Goal: Information Seeking & Learning: Learn about a topic

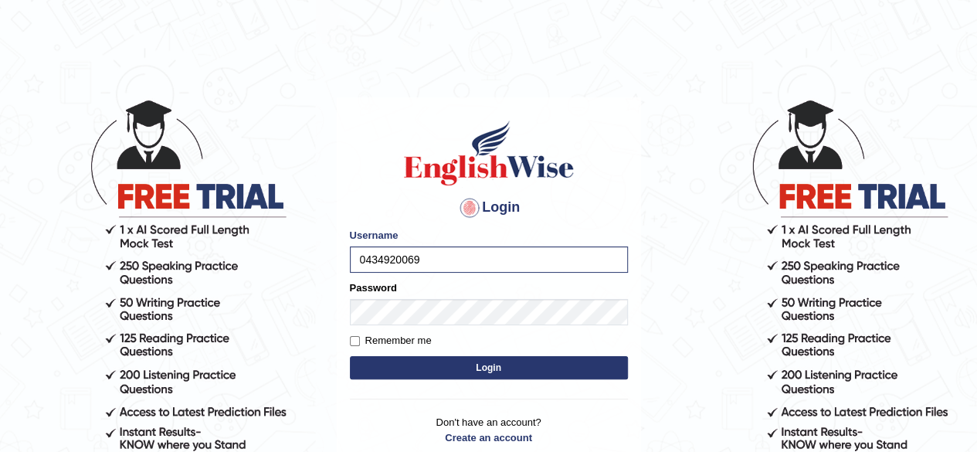
click at [449, 360] on button "Login" at bounding box center [489, 367] width 278 height 23
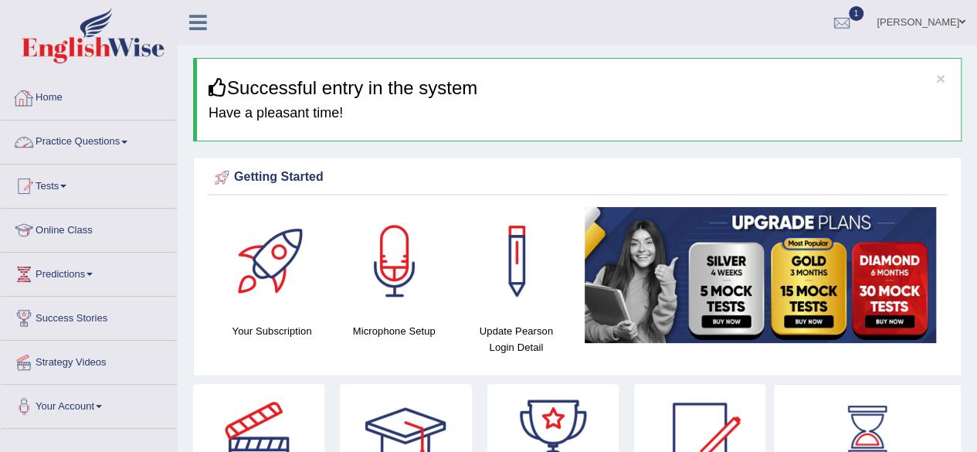
click at [90, 137] on link "Practice Questions" at bounding box center [89, 139] width 176 height 39
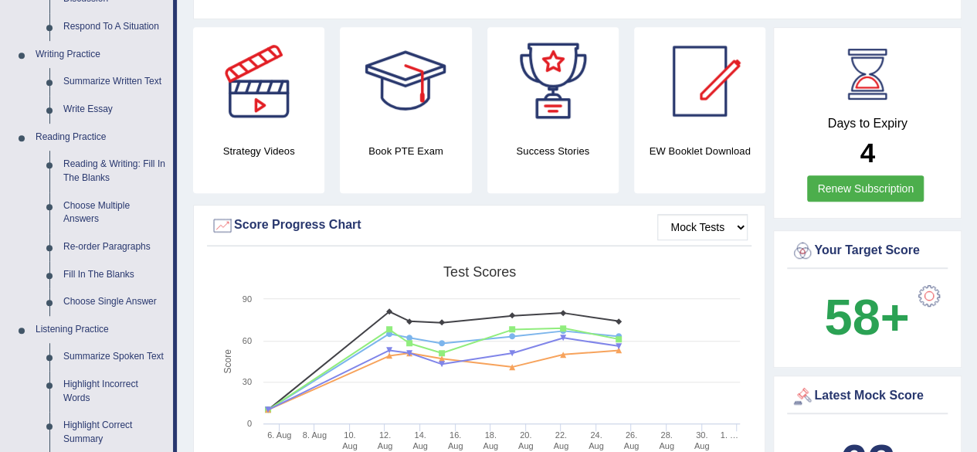
scroll to position [367, 0]
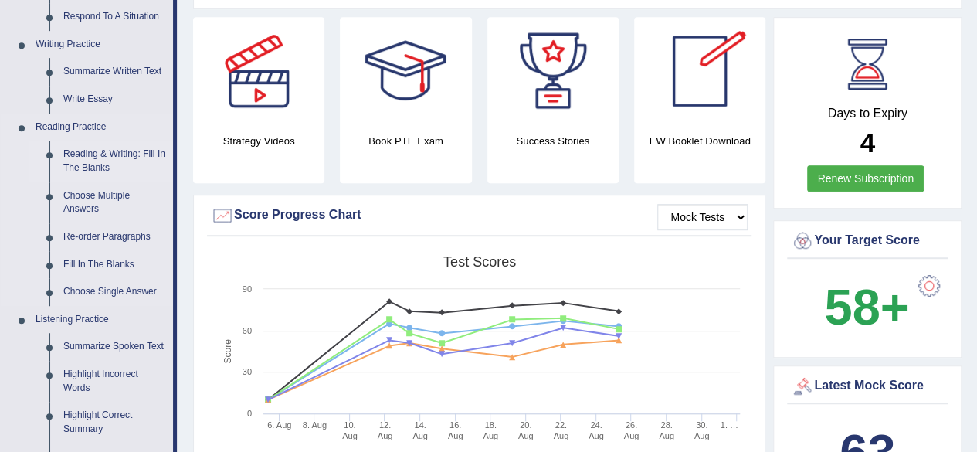
click at [97, 158] on link "Reading & Writing: Fill In The Blanks" at bounding box center [114, 161] width 117 height 41
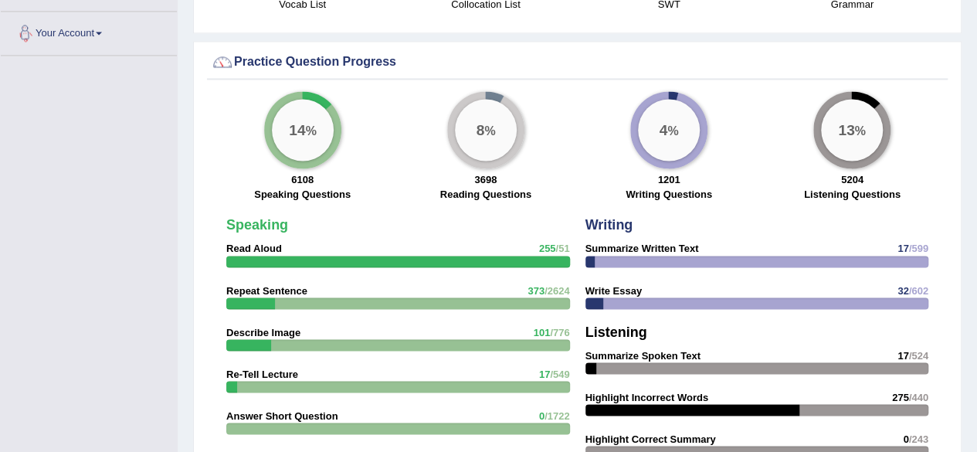
scroll to position [1191, 0]
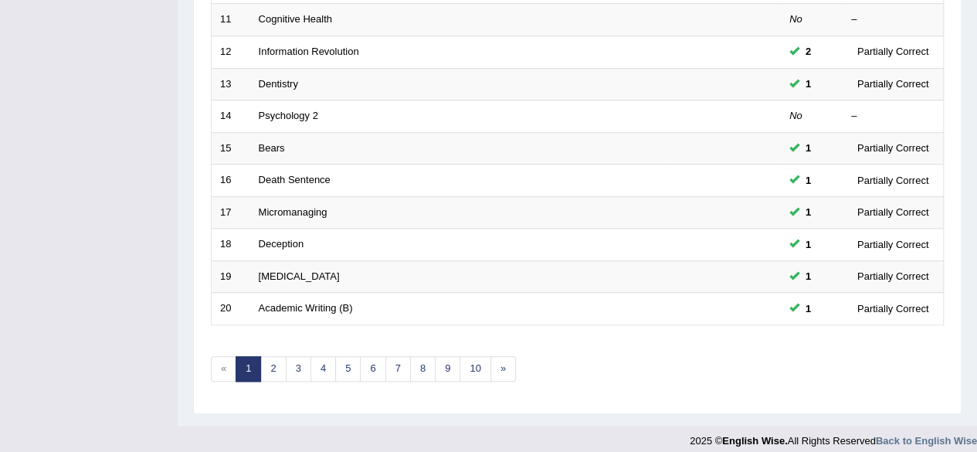
scroll to position [563, 0]
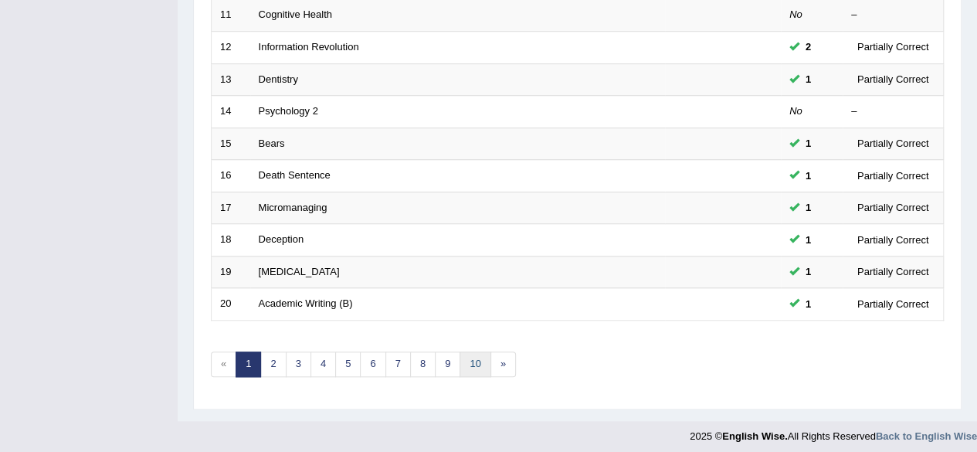
click at [473, 361] on link "10" at bounding box center [474, 363] width 31 height 25
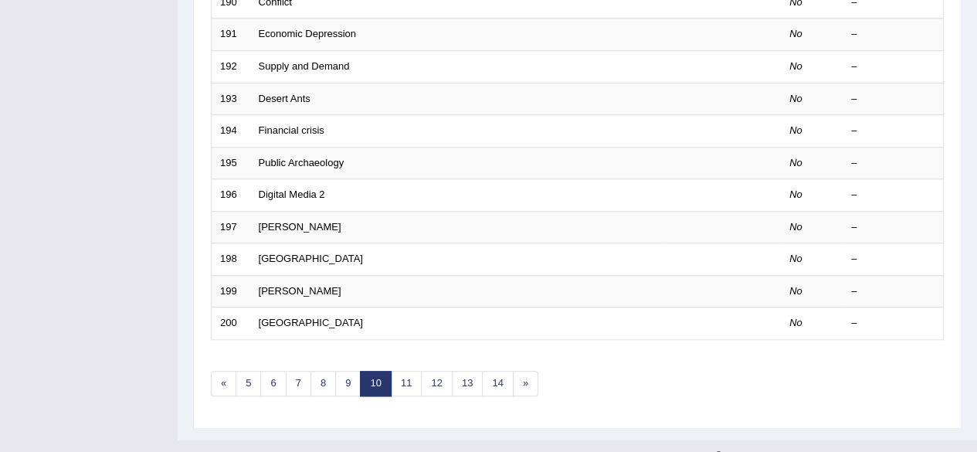
scroll to position [563, 0]
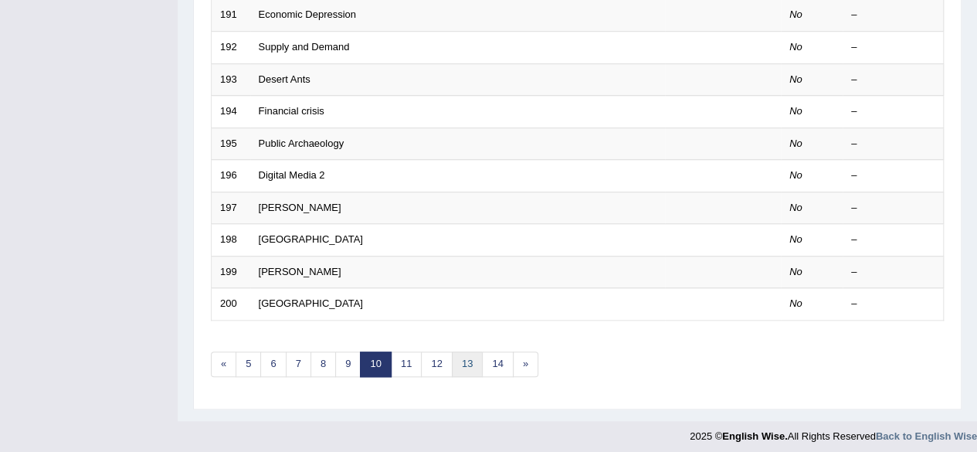
click at [462, 356] on link "13" at bounding box center [467, 363] width 31 height 25
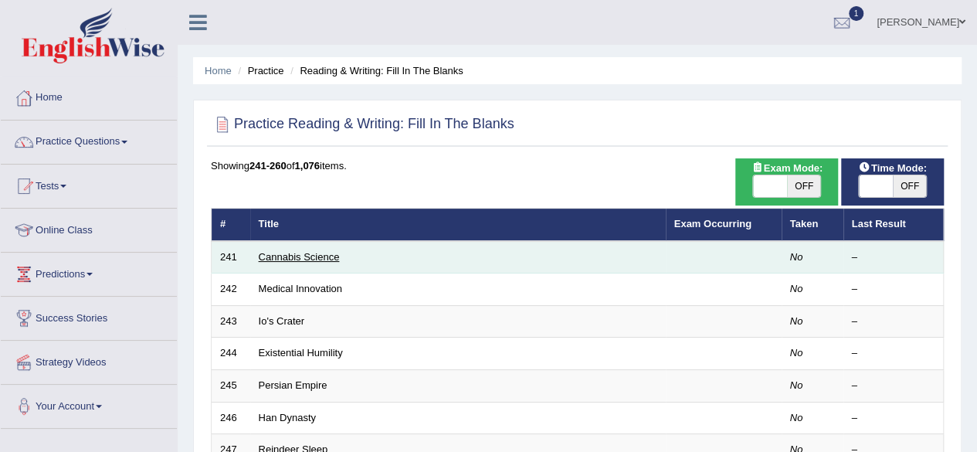
click at [323, 260] on link "Cannabis Science" at bounding box center [299, 257] width 81 height 12
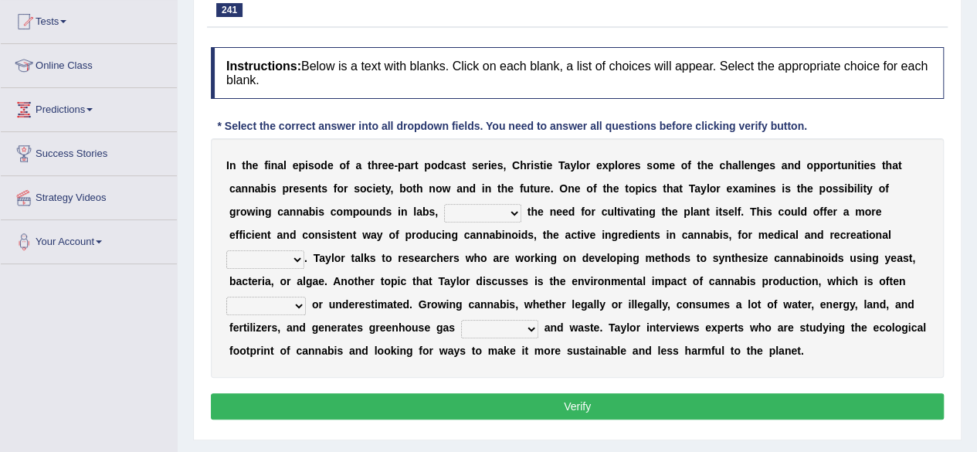
scroll to position [168, 0]
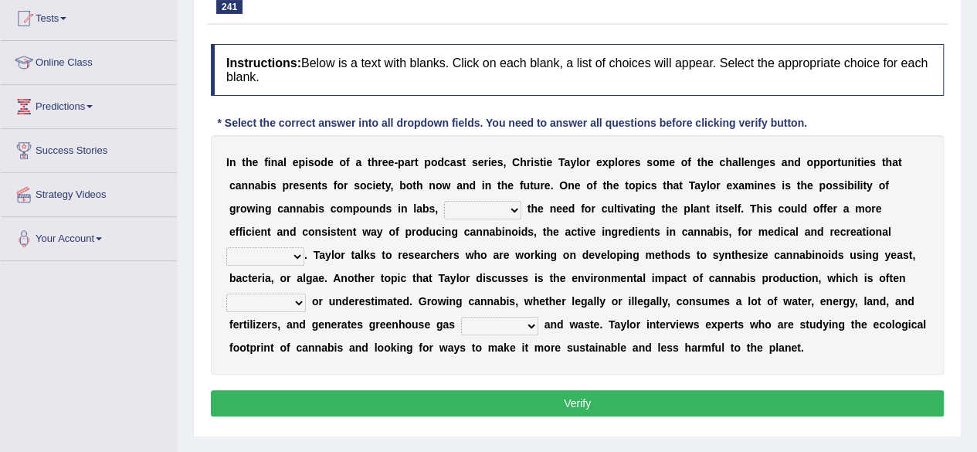
click at [467, 206] on select "regarding without due to although" at bounding box center [482, 210] width 77 height 19
select select "due to"
click at [444, 201] on select "regarding without due to although" at bounding box center [482, 210] width 77 height 19
click at [495, 286] on div "I n t h e f i n a l e p i s o d e o f a t h r e e - p a r t p o d c a s t s e r…" at bounding box center [577, 254] width 733 height 239
click at [304, 247] on select "angles sequences phases purposes" at bounding box center [265, 256] width 78 height 19
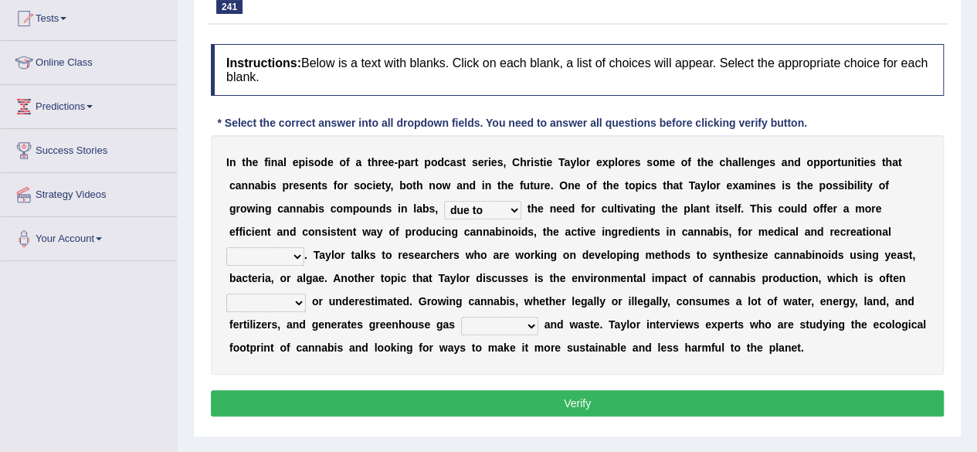
select select "purposes"
click at [304, 247] on select "angles sequences phases purposes" at bounding box center [265, 256] width 78 height 19
click at [306, 293] on select "overlooked tailored contained handled" at bounding box center [266, 302] width 80 height 19
select select "handled"
click at [306, 293] on select "overlooked tailored contained handled" at bounding box center [266, 302] width 80 height 19
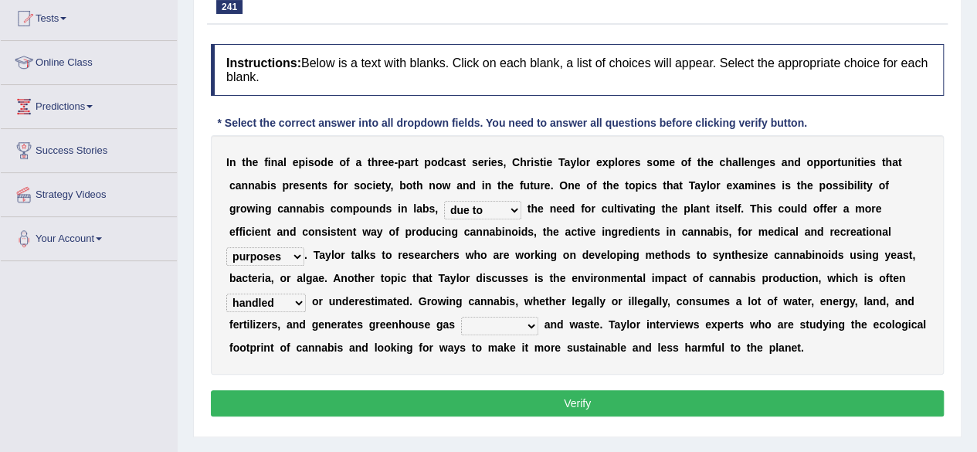
click at [461, 325] on select "conditions emissions resources customs" at bounding box center [499, 326] width 77 height 19
select select "emissions"
click at [461, 317] on select "conditions emissions resources customs" at bounding box center [499, 326] width 77 height 19
click at [439, 399] on button "Verify" at bounding box center [577, 403] width 733 height 26
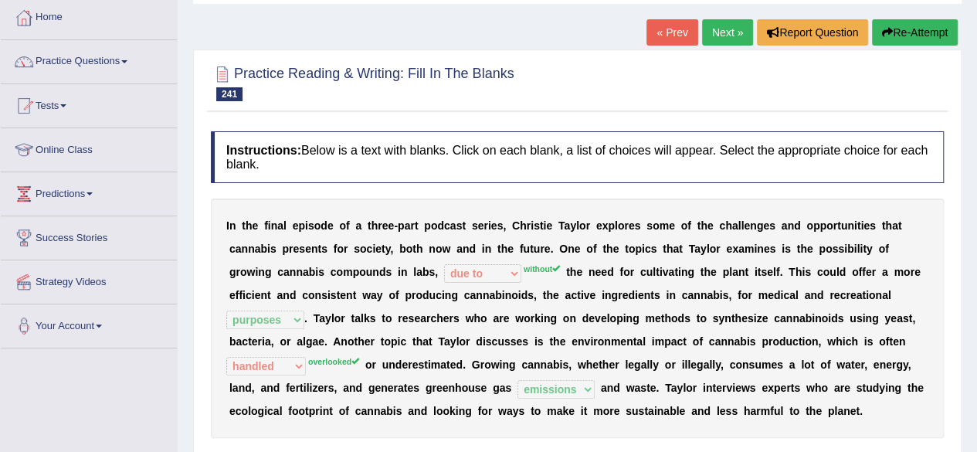
scroll to position [0, 0]
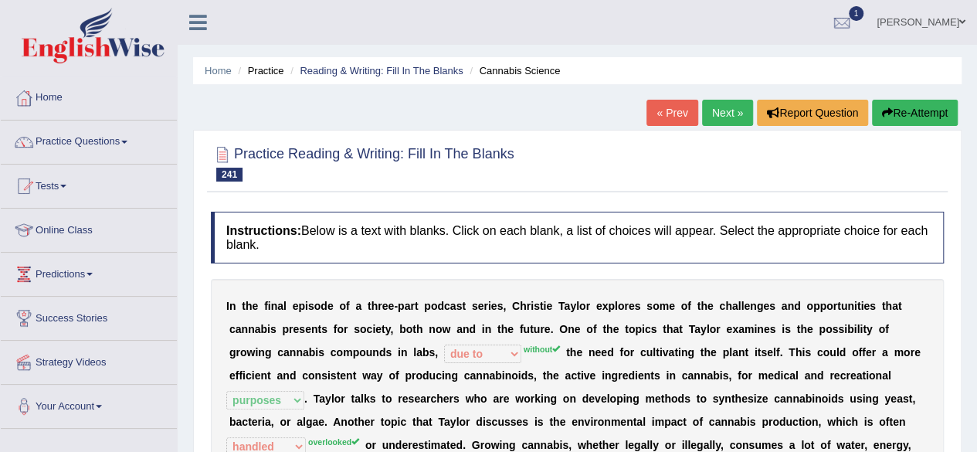
click at [723, 111] on link "Next »" at bounding box center [727, 113] width 51 height 26
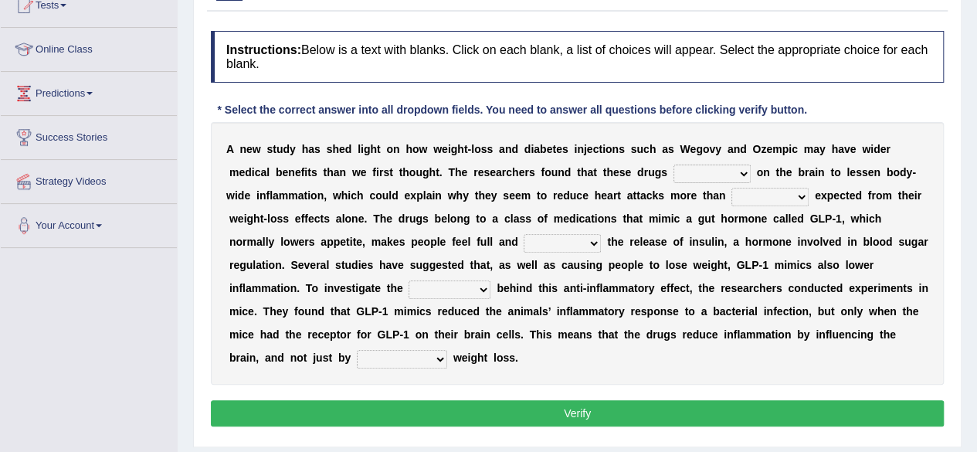
scroll to position [182, 0]
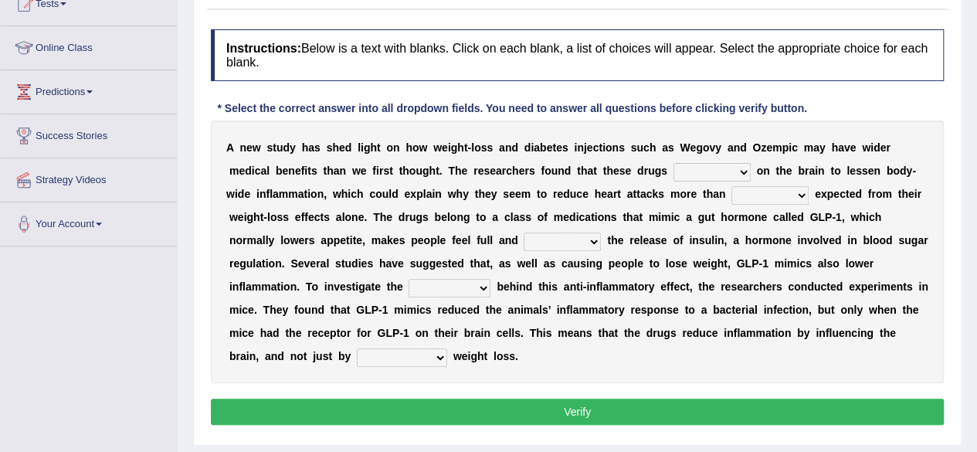
drag, startPoint x: 0, startPoint y: 0, endPoint x: 988, endPoint y: 313, distance: 1036.1
click at [976, 269] on html "Toggle navigation Home Practice Questions Speaking Practice Read Aloud Repeat S…" at bounding box center [488, 44] width 977 height 452
click at [685, 170] on select "infer pause act pump" at bounding box center [711, 172] width 77 height 19
click at [673, 163] on select "infer pause act pump" at bounding box center [711, 172] width 77 height 19
click at [730, 168] on select "infer pause act pump" at bounding box center [711, 172] width 77 height 19
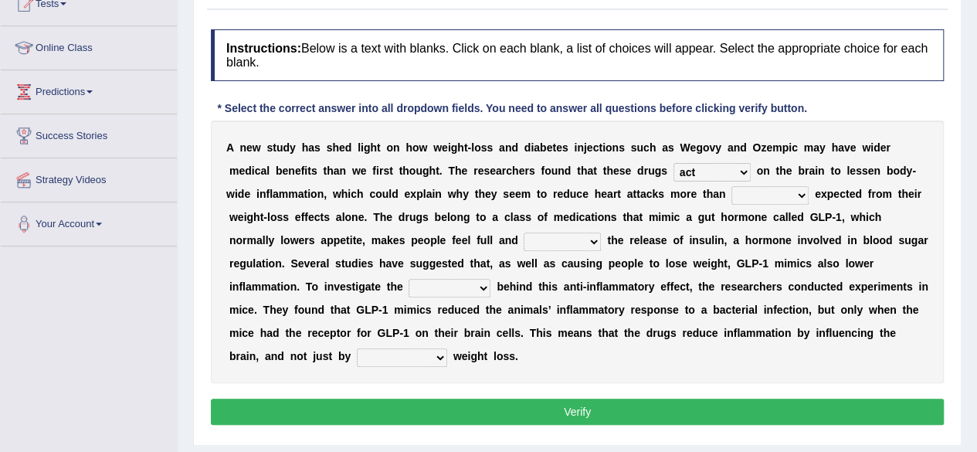
click at [673, 163] on select "infer pause act pump" at bounding box center [711, 172] width 77 height 19
click at [713, 168] on select "infer pause act pump" at bounding box center [711, 172] width 77 height 19
click at [673, 163] on select "infer pause act pump" at bounding box center [711, 172] width 77 height 19
click at [729, 172] on select "infer pause act pump" at bounding box center [711, 172] width 77 height 19
select select "act"
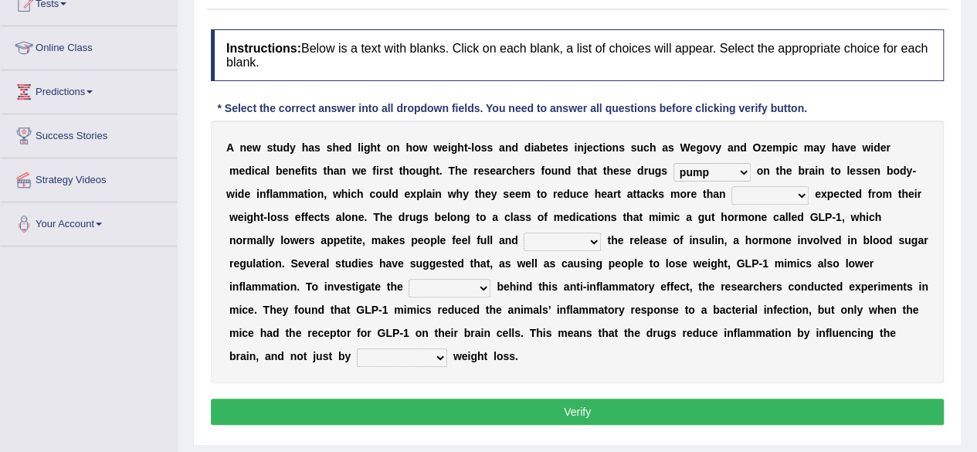
click at [673, 163] on select "infer pause act pump" at bounding box center [711, 172] width 77 height 19
click at [747, 195] on select "they were being would be there is" at bounding box center [769, 195] width 77 height 19
select select "would be"
click at [731, 186] on select "they were being would be there is" at bounding box center [769, 195] width 77 height 19
click at [540, 240] on select "perceives amends triggers plays" at bounding box center [561, 241] width 77 height 19
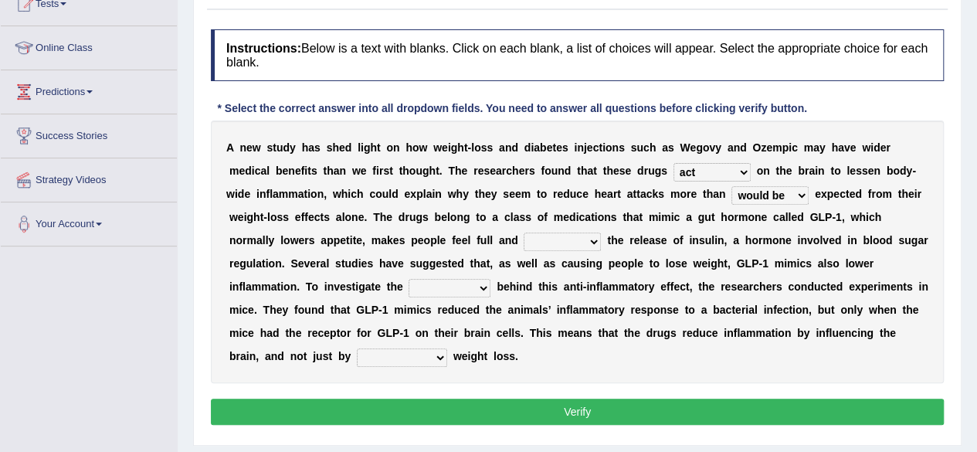
select select "triggers"
click at [523, 232] on select "perceives amends triggers plays" at bounding box center [561, 241] width 77 height 19
click at [435, 294] on select "spectrum mechanism training diagram" at bounding box center [449, 288] width 82 height 19
select select "mechanism"
click at [408, 279] on select "spectrum mechanism training diagram" at bounding box center [449, 288] width 82 height 19
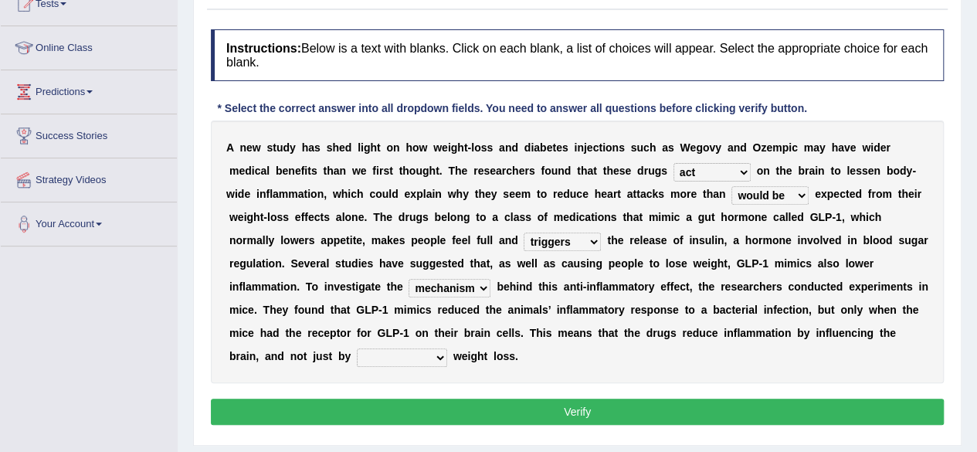
click at [386, 351] on select "encountering inducing plotting scoring" at bounding box center [402, 357] width 90 height 19
select select "inducing"
click at [357, 348] on select "encountering inducing plotting scoring" at bounding box center [402, 357] width 90 height 19
click at [467, 406] on button "Verify" at bounding box center [577, 411] width 733 height 26
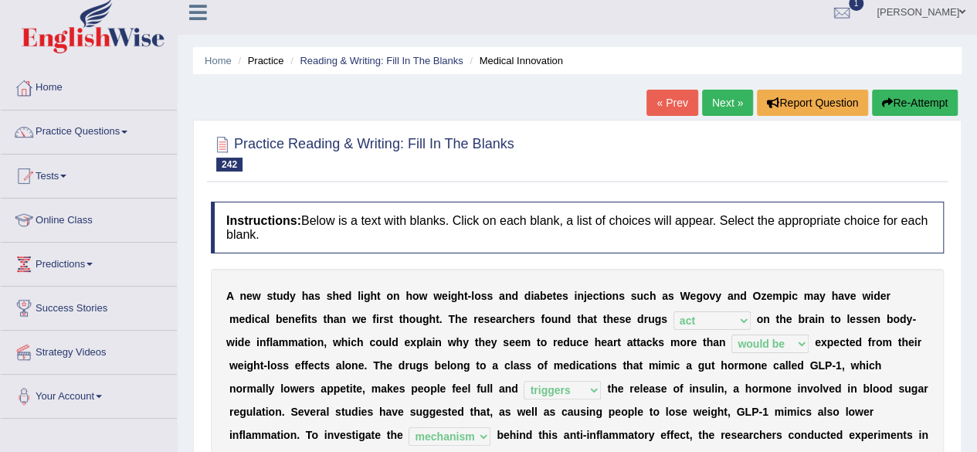
scroll to position [12, 0]
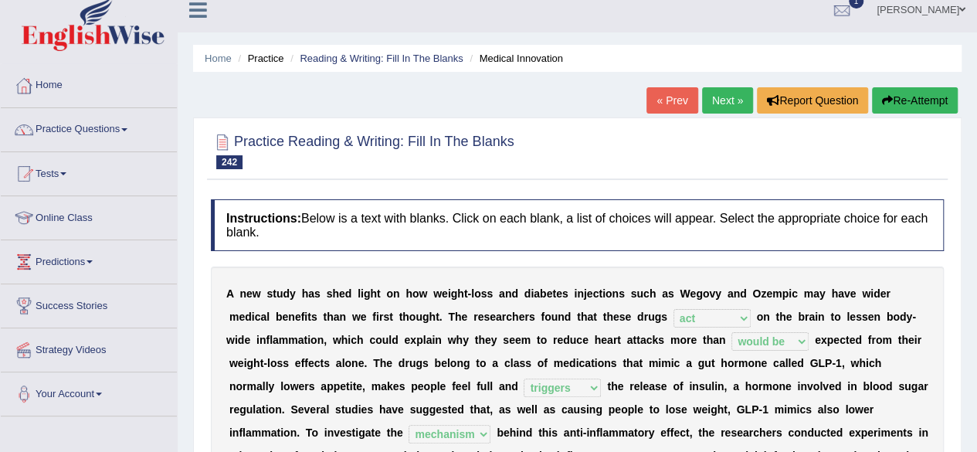
click at [729, 101] on link "Next »" at bounding box center [727, 100] width 51 height 26
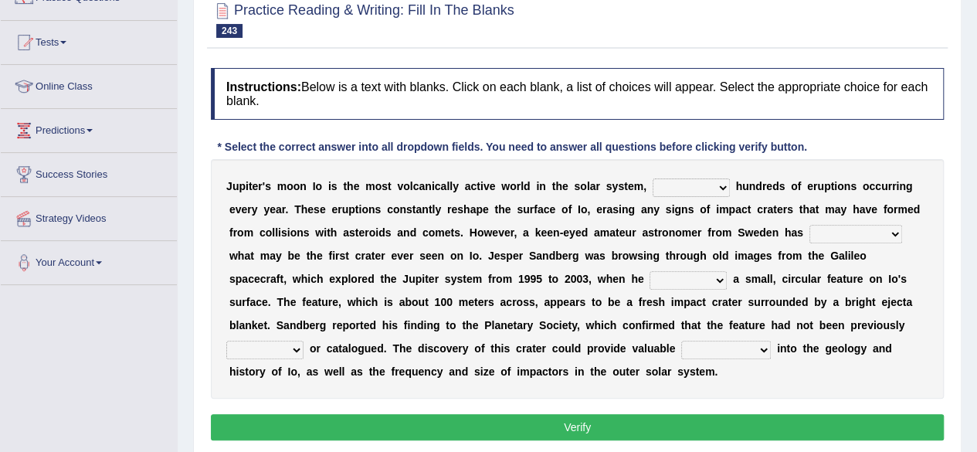
scroll to position [170, 0]
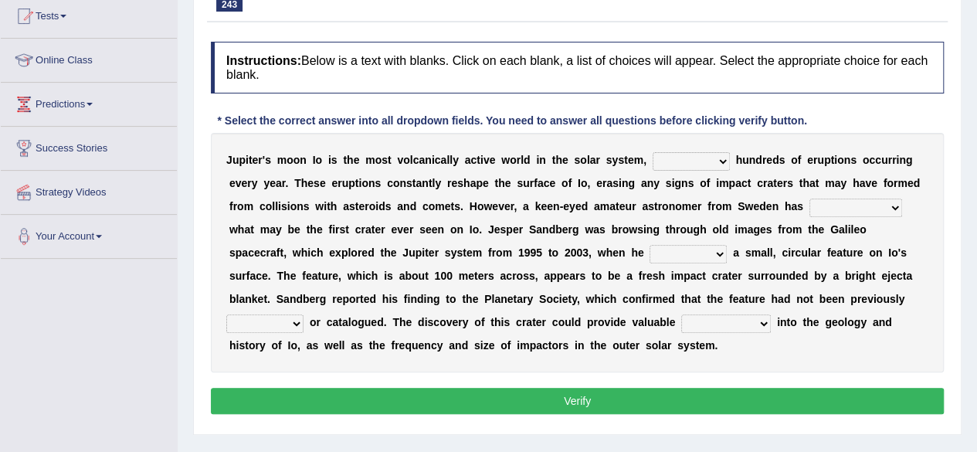
click at [676, 160] on select "therefore with whose which" at bounding box center [690, 161] width 77 height 19
click at [652, 152] on select "therefore with whose which" at bounding box center [690, 161] width 77 height 19
click at [703, 157] on select "therefore with whose which" at bounding box center [690, 161] width 77 height 19
select select "which"
click at [652, 152] on select "therefore with whose which" at bounding box center [690, 161] width 77 height 19
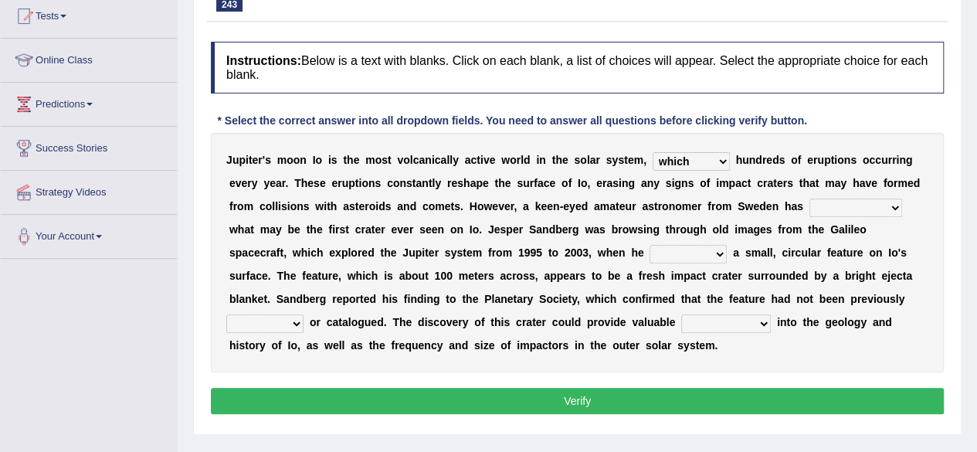
click at [852, 212] on select "implicated discriminated discovered assembled" at bounding box center [855, 207] width 93 height 19
select select "implicated"
click at [809, 198] on select "implicated discriminated discovered assembled" at bounding box center [855, 207] width 93 height 19
click at [649, 249] on select "noticed conducted dismissed obliged" at bounding box center [687, 254] width 77 height 19
click at [649, 245] on select "noticed conducted dismissed obliged" at bounding box center [687, 254] width 77 height 19
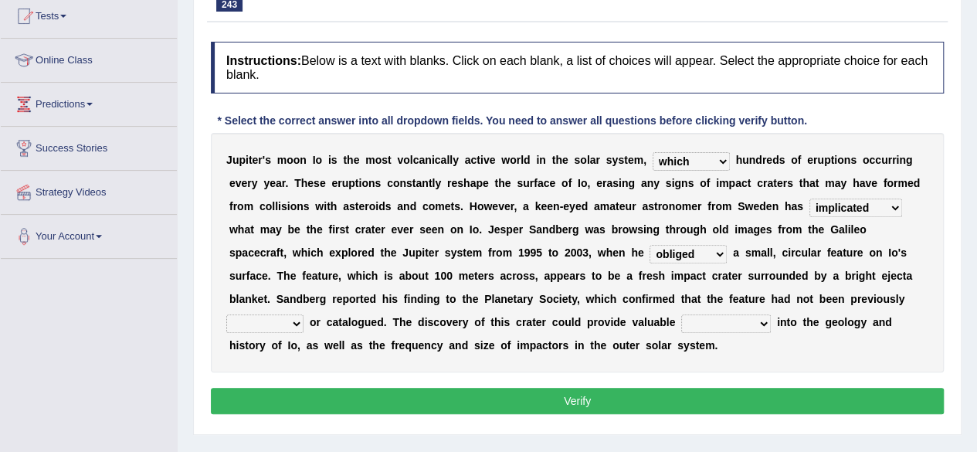
click at [649, 247] on select "noticed conducted dismissed obliged" at bounding box center [687, 254] width 77 height 19
select select "noticed"
click at [649, 245] on select "noticed conducted dismissed obliged" at bounding box center [687, 254] width 77 height 19
click at [260, 325] on select "converted identified sealed retracted" at bounding box center [264, 323] width 77 height 19
select select "converted"
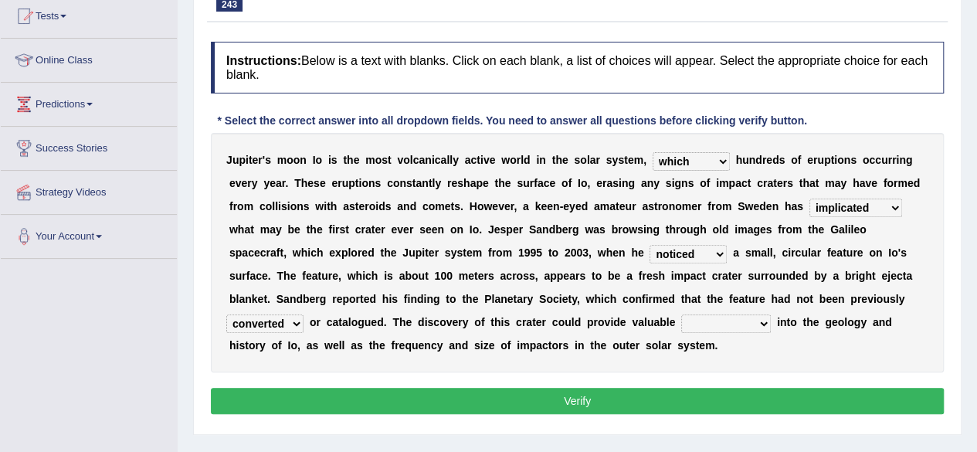
click at [226, 314] on select "converted identified sealed retracted" at bounding box center [264, 323] width 77 height 19
click at [704, 320] on select "insights fallacies connections backgrounds" at bounding box center [726, 323] width 90 height 19
select select "connections"
click at [681, 314] on select "insights fallacies connections backgrounds" at bounding box center [726, 323] width 90 height 19
click at [687, 393] on button "Verify" at bounding box center [577, 401] width 733 height 26
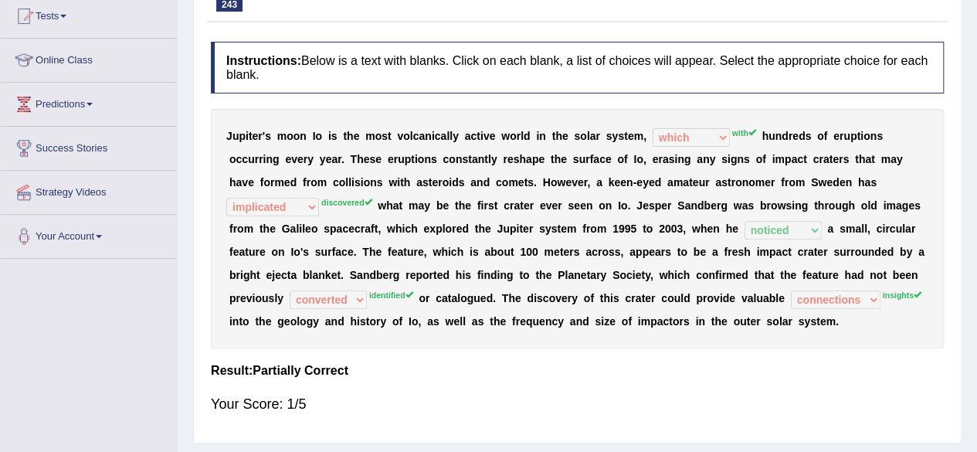
drag, startPoint x: 951, startPoint y: 275, endPoint x: 955, endPoint y: 302, distance: 27.3
click at [955, 302] on div "Practice Reading & Writing: Fill In The Blanks 243 Io's Crater Instructions: Be…" at bounding box center [577, 201] width 768 height 483
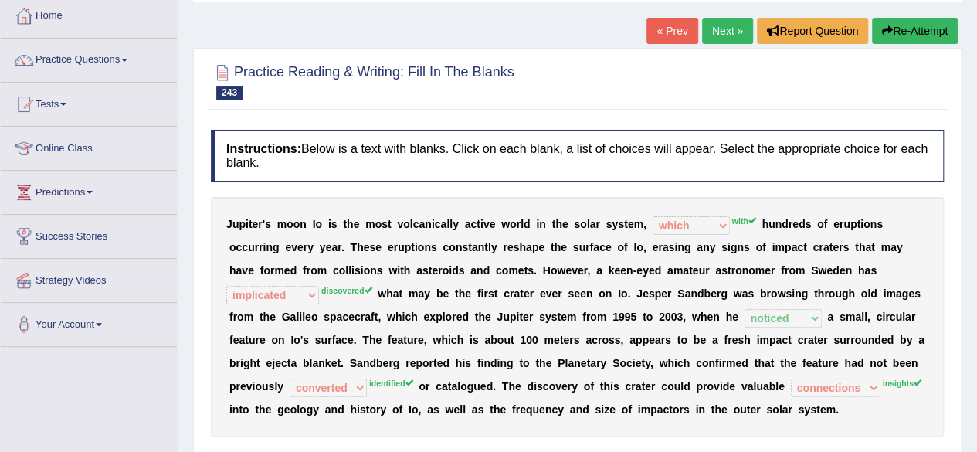
scroll to position [82, 0]
click at [910, 27] on button "Re-Attempt" at bounding box center [915, 31] width 86 height 26
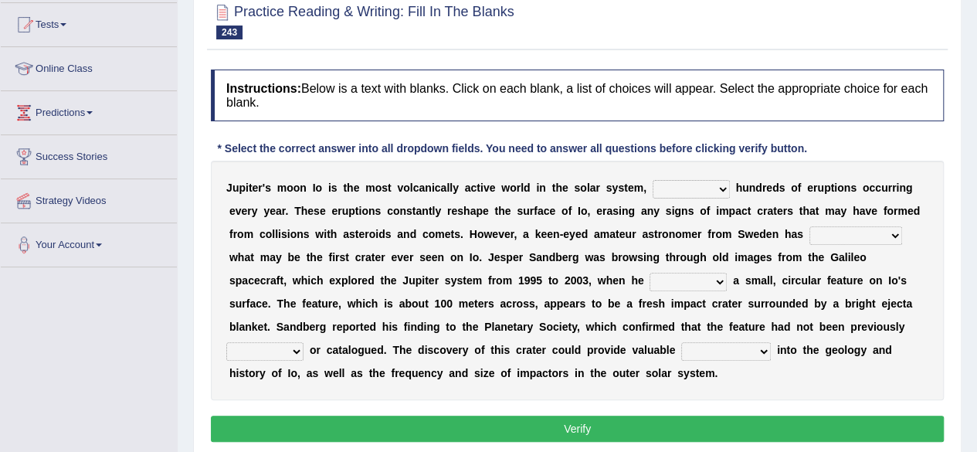
scroll to position [163, 0]
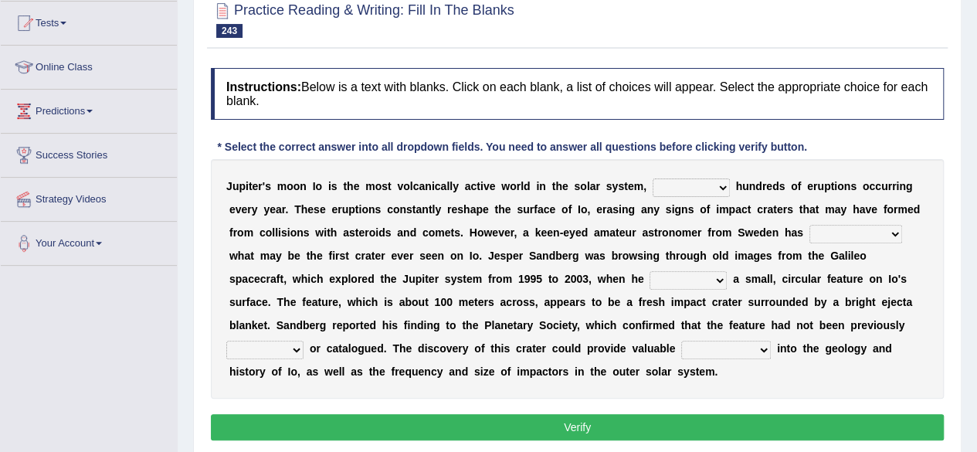
click at [692, 186] on select "therefore with whose which" at bounding box center [690, 187] width 77 height 19
select select "with"
click at [652, 178] on select "therefore with whose which" at bounding box center [690, 187] width 77 height 19
click at [820, 234] on select "implicated discriminated discovered assembled" at bounding box center [855, 234] width 93 height 19
select select "discovered"
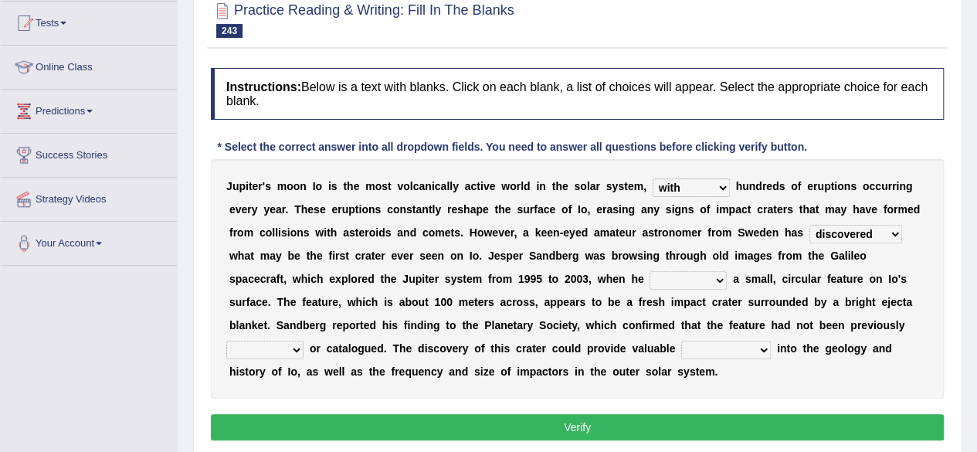
click at [809, 225] on select "implicated discriminated discovered assembled" at bounding box center [855, 234] width 93 height 19
click at [649, 279] on select "noticed conducted dismissed obliged" at bounding box center [687, 280] width 77 height 19
select select "noticed"
click at [649, 271] on select "noticed conducted dismissed obliged" at bounding box center [687, 280] width 77 height 19
click at [283, 350] on select "converted identified sealed retracted" at bounding box center [264, 349] width 77 height 19
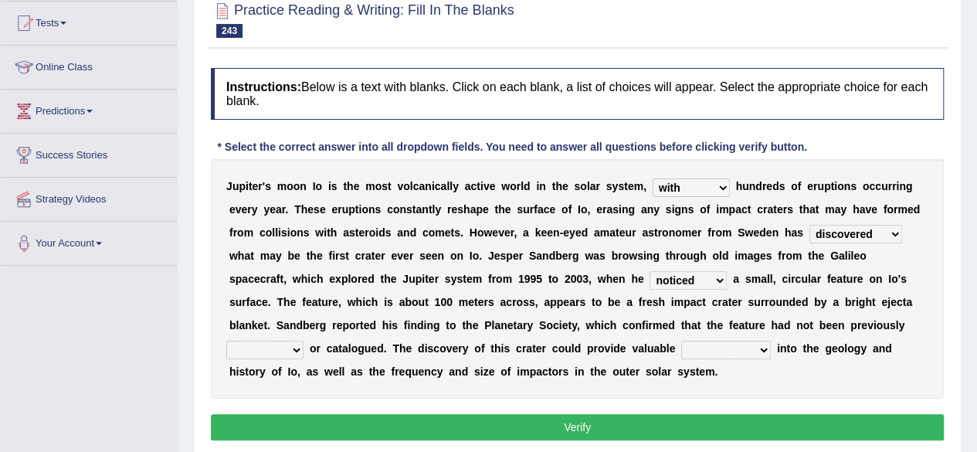
select select "identified"
click at [226, 340] on select "converted identified sealed retracted" at bounding box center [264, 349] width 77 height 19
click at [720, 353] on select "insights fallacies connections backgrounds" at bounding box center [726, 349] width 90 height 19
select select "insights"
click at [681, 340] on select "insights fallacies connections backgrounds" at bounding box center [726, 349] width 90 height 19
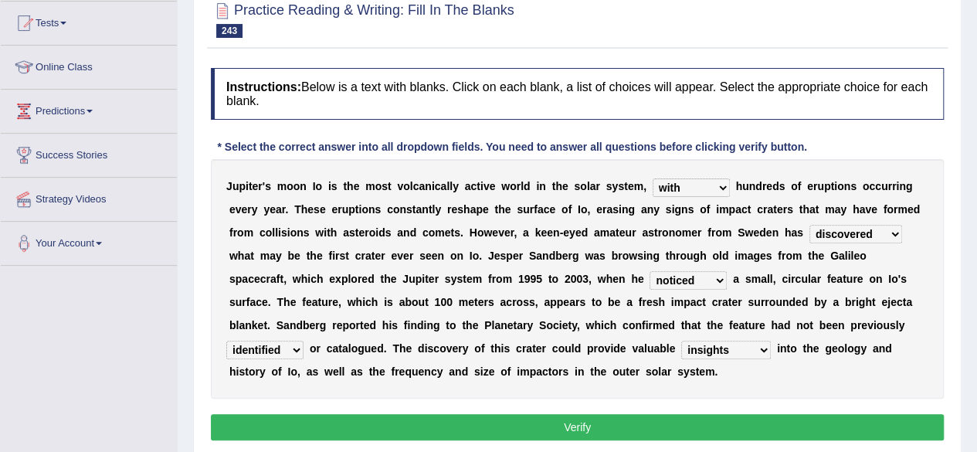
click at [585, 420] on button "Verify" at bounding box center [577, 427] width 733 height 26
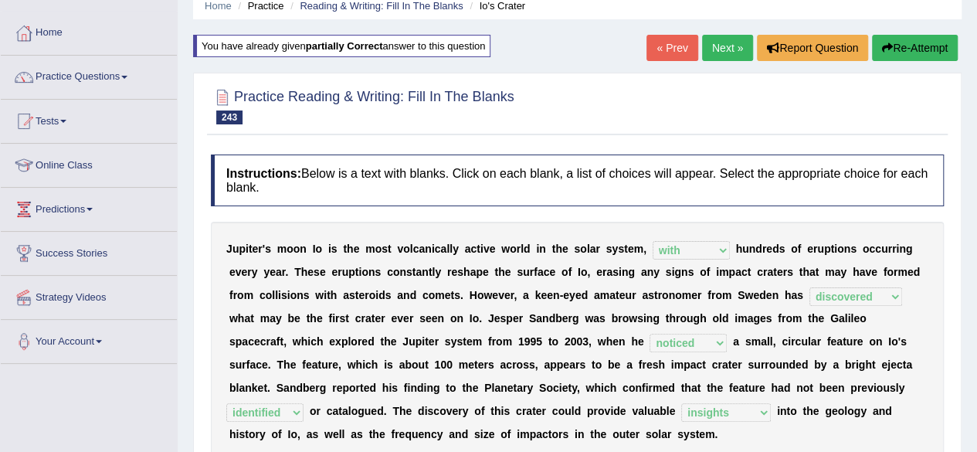
scroll to position [54, 0]
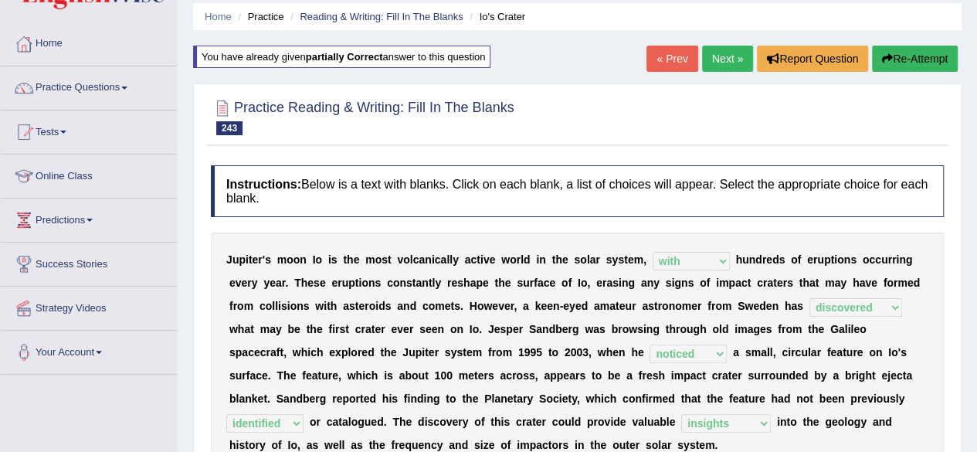
click at [728, 61] on link "Next »" at bounding box center [727, 59] width 51 height 26
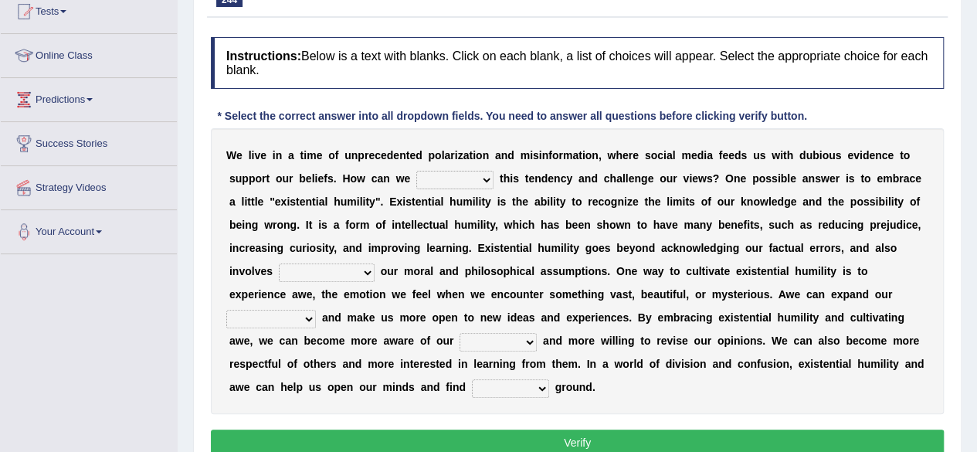
scroll to position [166, 0]
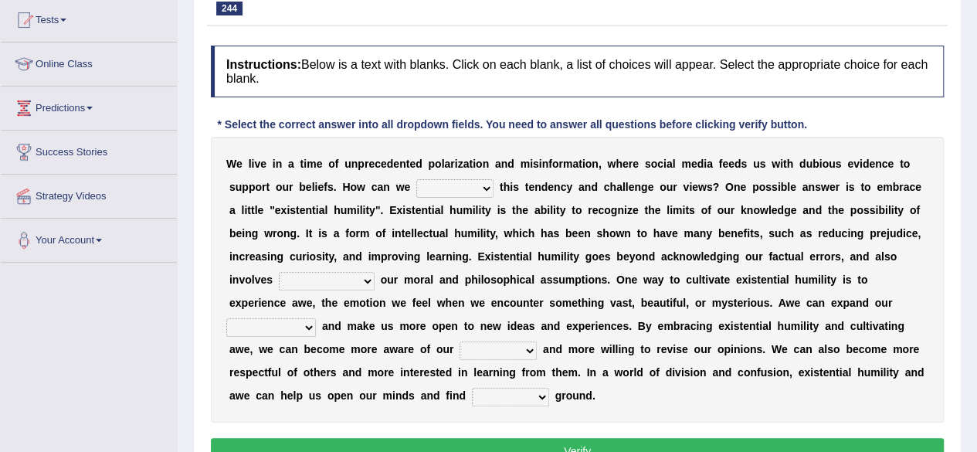
click at [449, 189] on select "overcome covet spread direct" at bounding box center [454, 188] width 77 height 19
select select "spread"
click at [416, 179] on select "overcome covet spread direct" at bounding box center [454, 188] width 77 height 19
click at [352, 279] on select "question questioning in questioning we question" at bounding box center [327, 281] width 96 height 19
select select "in questioning"
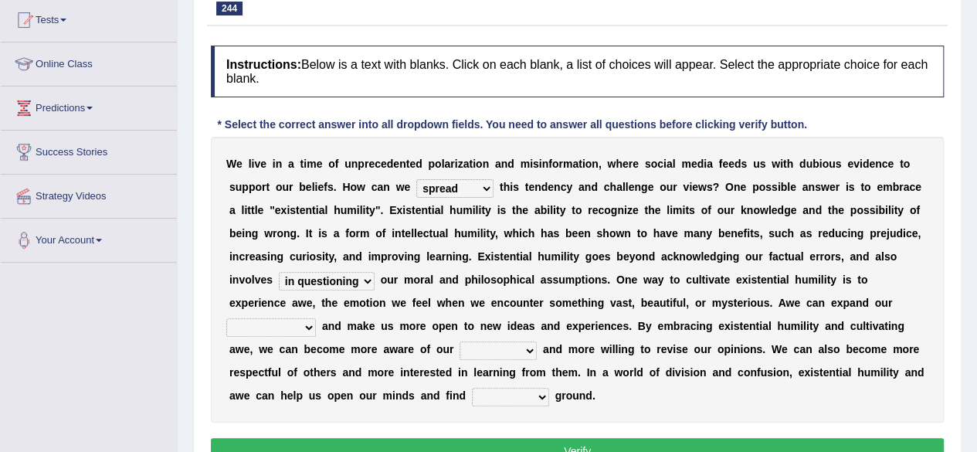
click at [279, 272] on select "question questioning in questioning we question" at bounding box center [327, 281] width 96 height 19
click at [282, 327] on select "perspective transmission survey retention" at bounding box center [271, 327] width 90 height 19
click at [226, 318] on select "perspective transmission survey retention" at bounding box center [271, 327] width 90 height 19
click at [286, 320] on select "perspective transmission survey retention" at bounding box center [271, 327] width 90 height 19
select select "perspective"
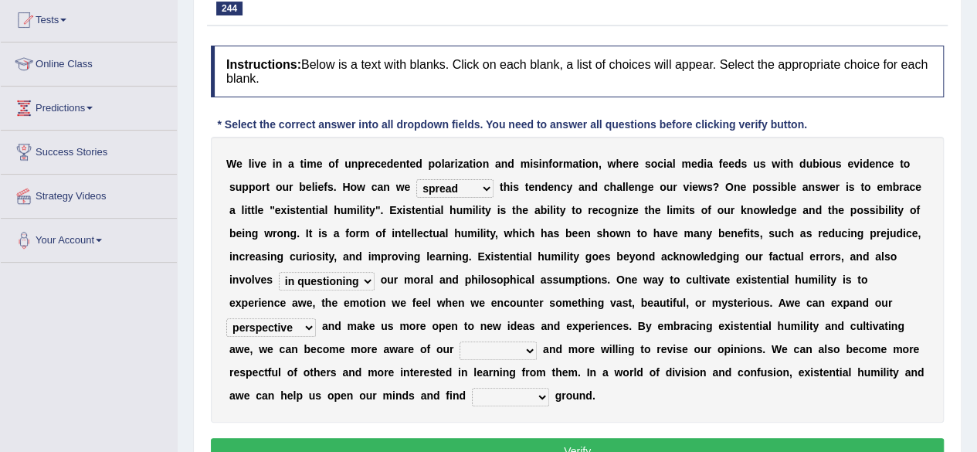
click at [226, 318] on select "perspective transmission survey retention" at bounding box center [271, 327] width 90 height 19
click at [486, 353] on select "revenues zones biases charges" at bounding box center [497, 350] width 77 height 19
select select "revenues"
click at [459, 341] on select "revenues zones biases charges" at bounding box center [497, 350] width 77 height 19
click at [480, 393] on select "common individual public important" at bounding box center [510, 397] width 77 height 19
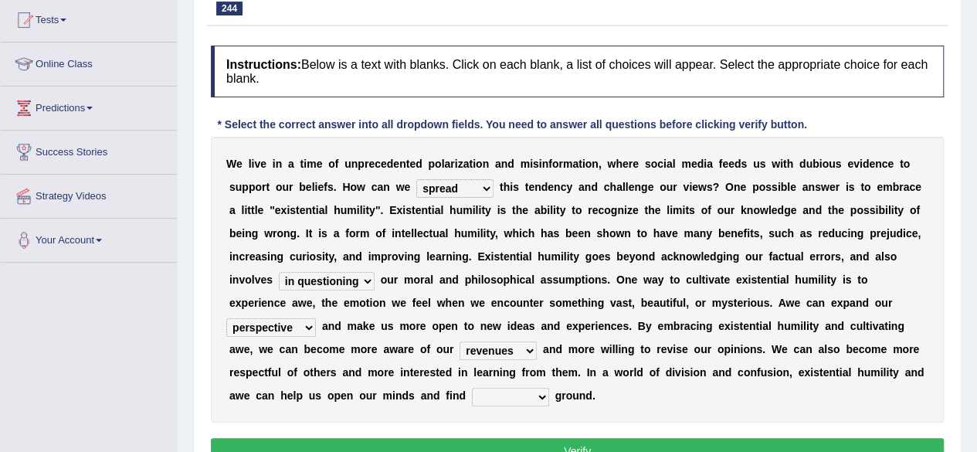
select select "individual"
click at [472, 388] on select "common individual public important" at bounding box center [510, 397] width 77 height 19
click at [547, 441] on button "Verify" at bounding box center [577, 451] width 733 height 26
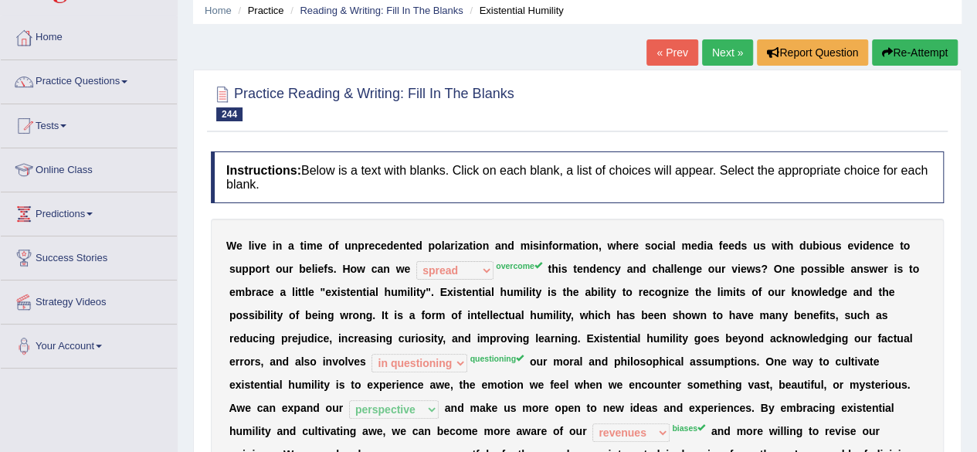
scroll to position [0, 0]
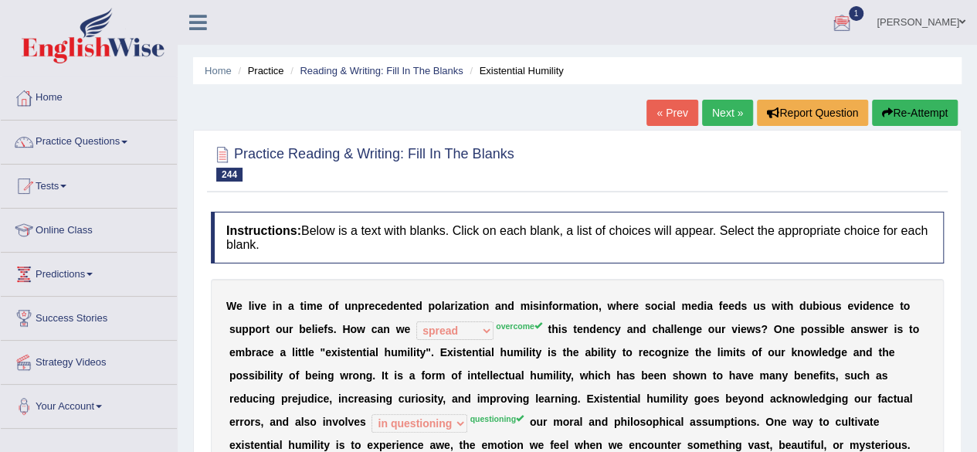
click at [723, 117] on link "Next »" at bounding box center [727, 113] width 51 height 26
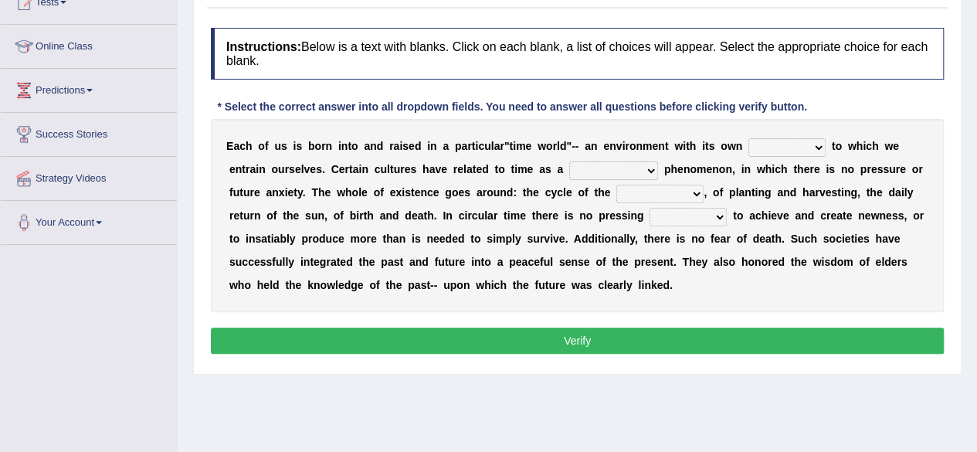
click at [976, 268] on html "Toggle navigation Home Practice Questions Speaking Practice Read Aloud Repeat S…" at bounding box center [488, 42] width 977 height 452
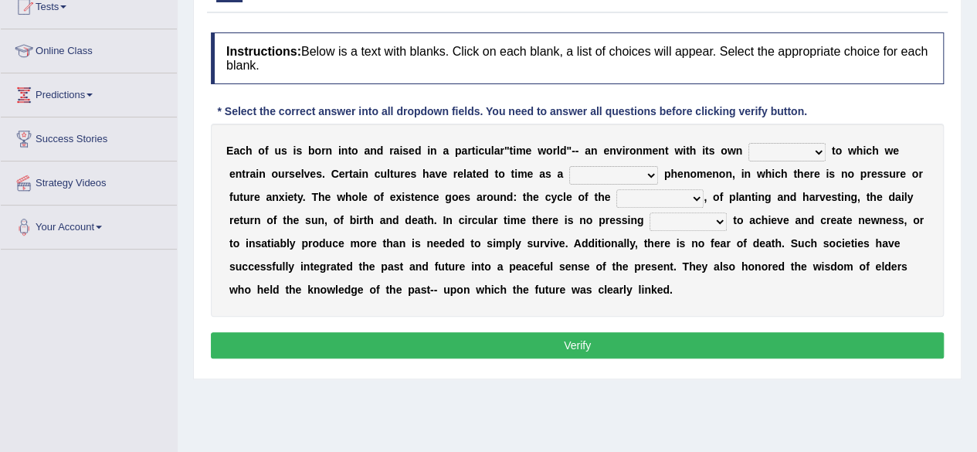
click at [778, 150] on select "area shape rhythm inclination" at bounding box center [786, 152] width 77 height 19
click at [748, 143] on select "area shape rhythm inclination" at bounding box center [786, 152] width 77 height 19
click at [788, 149] on select "area shape rhythm inclination" at bounding box center [786, 152] width 77 height 19
select select "rhythm"
click at [748, 143] on select "area shape rhythm inclination" at bounding box center [786, 152] width 77 height 19
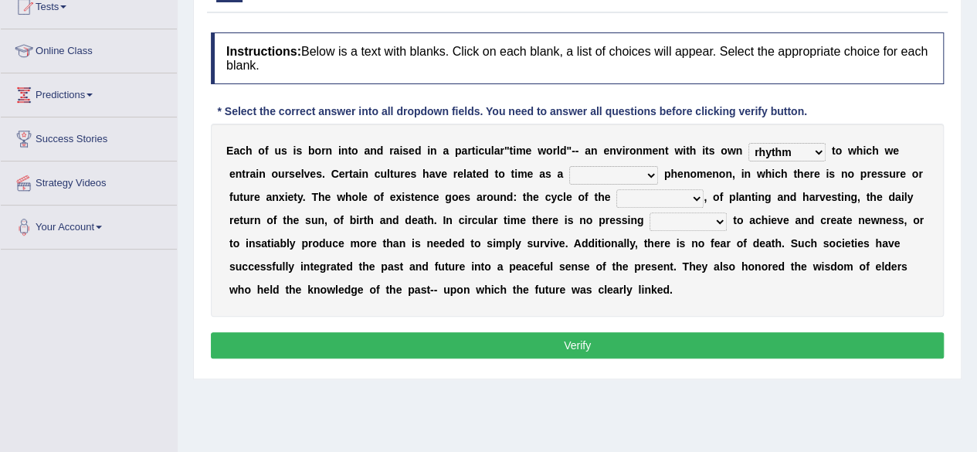
click at [587, 175] on select "cyclical conventional recycling cylindrical" at bounding box center [613, 175] width 89 height 19
select select "conventional"
click at [569, 166] on select "cyclical conventional recycling cylindrical" at bounding box center [613, 175] width 89 height 19
click at [624, 196] on select "days seasons arrangement periods" at bounding box center [659, 198] width 87 height 19
select select "arrangement"
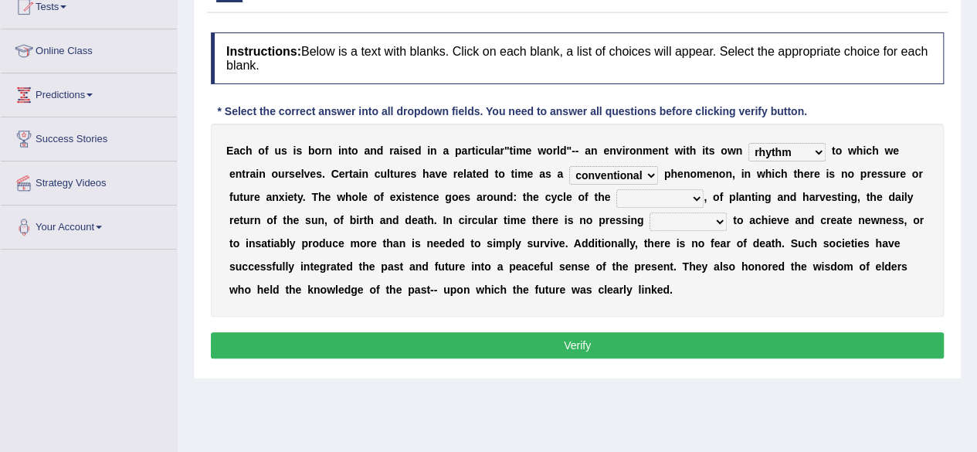
click at [616, 189] on select "days seasons arrangement periods" at bounding box center [659, 198] width 87 height 19
click at [665, 220] on select "issue point cause need" at bounding box center [687, 221] width 77 height 19
select select "issue"
click at [649, 212] on select "issue point cause need" at bounding box center [687, 221] width 77 height 19
click at [542, 342] on button "Verify" at bounding box center [577, 345] width 733 height 26
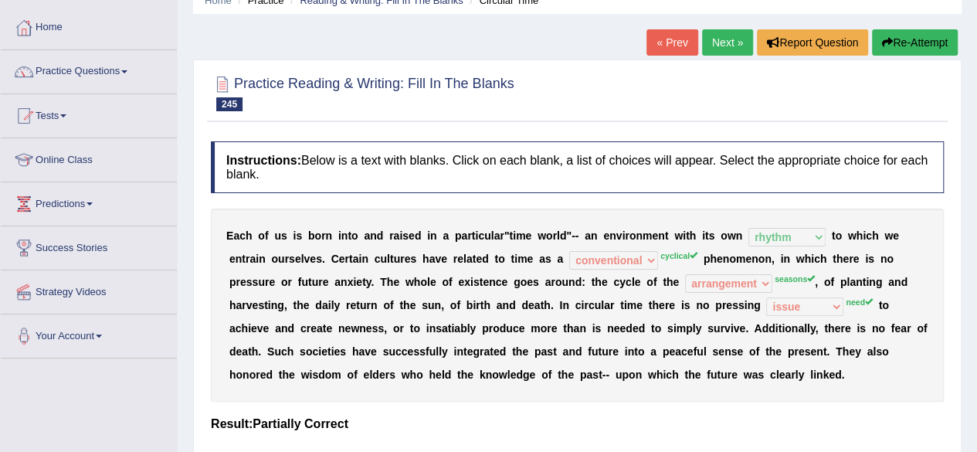
scroll to position [74, 0]
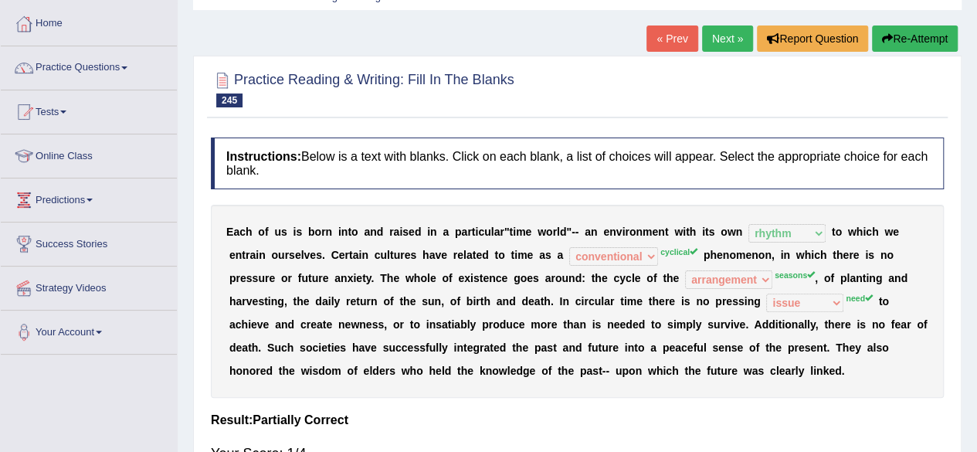
click at [925, 47] on button "Re-Attempt" at bounding box center [915, 38] width 86 height 26
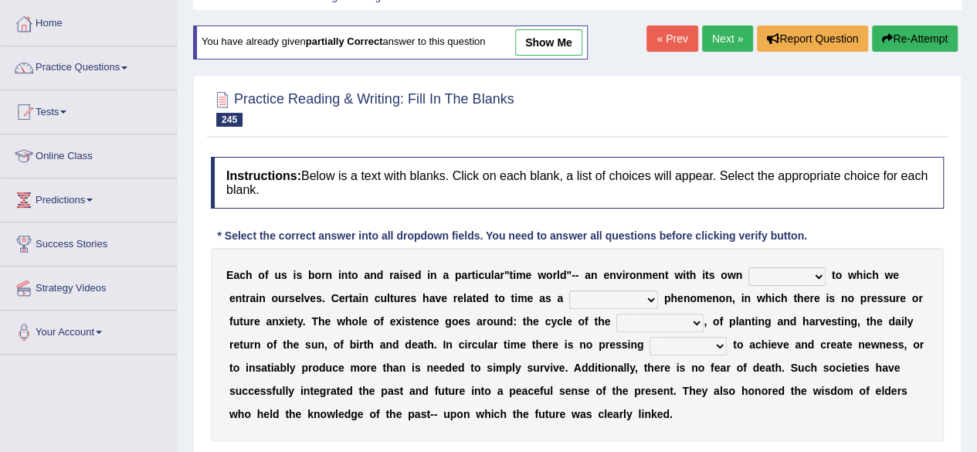
click at [774, 271] on select "area shape rhythm inclination" at bounding box center [786, 276] width 77 height 19
select select "rhythm"
click at [748, 267] on select "area shape rhythm inclination" at bounding box center [786, 276] width 77 height 19
click at [620, 298] on select "cyclical conventional recycling cylindrical" at bounding box center [613, 299] width 89 height 19
select select "cyclical"
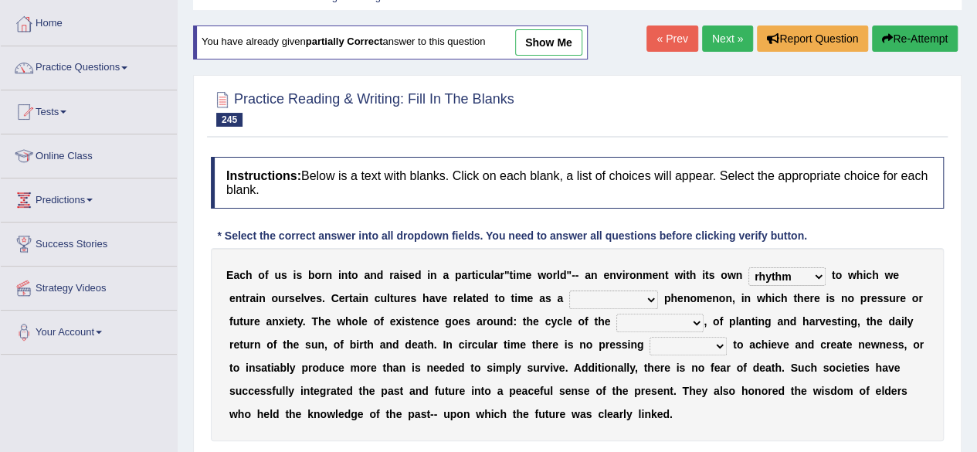
click at [569, 290] on select "cyclical conventional recycling cylindrical" at bounding box center [613, 299] width 89 height 19
click at [651, 317] on select "days seasons arrangement periods" at bounding box center [659, 322] width 87 height 19
select select "periods"
click at [616, 313] on select "days seasons arrangement periods" at bounding box center [659, 322] width 87 height 19
click at [700, 350] on select "issue point cause need" at bounding box center [687, 346] width 77 height 19
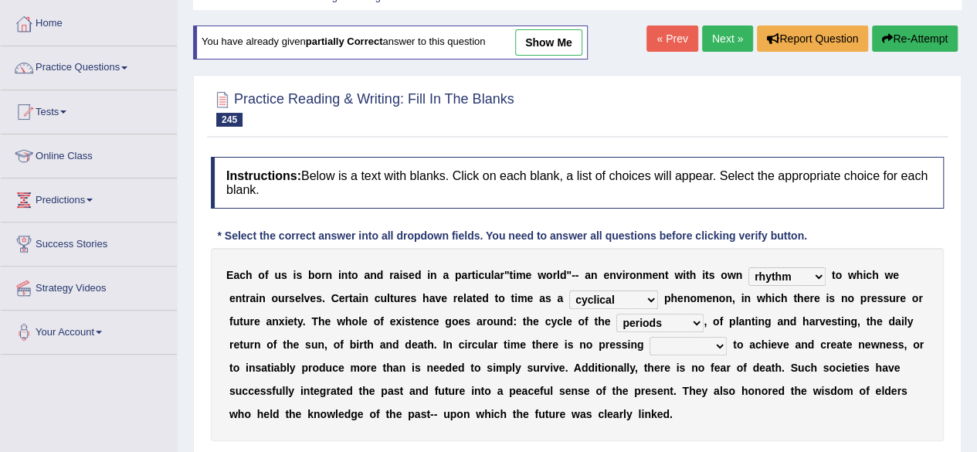
select select "need"
click at [649, 337] on select "issue point cause need" at bounding box center [687, 346] width 77 height 19
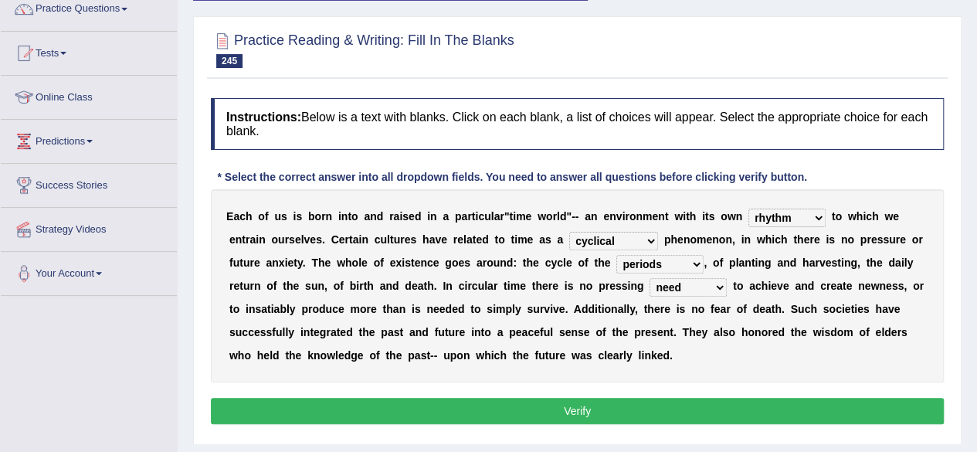
scroll to position [127, 0]
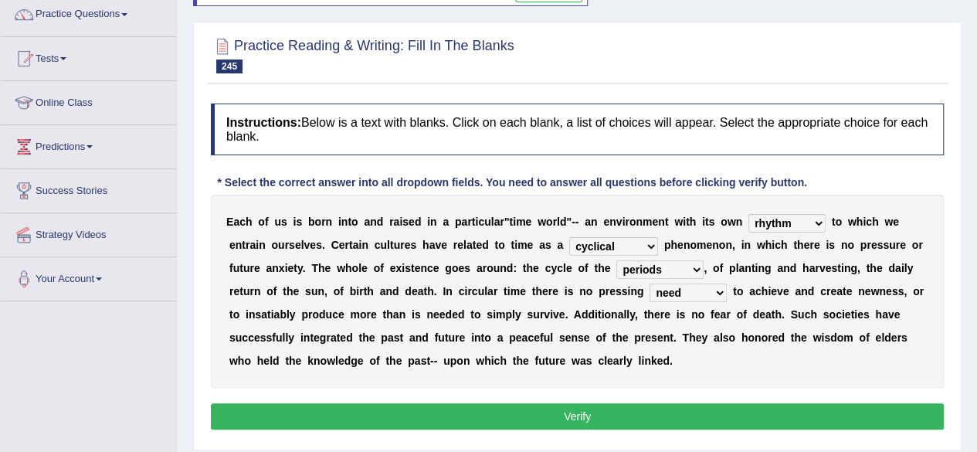
click at [641, 408] on button "Verify" at bounding box center [577, 416] width 733 height 26
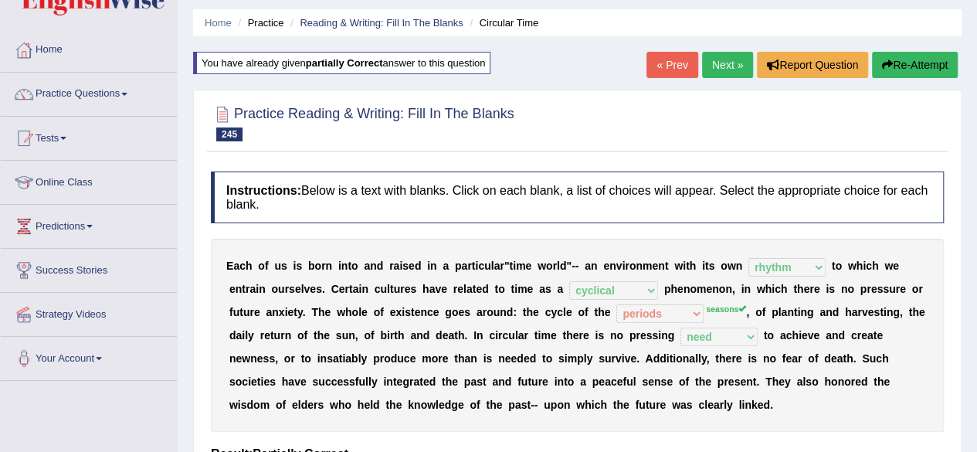
scroll to position [46, 0]
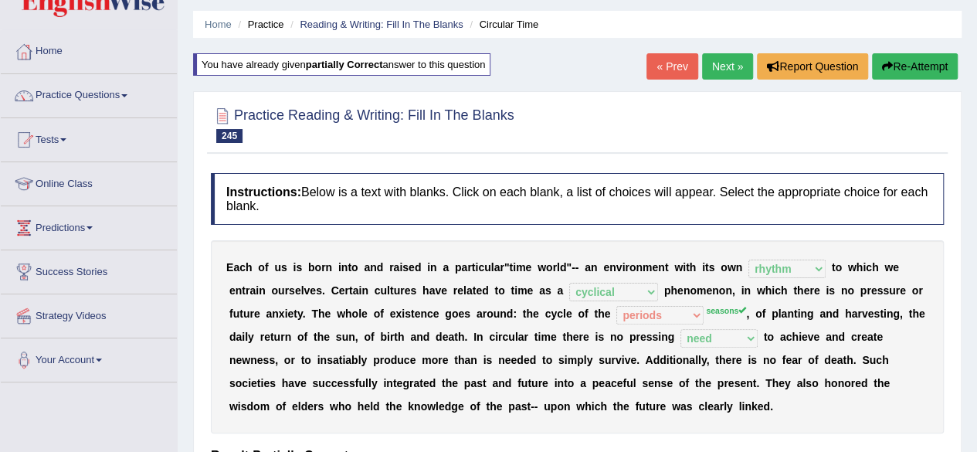
click at [712, 68] on link "Next »" at bounding box center [727, 66] width 51 height 26
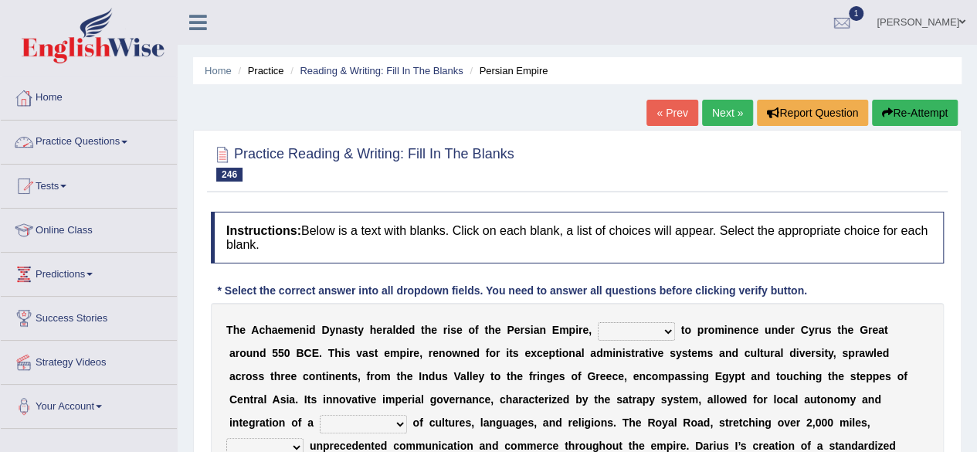
click at [102, 147] on link "Practice Questions" at bounding box center [89, 139] width 176 height 39
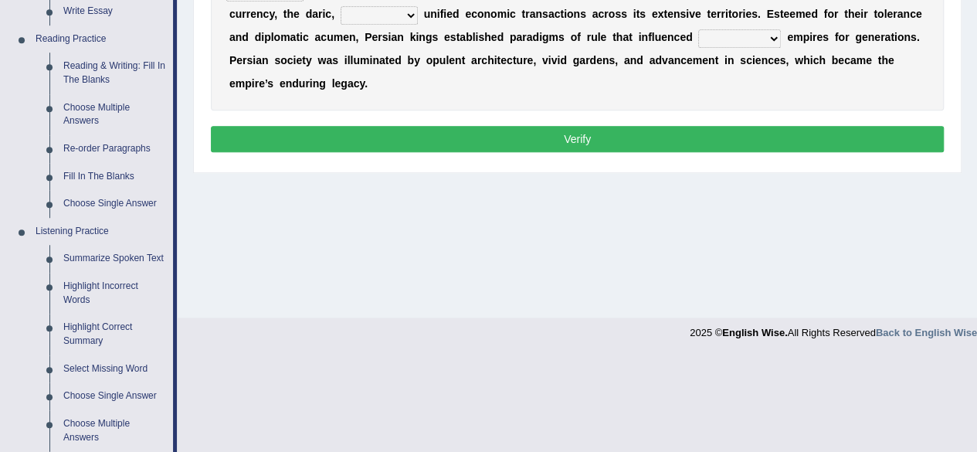
scroll to position [374, 0]
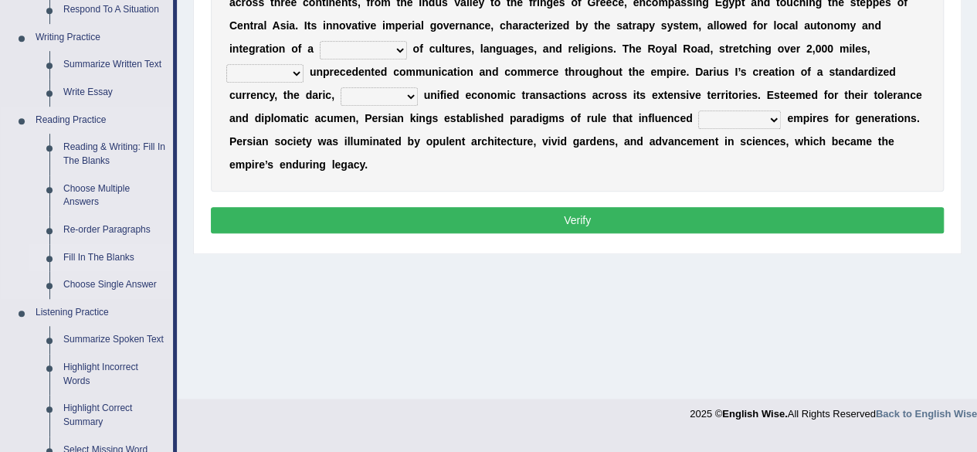
click at [100, 251] on link "Fill In The Blanks" at bounding box center [114, 258] width 117 height 28
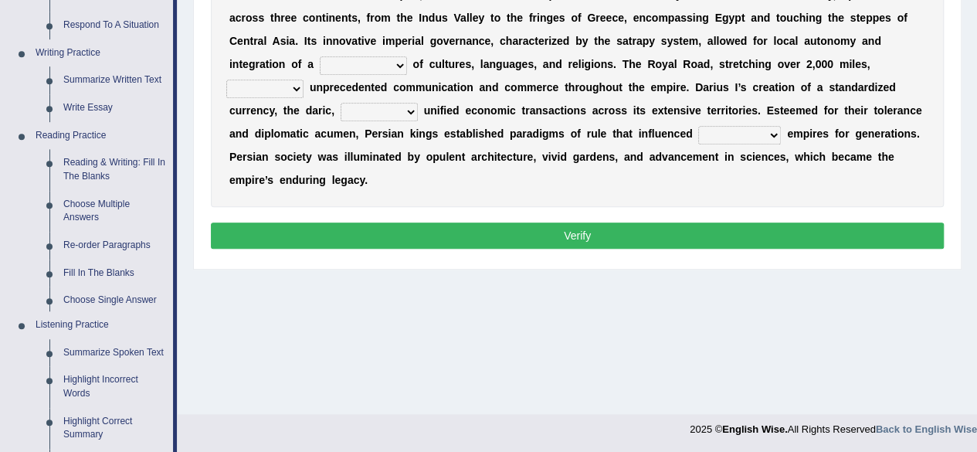
scroll to position [716, 0]
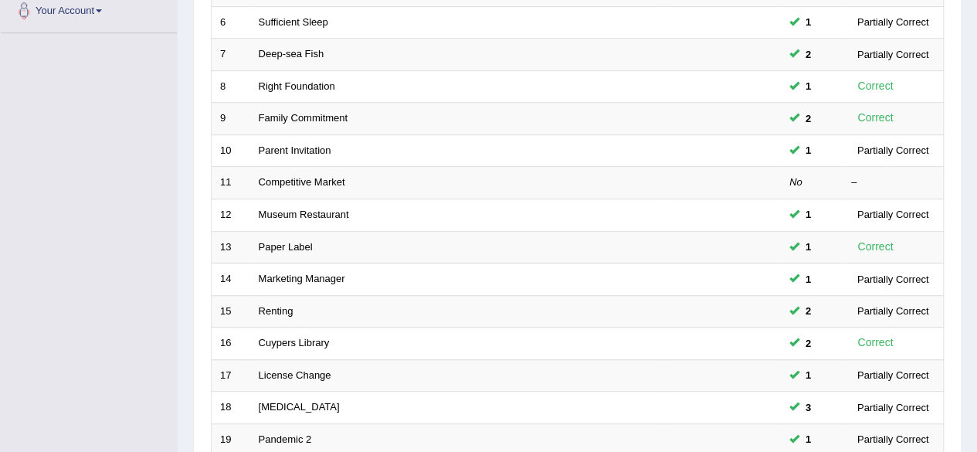
scroll to position [563, 0]
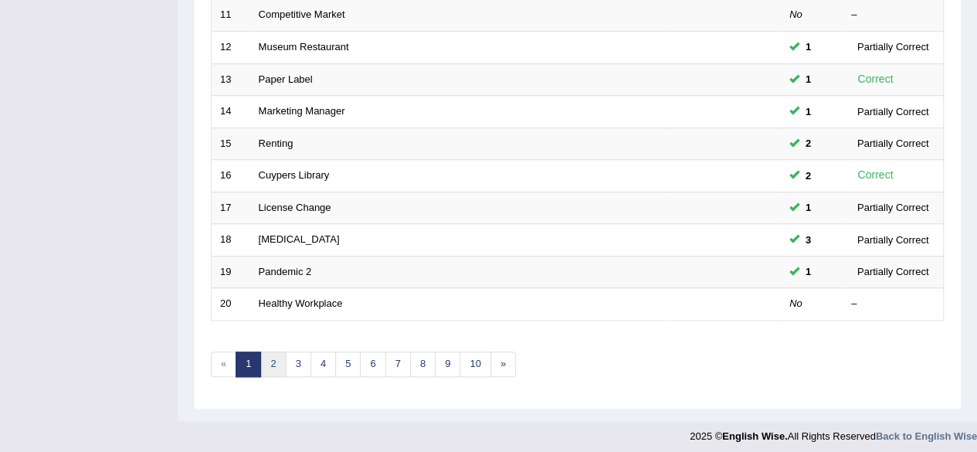
click at [269, 364] on link "2" at bounding box center [272, 363] width 25 height 25
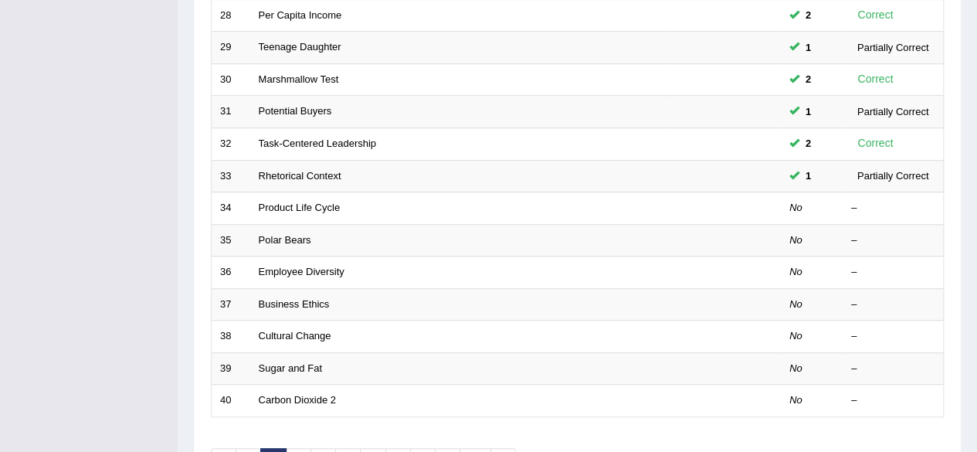
scroll to position [563, 0]
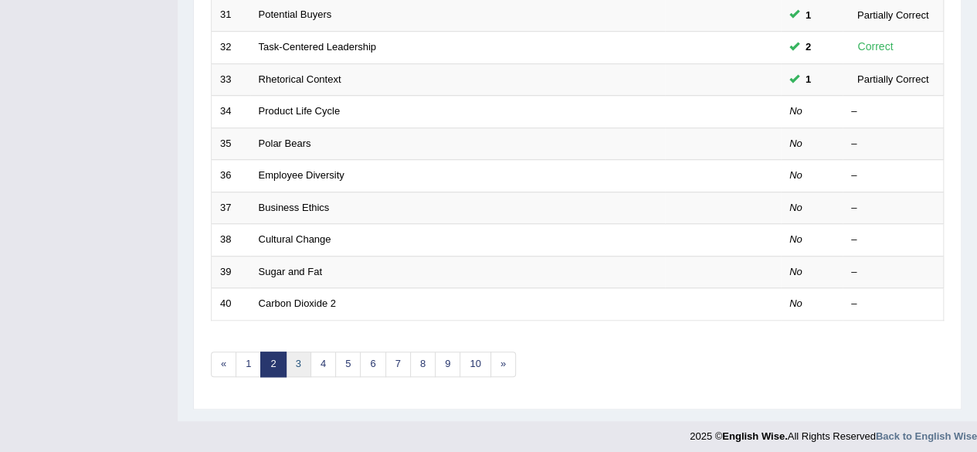
click at [291, 351] on link "3" at bounding box center [298, 363] width 25 height 25
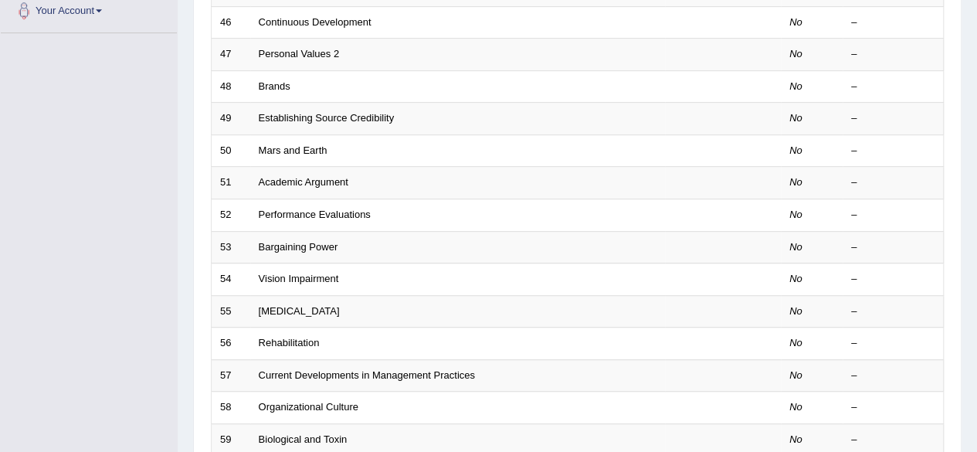
scroll to position [563, 0]
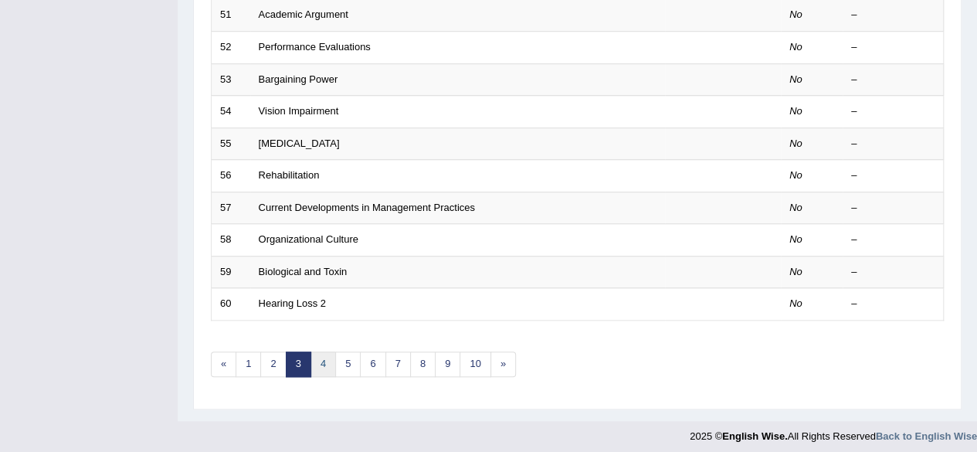
click at [323, 357] on link "4" at bounding box center [322, 363] width 25 height 25
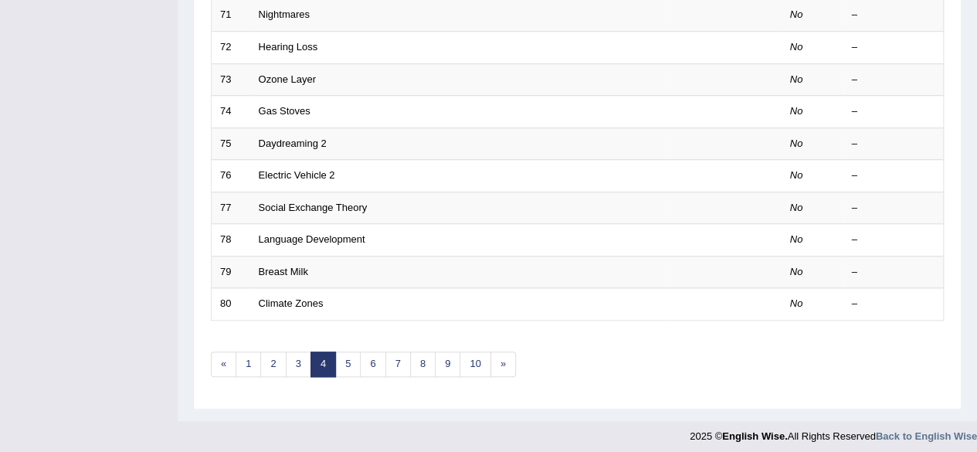
scroll to position [168, 0]
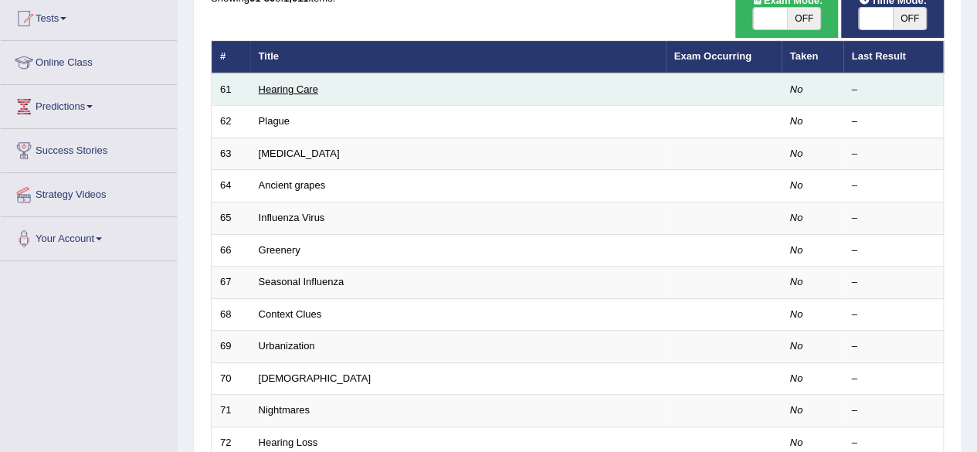
click at [273, 89] on link "Hearing Care" at bounding box center [288, 89] width 59 height 12
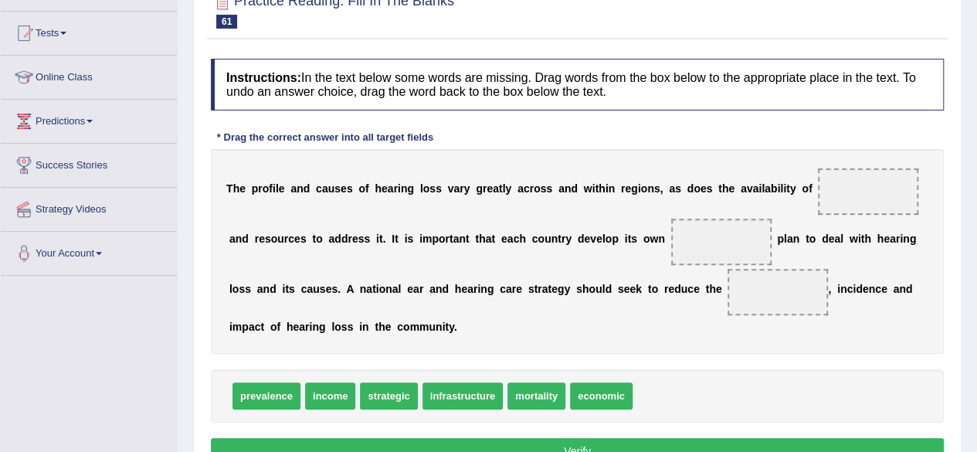
scroll to position [146, 0]
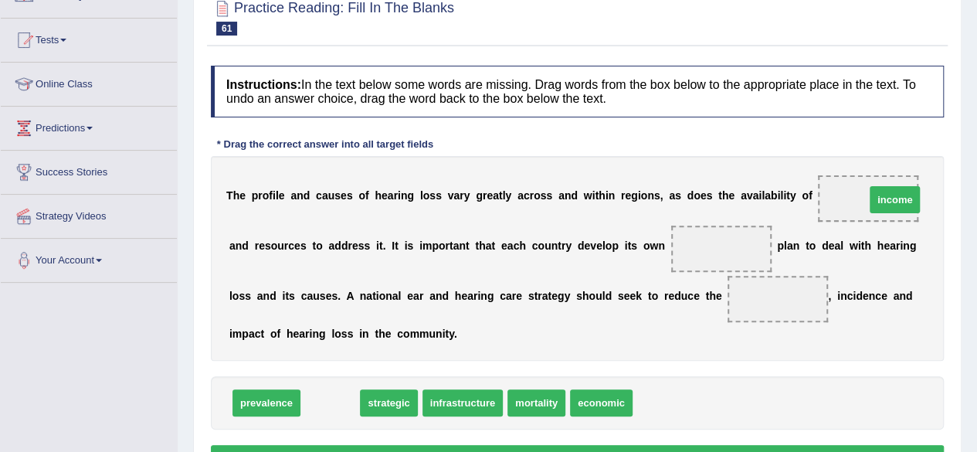
drag, startPoint x: 341, startPoint y: 395, endPoint x: 910, endPoint y: 192, distance: 603.2
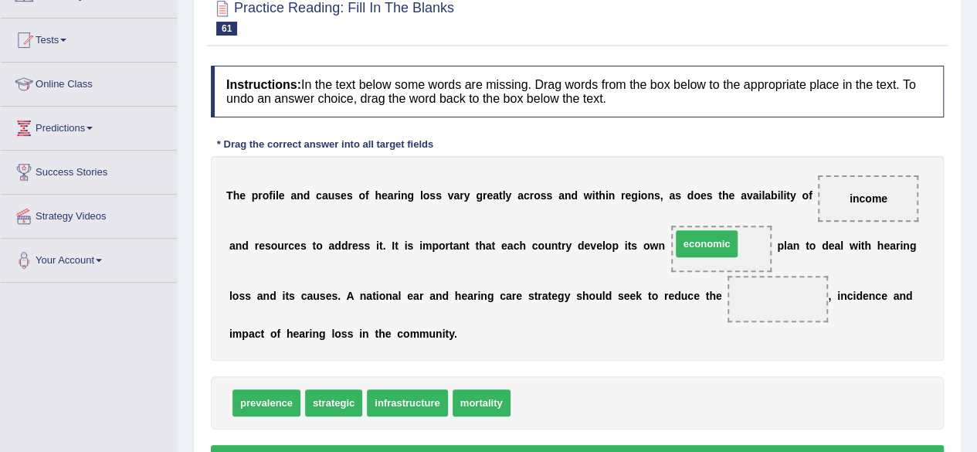
drag, startPoint x: 542, startPoint y: 401, endPoint x: 701, endPoint y: 243, distance: 223.8
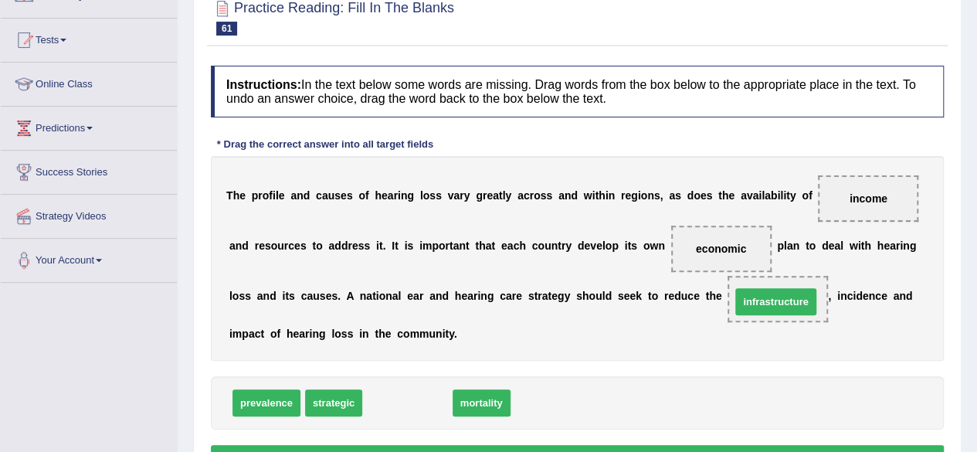
drag, startPoint x: 397, startPoint y: 401, endPoint x: 764, endPoint y: 300, distance: 381.2
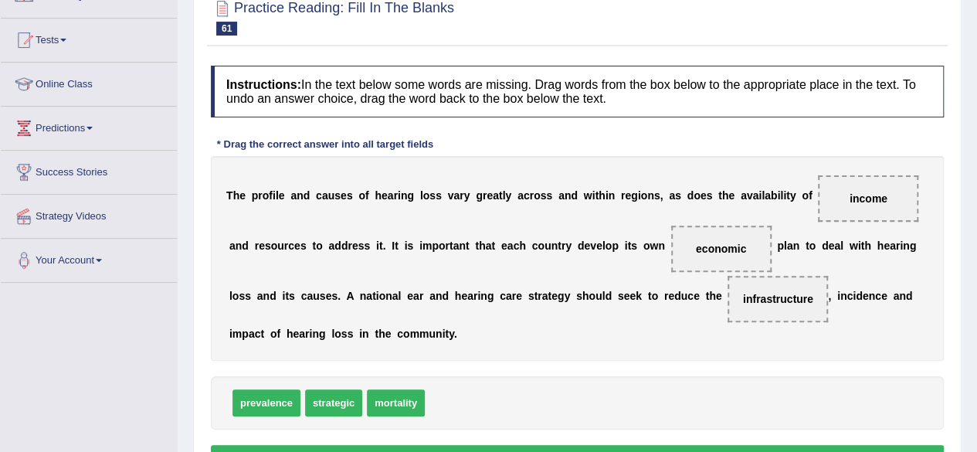
click at [686, 447] on button "Verify" at bounding box center [577, 458] width 733 height 26
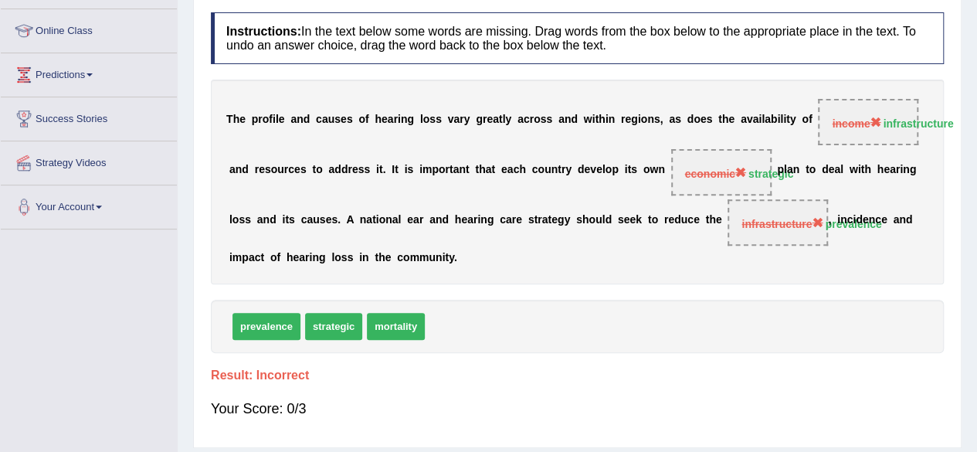
scroll to position [0, 0]
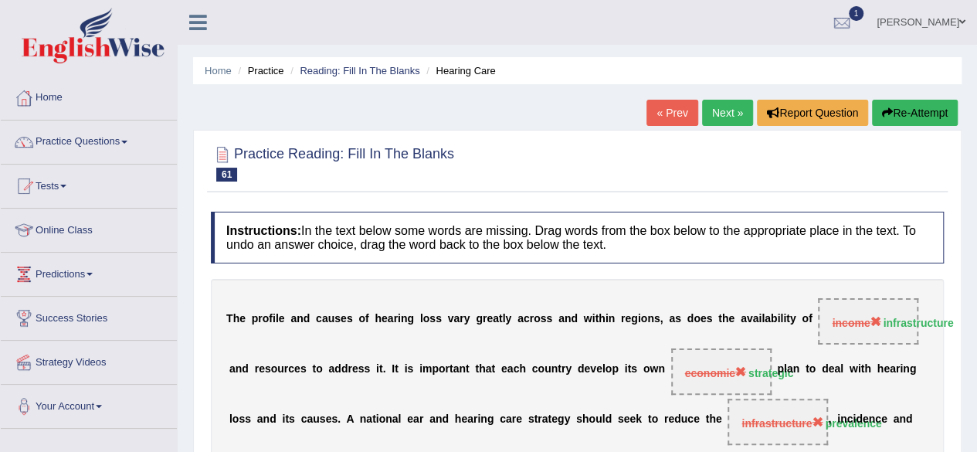
click at [913, 112] on button "Re-Attempt" at bounding box center [915, 113] width 86 height 26
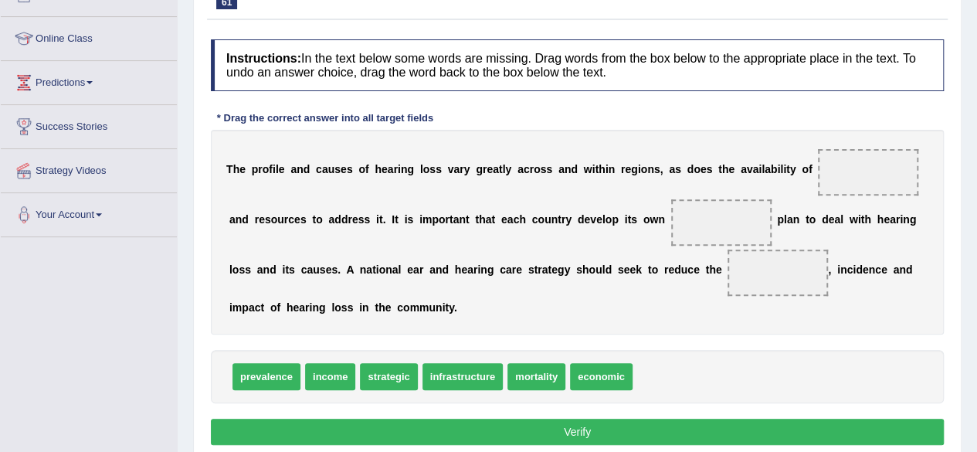
scroll to position [205, 0]
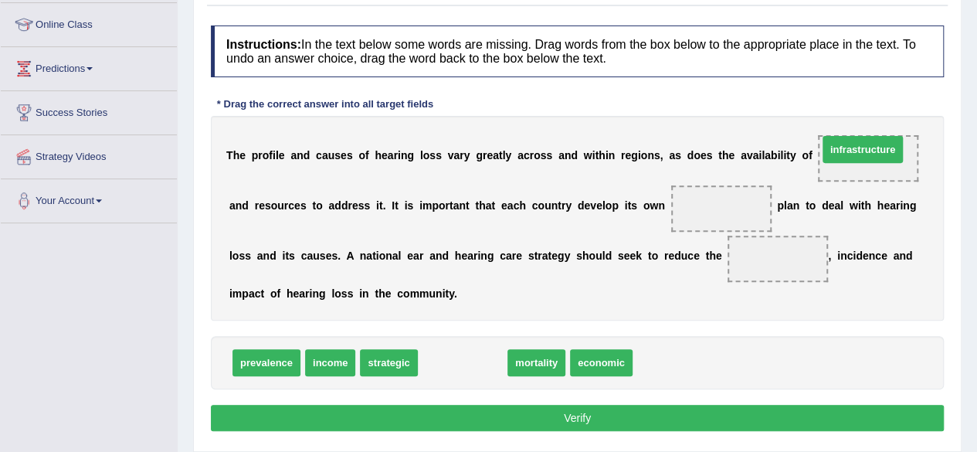
drag, startPoint x: 457, startPoint y: 357, endPoint x: 854, endPoint y: 147, distance: 449.0
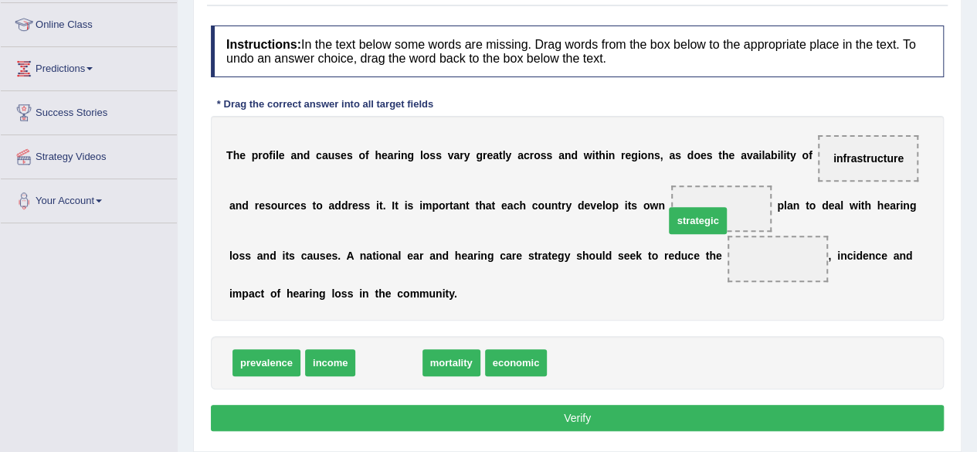
drag, startPoint x: 388, startPoint y: 359, endPoint x: 699, endPoint y: 216, distance: 342.4
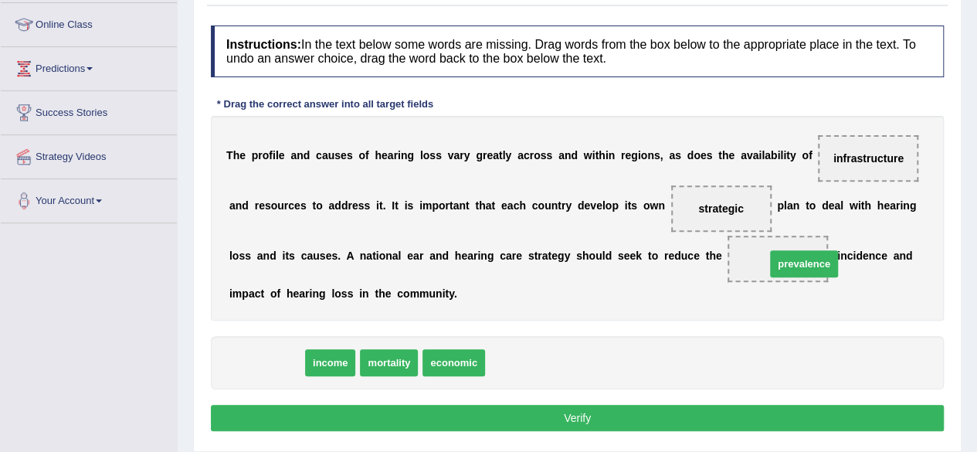
drag, startPoint x: 272, startPoint y: 361, endPoint x: 817, endPoint y: 261, distance: 554.1
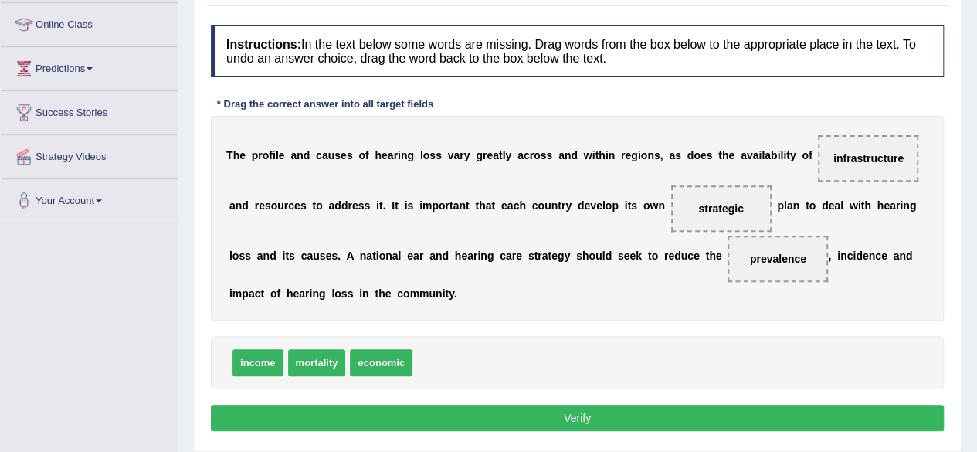
click at [594, 410] on button "Verify" at bounding box center [577, 418] width 733 height 26
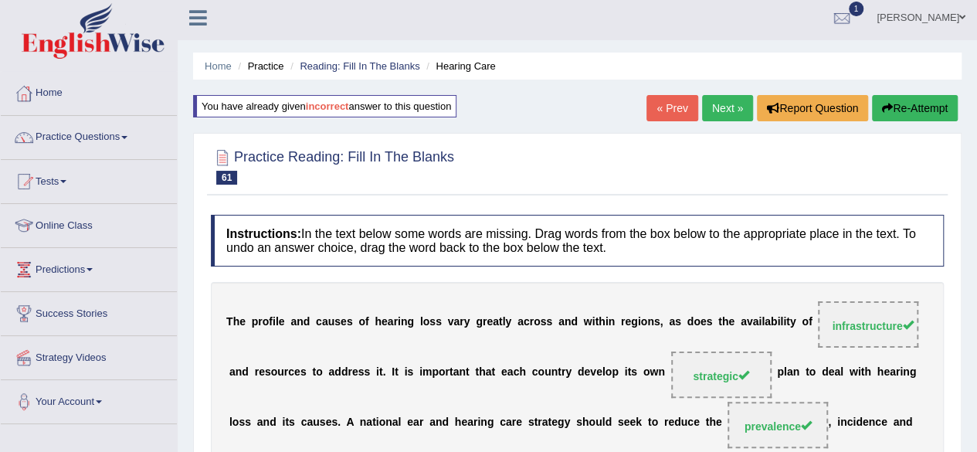
scroll to position [0, 0]
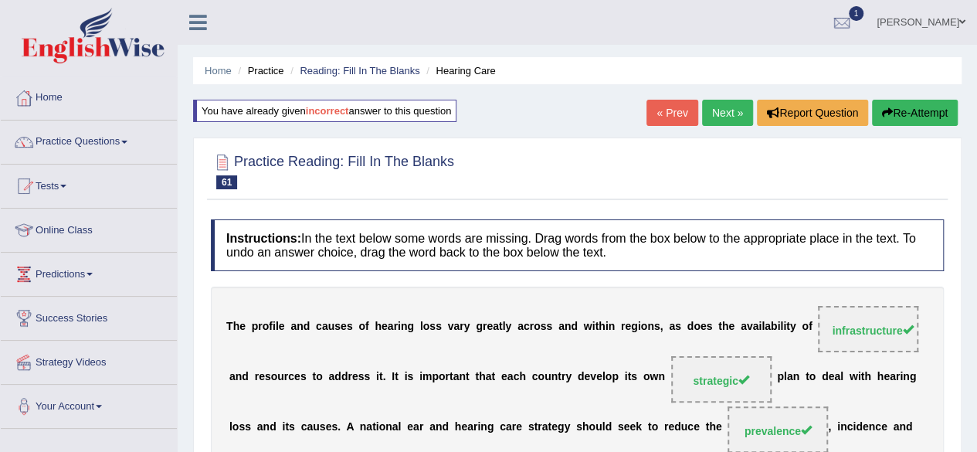
click at [716, 117] on link "Next »" at bounding box center [727, 113] width 51 height 26
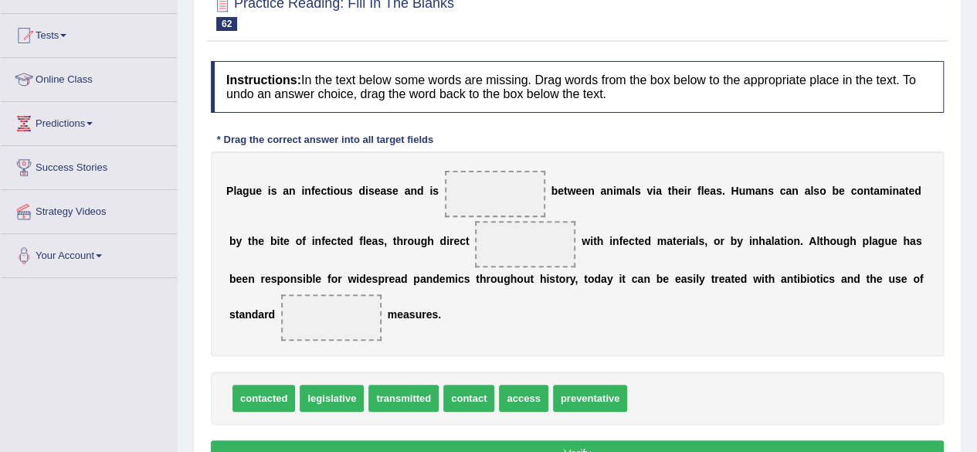
scroll to position [144, 0]
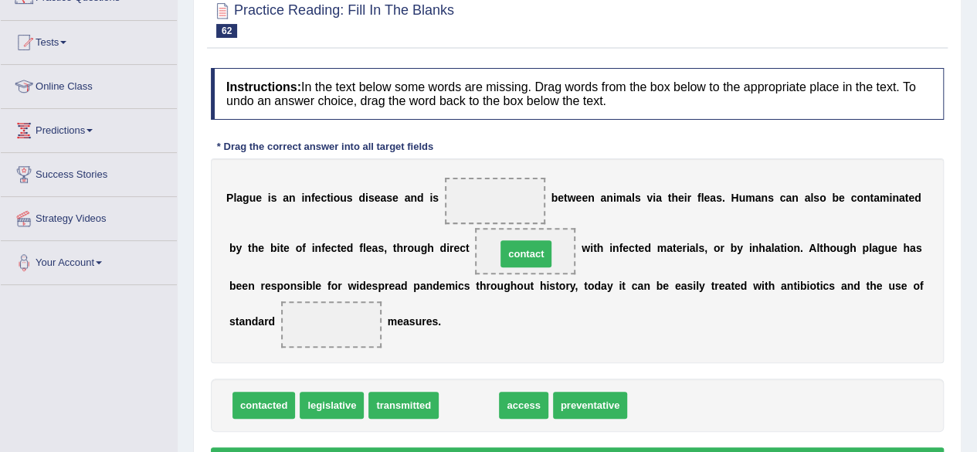
drag, startPoint x: 474, startPoint y: 395, endPoint x: 530, endPoint y: 246, distance: 158.3
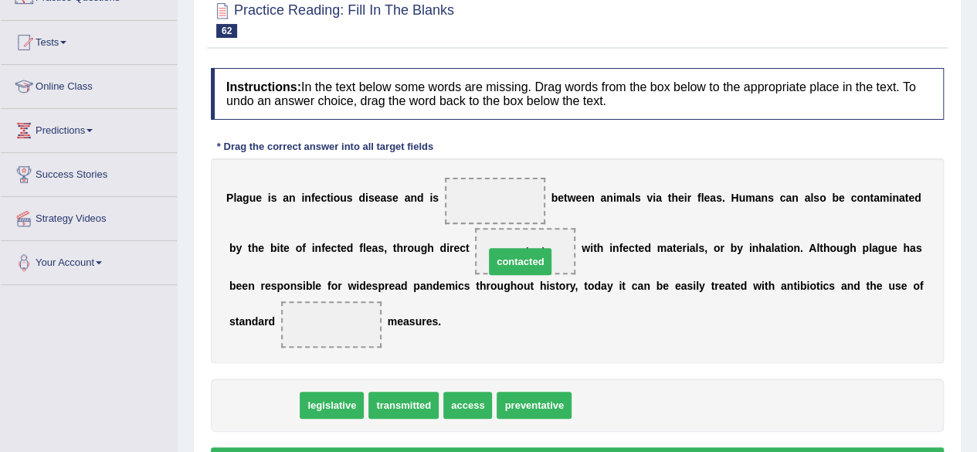
drag, startPoint x: 259, startPoint y: 399, endPoint x: 520, endPoint y: 256, distance: 297.2
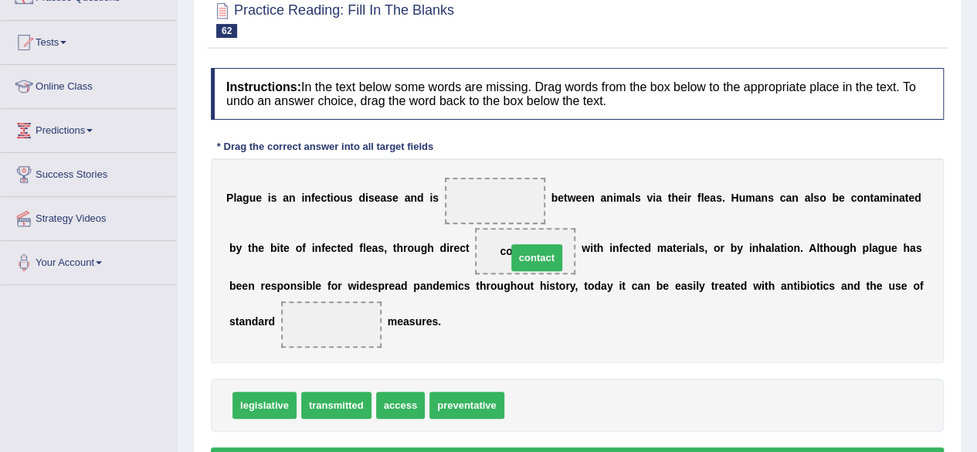
drag, startPoint x: 538, startPoint y: 404, endPoint x: 540, endPoint y: 256, distance: 147.5
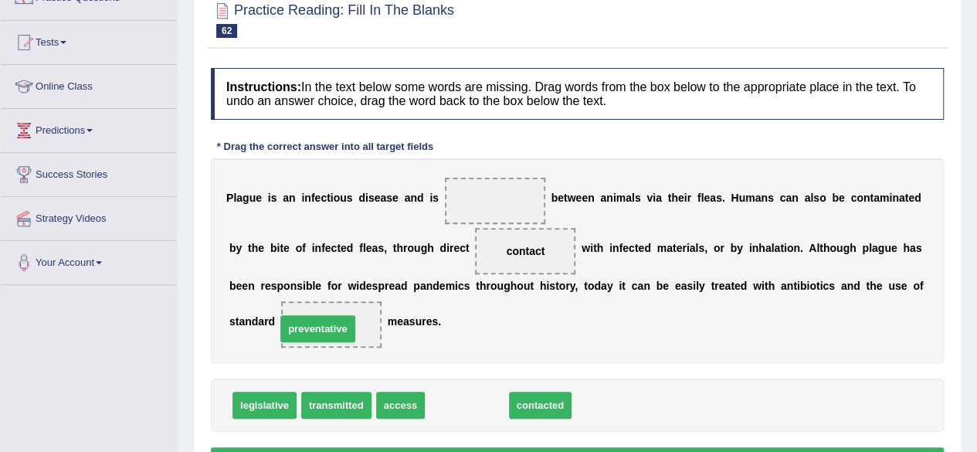
drag, startPoint x: 483, startPoint y: 404, endPoint x: 338, endPoint y: 328, distance: 163.7
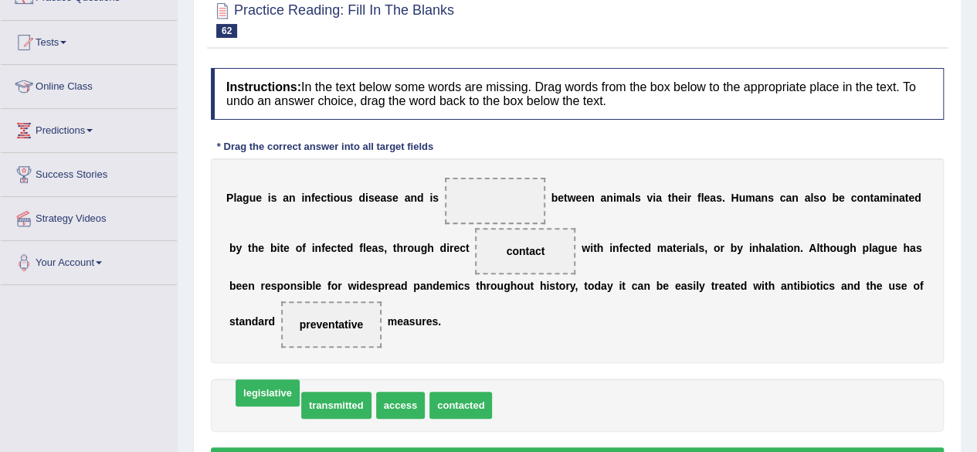
drag, startPoint x: 272, startPoint y: 402, endPoint x: 274, endPoint y: 390, distance: 12.6
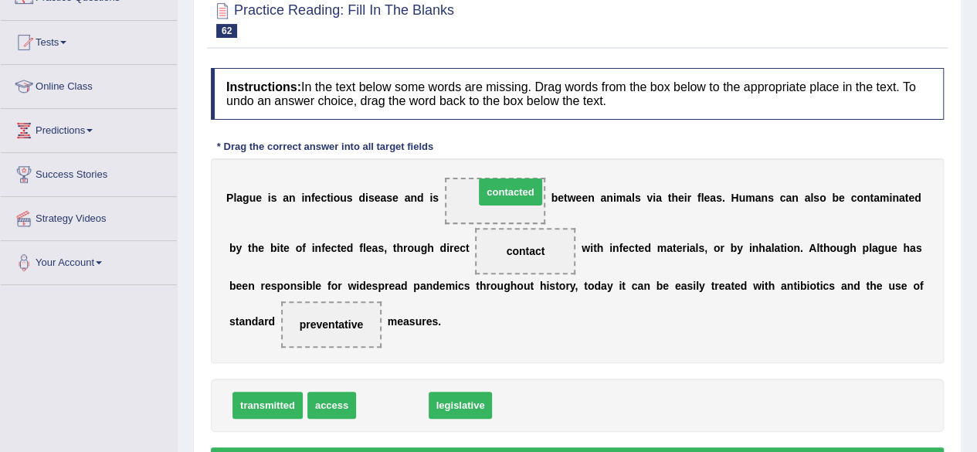
drag, startPoint x: 401, startPoint y: 398, endPoint x: 514, endPoint y: 194, distance: 233.3
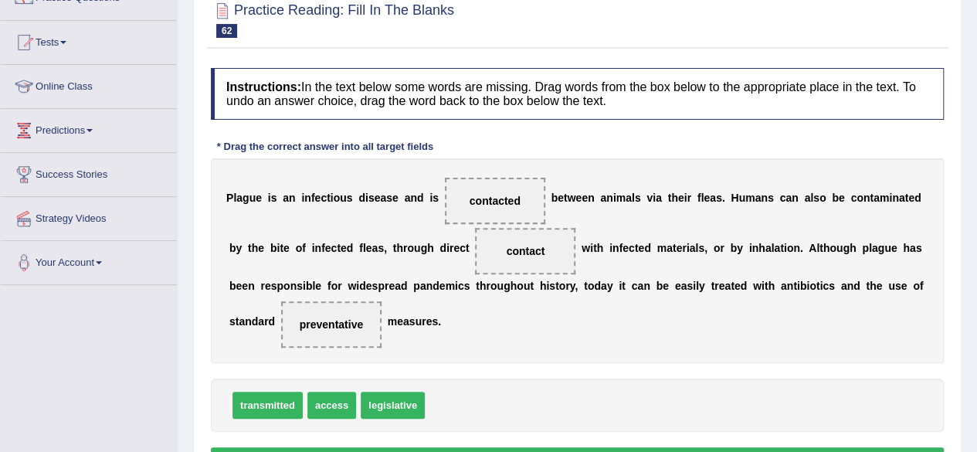
click at [526, 448] on button "Verify" at bounding box center [577, 460] width 733 height 26
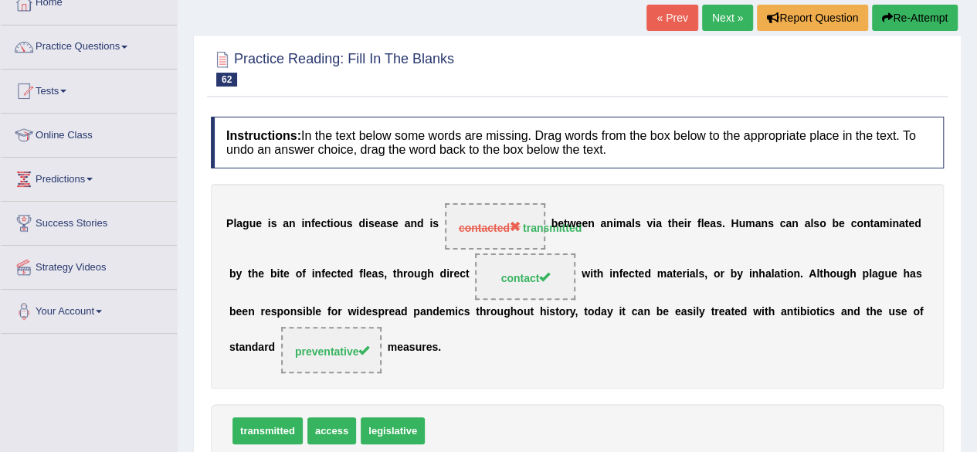
scroll to position [101, 0]
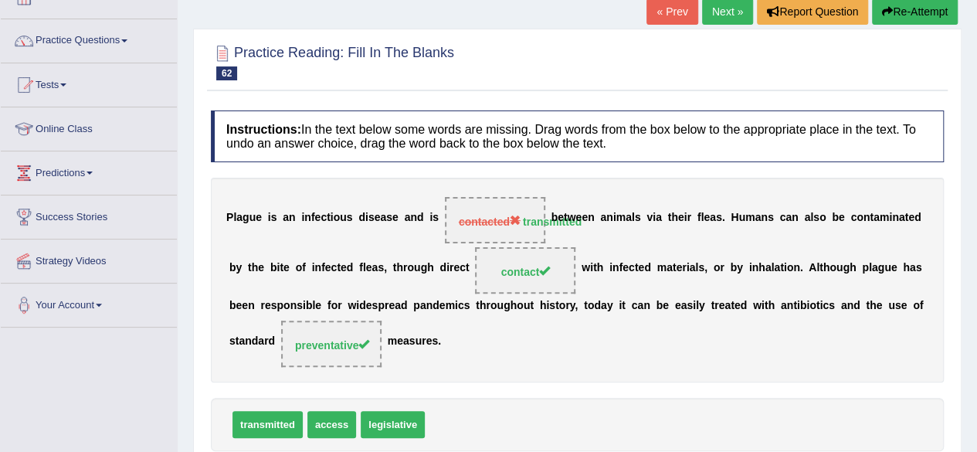
click at [720, 13] on link "Next »" at bounding box center [727, 11] width 51 height 26
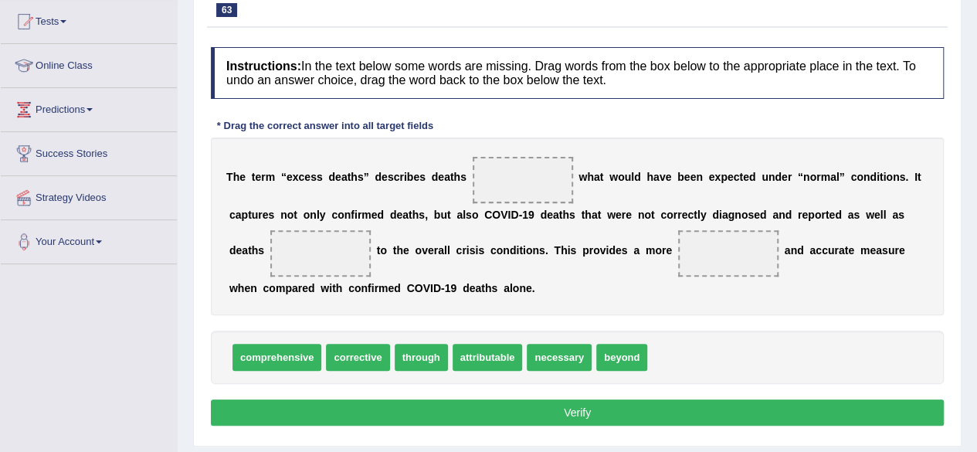
drag, startPoint x: 0, startPoint y: 0, endPoint x: 975, endPoint y: 209, distance: 997.3
click at [975, 209] on html "Toggle navigation Home Practice Questions Speaking Practice Read Aloud Repeat S…" at bounding box center [488, 62] width 977 height 452
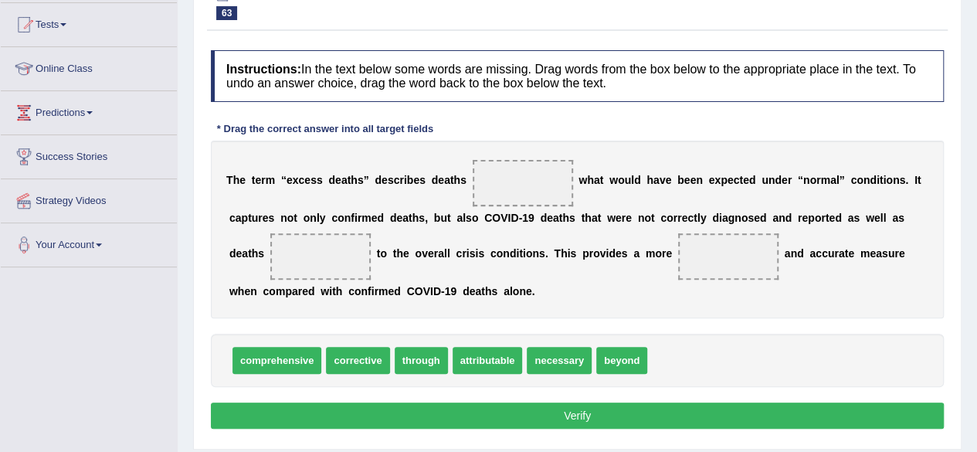
click at [974, 215] on div "Home Practice Reading: Fill In The Blanks [MEDICAL_DATA] « Prev Next » Report Q…" at bounding box center [577, 225] width 799 height 772
drag, startPoint x: 426, startPoint y: 347, endPoint x: 525, endPoint y: 157, distance: 214.1
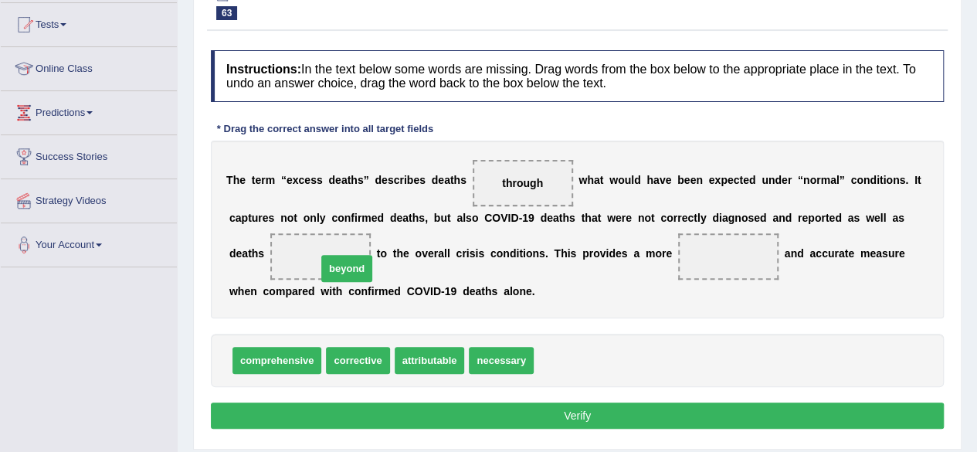
drag, startPoint x: 560, startPoint y: 354, endPoint x: 341, endPoint y: 261, distance: 237.6
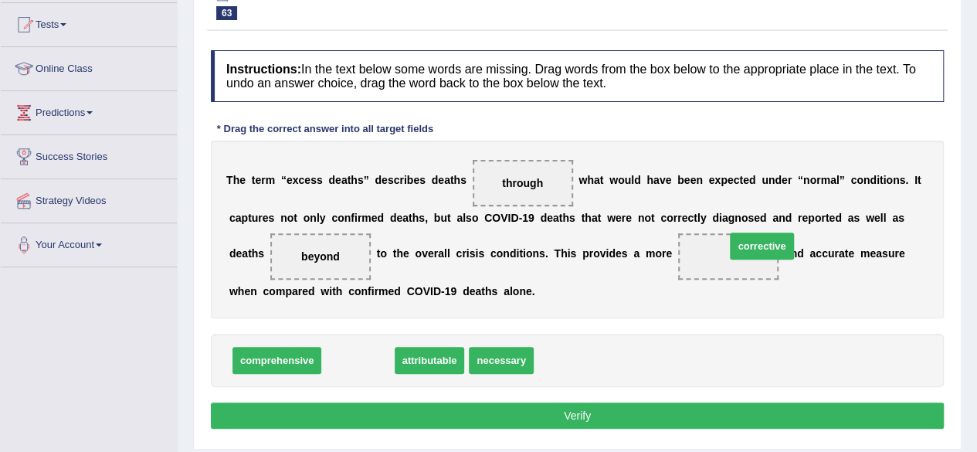
drag, startPoint x: 366, startPoint y: 357, endPoint x: 767, endPoint y: 243, distance: 417.4
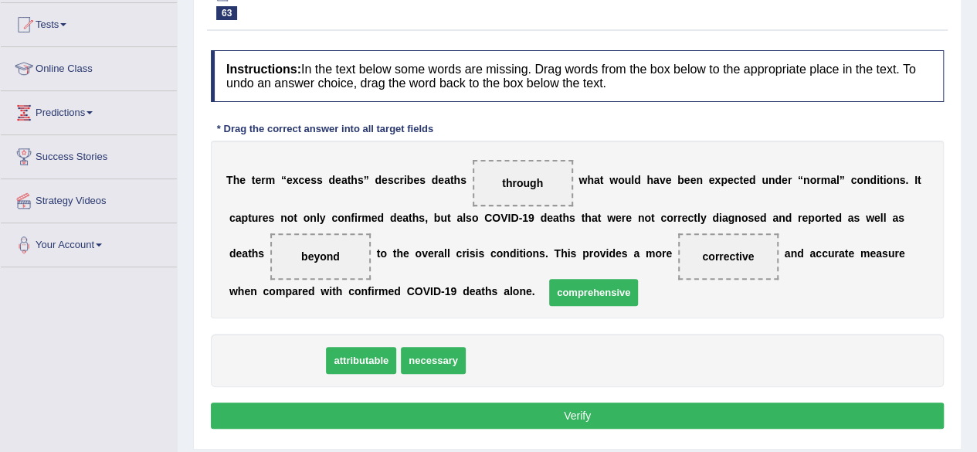
drag, startPoint x: 286, startPoint y: 355, endPoint x: 662, endPoint y: 285, distance: 383.3
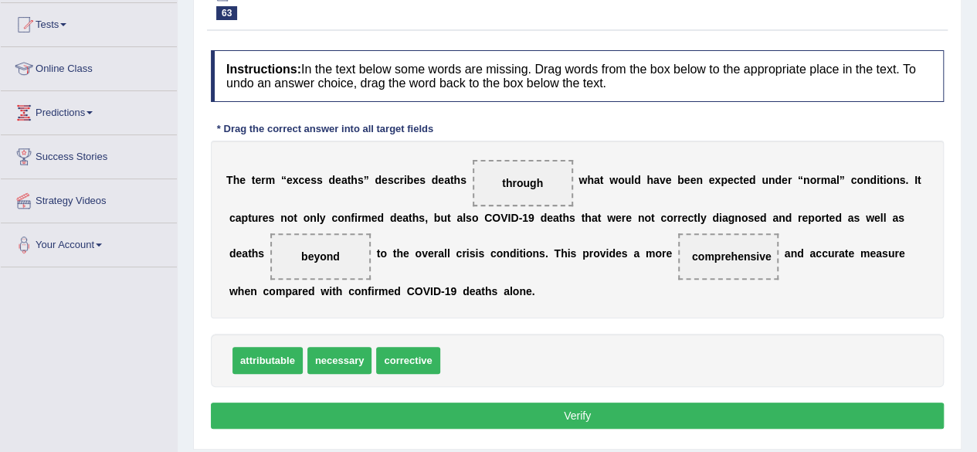
click at [581, 415] on button "Verify" at bounding box center [577, 415] width 733 height 26
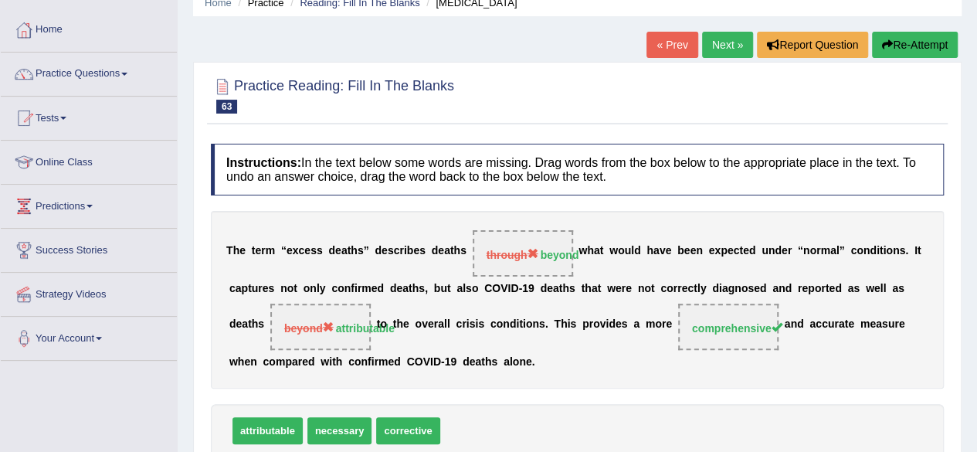
scroll to position [63, 0]
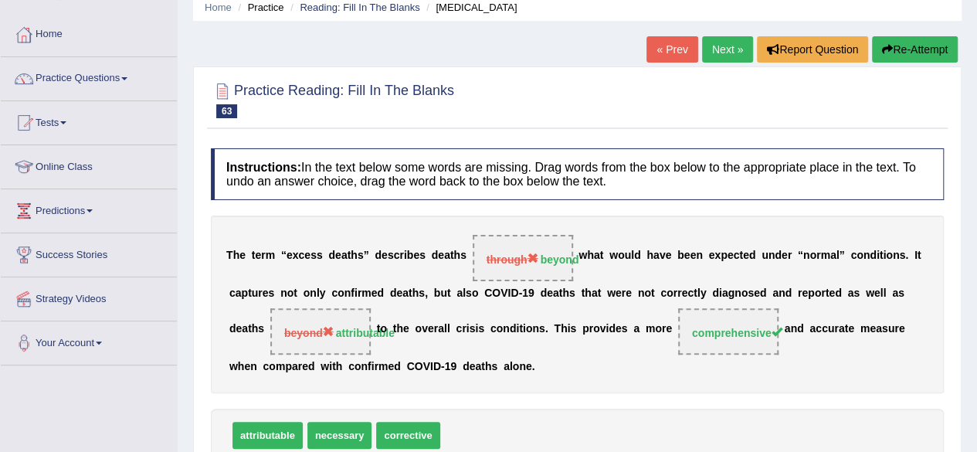
click at [725, 54] on link "Next »" at bounding box center [727, 49] width 51 height 26
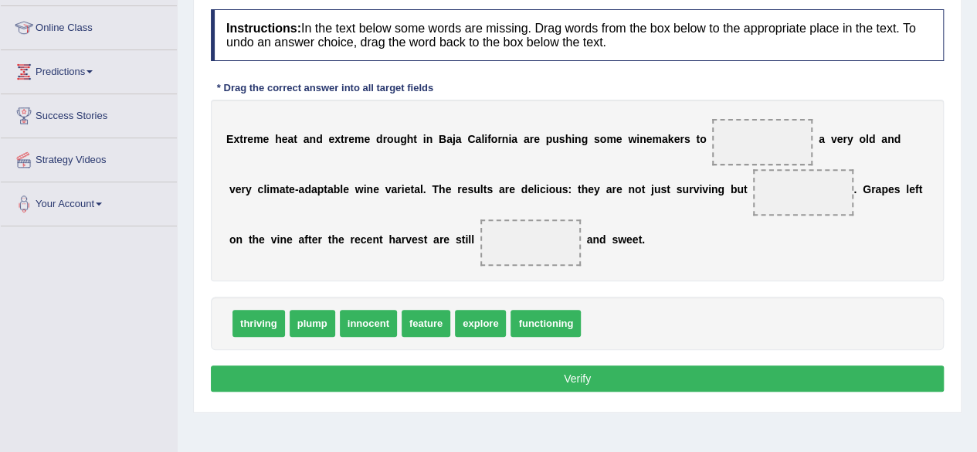
scroll to position [204, 0]
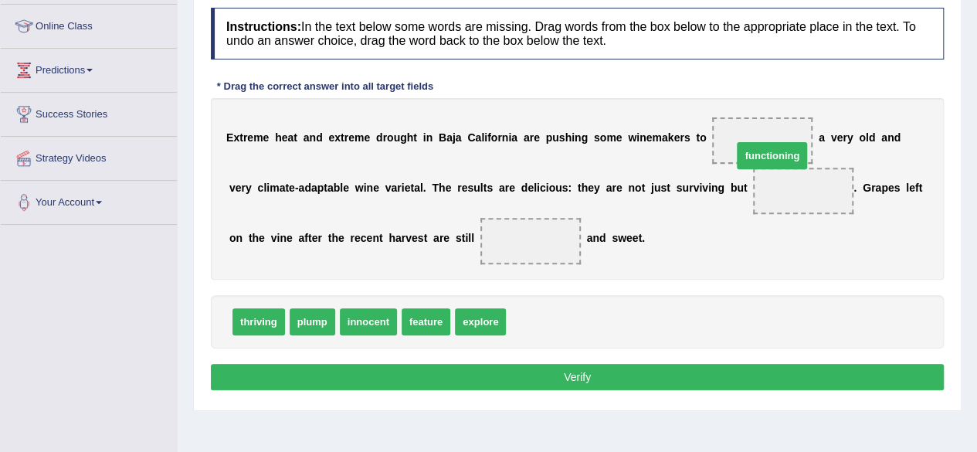
drag, startPoint x: 530, startPoint y: 316, endPoint x: 755, endPoint y: 151, distance: 278.9
drag, startPoint x: 765, startPoint y: 189, endPoint x: 759, endPoint y: 138, distance: 51.3
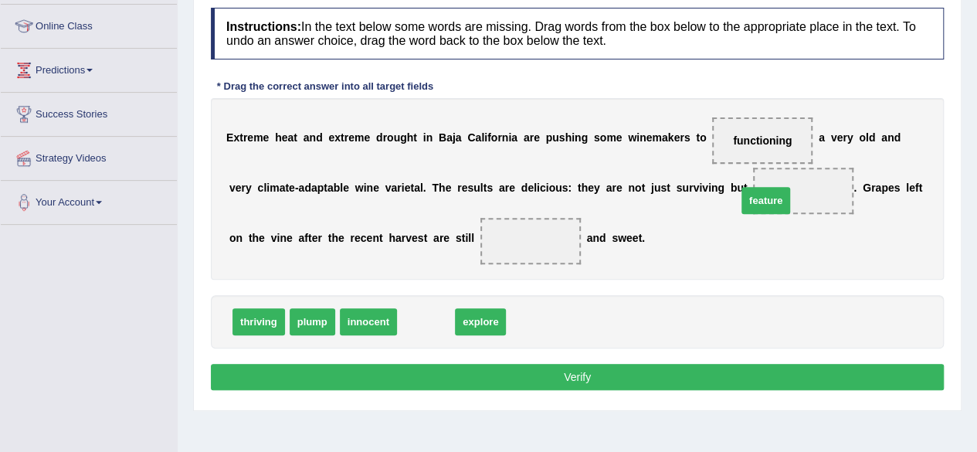
drag, startPoint x: 425, startPoint y: 316, endPoint x: 764, endPoint y: 195, distance: 360.7
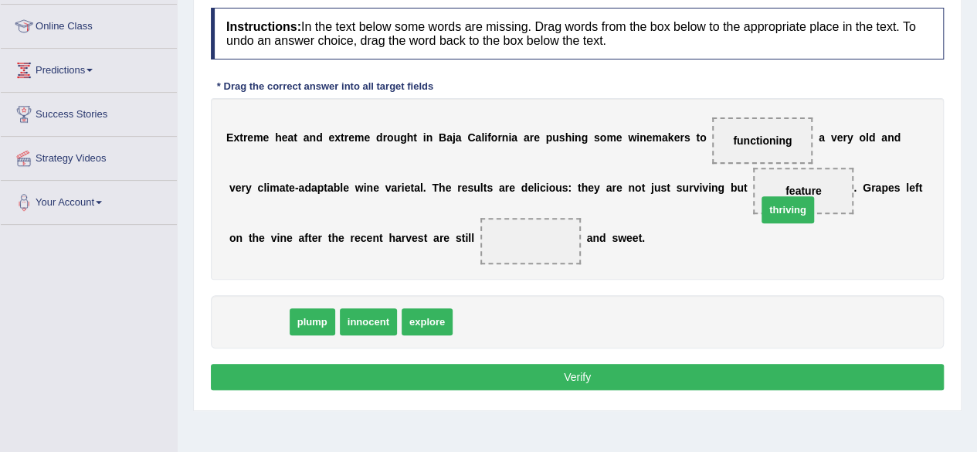
drag, startPoint x: 257, startPoint y: 325, endPoint x: 805, endPoint y: 208, distance: 559.8
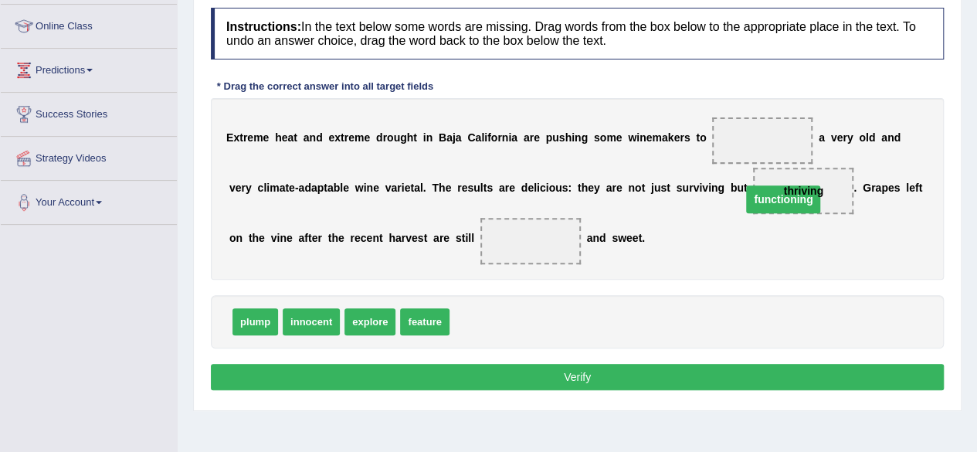
drag, startPoint x: 763, startPoint y: 135, endPoint x: 783, endPoint y: 191, distance: 59.8
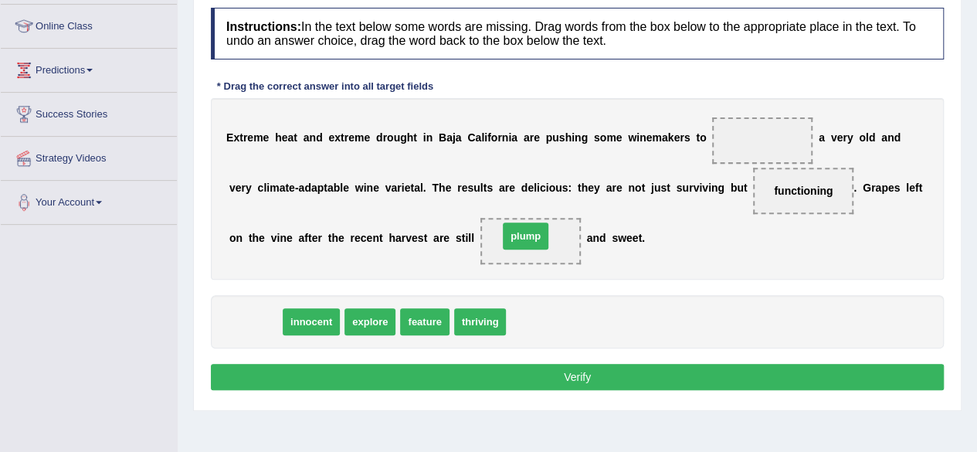
drag, startPoint x: 265, startPoint y: 321, endPoint x: 531, endPoint y: 237, distance: 279.3
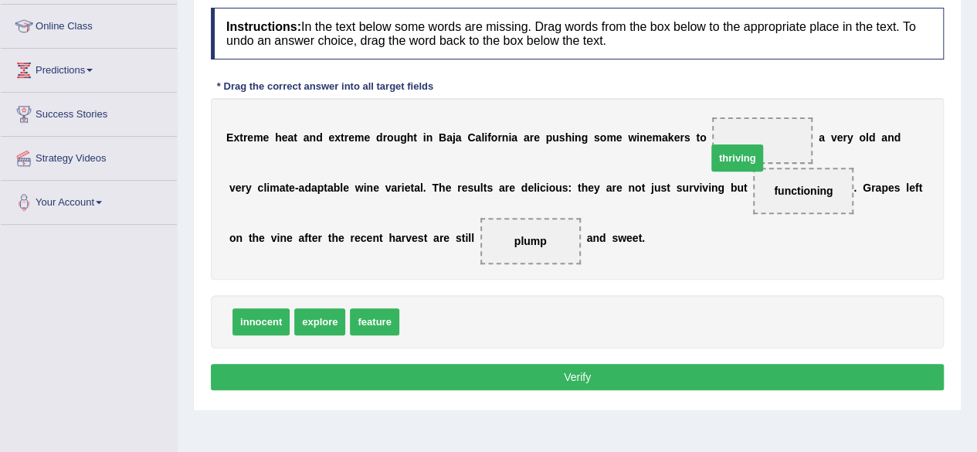
drag, startPoint x: 438, startPoint y: 320, endPoint x: 744, endPoint y: 160, distance: 345.7
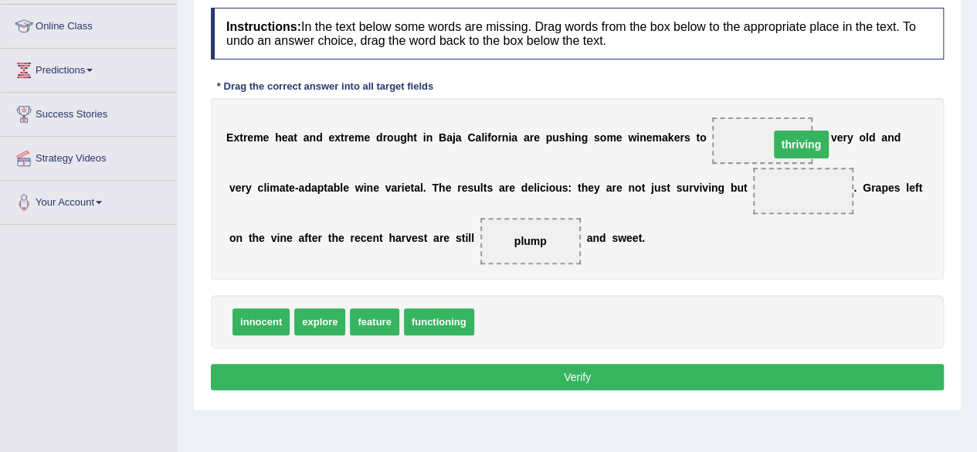
drag, startPoint x: 764, startPoint y: 190, endPoint x: 758, endPoint y: 131, distance: 58.9
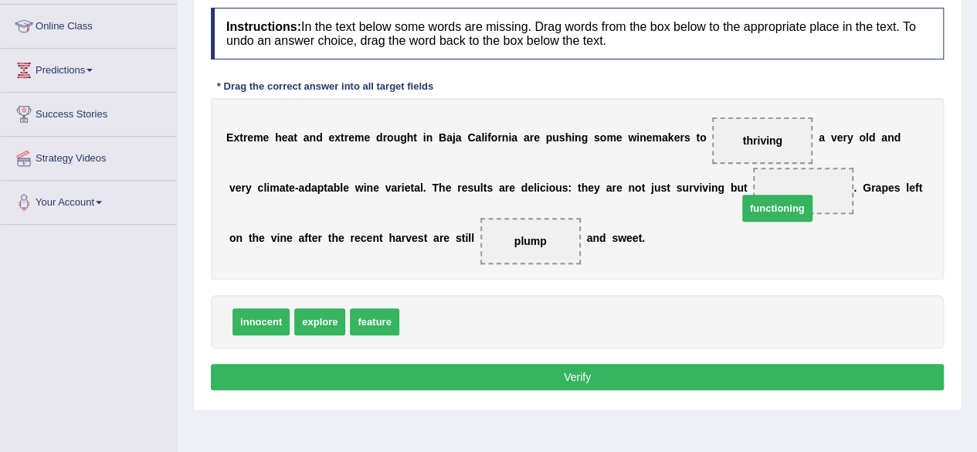
drag, startPoint x: 432, startPoint y: 324, endPoint x: 801, endPoint y: 208, distance: 386.8
click at [628, 371] on button "Verify" at bounding box center [577, 377] width 733 height 26
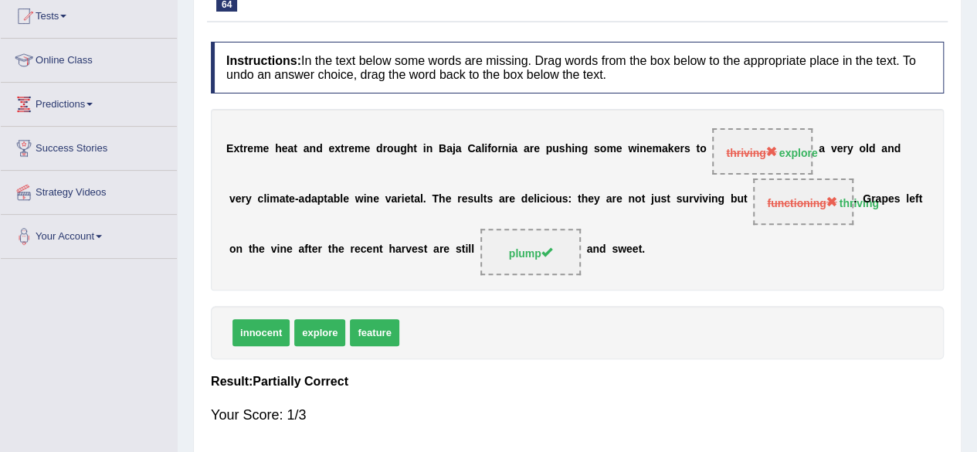
scroll to position [0, 0]
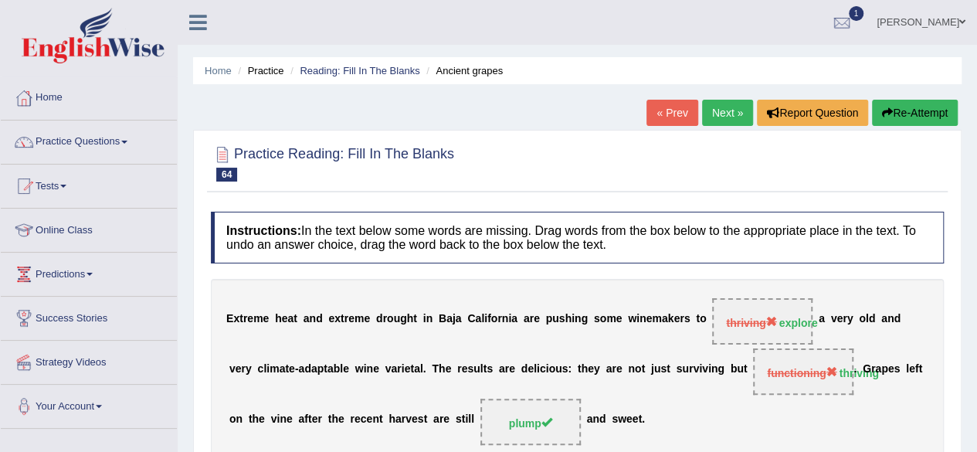
click at [917, 109] on button "Re-Attempt" at bounding box center [915, 113] width 86 height 26
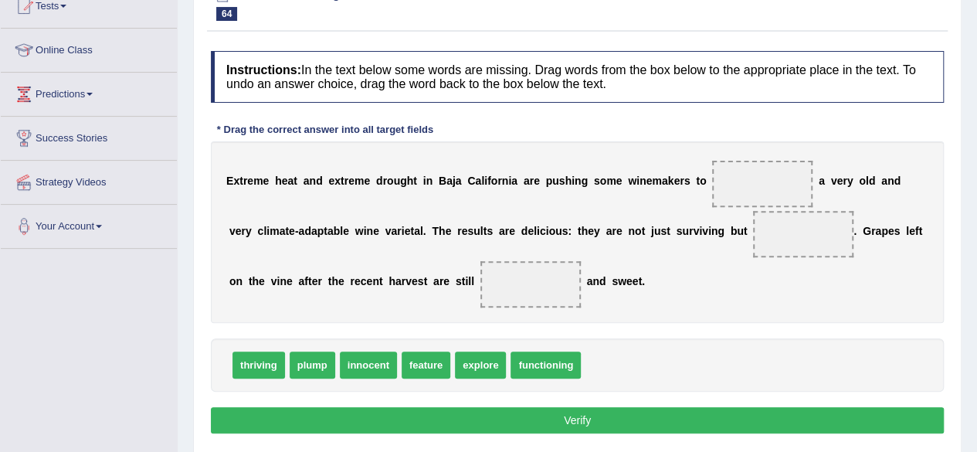
scroll to position [178, 0]
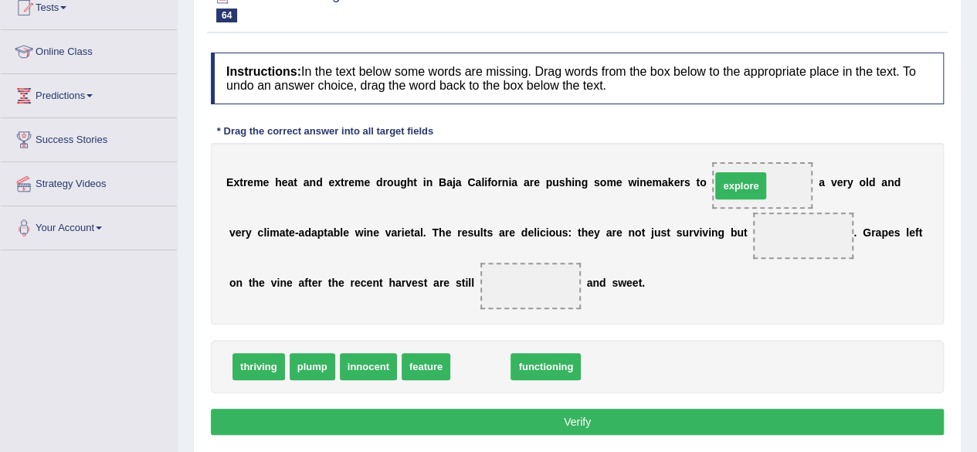
drag, startPoint x: 481, startPoint y: 365, endPoint x: 741, endPoint y: 186, distance: 315.9
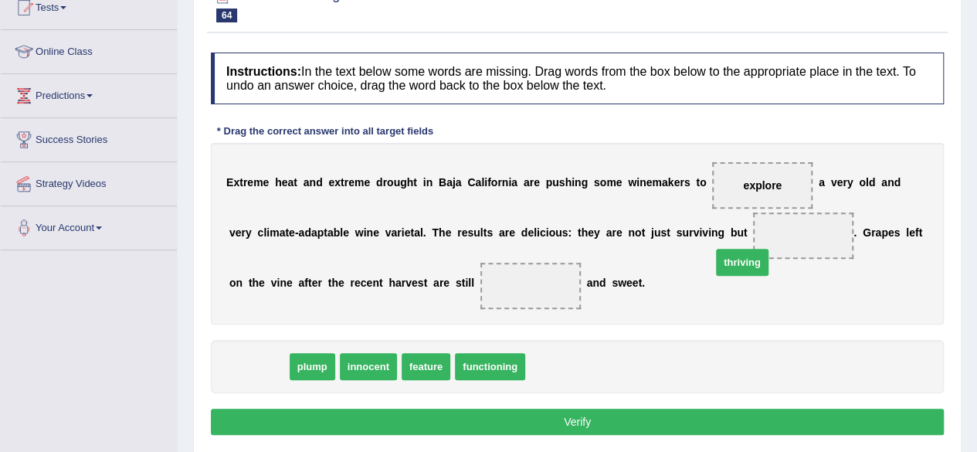
drag, startPoint x: 255, startPoint y: 361, endPoint x: 760, endPoint y: 234, distance: 520.6
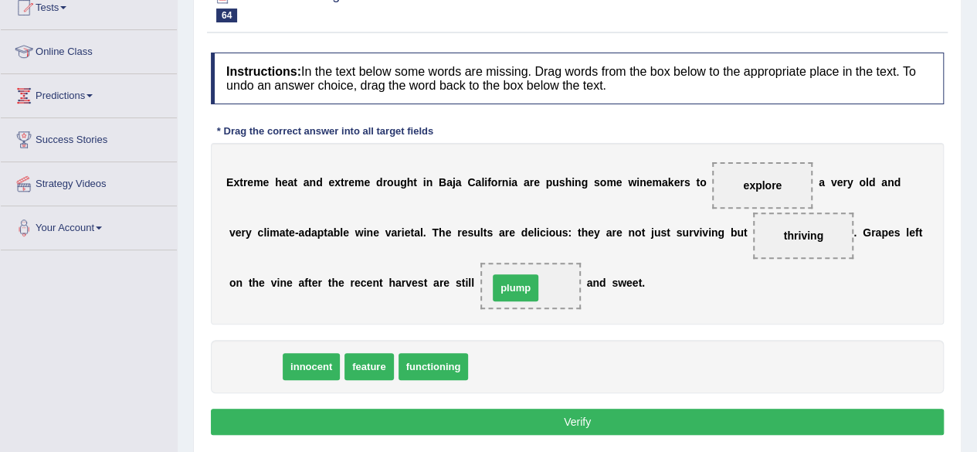
drag, startPoint x: 265, startPoint y: 364, endPoint x: 526, endPoint y: 285, distance: 272.8
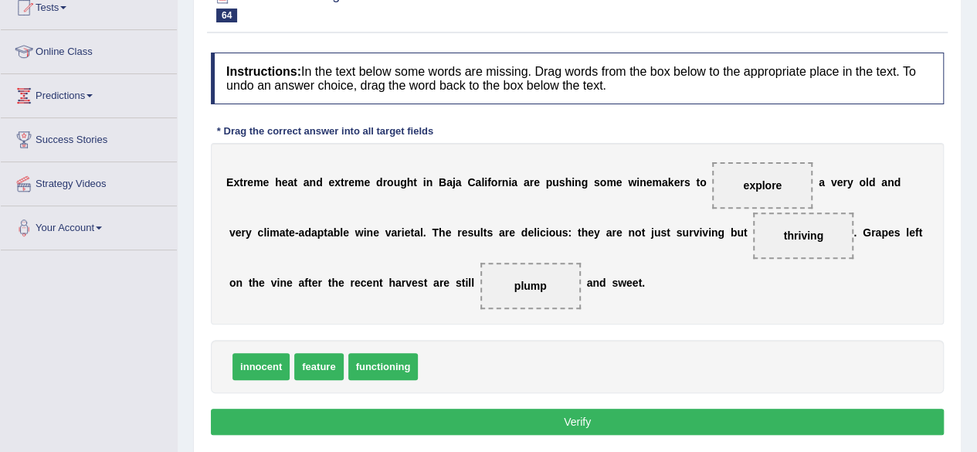
click at [537, 416] on button "Verify" at bounding box center [577, 421] width 733 height 26
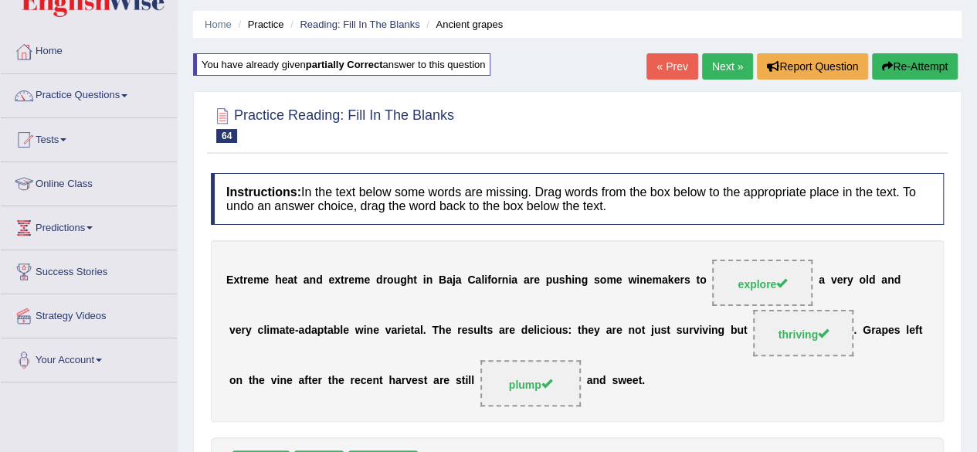
scroll to position [19, 0]
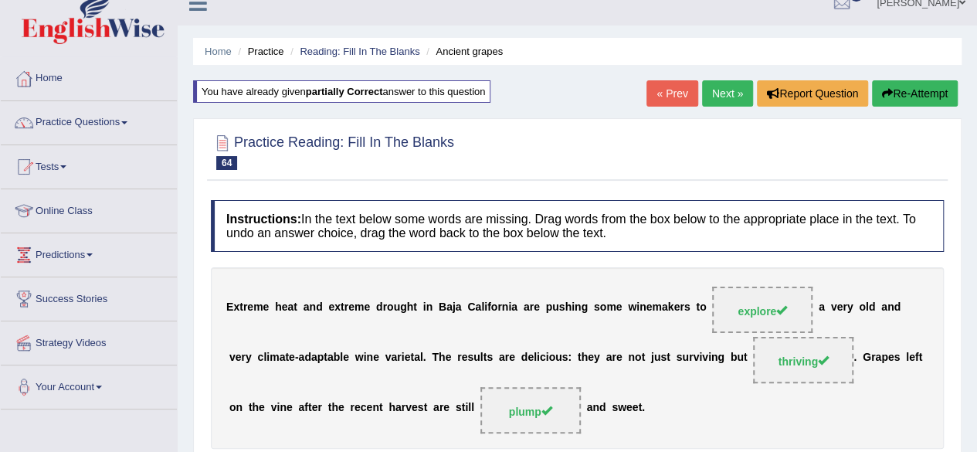
click at [727, 90] on link "Next »" at bounding box center [727, 93] width 51 height 26
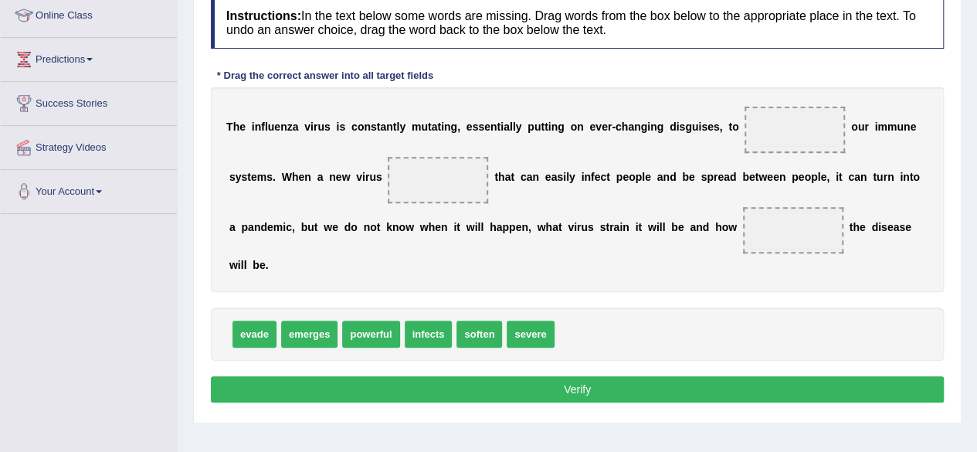
scroll to position [221, 0]
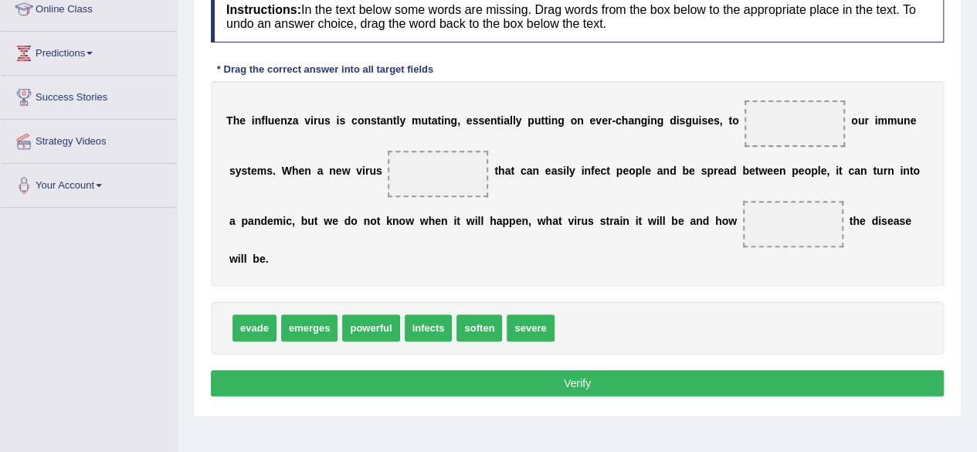
drag, startPoint x: 0, startPoint y: 0, endPoint x: 988, endPoint y: 259, distance: 1020.8
click at [976, 231] on html "Toggle navigation Home Practice Questions Speaking Practice Read Aloud Repeat S…" at bounding box center [488, 5] width 977 height 452
drag, startPoint x: 422, startPoint y: 324, endPoint x: 818, endPoint y: 135, distance: 439.3
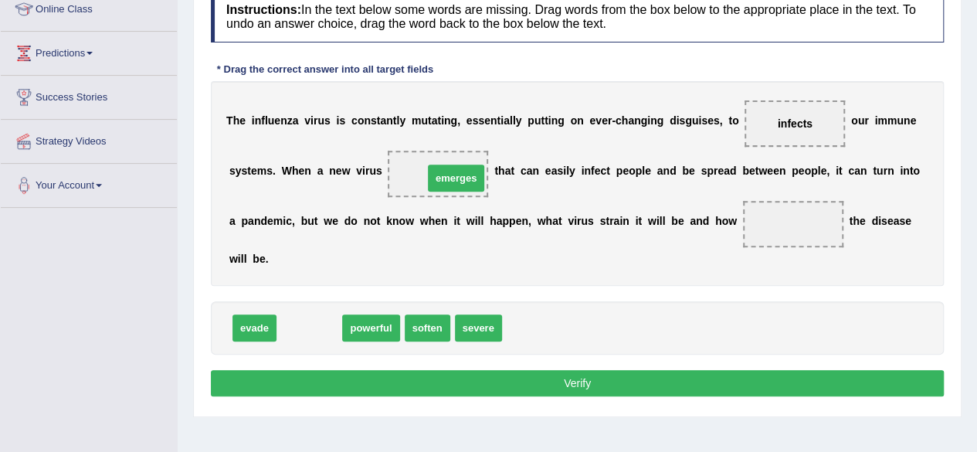
drag, startPoint x: 309, startPoint y: 325, endPoint x: 454, endPoint y: 178, distance: 206.9
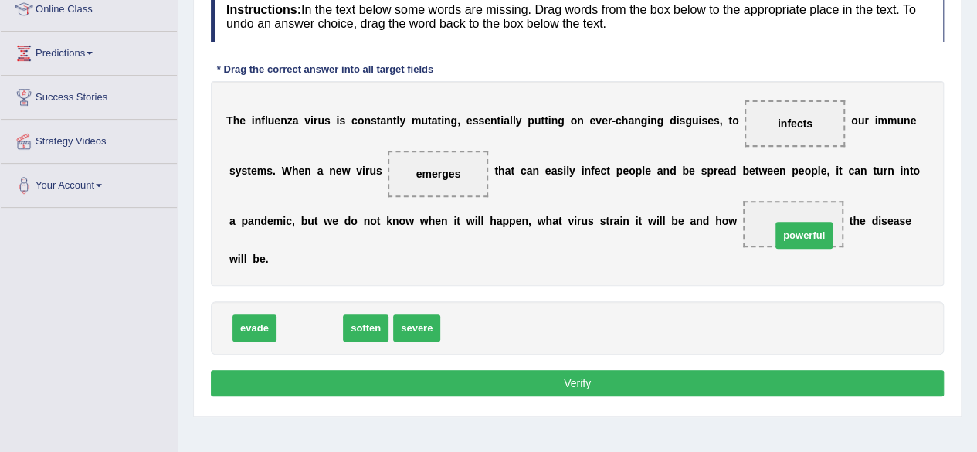
drag, startPoint x: 315, startPoint y: 321, endPoint x: 812, endPoint y: 229, distance: 505.8
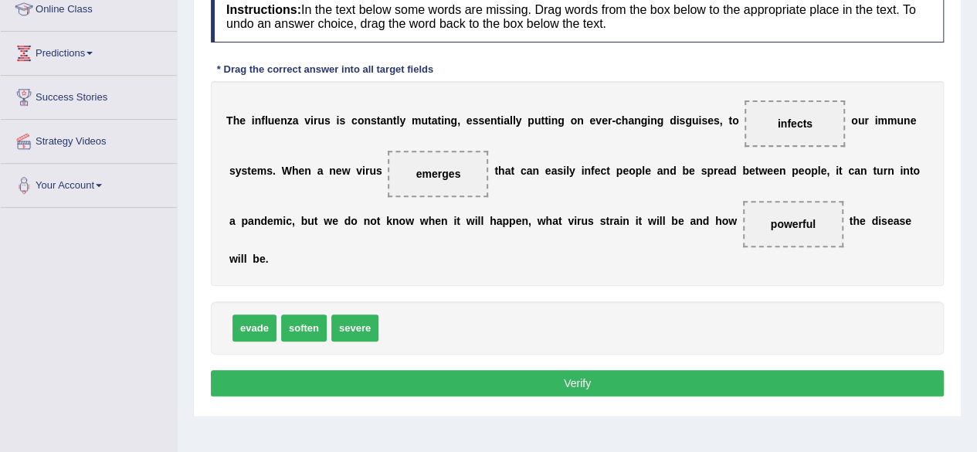
click at [540, 384] on button "Verify" at bounding box center [577, 383] width 733 height 26
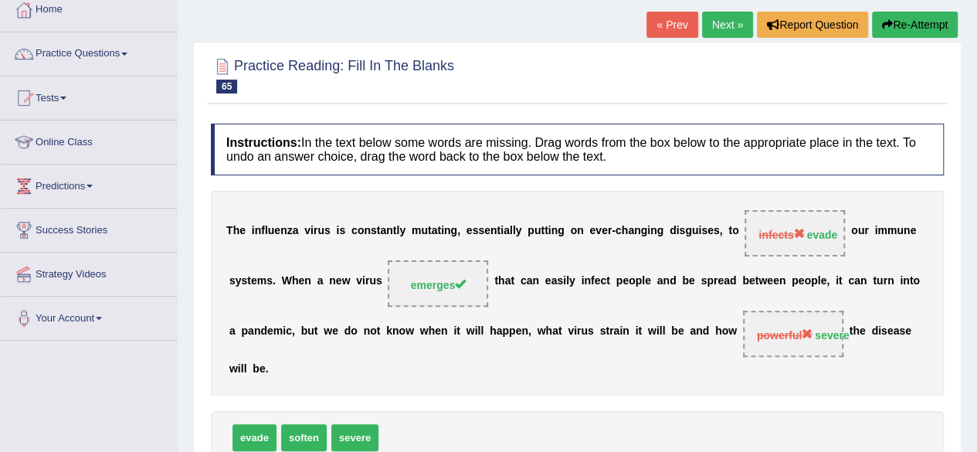
scroll to position [83, 0]
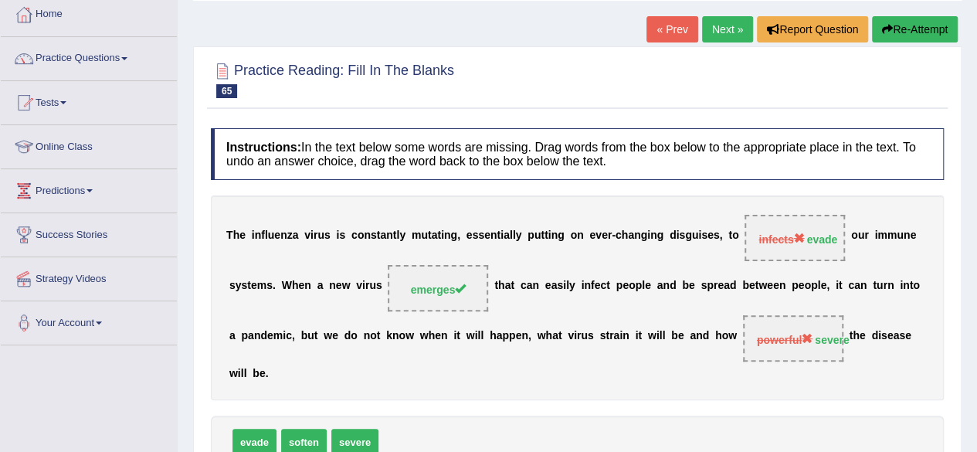
click at [918, 24] on button "Re-Attempt" at bounding box center [915, 29] width 86 height 26
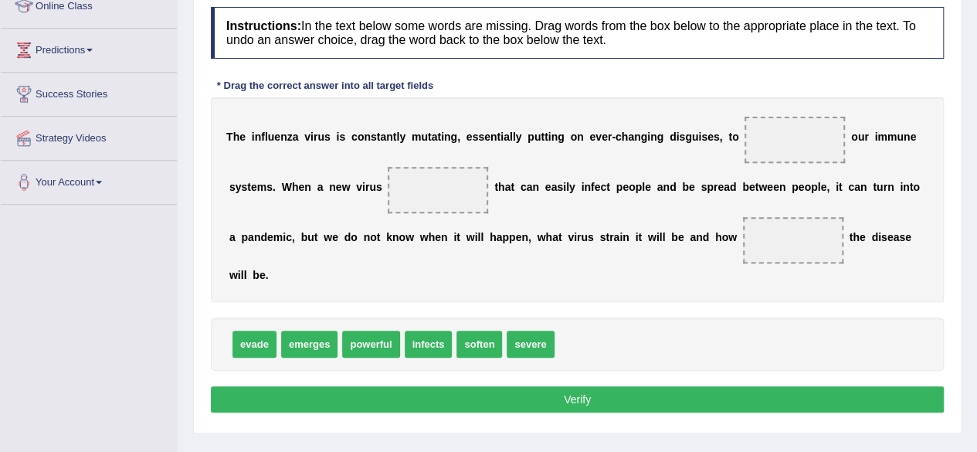
scroll to position [222, 0]
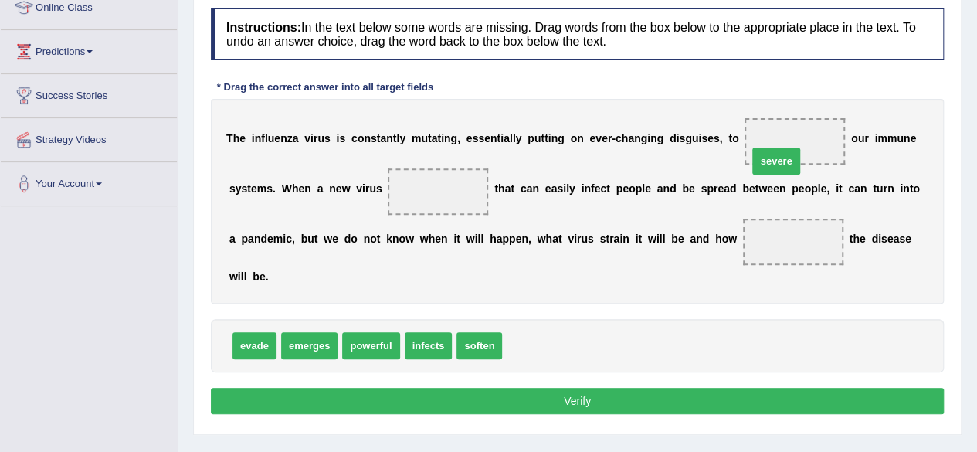
drag, startPoint x: 528, startPoint y: 344, endPoint x: 771, endPoint y: 160, distance: 304.2
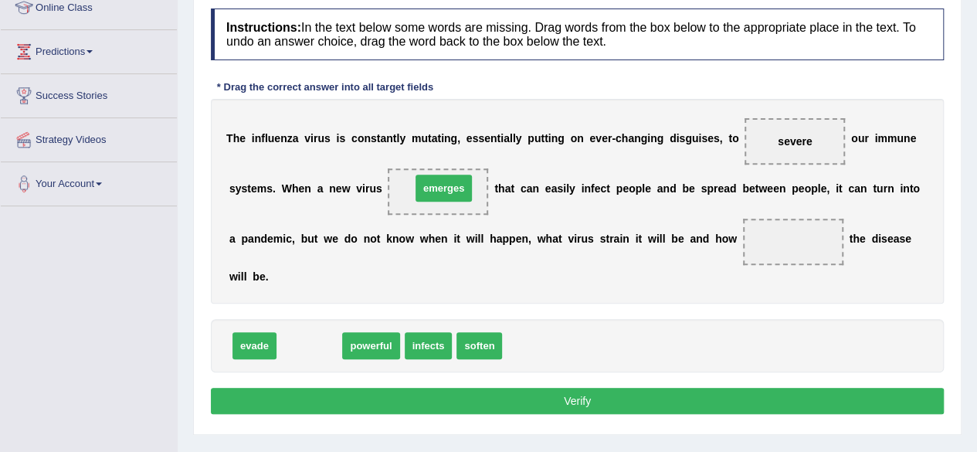
drag, startPoint x: 300, startPoint y: 344, endPoint x: 431, endPoint y: 191, distance: 201.5
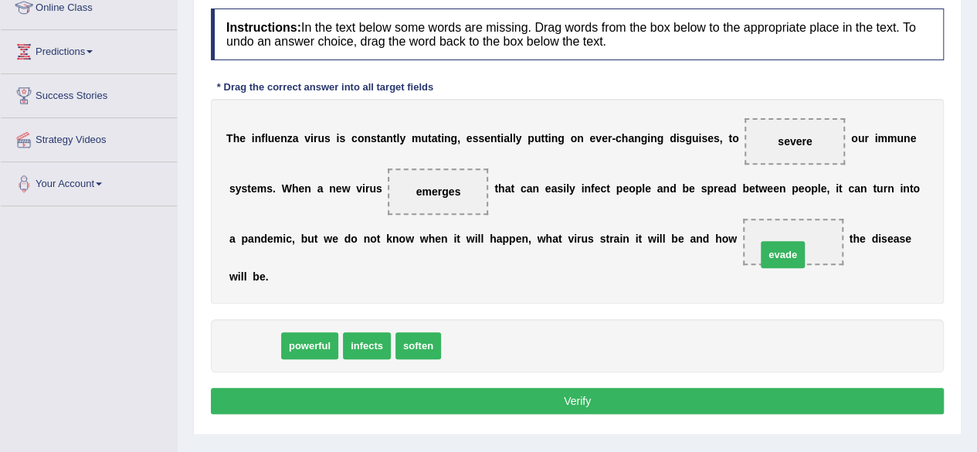
drag, startPoint x: 264, startPoint y: 340, endPoint x: 791, endPoint y: 248, distance: 534.7
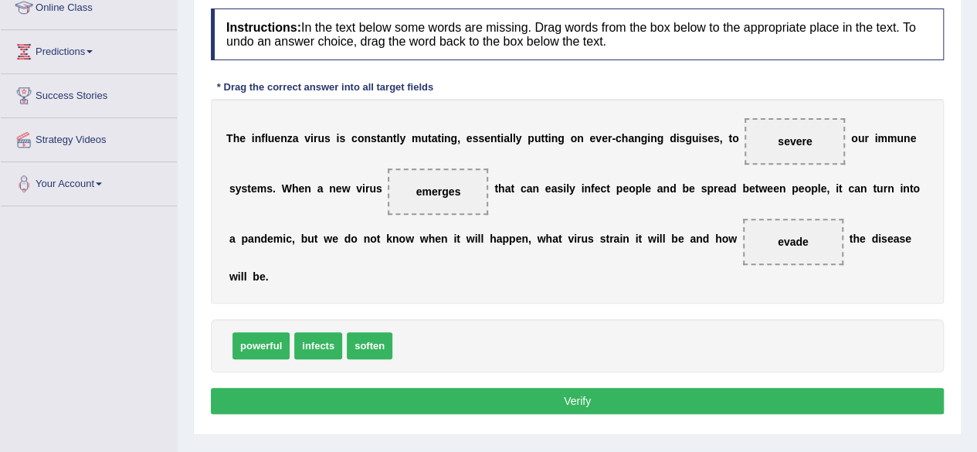
click at [652, 391] on button "Verify" at bounding box center [577, 401] width 733 height 26
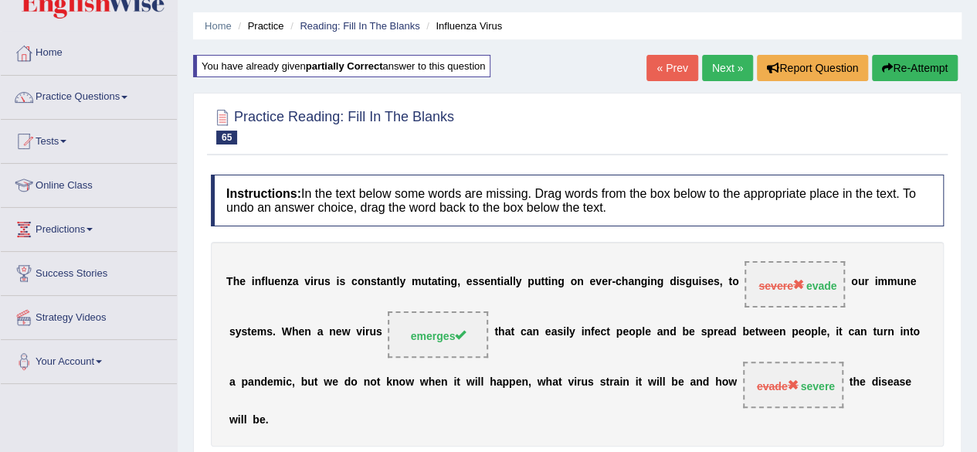
scroll to position [46, 0]
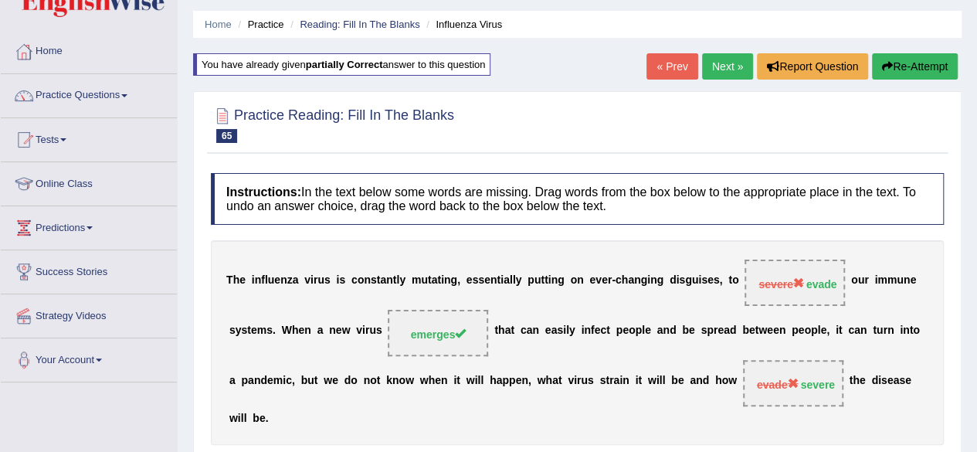
click at [723, 62] on link "Next »" at bounding box center [727, 66] width 51 height 26
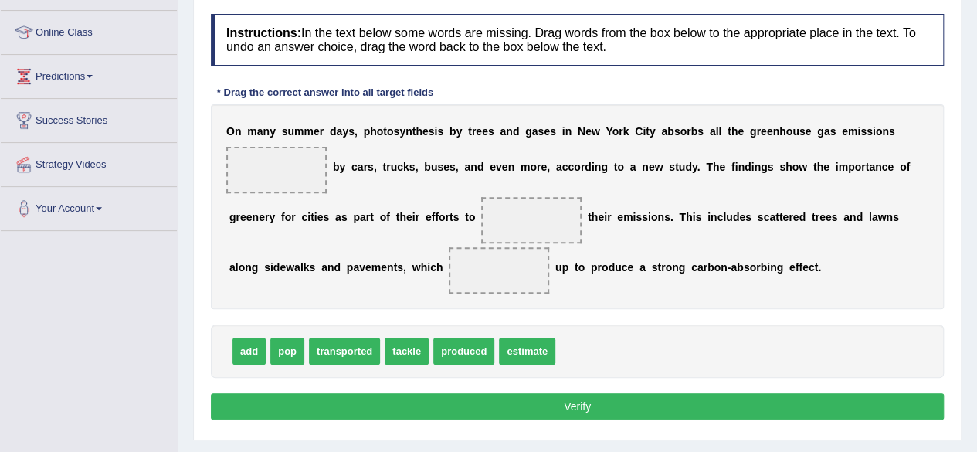
scroll to position [201, 0]
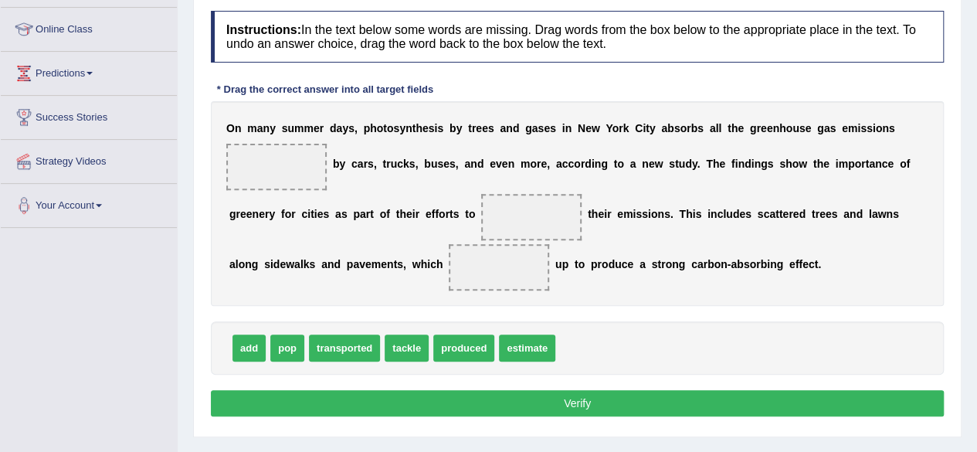
click at [471, 347] on span "produced" at bounding box center [463, 347] width 61 height 27
drag, startPoint x: 459, startPoint y: 347, endPoint x: 267, endPoint y: 144, distance: 278.5
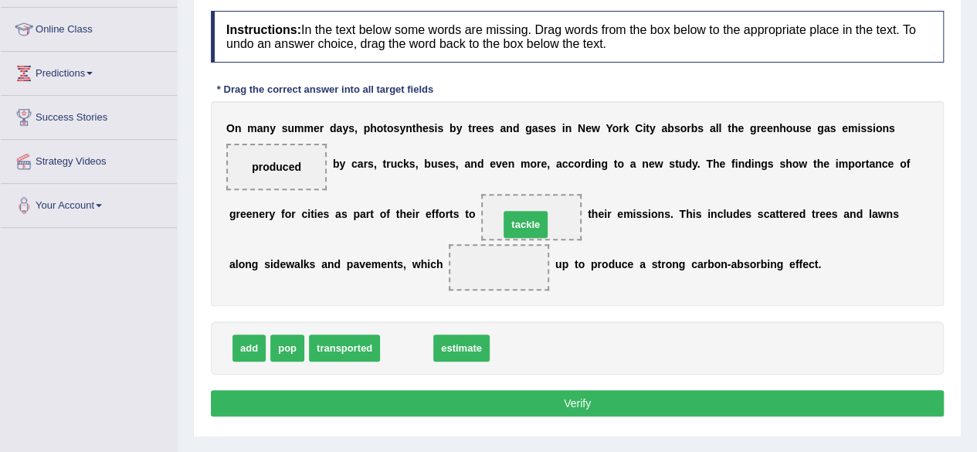
drag, startPoint x: 398, startPoint y: 350, endPoint x: 517, endPoint y: 202, distance: 189.9
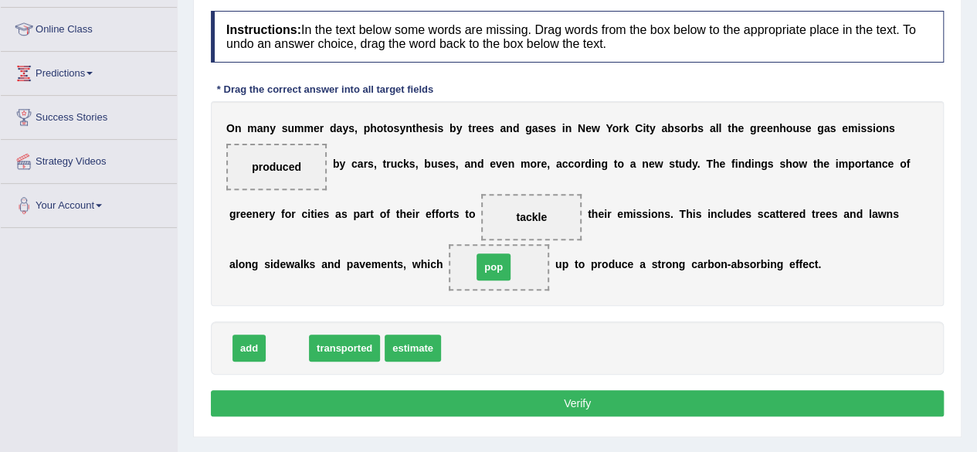
drag, startPoint x: 289, startPoint y: 345, endPoint x: 498, endPoint y: 266, distance: 223.6
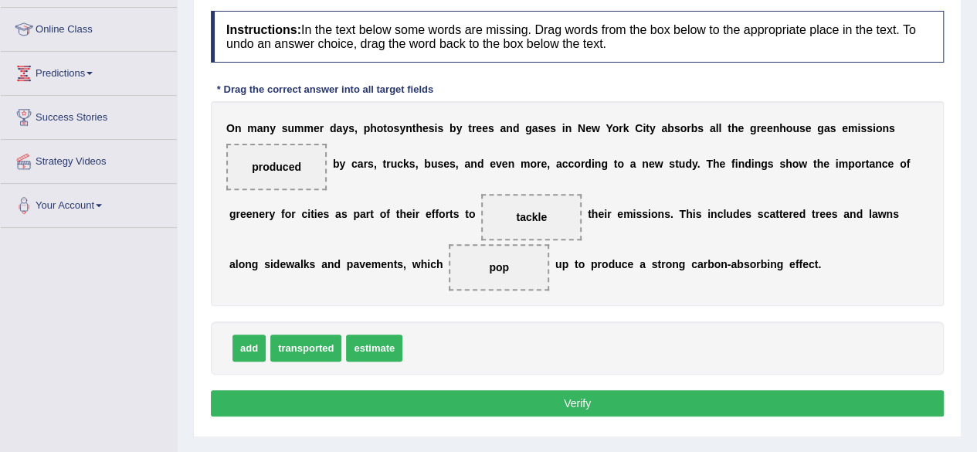
click at [556, 395] on button "Verify" at bounding box center [577, 403] width 733 height 26
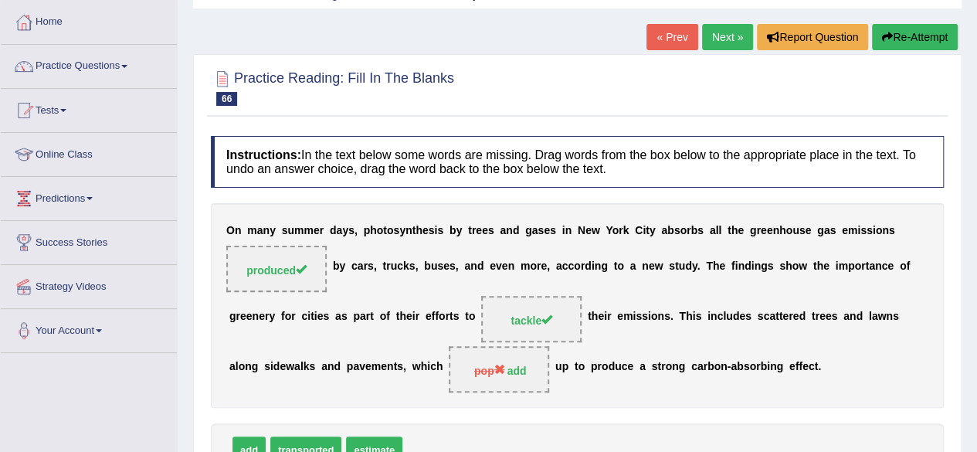
scroll to position [74, 0]
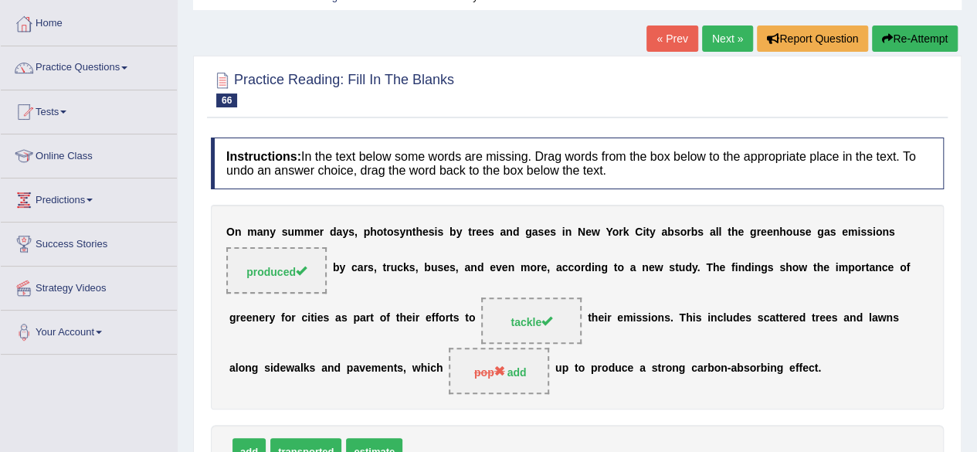
click at [721, 38] on link "Next »" at bounding box center [727, 38] width 51 height 26
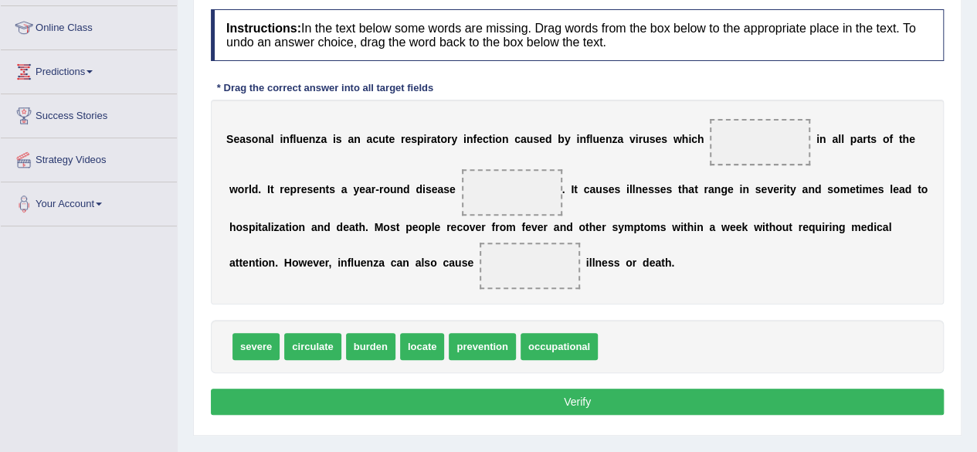
scroll to position [205, 0]
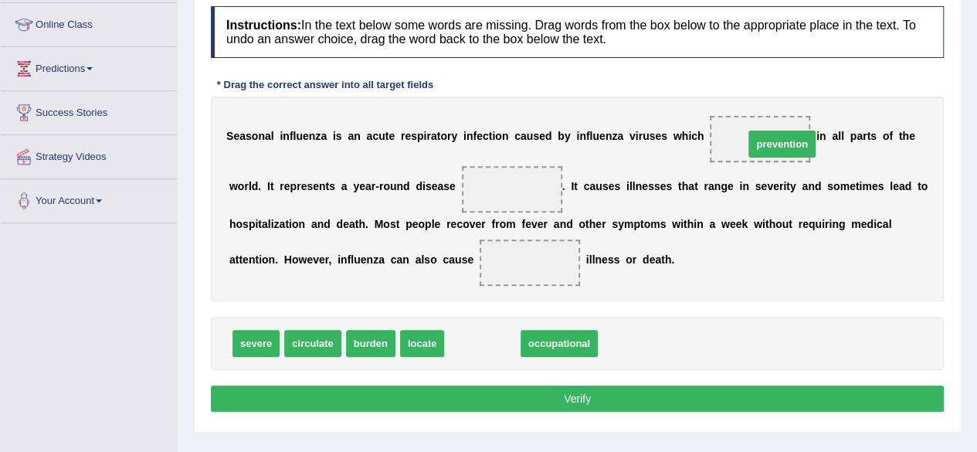
drag, startPoint x: 485, startPoint y: 339, endPoint x: 781, endPoint y: 138, distance: 357.4
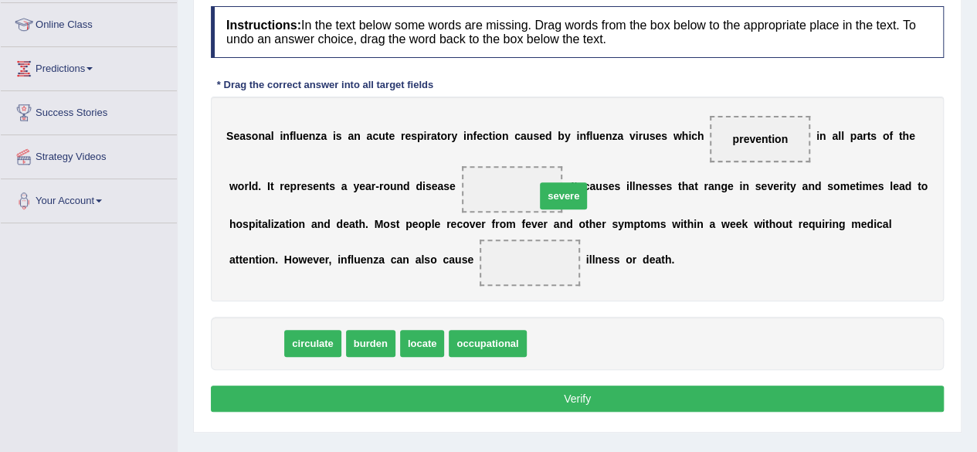
drag, startPoint x: 252, startPoint y: 334, endPoint x: 553, endPoint y: 190, distance: 333.9
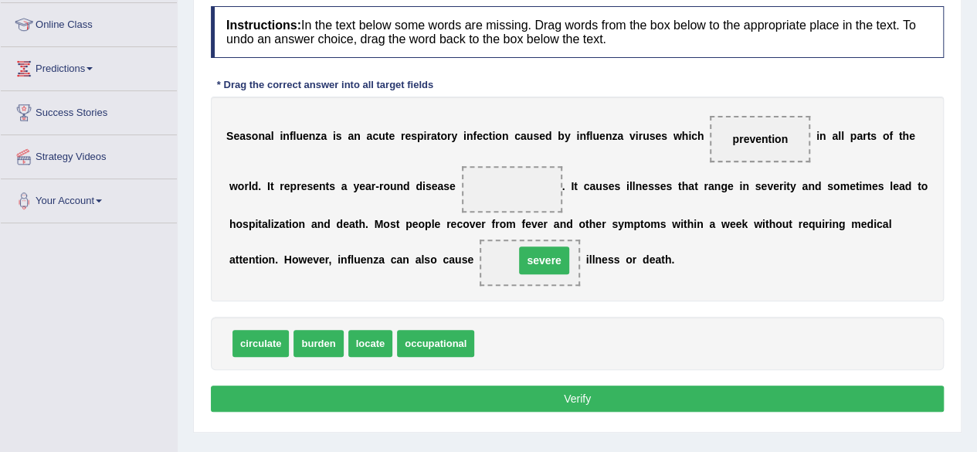
drag, startPoint x: 517, startPoint y: 186, endPoint x: 550, endPoint y: 256, distance: 77.4
click at [550, 256] on span "severe" at bounding box center [529, 262] width 100 height 46
drag, startPoint x: 550, startPoint y: 256, endPoint x: 729, endPoint y: 195, distance: 189.5
click at [729, 195] on div "S e a s o n a l i n f l u e n z a i s a n a c u t e r e s p i r a t o r y i n f…" at bounding box center [577, 199] width 733 height 205
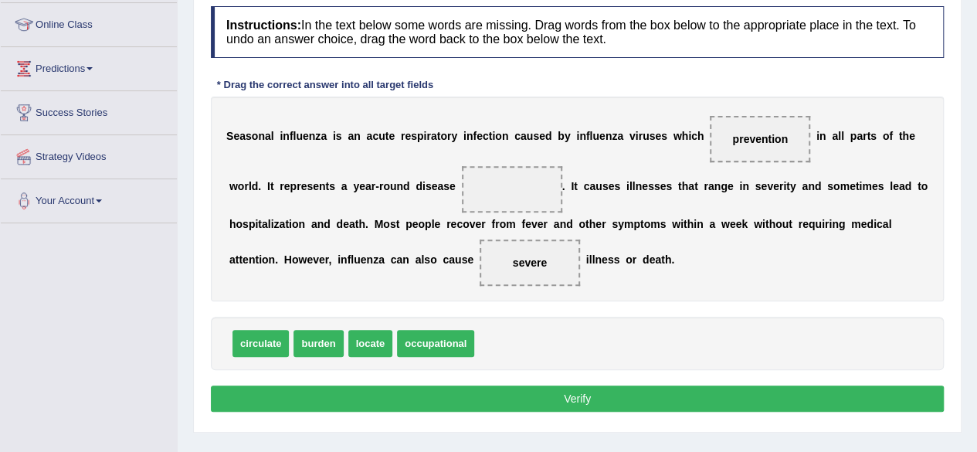
drag, startPoint x: 771, startPoint y: 130, endPoint x: 671, endPoint y: 212, distance: 129.0
click at [671, 212] on div "S e a s o n a l i n f l u e n z a i s a n a c u t e r e s p i r a t o r y i n f…" at bounding box center [577, 199] width 733 height 205
drag, startPoint x: 747, startPoint y: 137, endPoint x: 513, endPoint y: 263, distance: 265.3
drag, startPoint x: 497, startPoint y: 343, endPoint x: 782, endPoint y: 144, distance: 347.2
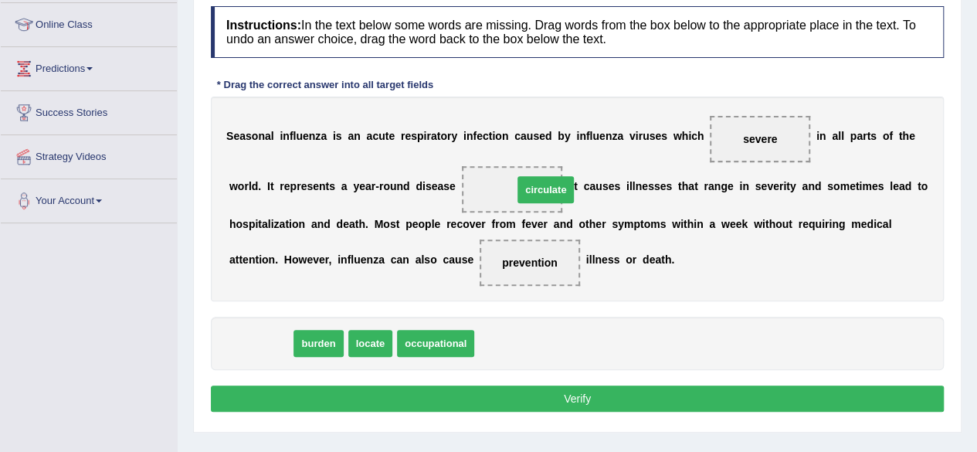
drag, startPoint x: 275, startPoint y: 340, endPoint x: 553, endPoint y: 191, distance: 315.7
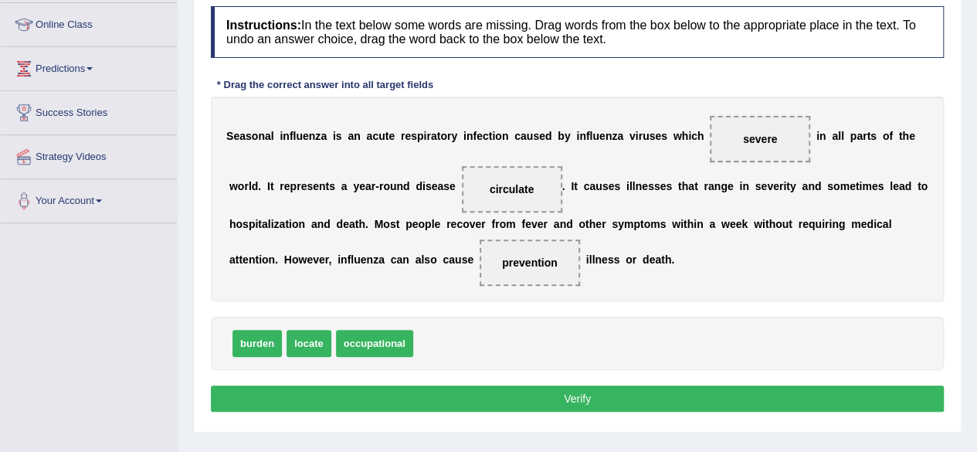
click at [547, 385] on button "Verify" at bounding box center [577, 398] width 733 height 26
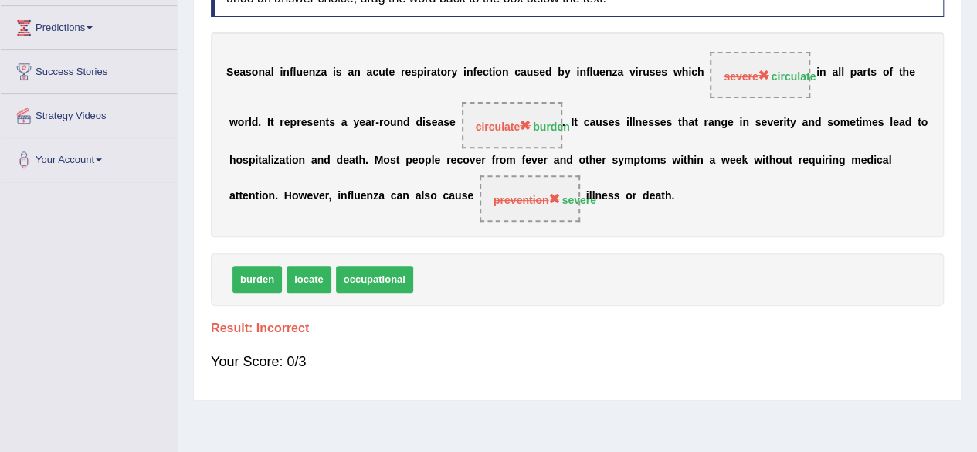
scroll to position [86, 0]
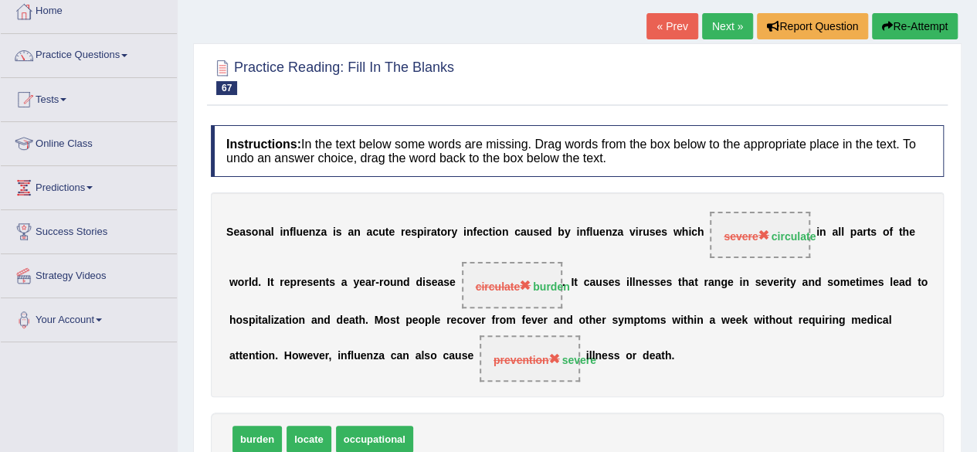
click at [918, 29] on button "Re-Attempt" at bounding box center [915, 26] width 86 height 26
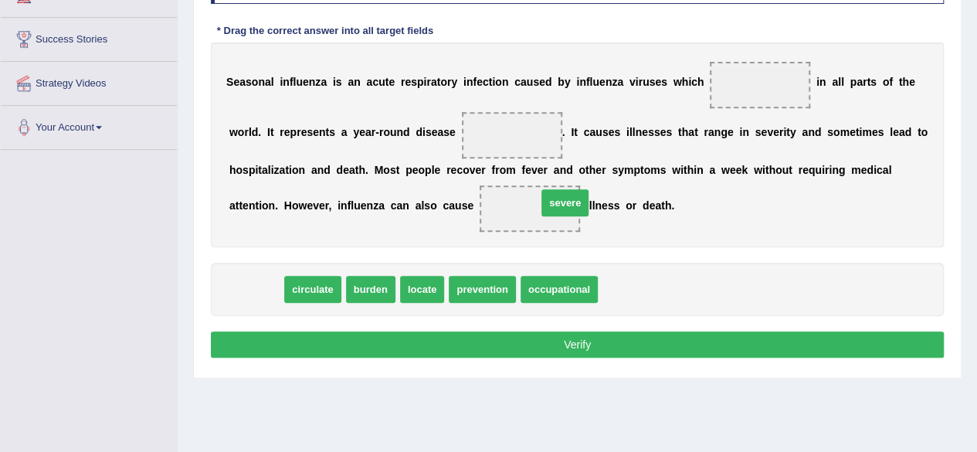
drag, startPoint x: 258, startPoint y: 284, endPoint x: 539, endPoint y: 198, distance: 293.8
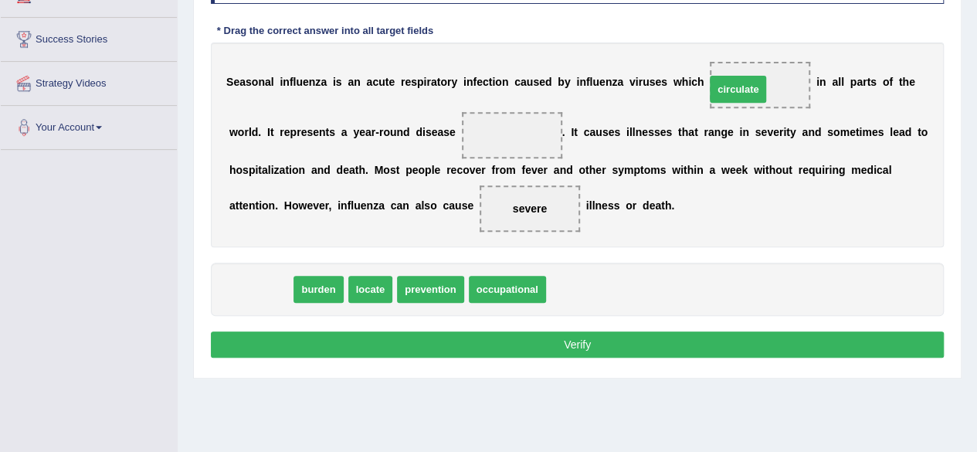
drag, startPoint x: 278, startPoint y: 282, endPoint x: 755, endPoint y: 83, distance: 517.1
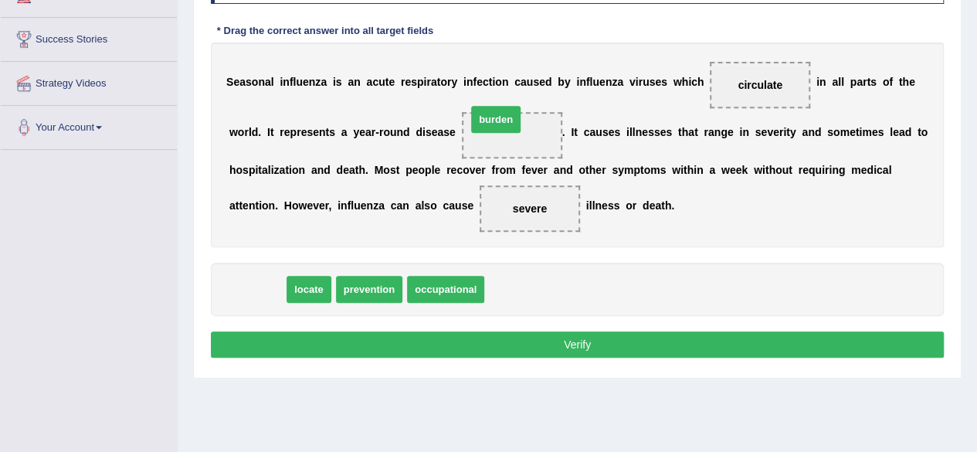
drag, startPoint x: 258, startPoint y: 286, endPoint x: 494, endPoint y: 109, distance: 295.1
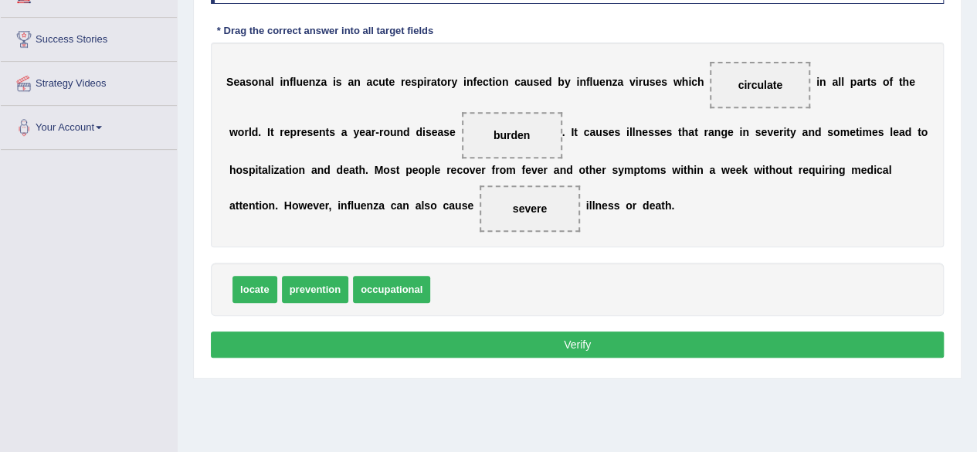
click at [523, 344] on button "Verify" at bounding box center [577, 344] width 733 height 26
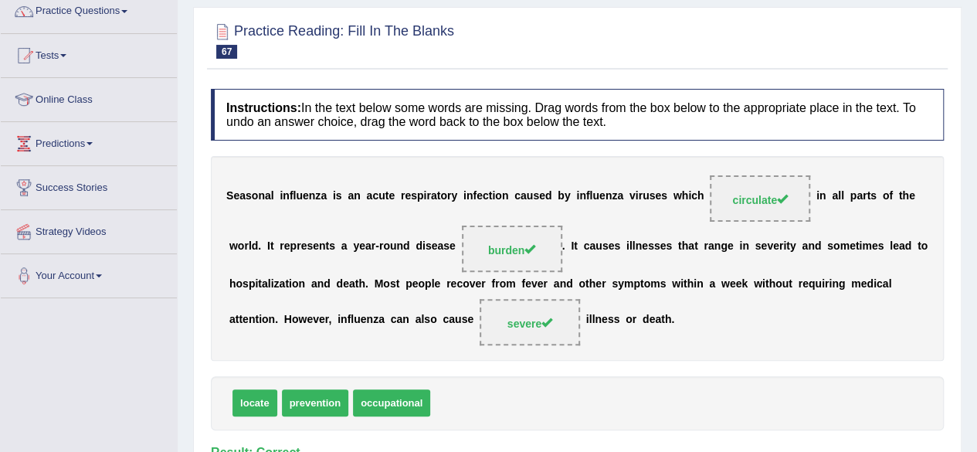
scroll to position [111, 0]
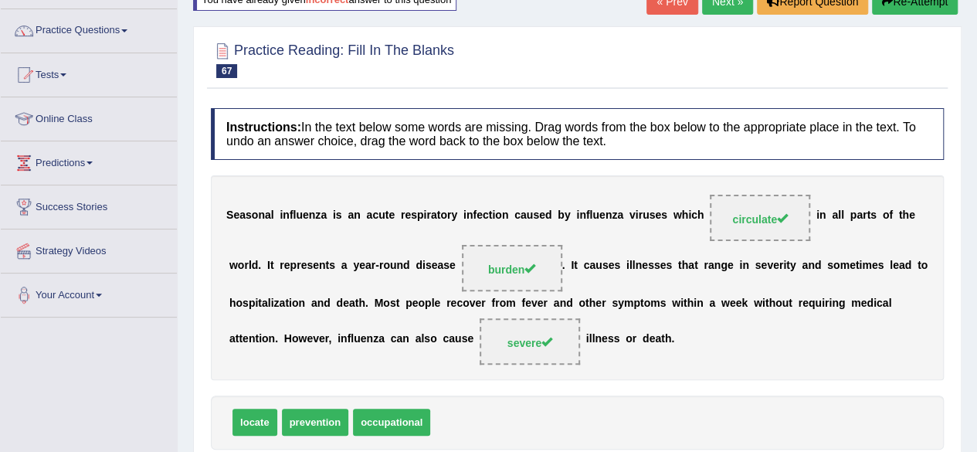
click at [730, 4] on link "Next »" at bounding box center [727, 1] width 51 height 26
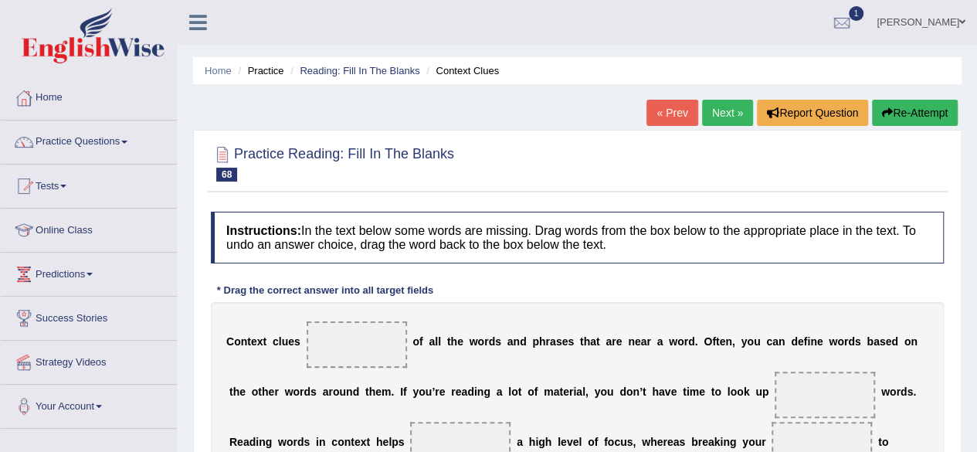
scroll to position [67, 0]
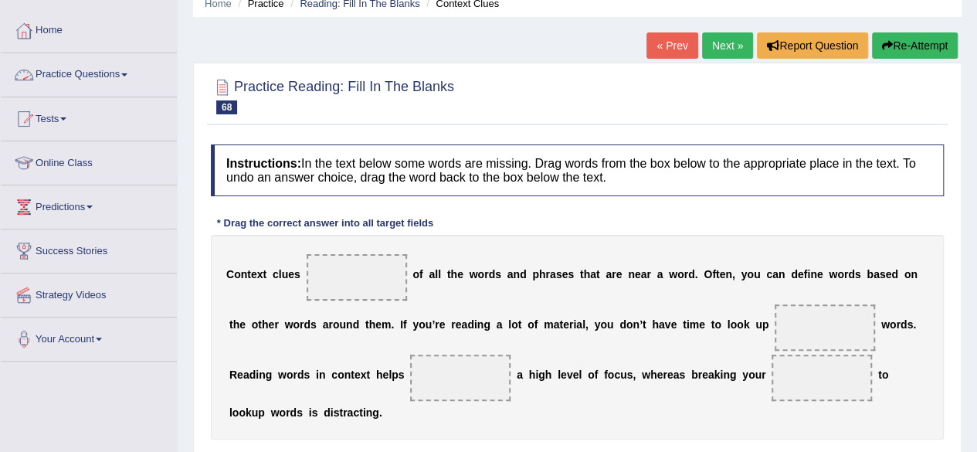
click at [74, 67] on link "Practice Questions" at bounding box center [89, 72] width 176 height 39
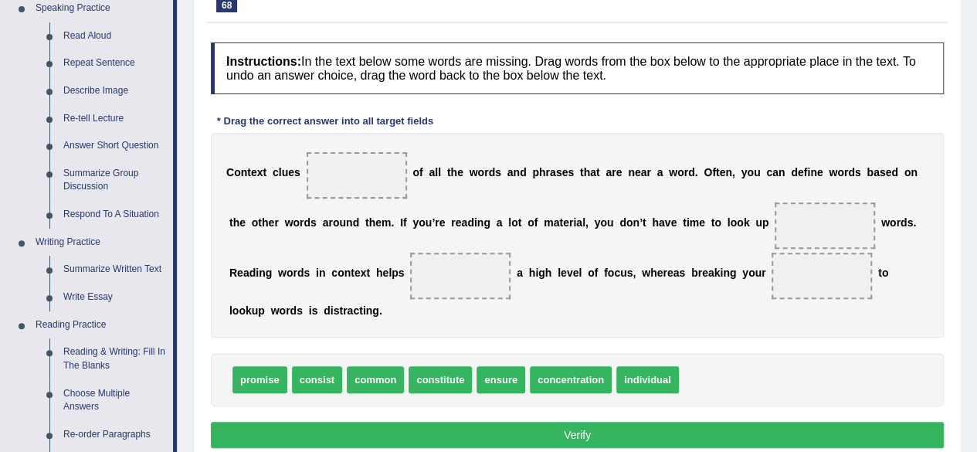
scroll to position [185, 0]
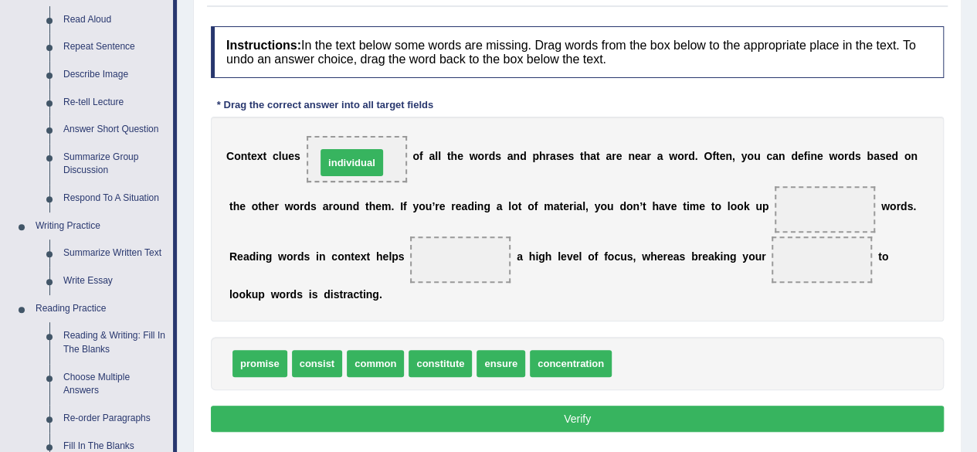
drag, startPoint x: 639, startPoint y: 363, endPoint x: 348, endPoint y: 165, distance: 351.8
drag, startPoint x: 355, startPoint y: 140, endPoint x: 331, endPoint y: 179, distance: 46.1
click at [331, 179] on span "individual" at bounding box center [357, 159] width 100 height 46
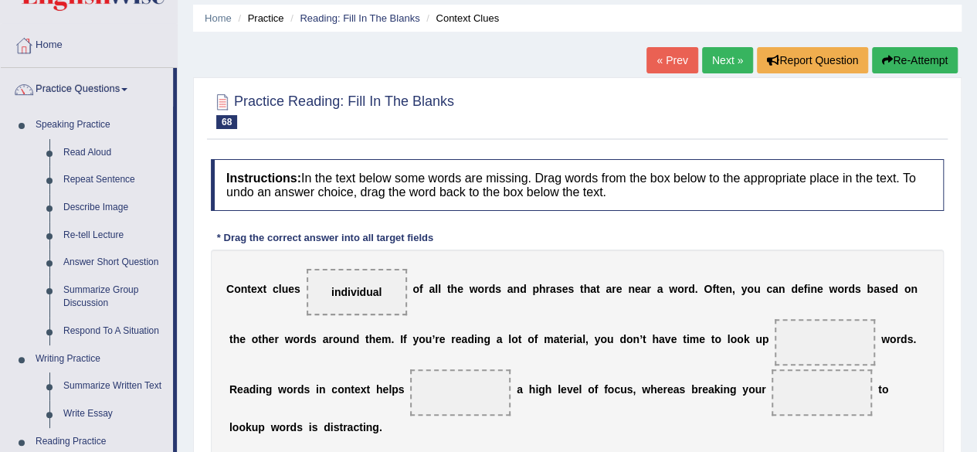
scroll to position [56, 0]
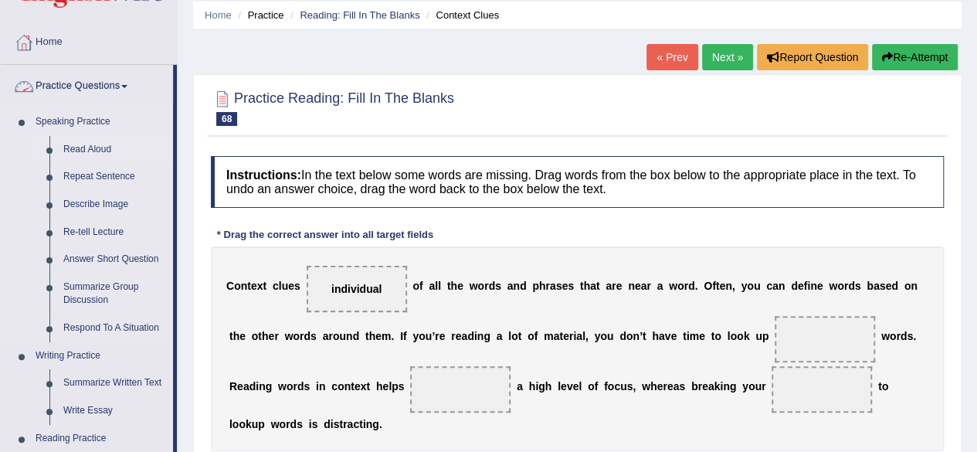
click at [82, 144] on link "Read Aloud" at bounding box center [114, 150] width 117 height 28
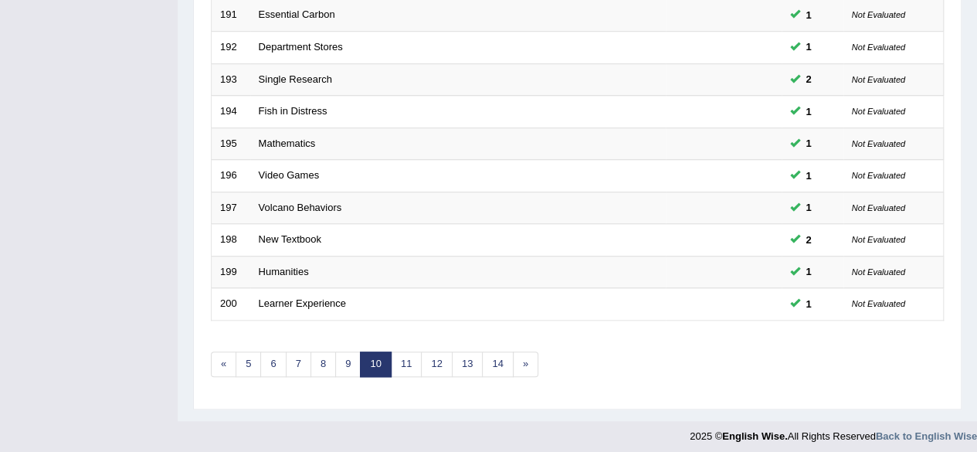
scroll to position [562, 0]
click at [493, 354] on link "14" at bounding box center [497, 364] width 31 height 25
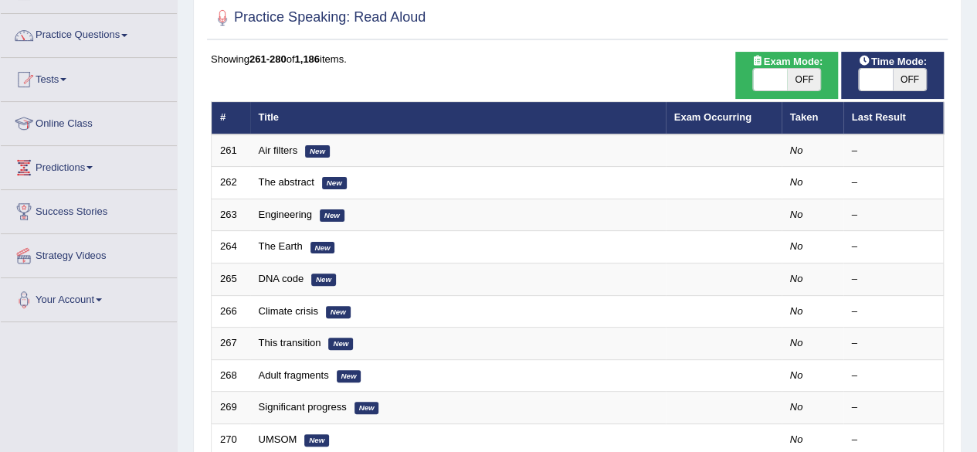
scroll to position [97, 0]
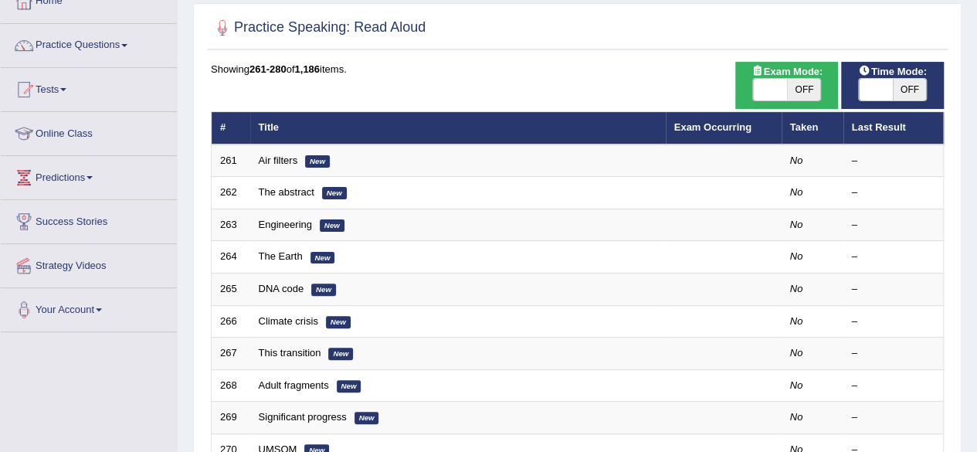
drag, startPoint x: 0, startPoint y: 0, endPoint x: 984, endPoint y: 132, distance: 992.5
click at [976, 132] on html "Toggle navigation Home Practice Questions Speaking Practice Read Aloud Repeat S…" at bounding box center [488, 129] width 977 height 452
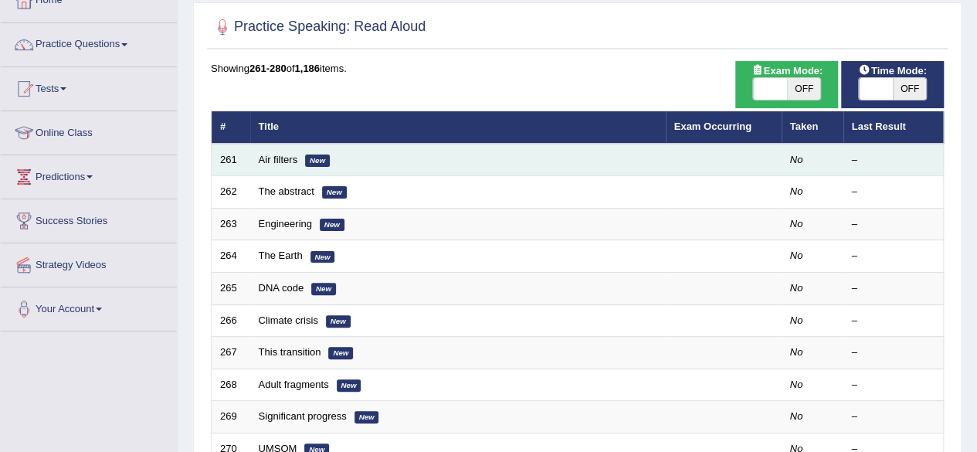
click at [267, 149] on td "Air filters New" at bounding box center [457, 160] width 415 height 32
click at [268, 158] on link "Air filters" at bounding box center [278, 160] width 39 height 12
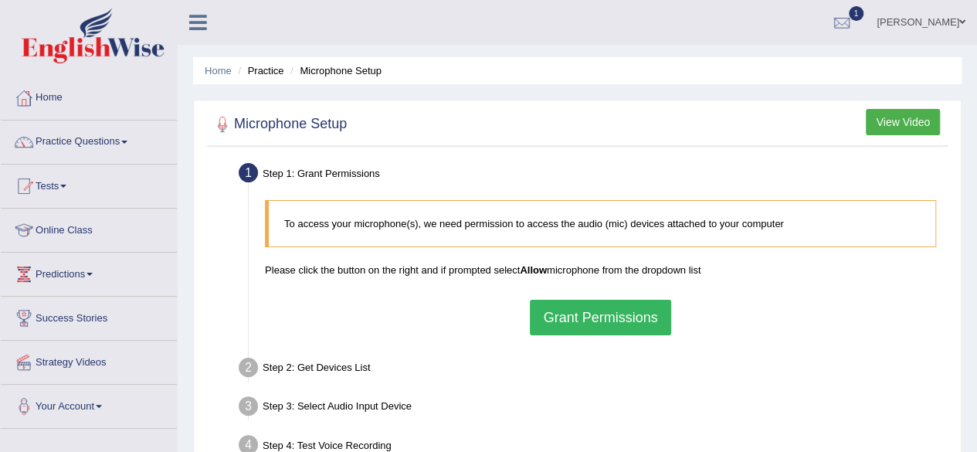
click at [42, 92] on link "Home" at bounding box center [89, 95] width 176 height 39
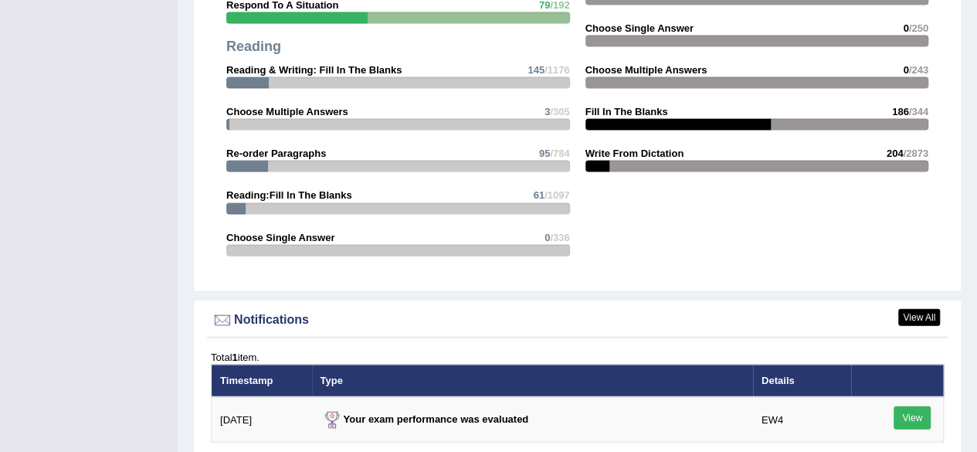
scroll to position [1977, 0]
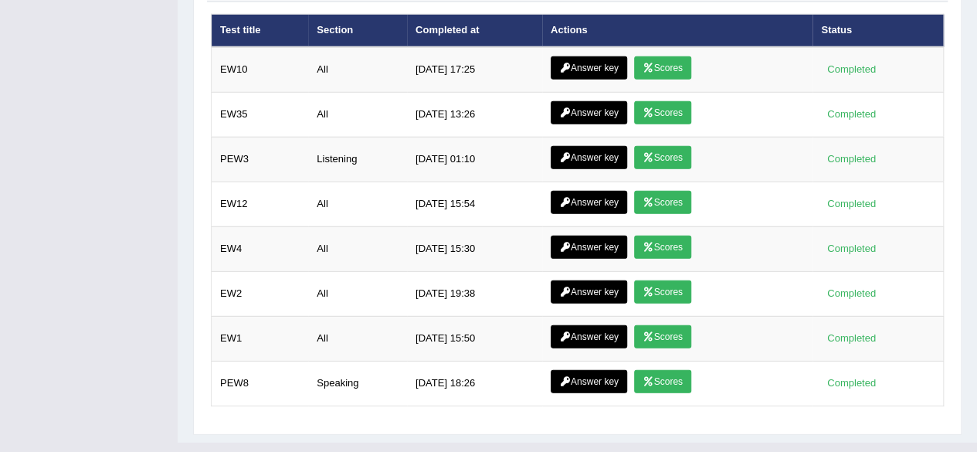
drag, startPoint x: 984, startPoint y: 387, endPoint x: 988, endPoint y: 405, distance: 18.2
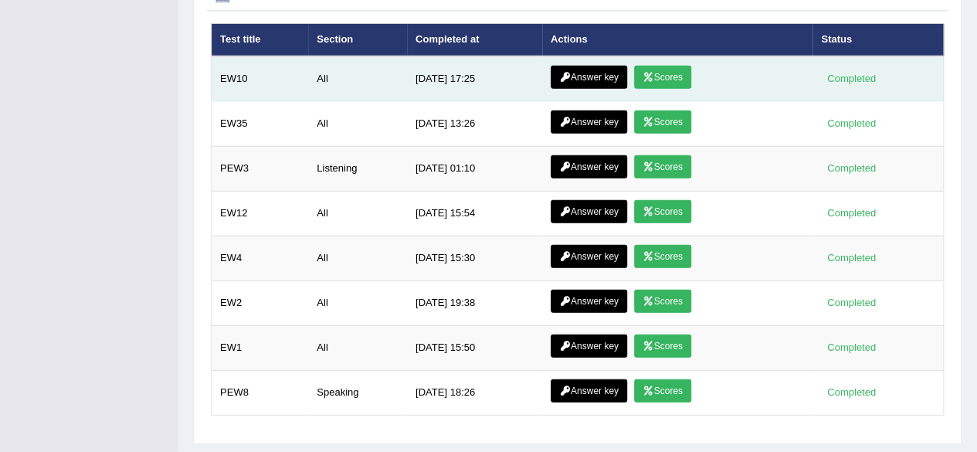
click at [675, 73] on link "Scores" at bounding box center [662, 77] width 57 height 23
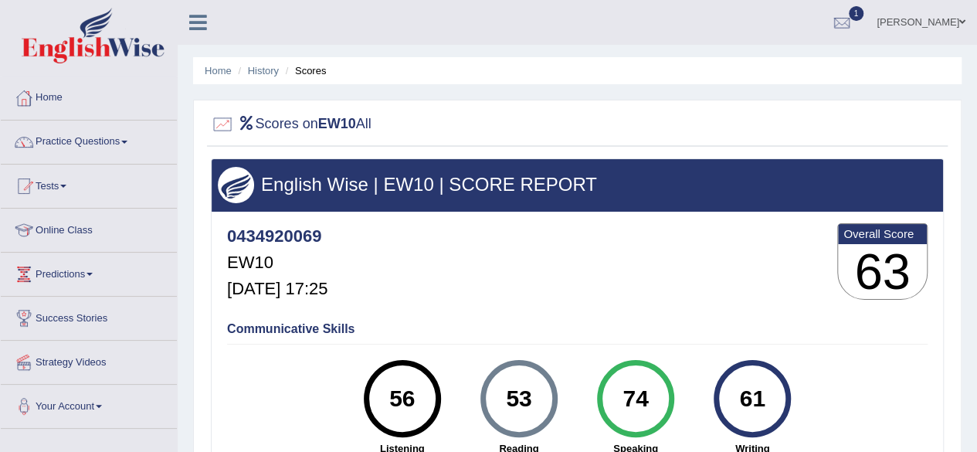
drag, startPoint x: 988, startPoint y: 312, endPoint x: 982, endPoint y: 171, distance: 141.4
click at [976, 171] on html "Toggle navigation Home Practice Questions Speaking Practice Read Aloud Repeat S…" at bounding box center [488, 226] width 977 height 452
click at [54, 95] on link "Home" at bounding box center [89, 95] width 176 height 39
click at [261, 72] on link "History" at bounding box center [263, 71] width 31 height 12
click at [255, 68] on link "History" at bounding box center [263, 71] width 31 height 12
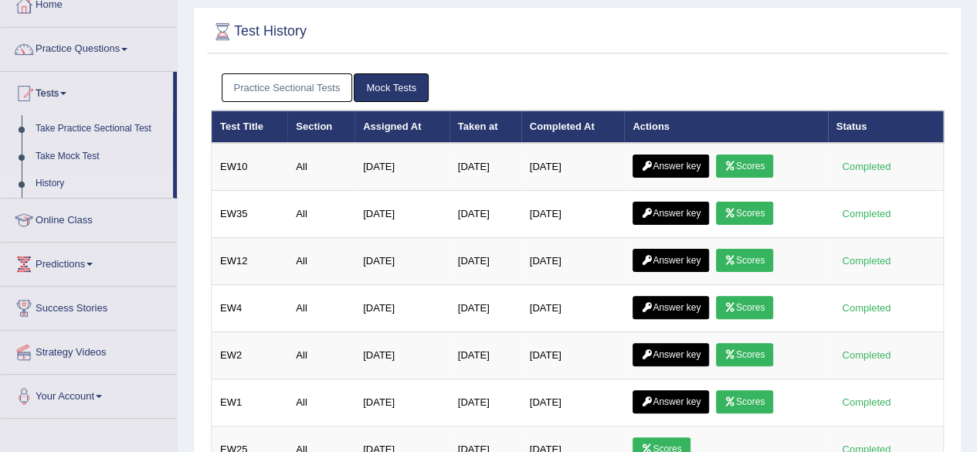
scroll to position [94, 0]
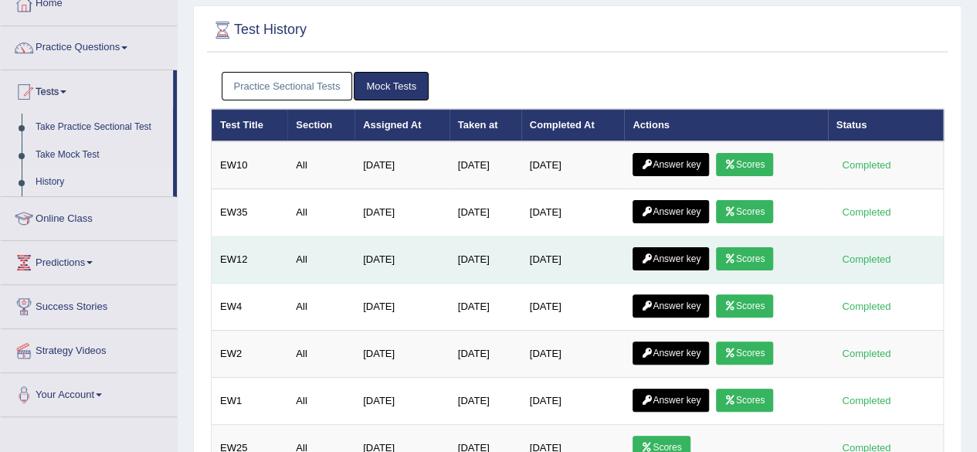
click at [754, 248] on link "Scores" at bounding box center [744, 258] width 57 height 23
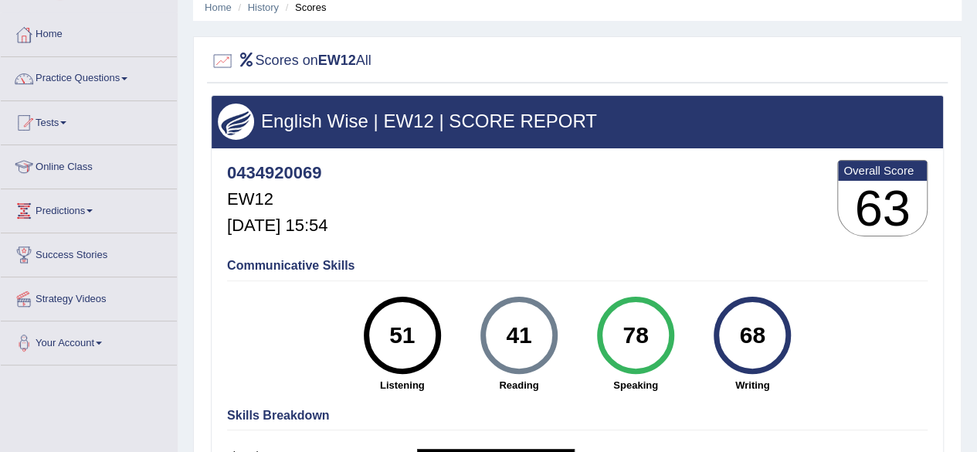
scroll to position [49, 0]
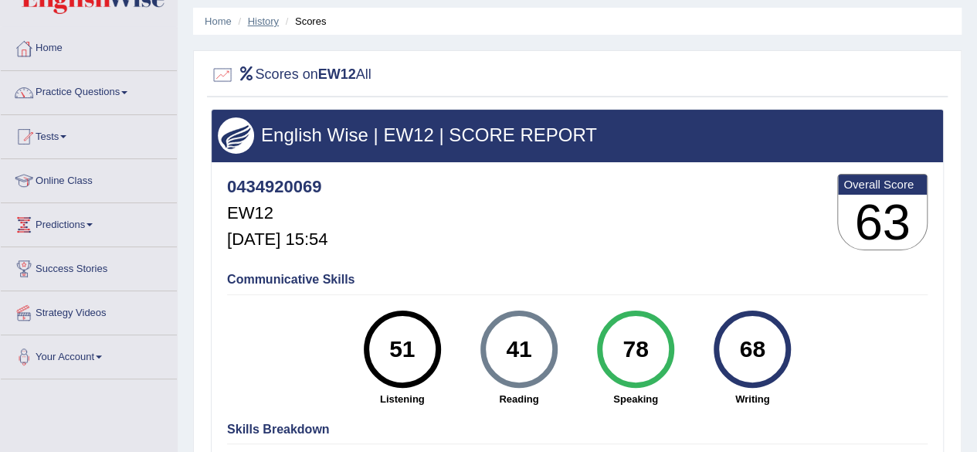
click at [256, 24] on link "History" at bounding box center [263, 21] width 31 height 12
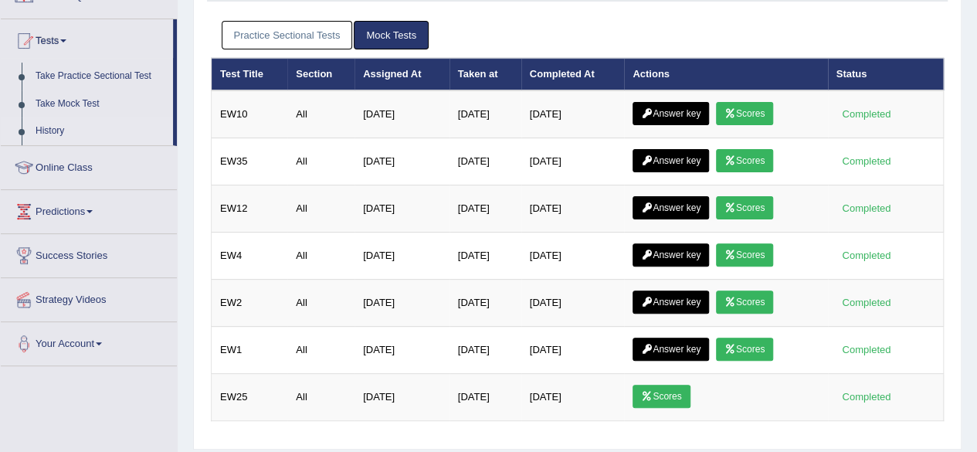
scroll to position [144, 0]
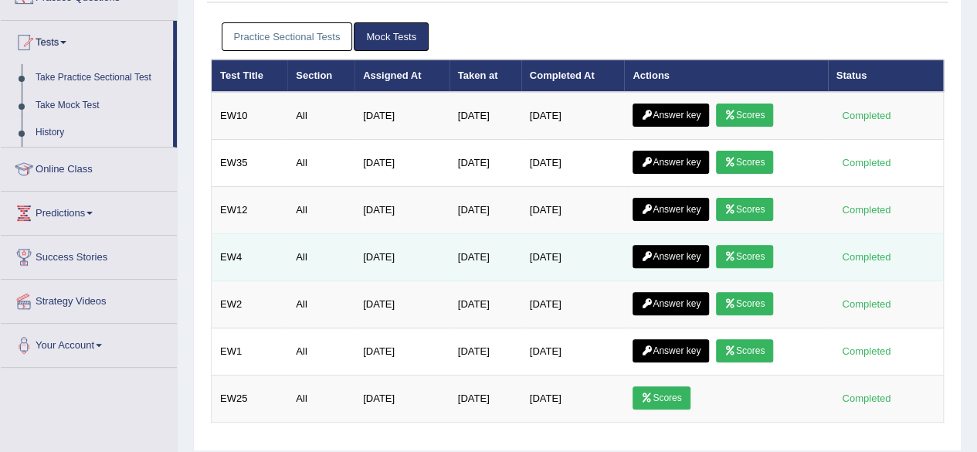
click at [750, 246] on link "Scores" at bounding box center [744, 256] width 57 height 23
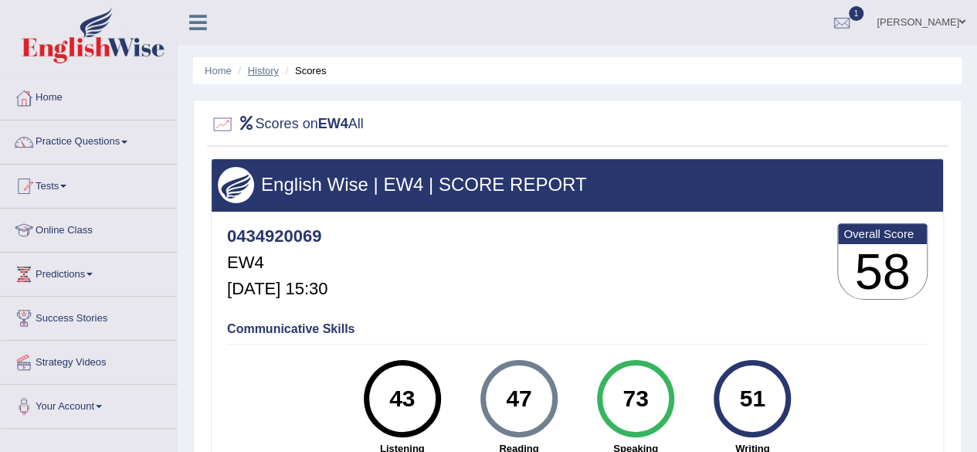
click at [263, 65] on link "History" at bounding box center [263, 71] width 31 height 12
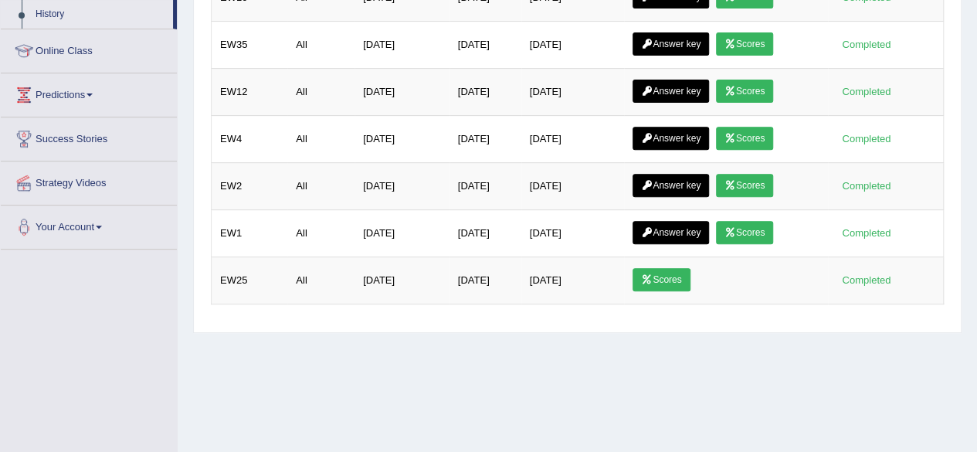
scroll to position [269, 0]
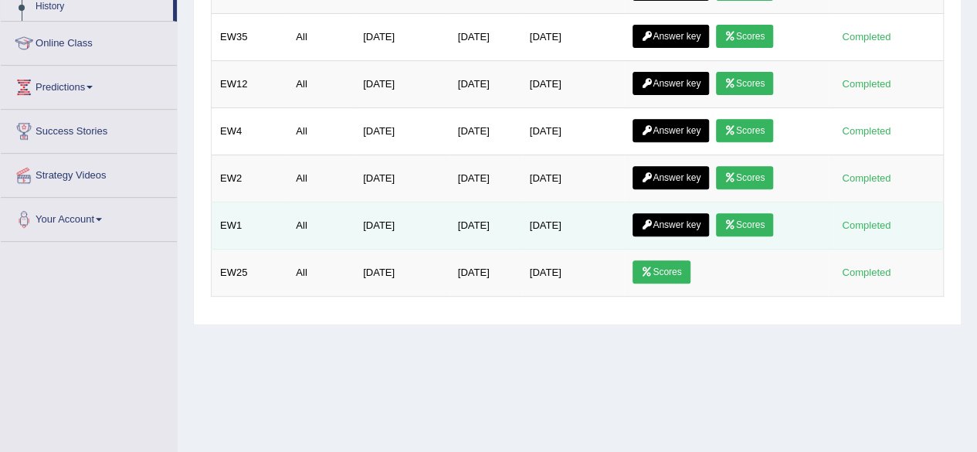
click at [750, 223] on link "Scores" at bounding box center [744, 224] width 57 height 23
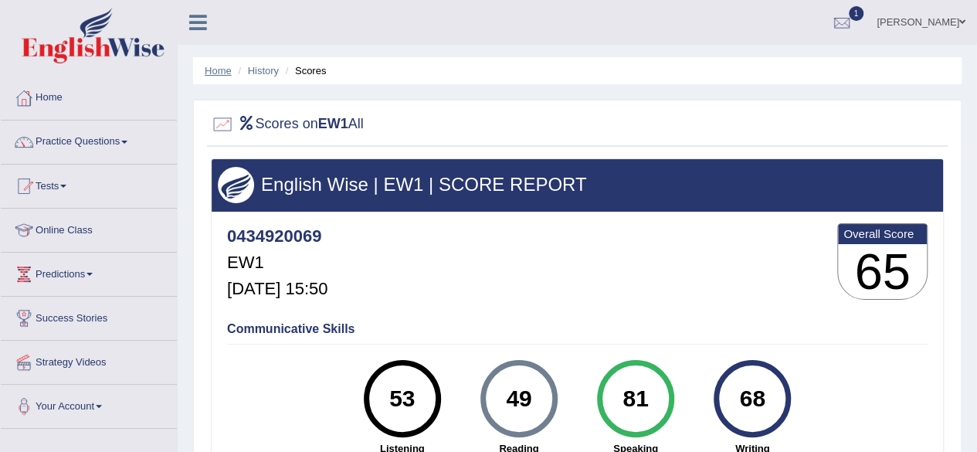
click at [208, 70] on link "Home" at bounding box center [218, 71] width 27 height 12
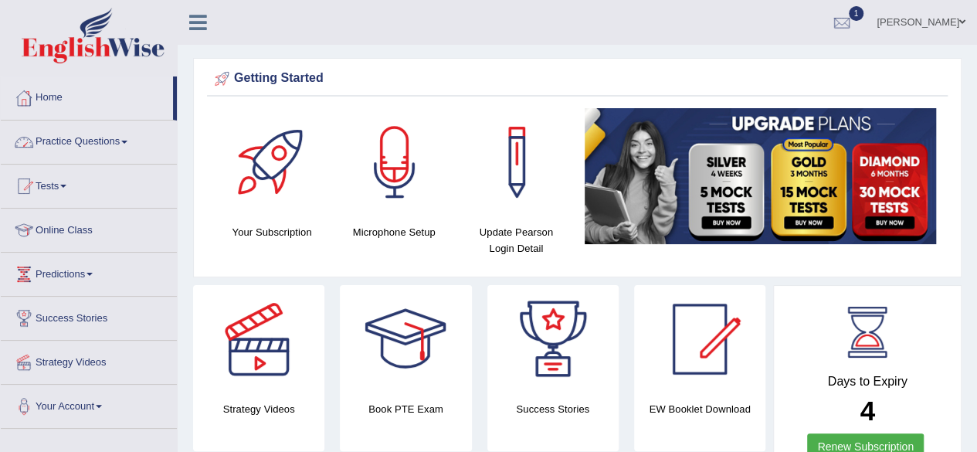
click at [41, 135] on link "Practice Questions" at bounding box center [89, 139] width 176 height 39
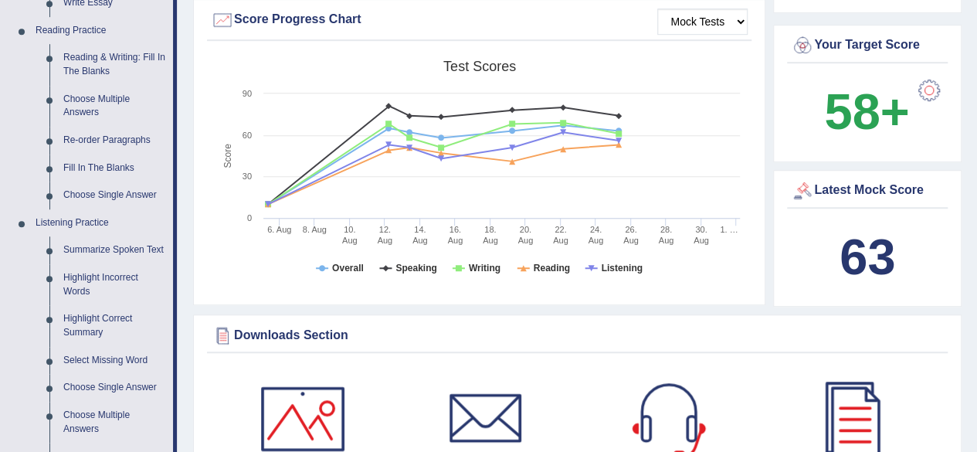
scroll to position [457, 0]
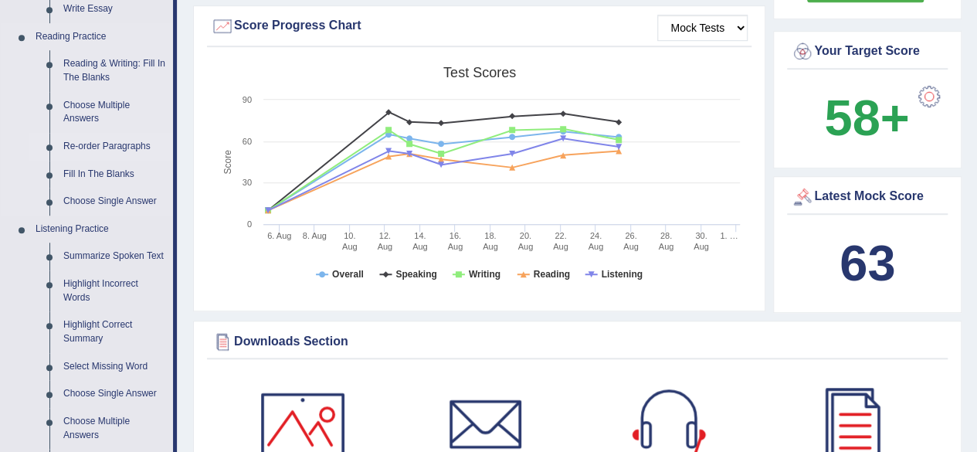
click at [90, 140] on link "Re-order Paragraphs" at bounding box center [114, 147] width 117 height 28
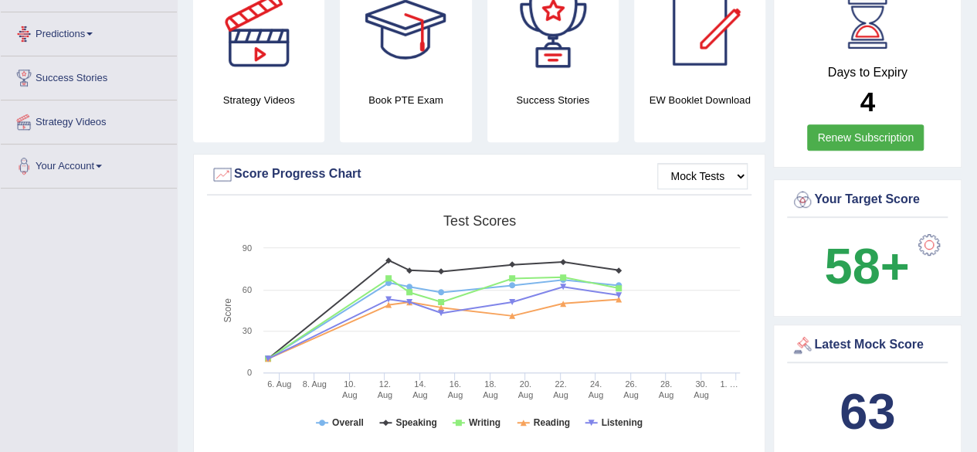
scroll to position [431, 0]
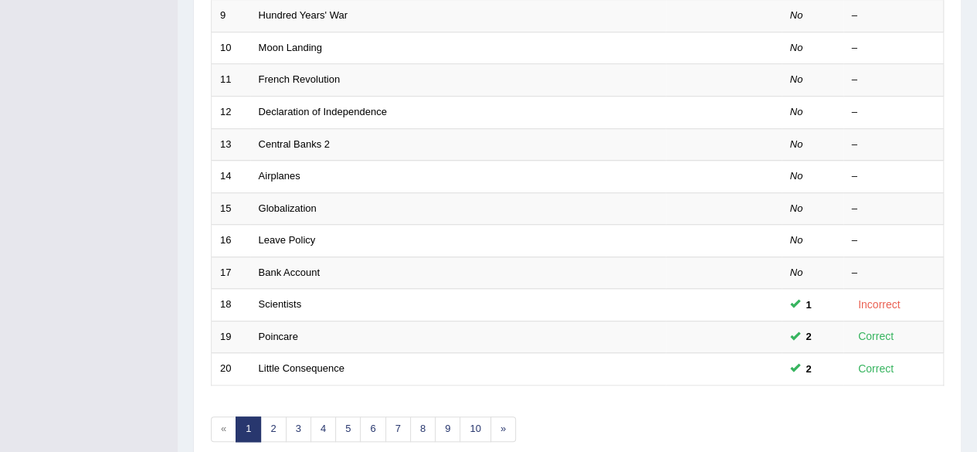
scroll to position [563, 0]
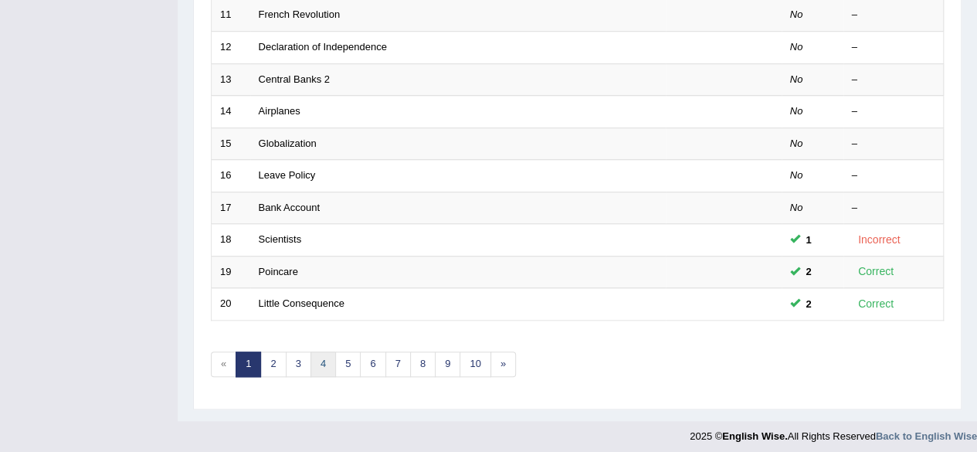
click at [321, 352] on link "4" at bounding box center [322, 363] width 25 height 25
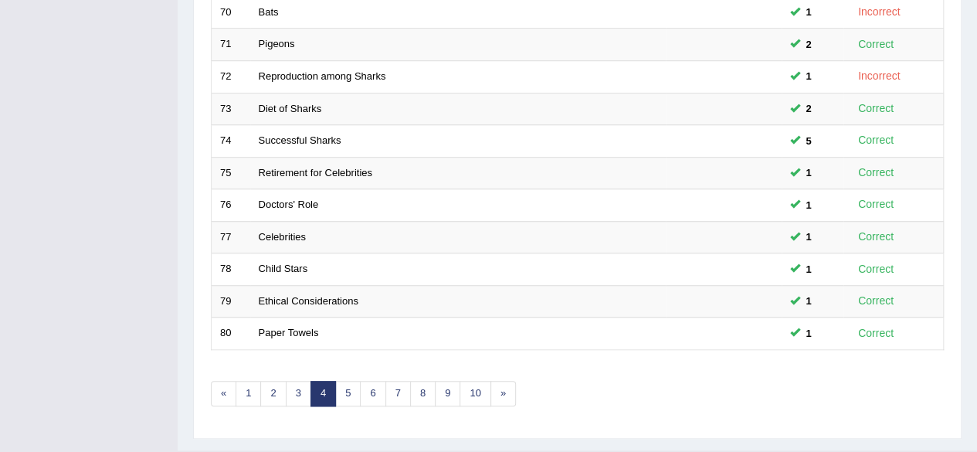
scroll to position [563, 0]
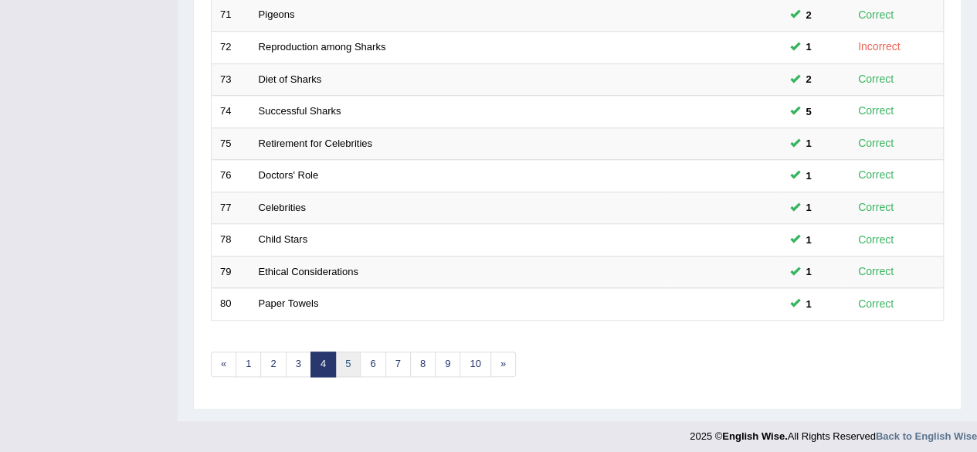
click at [337, 354] on link "5" at bounding box center [347, 363] width 25 height 25
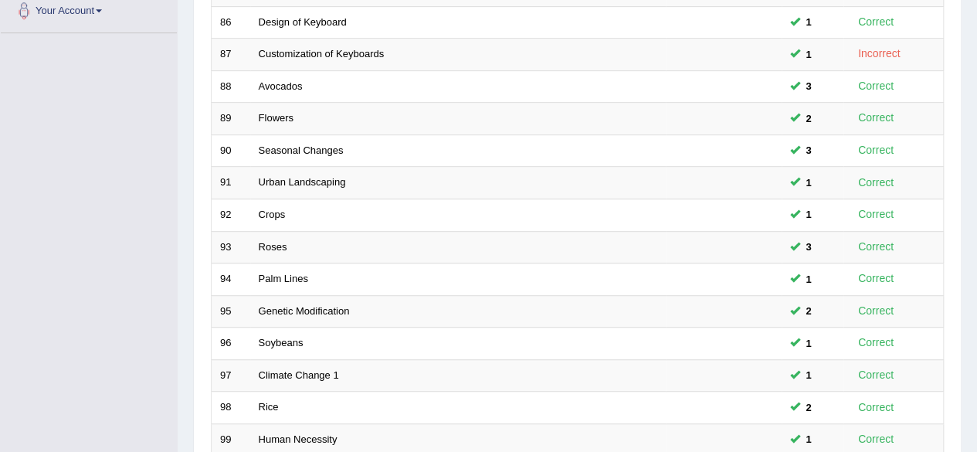
scroll to position [563, 0]
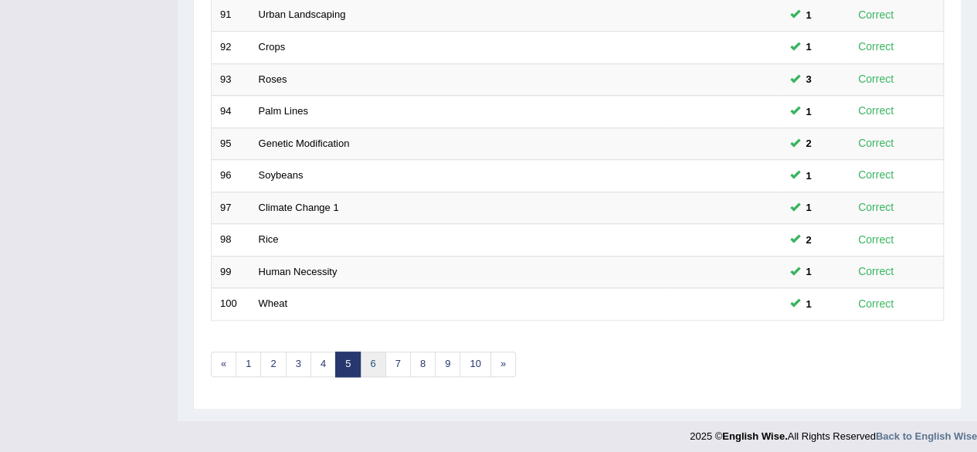
click at [366, 351] on link "6" at bounding box center [372, 363] width 25 height 25
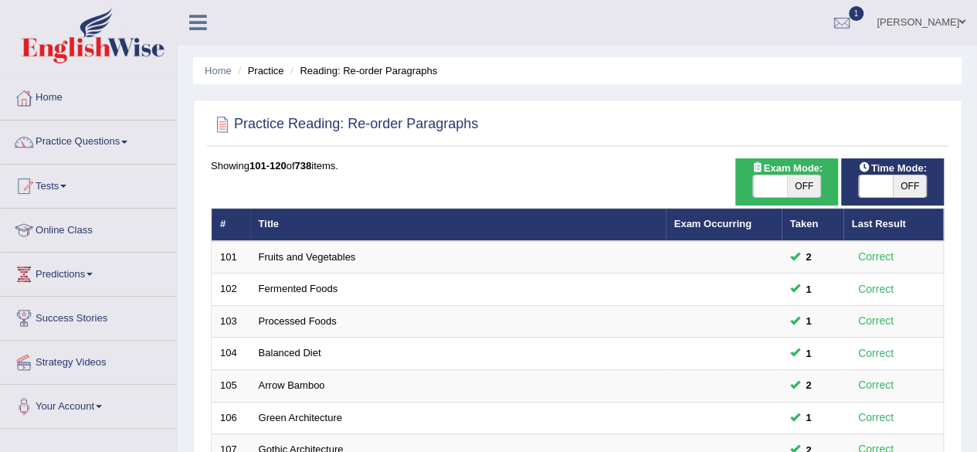
drag, startPoint x: 0, startPoint y: 0, endPoint x: 988, endPoint y: 407, distance: 1068.0
click at [976, 407] on html "Toggle navigation Home Practice Questions Speaking Practice Read Aloud Repeat S…" at bounding box center [488, 226] width 977 height 452
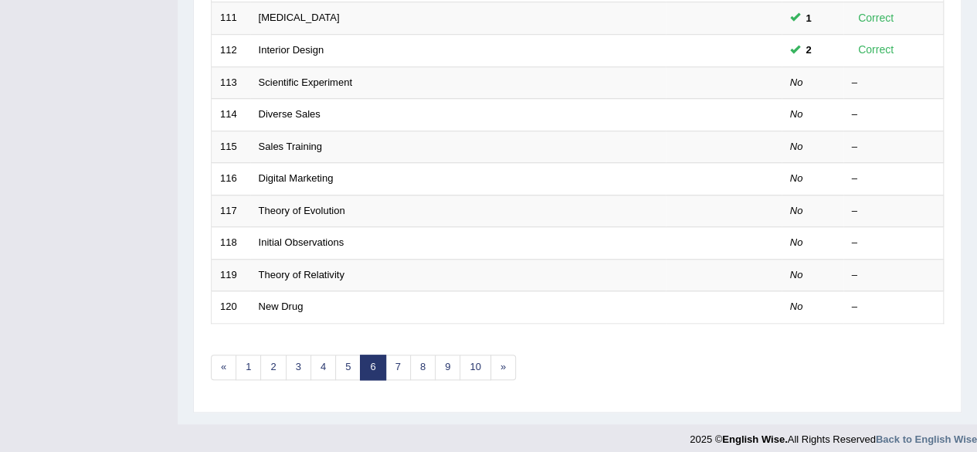
scroll to position [563, 0]
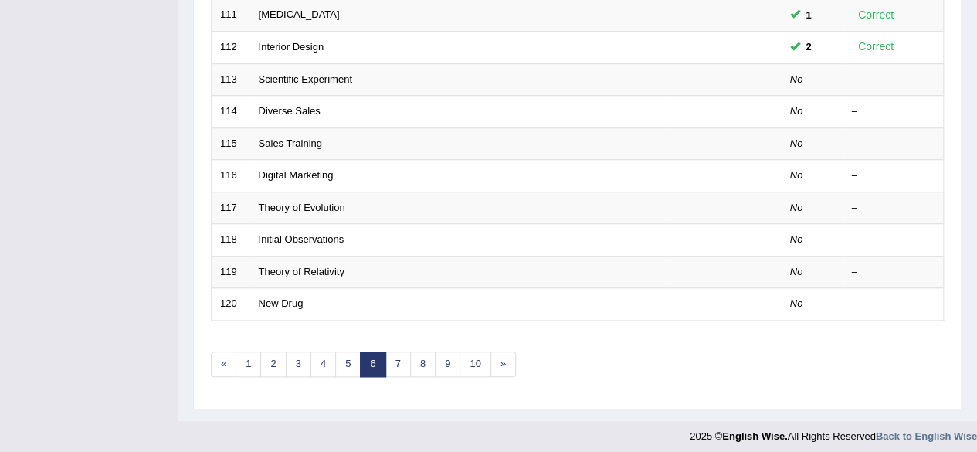
click at [399, 356] on link "7" at bounding box center [397, 363] width 25 height 25
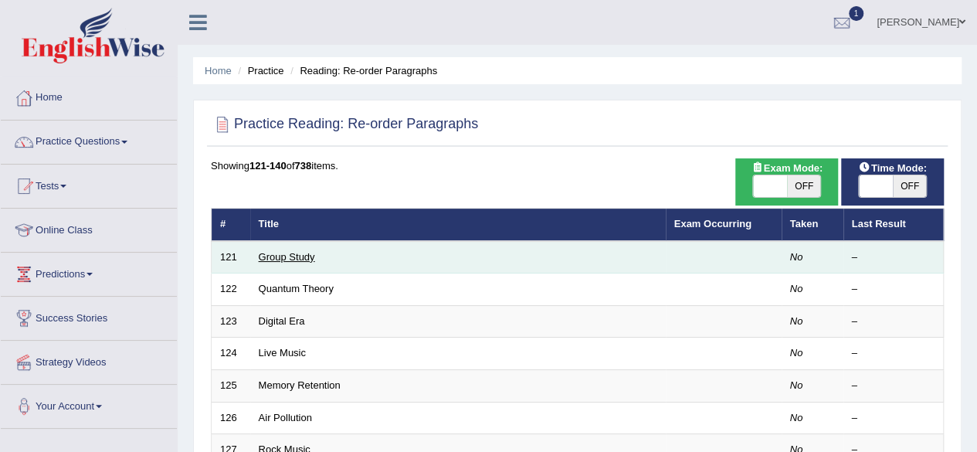
click at [278, 256] on link "Group Study" at bounding box center [287, 257] width 56 height 12
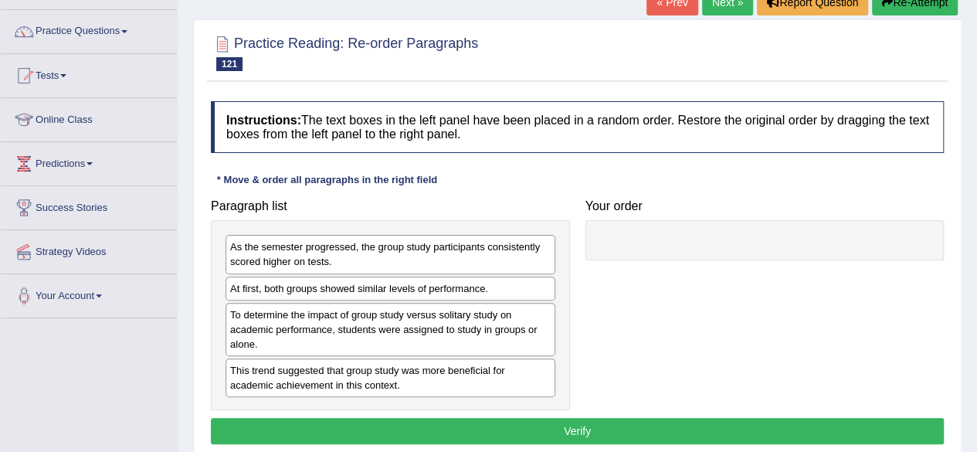
scroll to position [113, 0]
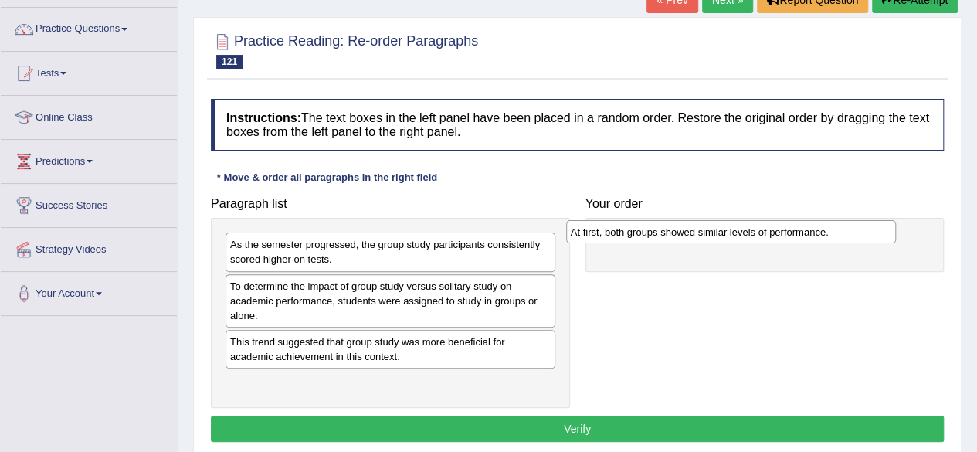
drag, startPoint x: 329, startPoint y: 284, endPoint x: 669, endPoint y: 231, distance: 343.9
click at [669, 231] on div "At first, both groups showed similar levels of performance." at bounding box center [731, 231] width 330 height 23
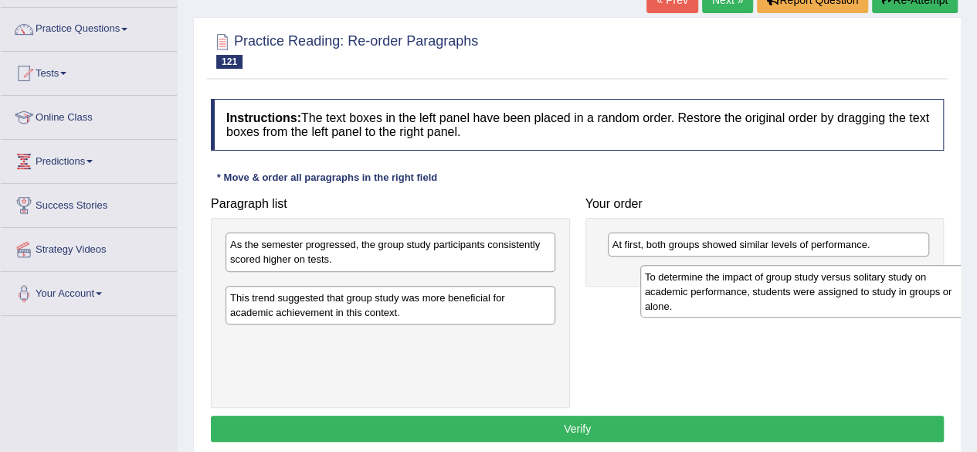
drag, startPoint x: 269, startPoint y: 300, endPoint x: 687, endPoint y: 292, distance: 418.6
click at [687, 292] on div "To determine the impact of group study versus solitary study on academic perfor…" at bounding box center [805, 291] width 330 height 53
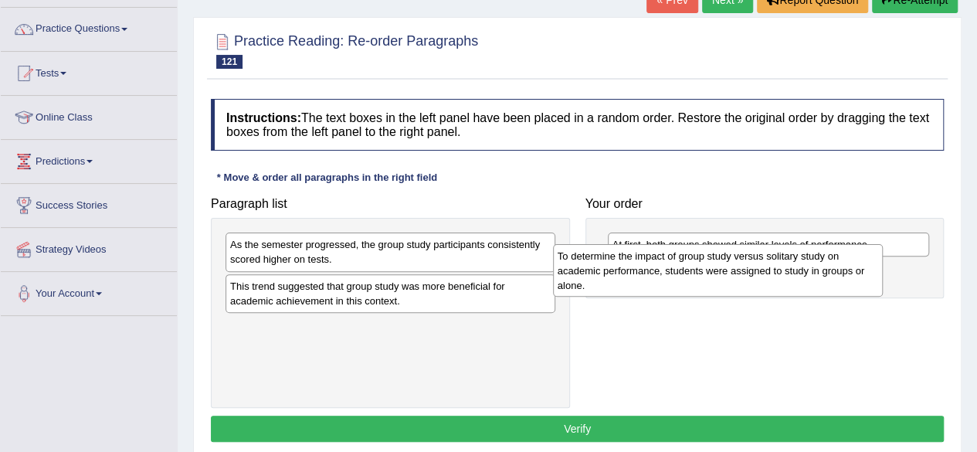
drag, startPoint x: 412, startPoint y: 300, endPoint x: 739, endPoint y: 274, distance: 327.6
click at [739, 274] on div "To determine the impact of group study versus solitary study on academic perfor…" at bounding box center [718, 270] width 330 height 53
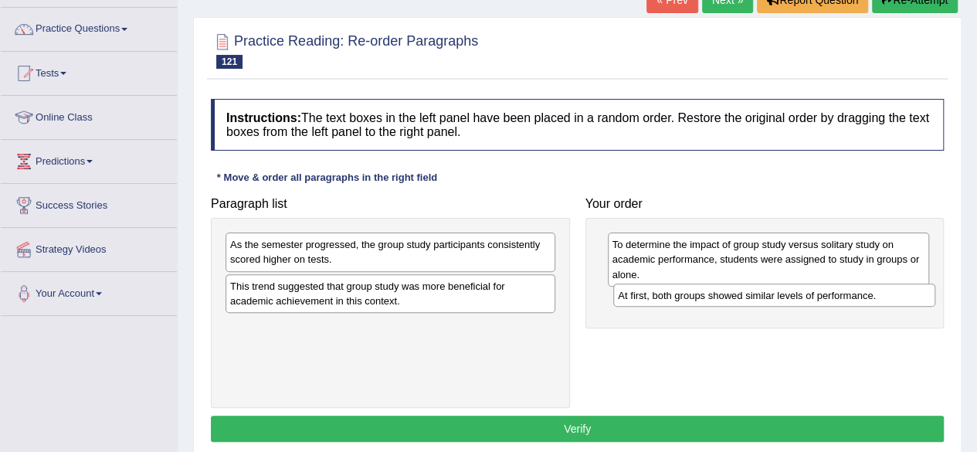
drag, startPoint x: 706, startPoint y: 245, endPoint x: 708, endPoint y: 295, distance: 50.2
click at [708, 295] on div "At first, both groups showed similar levels of performance." at bounding box center [774, 294] width 322 height 23
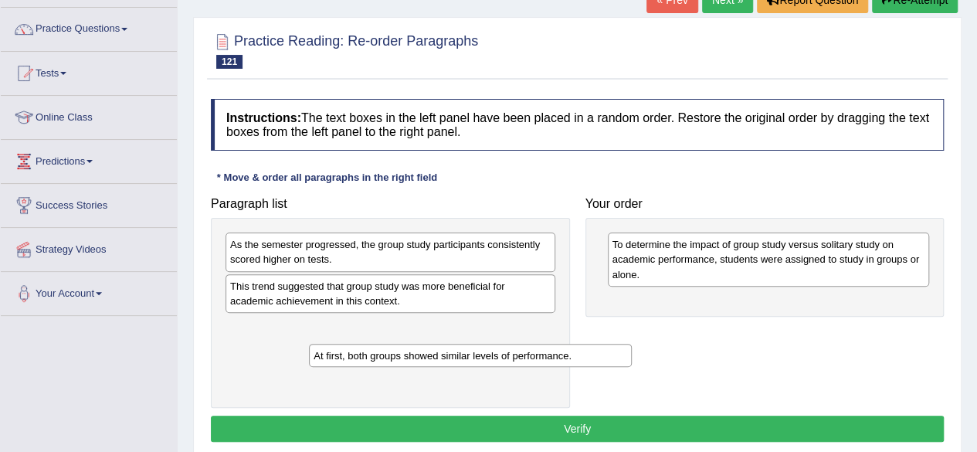
drag, startPoint x: 655, startPoint y: 308, endPoint x: 351, endPoint y: 364, distance: 308.5
click at [351, 364] on div "At first, both groups showed similar levels of performance." at bounding box center [470, 355] width 322 height 23
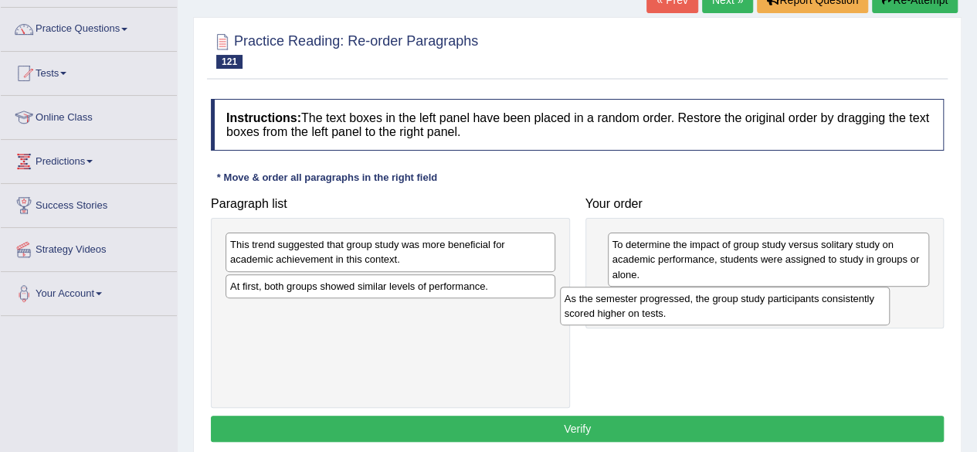
drag, startPoint x: 324, startPoint y: 239, endPoint x: 663, endPoint y: 293, distance: 343.2
click at [663, 293] on div "As the semester progressed, the group study participants consistently scored hi…" at bounding box center [725, 305] width 330 height 39
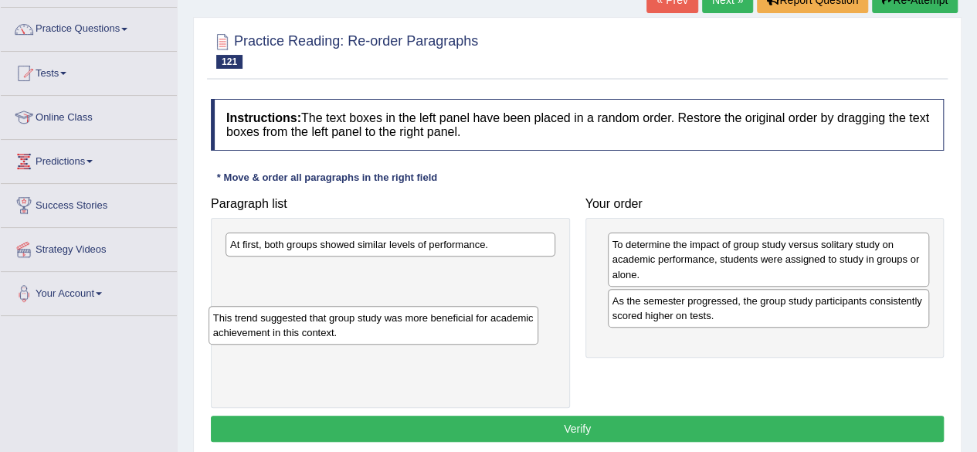
drag, startPoint x: 430, startPoint y: 249, endPoint x: 414, endPoint y: 322, distance: 74.4
click at [414, 322] on div "This trend suggested that group study was more beneficial for academic achievem…" at bounding box center [373, 325] width 330 height 39
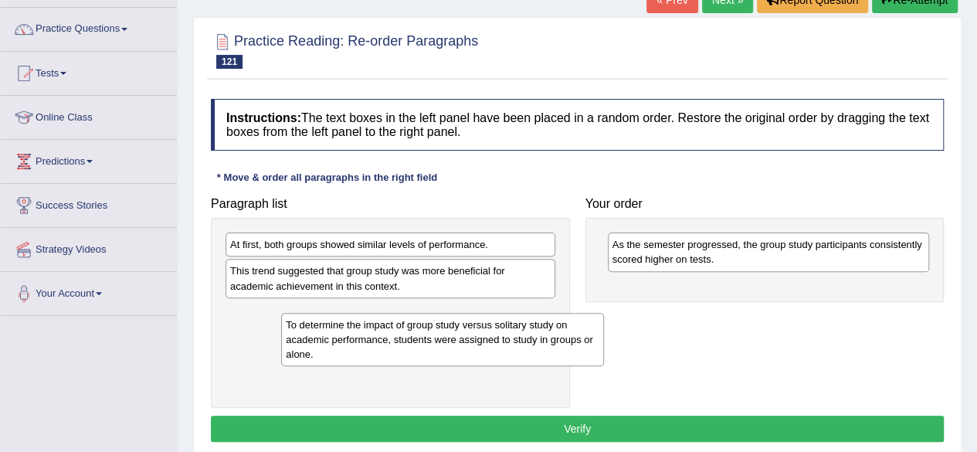
drag, startPoint x: 664, startPoint y: 273, endPoint x: 333, endPoint y: 353, distance: 340.8
click at [333, 353] on div "To determine the impact of group study versus solitary study on academic perfor…" at bounding box center [442, 339] width 322 height 53
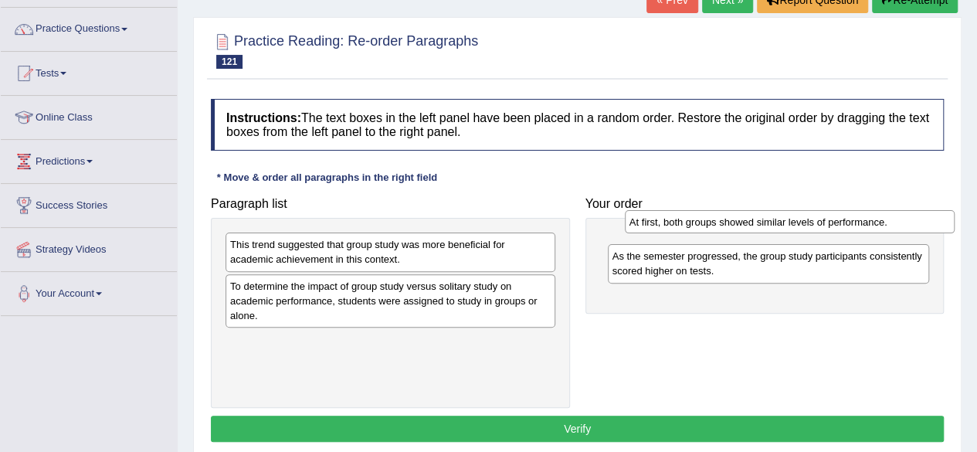
drag, startPoint x: 363, startPoint y: 242, endPoint x: 784, endPoint y: 226, distance: 421.9
click at [784, 226] on div "At first, both groups showed similar levels of performance." at bounding box center [790, 221] width 330 height 23
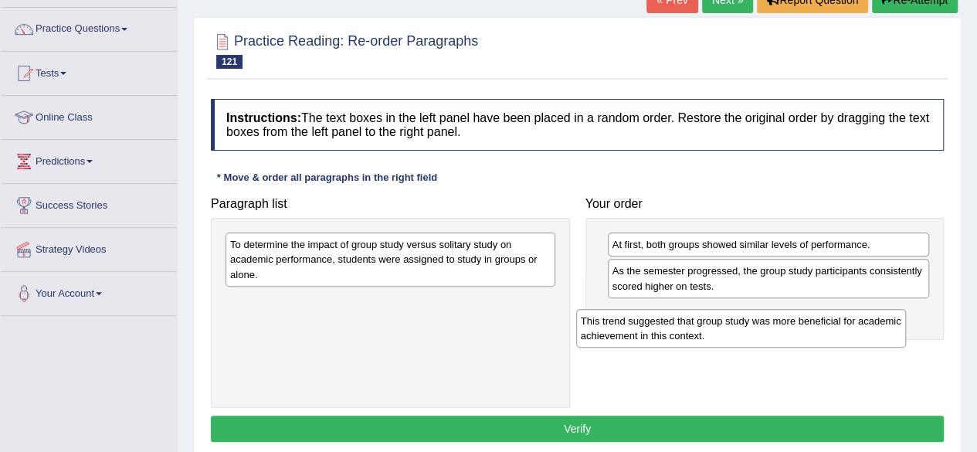
drag, startPoint x: 392, startPoint y: 254, endPoint x: 749, endPoint y: 324, distance: 363.4
click at [749, 324] on div "This trend suggested that group study was more beneficial for academic achievem…" at bounding box center [741, 328] width 330 height 39
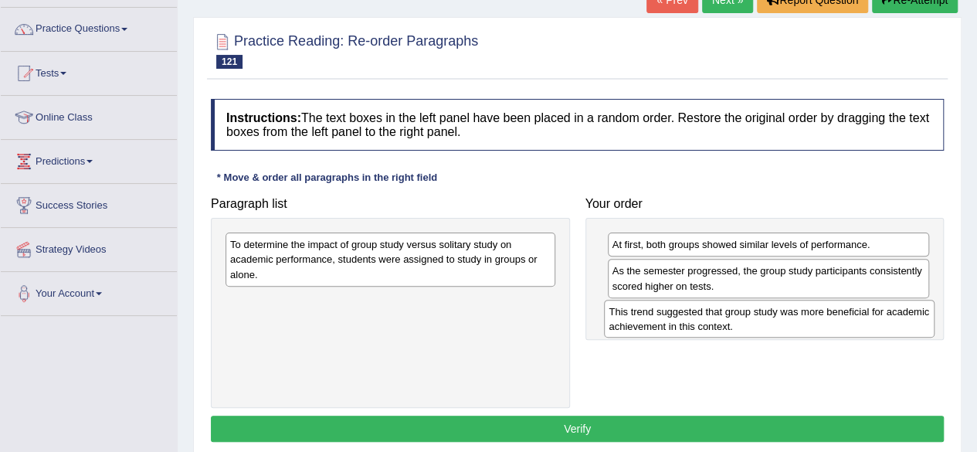
click at [749, 324] on div "This trend suggested that group study was more beneficial for academic achievem…" at bounding box center [769, 319] width 330 height 39
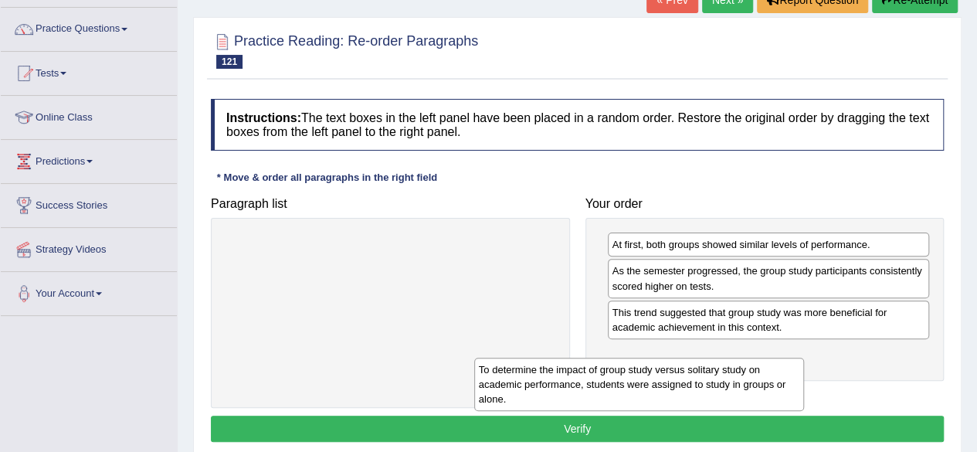
drag, startPoint x: 389, startPoint y: 256, endPoint x: 724, endPoint y: 398, distance: 364.0
click at [724, 398] on div "To determine the impact of group study versus solitary study on academic perfor…" at bounding box center [639, 383] width 330 height 53
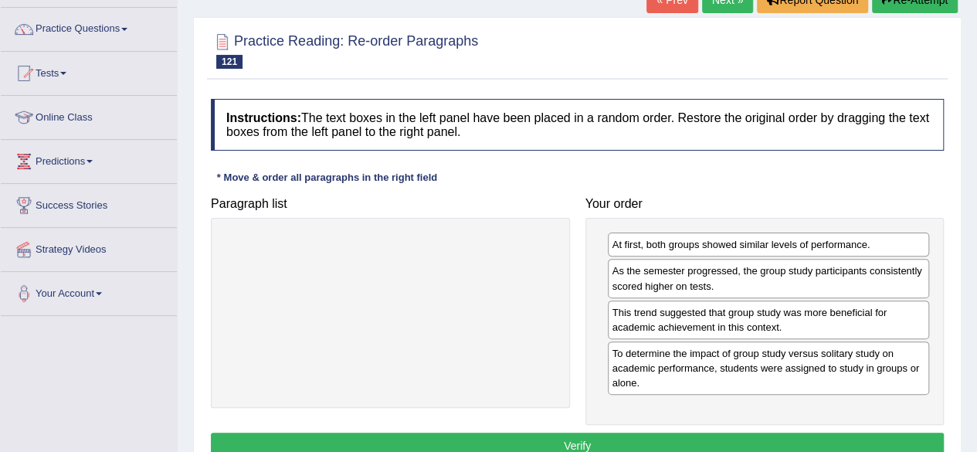
click at [587, 432] on button "Verify" at bounding box center [577, 445] width 733 height 26
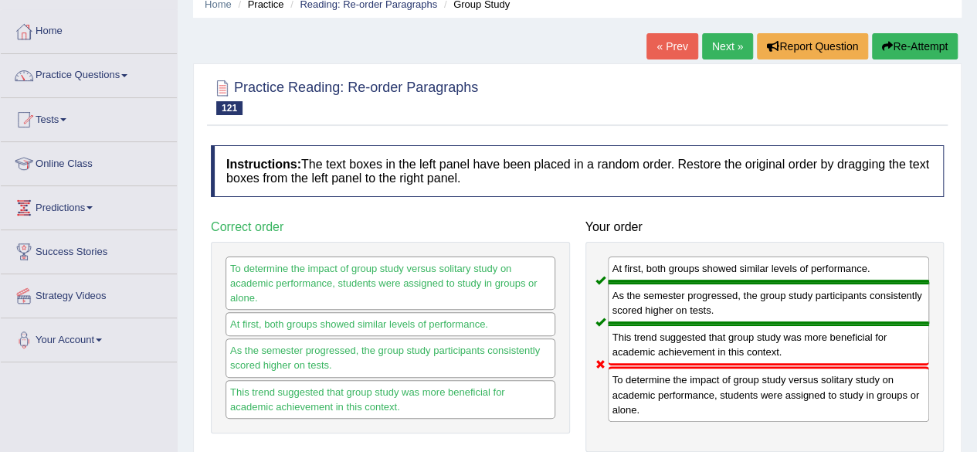
scroll to position [67, 0]
click at [920, 44] on button "Re-Attempt" at bounding box center [915, 45] width 86 height 26
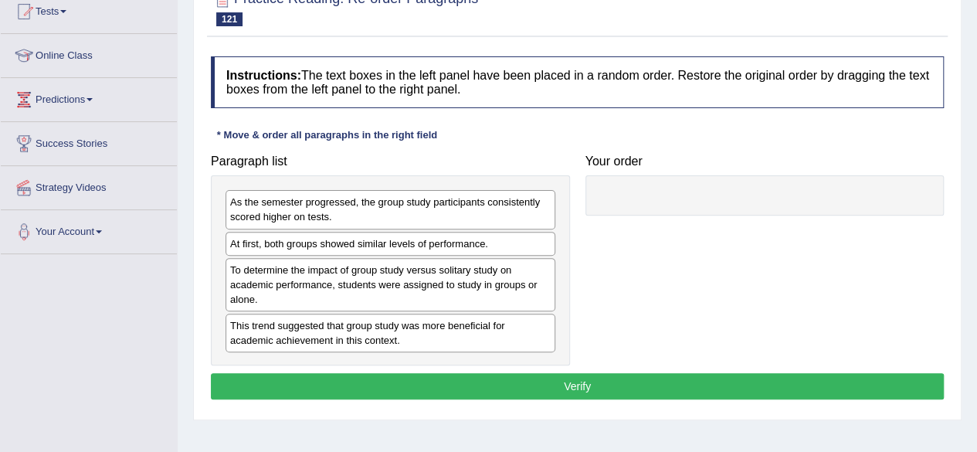
scroll to position [174, 0]
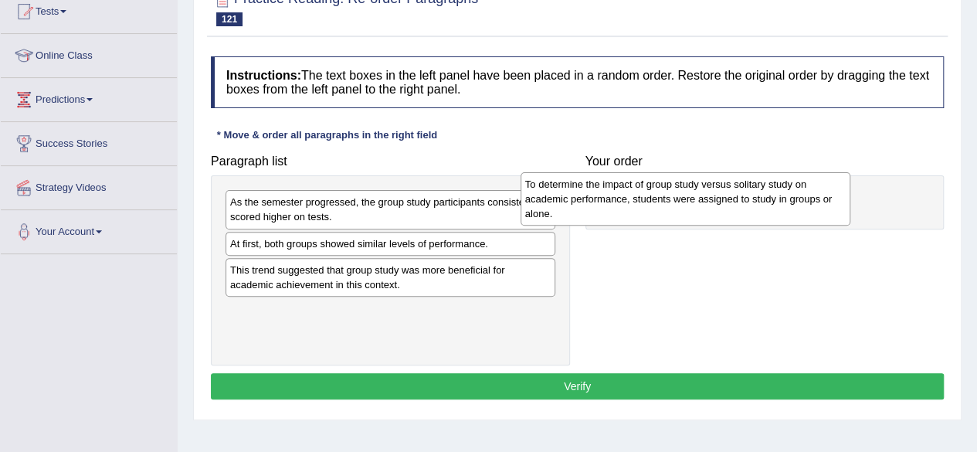
drag, startPoint x: 315, startPoint y: 279, endPoint x: 618, endPoint y: 195, distance: 314.3
click at [618, 195] on div "To determine the impact of group study versus solitary study on academic perfor…" at bounding box center [685, 198] width 330 height 53
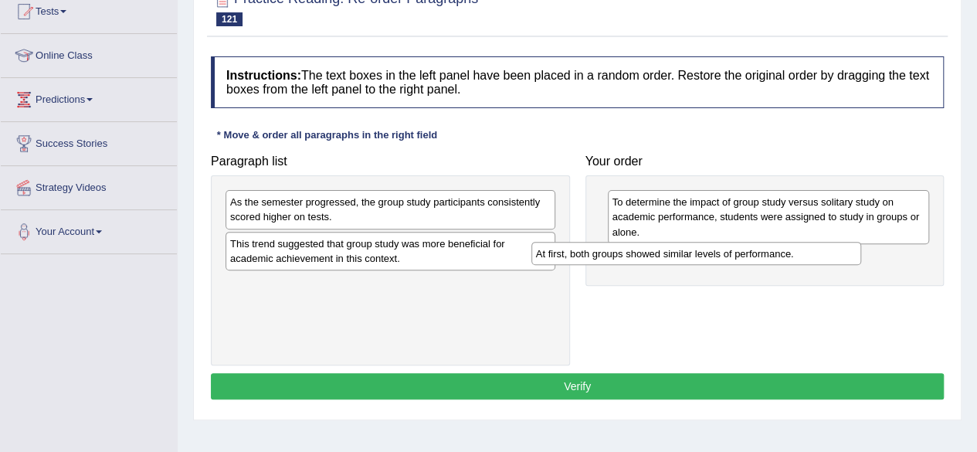
drag, startPoint x: 389, startPoint y: 239, endPoint x: 740, endPoint y: 254, distance: 351.6
click at [740, 254] on div "At first, both groups showed similar levels of performance." at bounding box center [696, 253] width 330 height 23
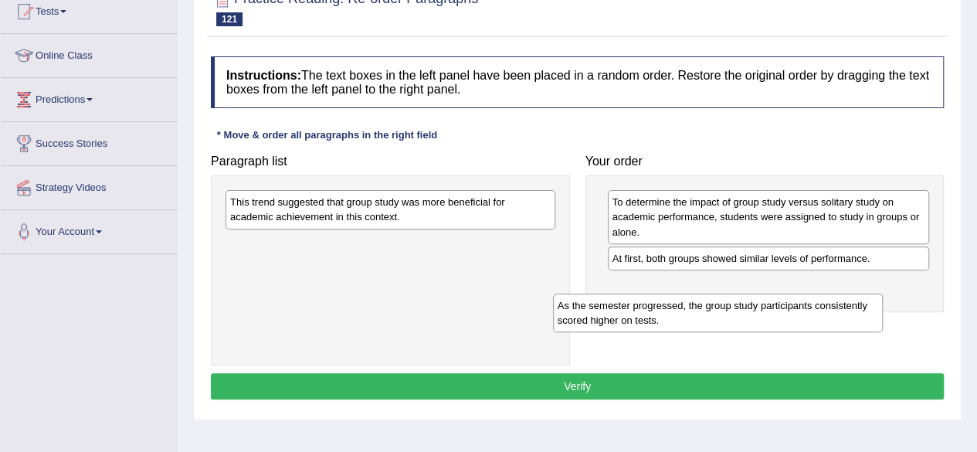
drag, startPoint x: 441, startPoint y: 215, endPoint x: 774, endPoint y: 320, distance: 348.7
click at [774, 320] on div "As the semester progressed, the group study participants consistently scored hi…" at bounding box center [718, 312] width 330 height 39
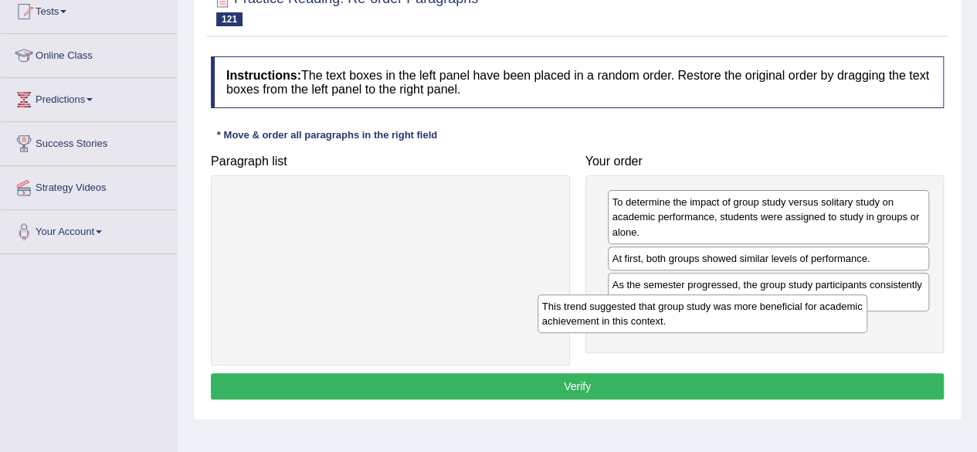
drag, startPoint x: 479, startPoint y: 203, endPoint x: 791, endPoint y: 307, distance: 329.6
click at [791, 307] on div "This trend suggested that group study was more beneficial for academic achievem…" at bounding box center [702, 313] width 330 height 39
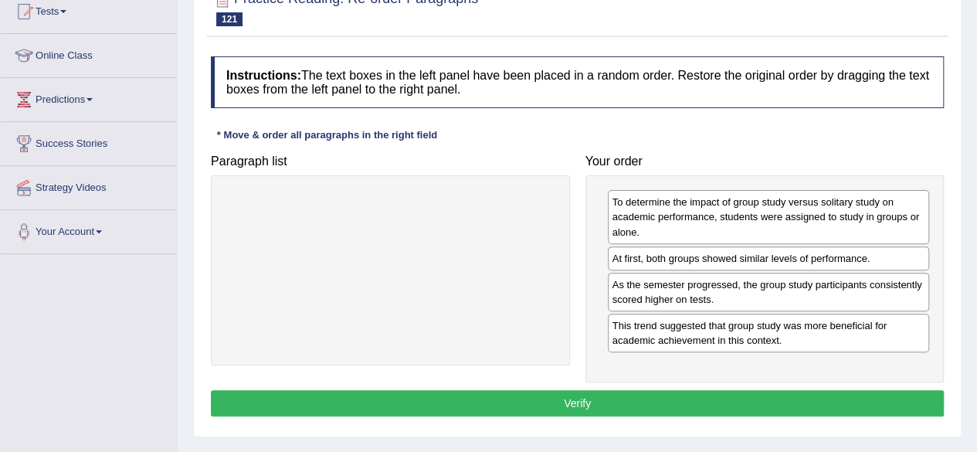
click at [588, 404] on button "Verify" at bounding box center [577, 403] width 733 height 26
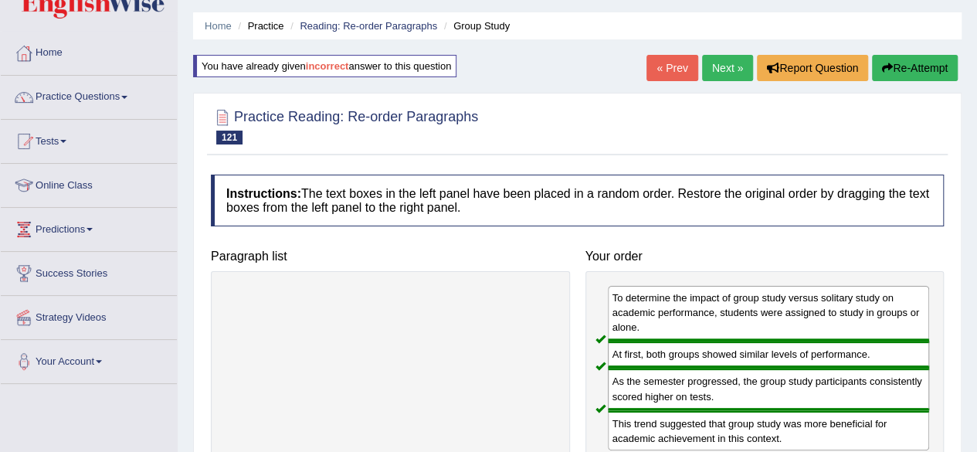
scroll to position [51, 0]
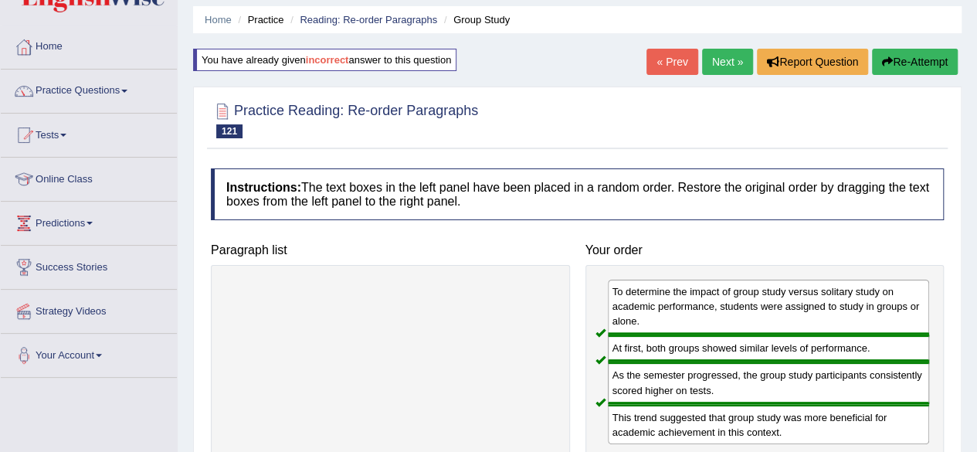
click at [716, 62] on link "Next »" at bounding box center [727, 62] width 51 height 26
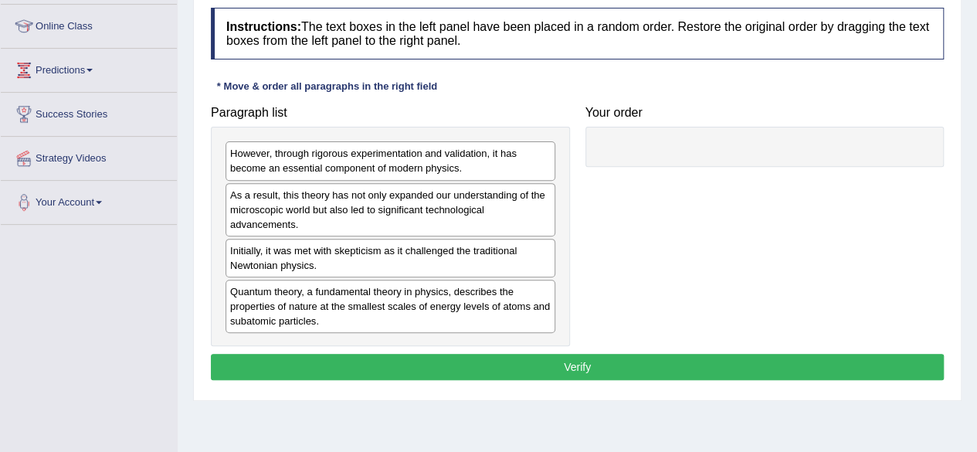
scroll to position [205, 0]
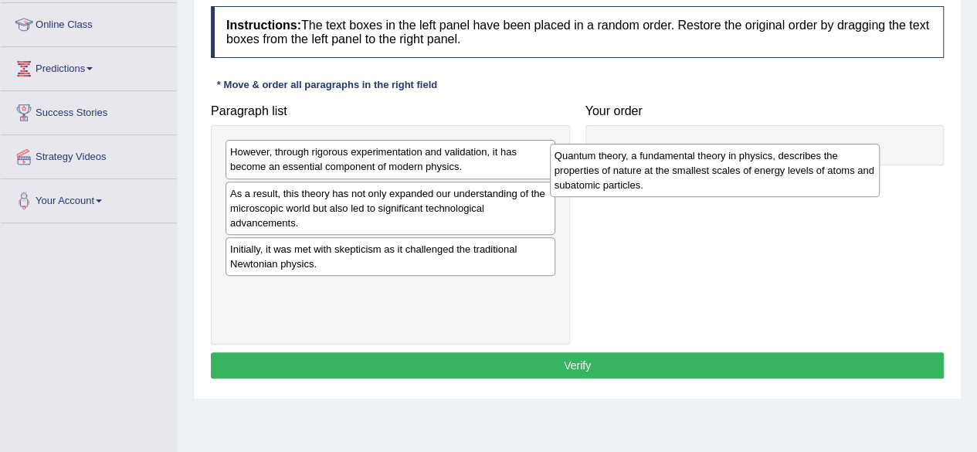
drag, startPoint x: 460, startPoint y: 308, endPoint x: 788, endPoint y: 171, distance: 355.0
click at [788, 171] on div "Quantum theory, a fundamental theory in physics, describes the properties of na…" at bounding box center [715, 170] width 330 height 53
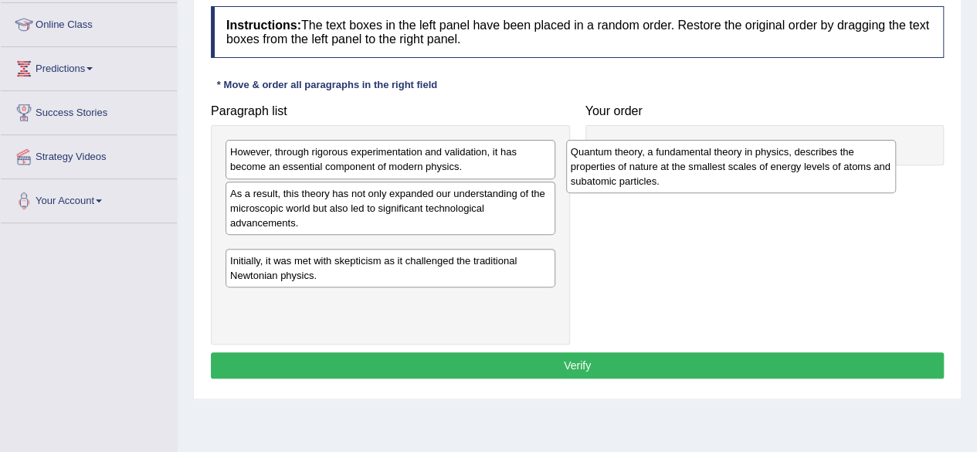
drag, startPoint x: 395, startPoint y: 307, endPoint x: 744, endPoint y: 164, distance: 378.1
click at [744, 164] on div "Quantum theory, a fundamental theory in physics, describes the properties of na…" at bounding box center [731, 166] width 330 height 53
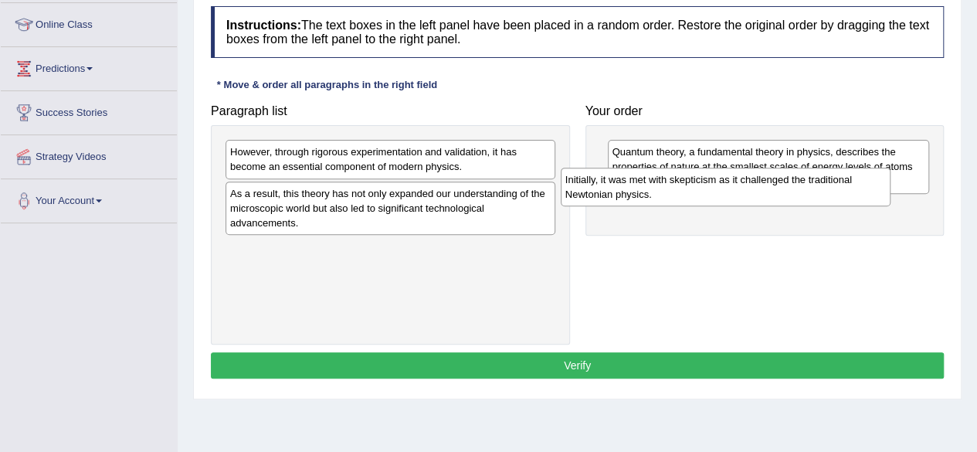
drag, startPoint x: 471, startPoint y: 252, endPoint x: 814, endPoint y: 183, distance: 349.8
click at [814, 183] on div "Initially, it was met with skepticism as it challenged the traditional Newtonia…" at bounding box center [726, 187] width 330 height 39
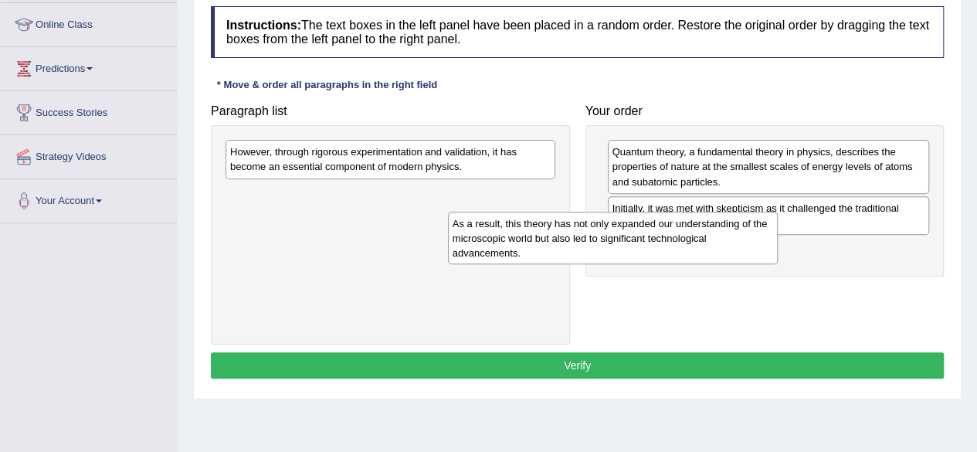
drag, startPoint x: 437, startPoint y: 202, endPoint x: 722, endPoint y: 252, distance: 289.4
click at [722, 252] on div "As a result, this theory has not only expanded our understanding of the microsc…" at bounding box center [613, 238] width 330 height 53
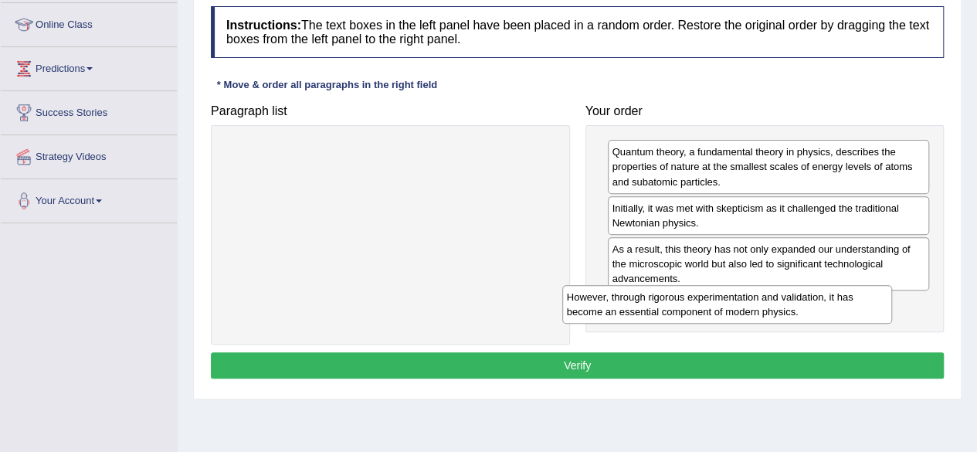
drag, startPoint x: 512, startPoint y: 161, endPoint x: 849, endPoint y: 303, distance: 365.4
click at [849, 303] on div "However, through rigorous experimentation and validation, it has become an esse…" at bounding box center [727, 304] width 330 height 39
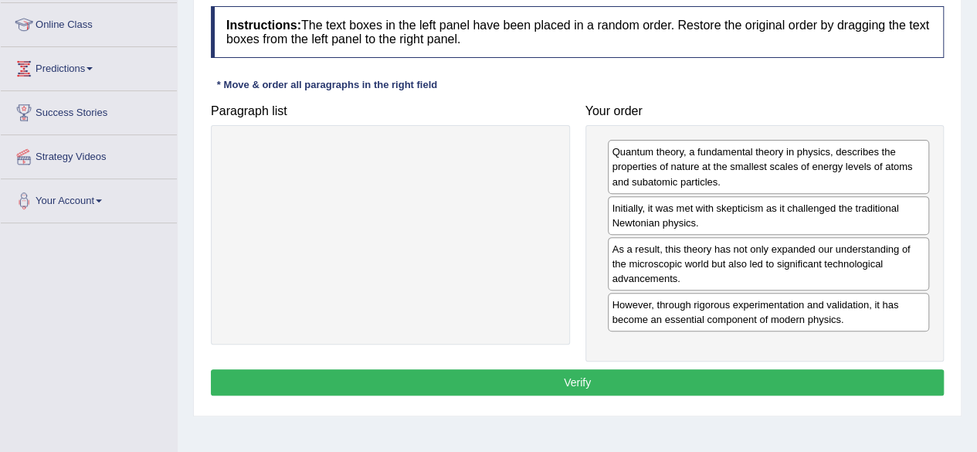
click at [646, 381] on button "Verify" at bounding box center [577, 382] width 733 height 26
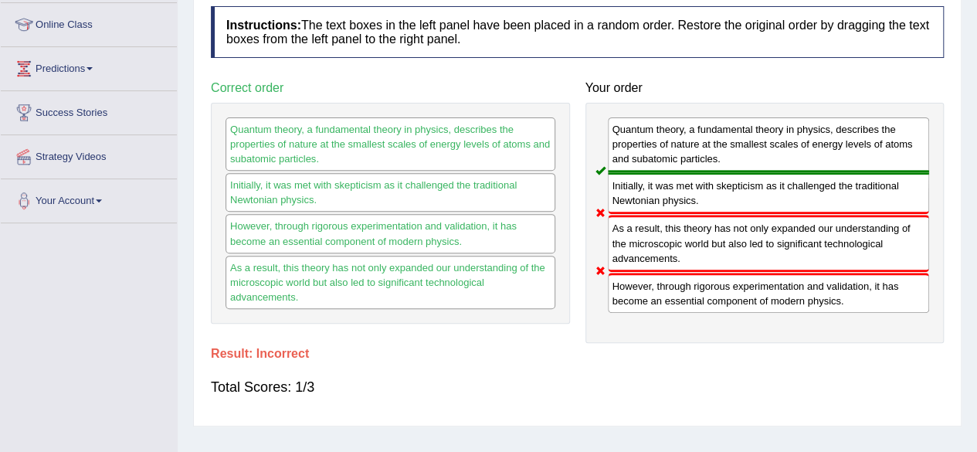
drag, startPoint x: 971, startPoint y: 265, endPoint x: 985, endPoint y: 185, distance: 81.5
click at [976, 185] on html "Toggle navigation Home Practice Questions Speaking Practice Read Aloud Repeat S…" at bounding box center [488, 21] width 977 height 452
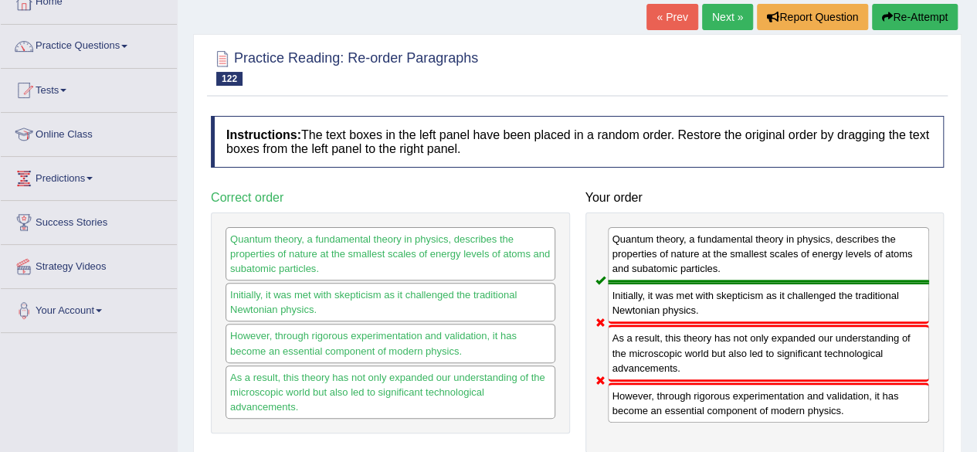
scroll to position [97, 0]
click at [923, 24] on button "Re-Attempt" at bounding box center [915, 16] width 86 height 26
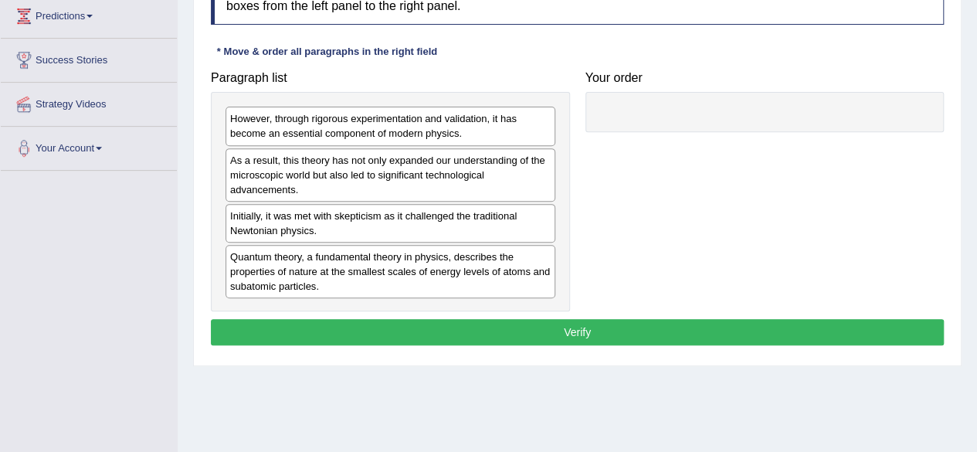
scroll to position [260, 0]
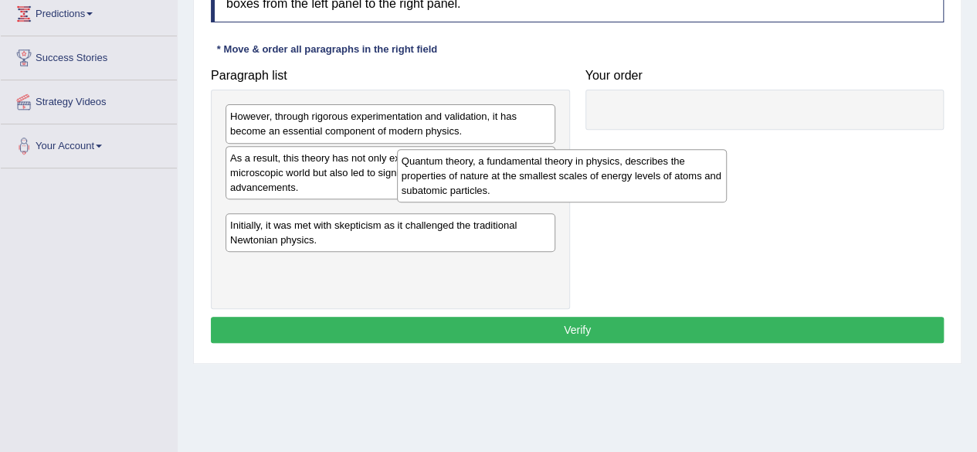
drag, startPoint x: 456, startPoint y: 248, endPoint x: 757, endPoint y: 61, distance: 354.4
click at [727, 149] on div "Quantum theory, a fundamental theory in physics, describes the properties of na…" at bounding box center [562, 175] width 330 height 53
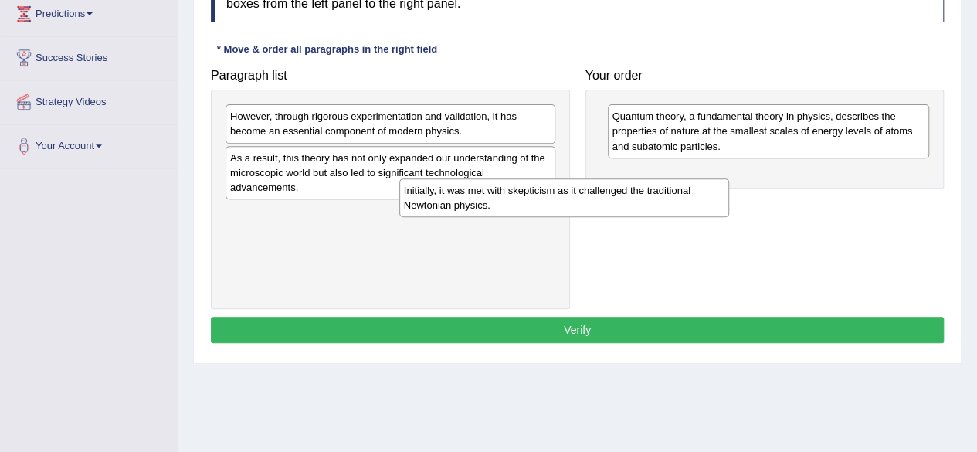
drag, startPoint x: 411, startPoint y: 210, endPoint x: 697, endPoint y: 183, distance: 287.7
click at [697, 183] on div "Initially, it was met with skepticism as it challenged the traditional Newtonia…" at bounding box center [564, 197] width 330 height 39
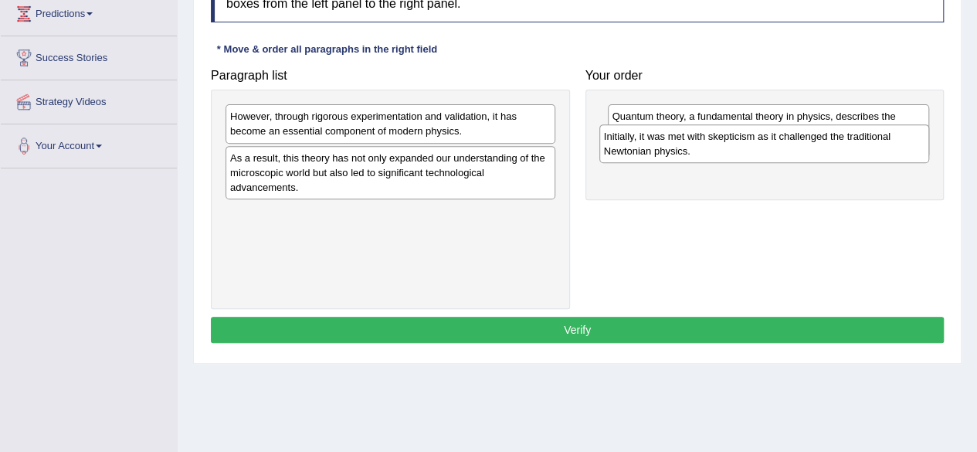
drag, startPoint x: 479, startPoint y: 219, endPoint x: 861, endPoint y: 146, distance: 389.2
click at [861, 146] on div "Initially, it was met with skepticism as it challenged the traditional Newtonia…" at bounding box center [764, 143] width 330 height 39
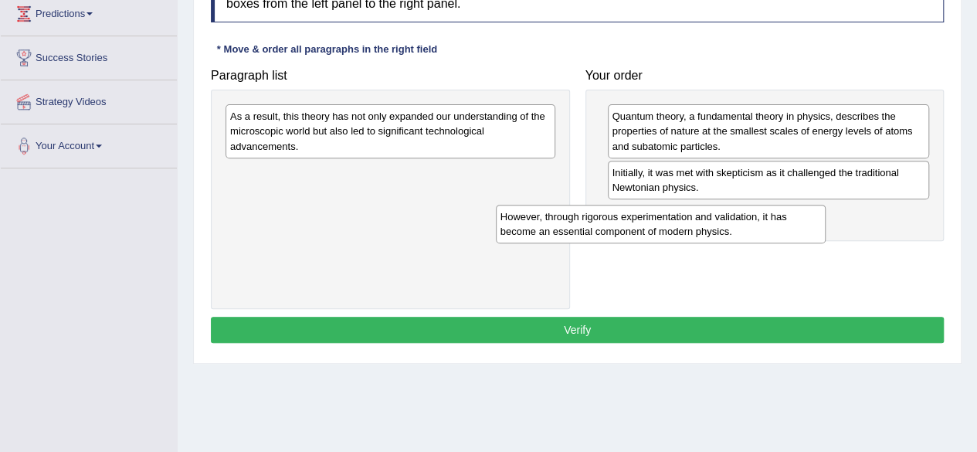
drag, startPoint x: 409, startPoint y: 125, endPoint x: 679, endPoint y: 225, distance: 288.0
click at [679, 225] on div "However, through rigorous experimentation and validation, it has become an esse…" at bounding box center [661, 224] width 330 height 39
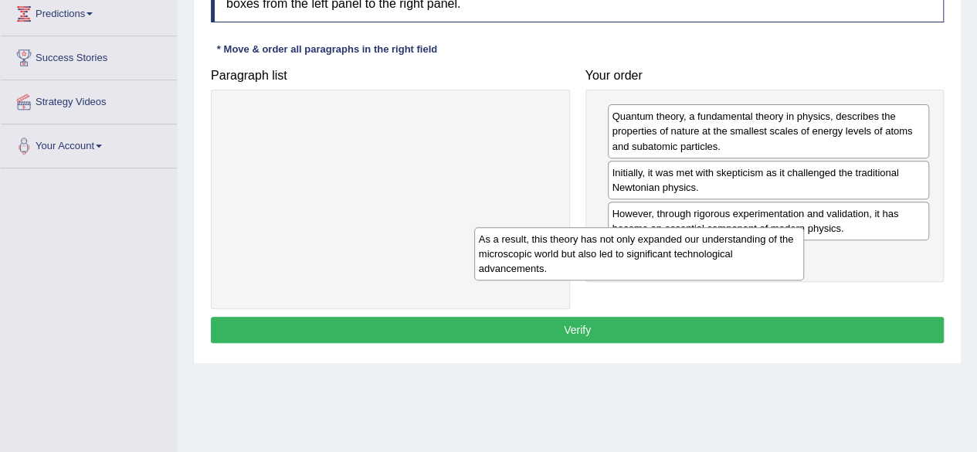
drag, startPoint x: 486, startPoint y: 134, endPoint x: 785, endPoint y: 277, distance: 331.5
click at [785, 277] on div "As a result, this theory has not only expanded our understanding of the microsc…" at bounding box center [639, 253] width 330 height 53
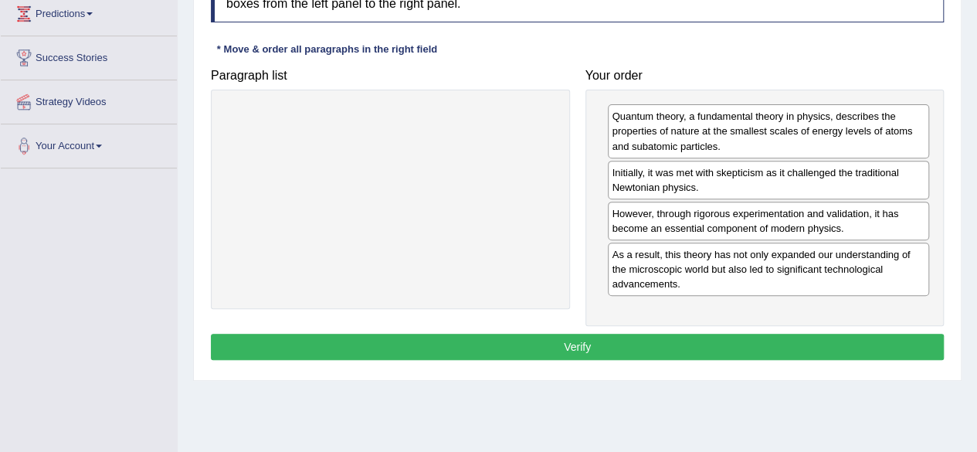
click at [563, 334] on button "Verify" at bounding box center [577, 347] width 733 height 26
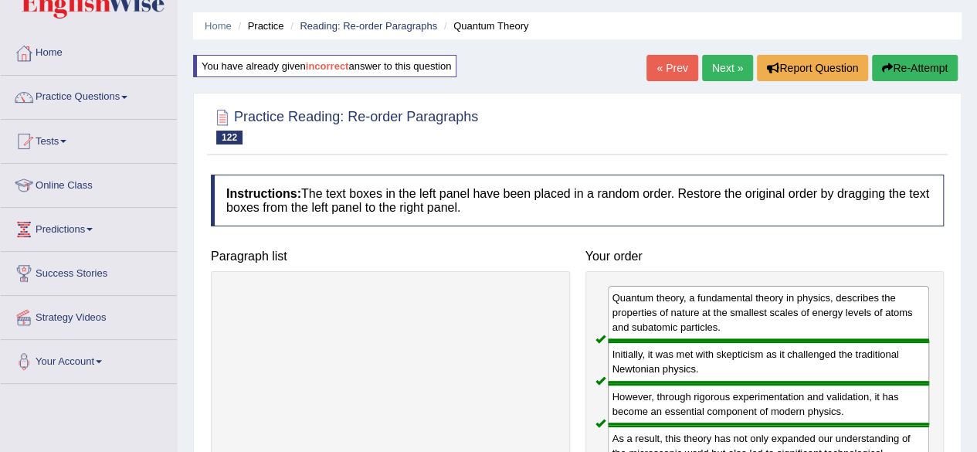
scroll to position [48, 0]
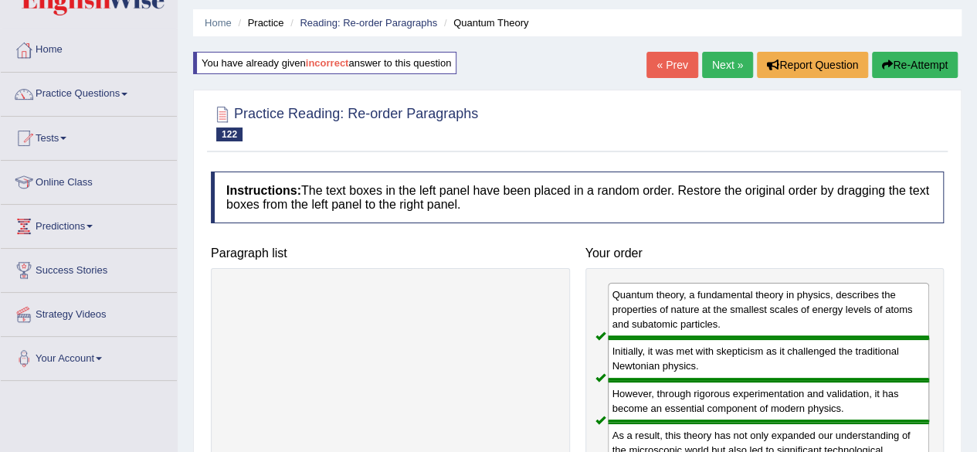
click at [720, 65] on link "Next »" at bounding box center [727, 65] width 51 height 26
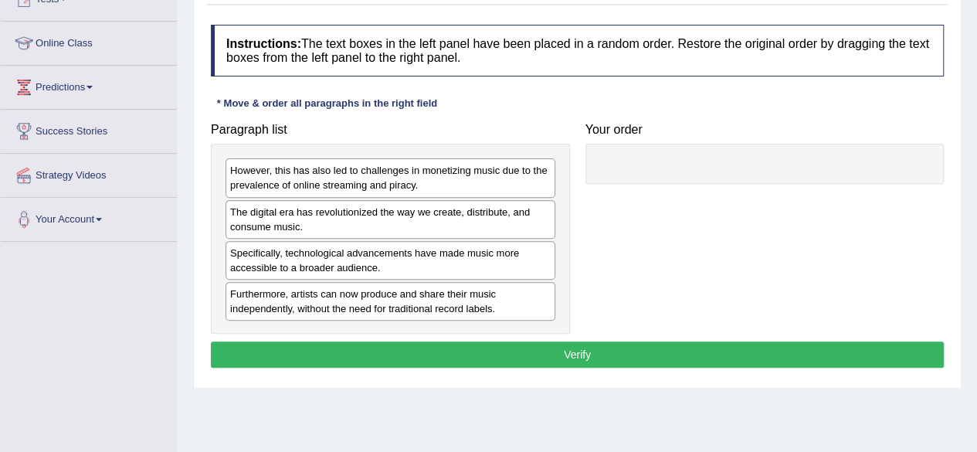
scroll to position [184, 0]
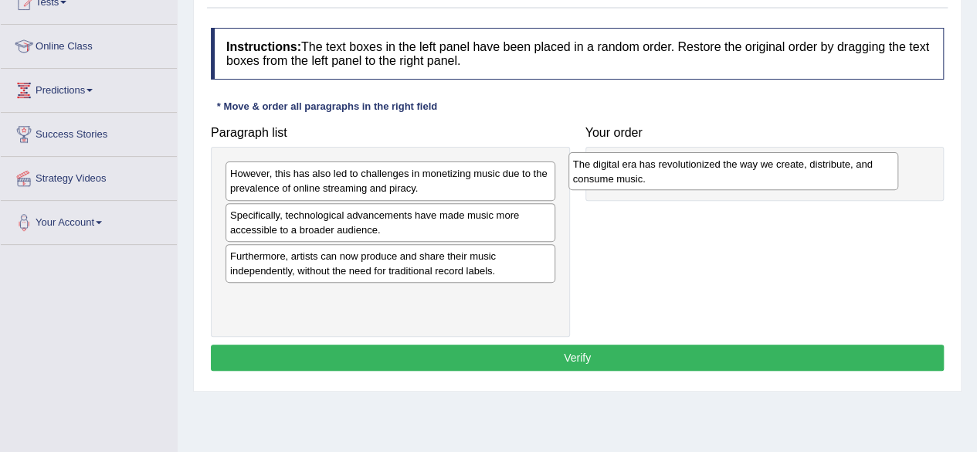
drag, startPoint x: 315, startPoint y: 226, endPoint x: 658, endPoint y: 175, distance: 346.6
click at [658, 175] on div "The digital era has revolutionized the way we create, distribute, and consume m…" at bounding box center [733, 171] width 330 height 39
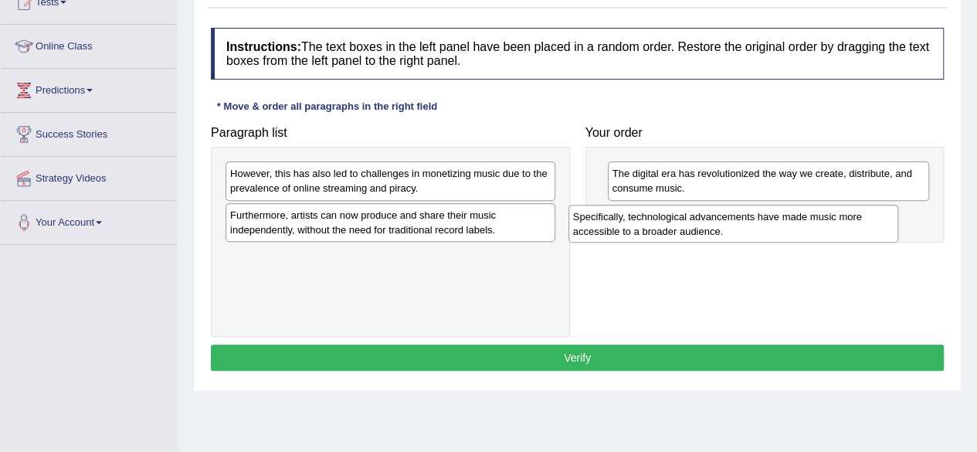
drag, startPoint x: 364, startPoint y: 217, endPoint x: 707, endPoint y: 221, distance: 342.8
click at [707, 221] on div "Specifically, technological advancements have made music more accessible to a b…" at bounding box center [733, 224] width 330 height 39
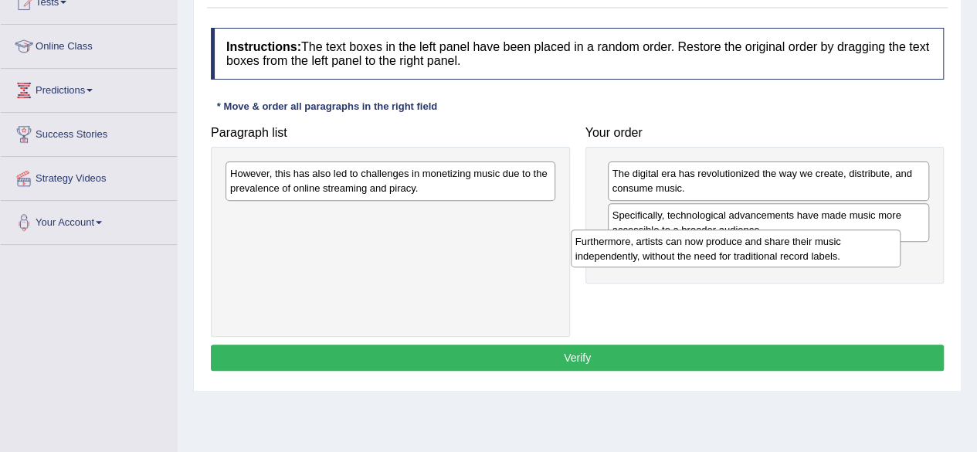
drag, startPoint x: 324, startPoint y: 209, endPoint x: 669, endPoint y: 237, distance: 345.5
click at [669, 237] on div "Furthermore, artists can now produce and share their music independently, witho…" at bounding box center [736, 248] width 330 height 39
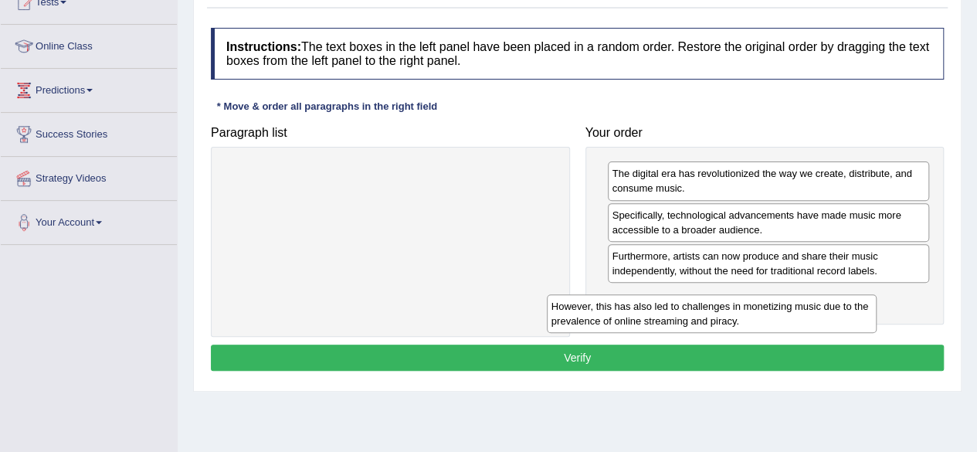
drag, startPoint x: 407, startPoint y: 166, endPoint x: 730, endPoint y: 296, distance: 348.8
click at [730, 296] on div "However, this has also led to challenges in monetizing music due to the prevale…" at bounding box center [712, 313] width 330 height 39
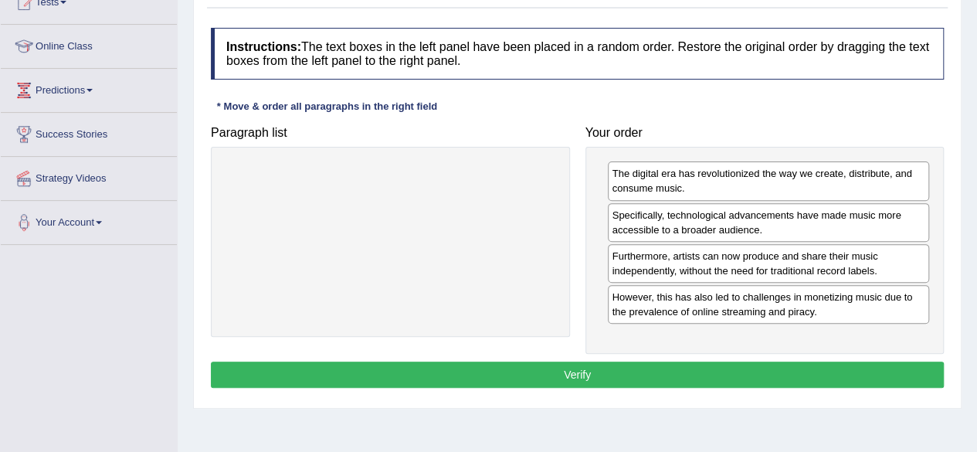
click at [593, 362] on button "Verify" at bounding box center [577, 374] width 733 height 26
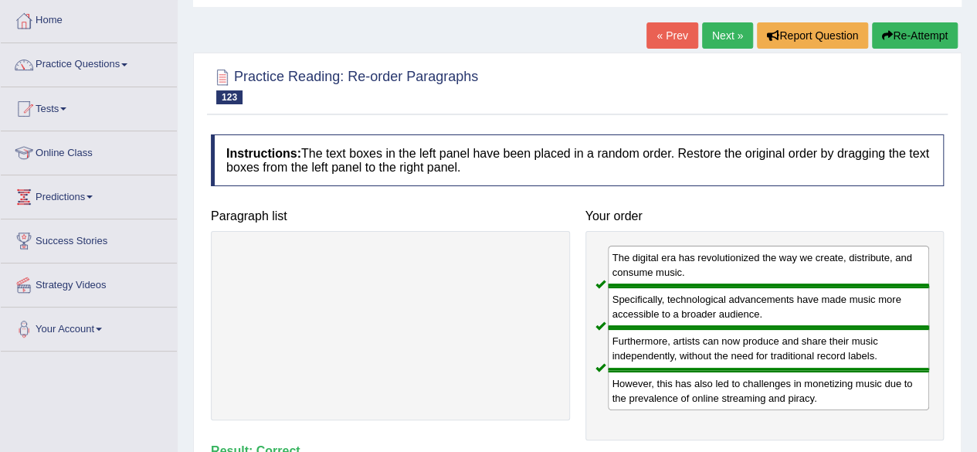
scroll to position [76, 0]
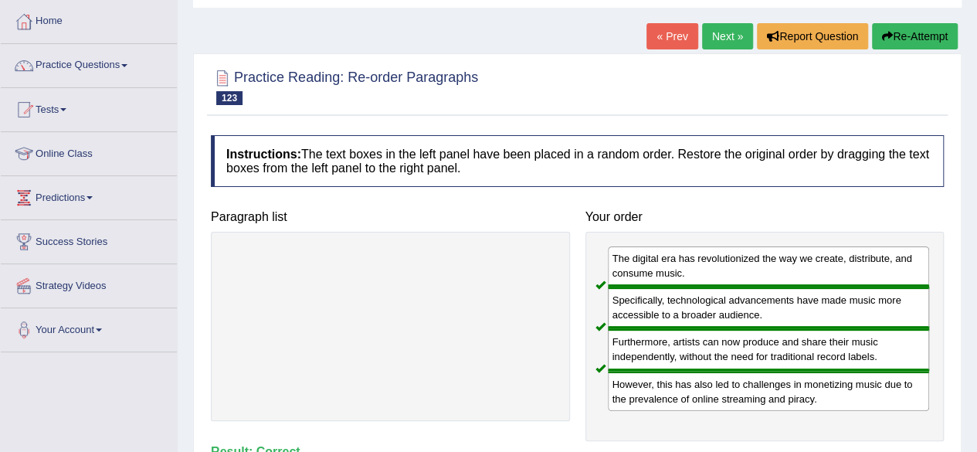
click at [736, 41] on link "Next »" at bounding box center [727, 36] width 51 height 26
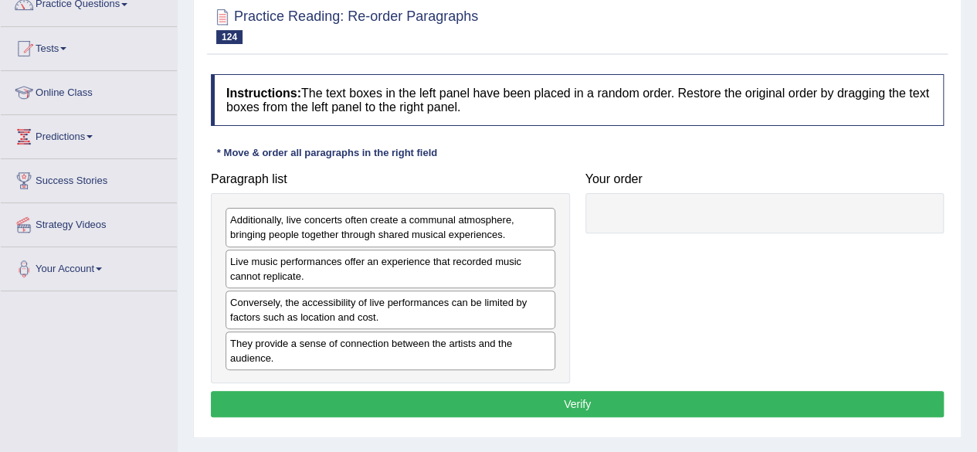
scroll to position [141, 0]
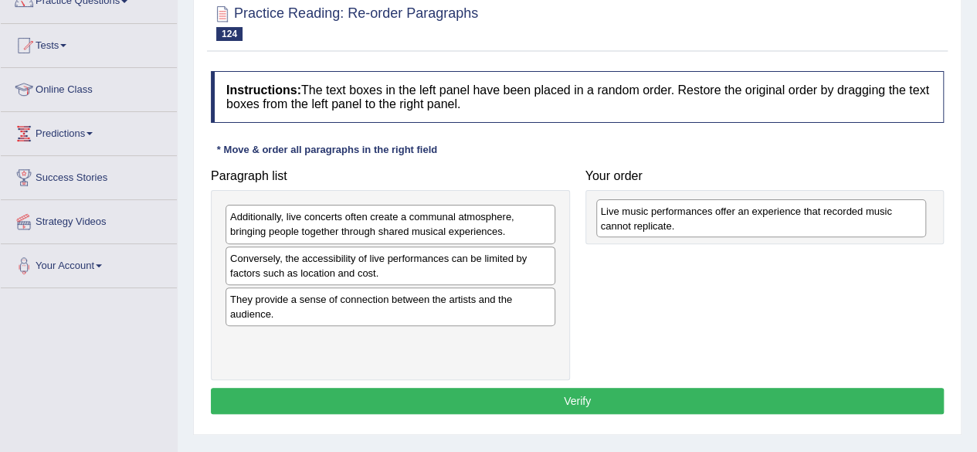
drag, startPoint x: 315, startPoint y: 261, endPoint x: 684, endPoint y: 215, distance: 372.0
click at [684, 215] on div "Live music performances offer an experience that recorded music cannot replicat…" at bounding box center [761, 218] width 330 height 39
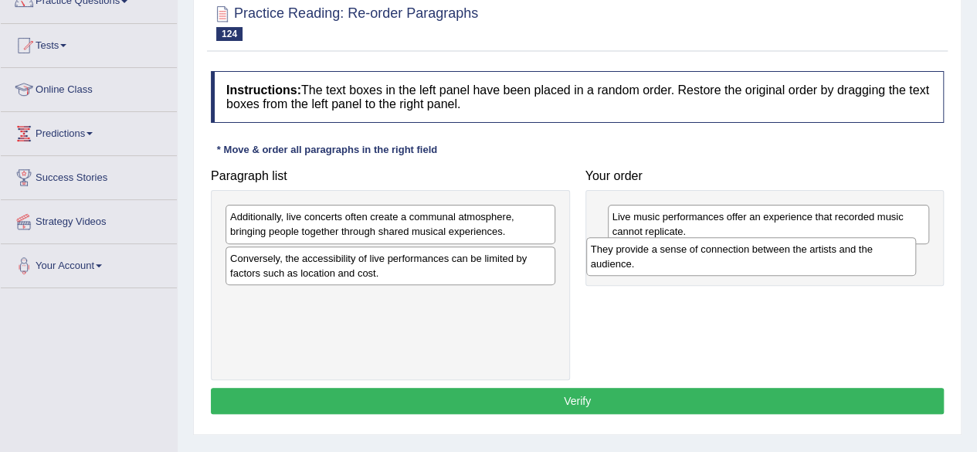
drag, startPoint x: 359, startPoint y: 304, endPoint x: 726, endPoint y: 258, distance: 369.7
click at [726, 258] on div "They provide a sense of connection between the artists and the audience." at bounding box center [751, 256] width 330 height 39
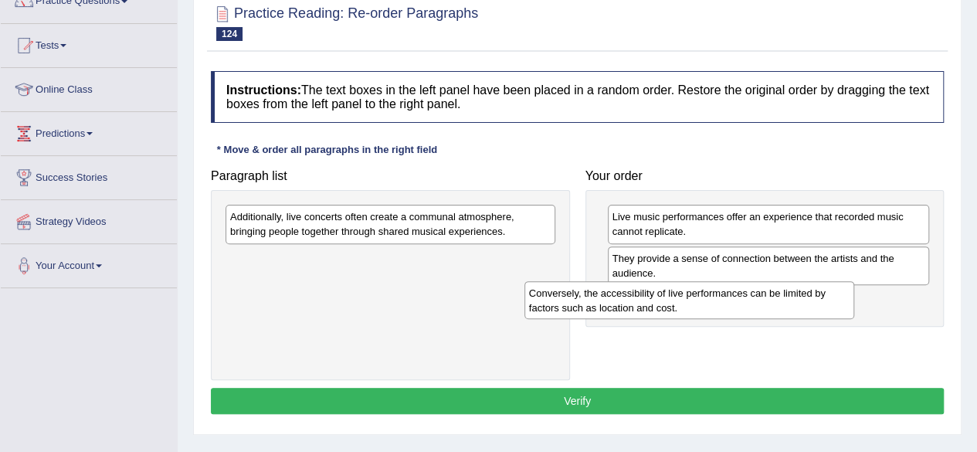
drag, startPoint x: 339, startPoint y: 260, endPoint x: 644, endPoint y: 295, distance: 306.9
click at [644, 295] on div "Conversely, the accessibility of live performances can be limited by factors su…" at bounding box center [689, 300] width 330 height 39
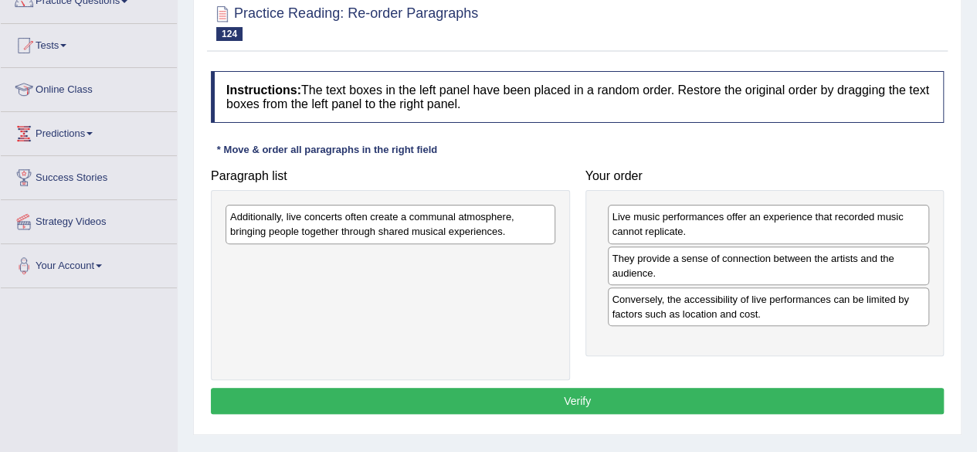
drag, startPoint x: 642, startPoint y: 304, endPoint x: 325, endPoint y: 264, distance: 319.1
click at [608, 287] on div "Conversely, the accessibility of live performances can be limited by factors su…" at bounding box center [769, 306] width 322 height 39
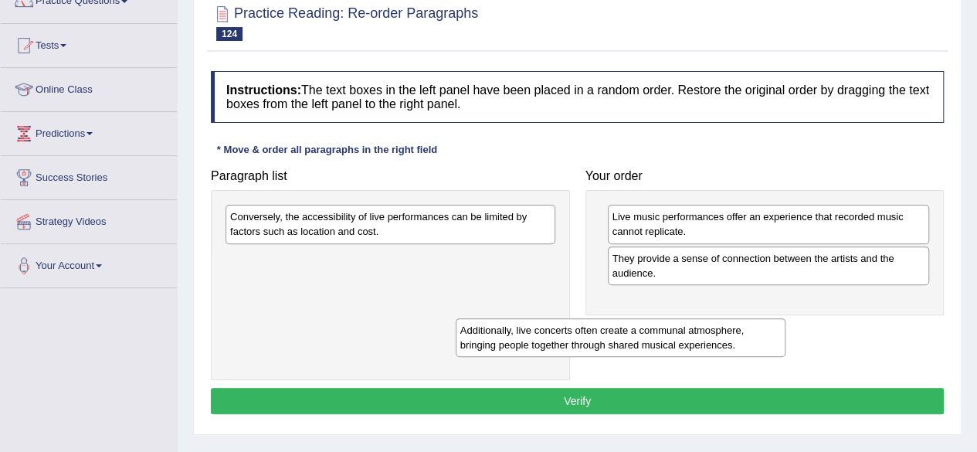
drag, startPoint x: 351, startPoint y: 223, endPoint x: 637, endPoint y: 339, distance: 308.3
click at [637, 339] on div "Additionally, live concerts often create a communal atmosphere, bringing people…" at bounding box center [621, 337] width 330 height 39
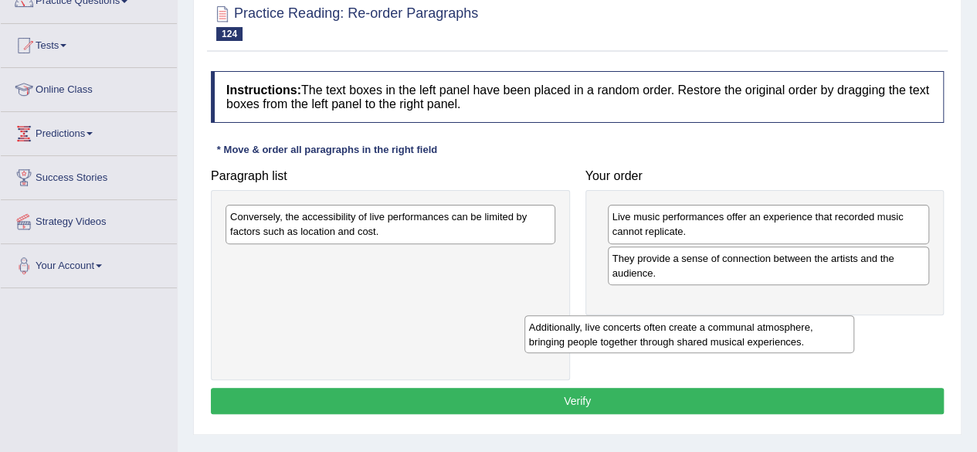
drag, startPoint x: 415, startPoint y: 273, endPoint x: 749, endPoint y: 343, distance: 341.6
click at [749, 343] on div "Additionally, live concerts often create a communal atmosphere, bringing people…" at bounding box center [689, 334] width 330 height 39
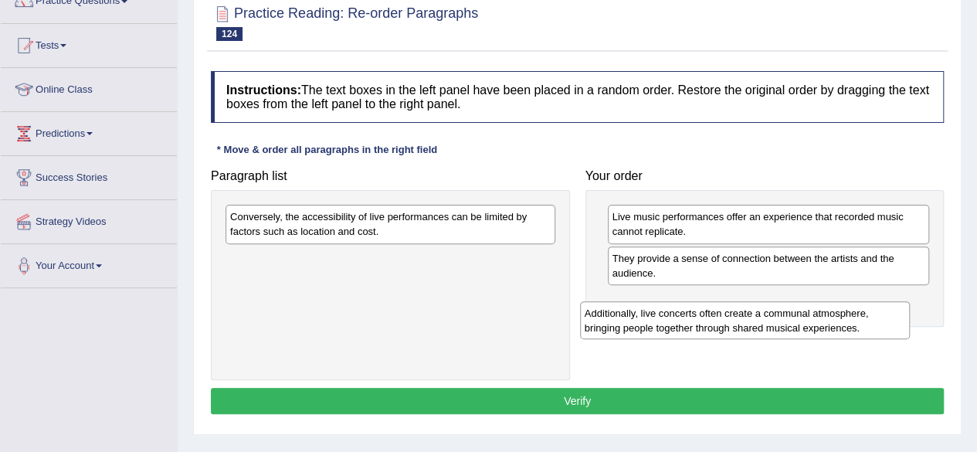
drag, startPoint x: 435, startPoint y: 267, endPoint x: 788, endPoint y: 320, distance: 356.7
click at [788, 320] on div "Additionally, live concerts often create a communal atmosphere, bringing people…" at bounding box center [745, 320] width 330 height 39
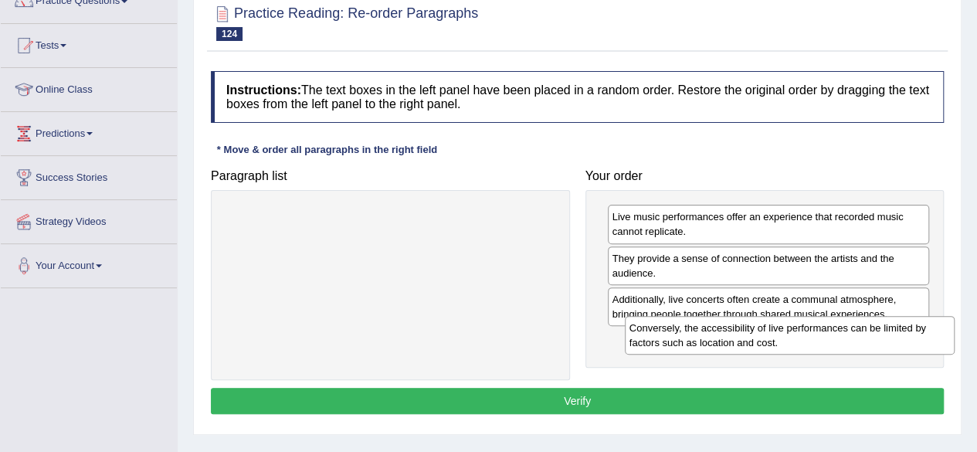
drag, startPoint x: 515, startPoint y: 230, endPoint x: 914, endPoint y: 339, distance: 413.7
click at [914, 339] on div "Conversely, the accessibility of live performances can be limited by factors su…" at bounding box center [790, 335] width 330 height 39
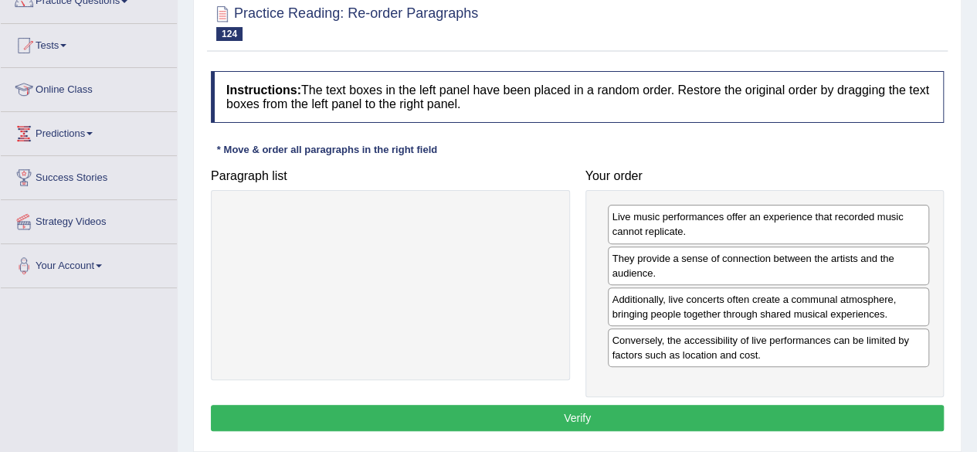
click at [619, 408] on button "Verify" at bounding box center [577, 418] width 733 height 26
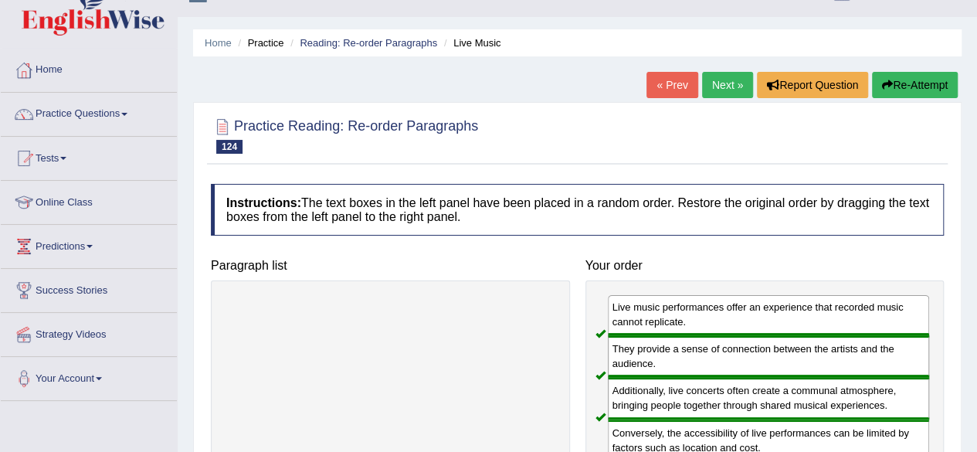
scroll to position [32, 0]
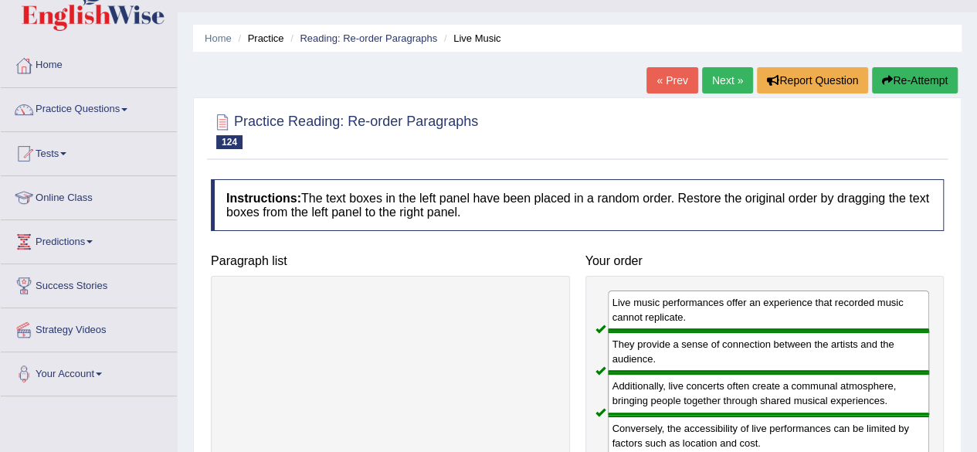
click at [712, 78] on link "Next »" at bounding box center [727, 80] width 51 height 26
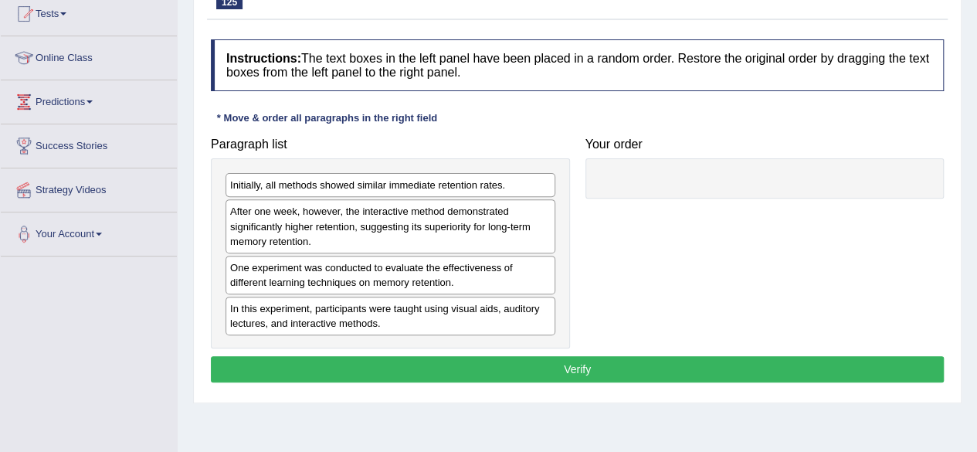
scroll to position [170, 0]
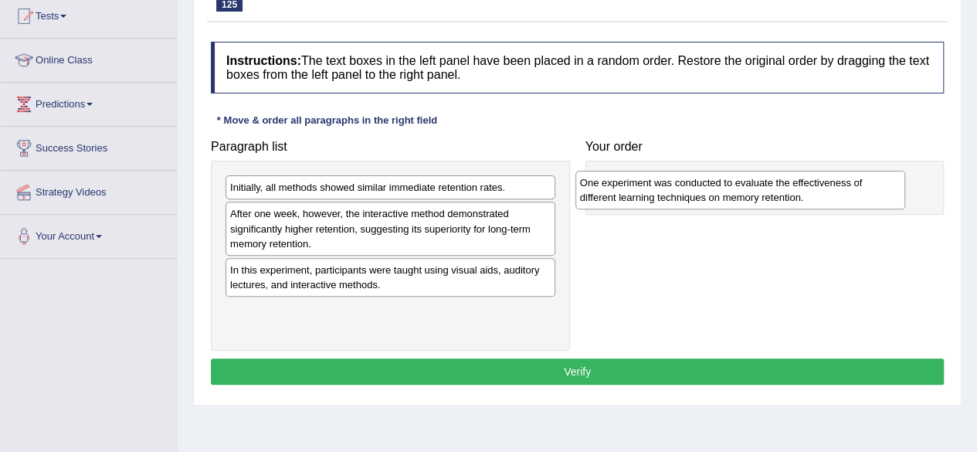
drag, startPoint x: 339, startPoint y: 276, endPoint x: 687, endPoint y: 191, distance: 358.4
click at [687, 191] on div "One experiment was conducted to evaluate the effectiveness of different learnin…" at bounding box center [740, 190] width 330 height 39
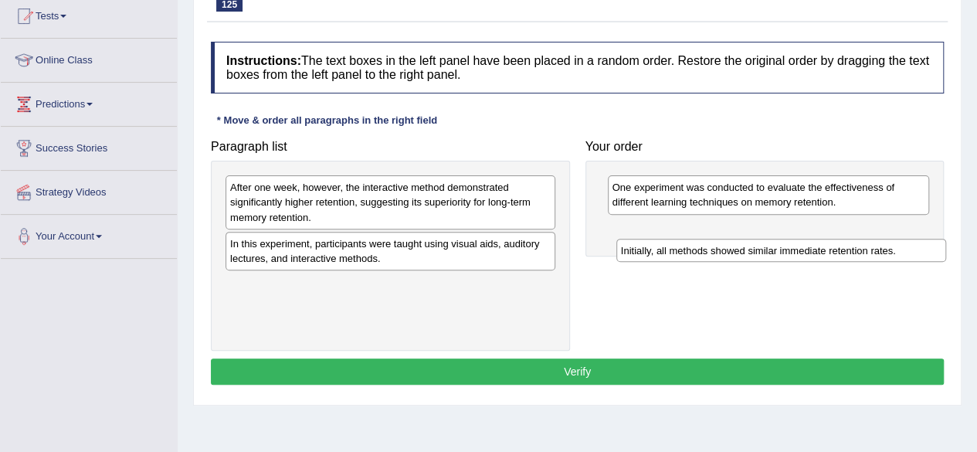
drag, startPoint x: 468, startPoint y: 184, endPoint x: 865, endPoint y: 246, distance: 401.6
click at [865, 246] on div "Initially, all methods showed similar immediate retention rates." at bounding box center [781, 250] width 330 height 23
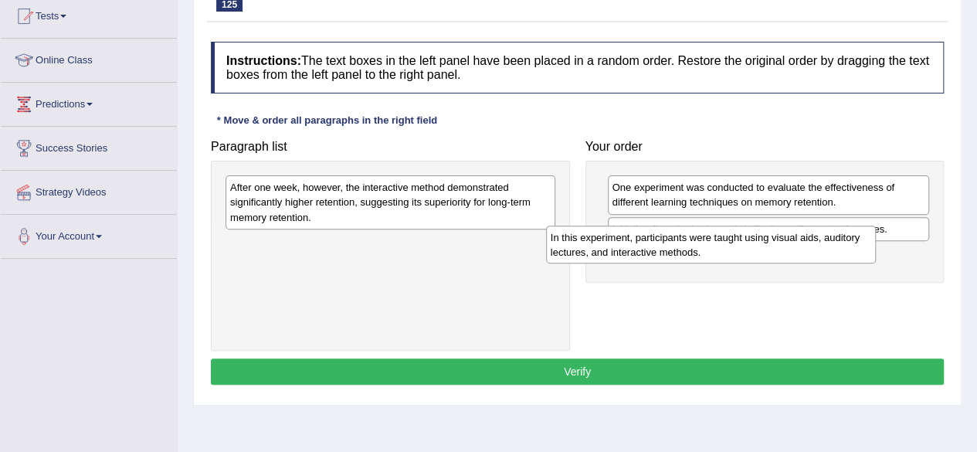
drag, startPoint x: 352, startPoint y: 252, endPoint x: 673, endPoint y: 246, distance: 321.2
click at [673, 246] on div "In this experiment, participants were taught using visual aids, auditory lectur…" at bounding box center [711, 244] width 330 height 39
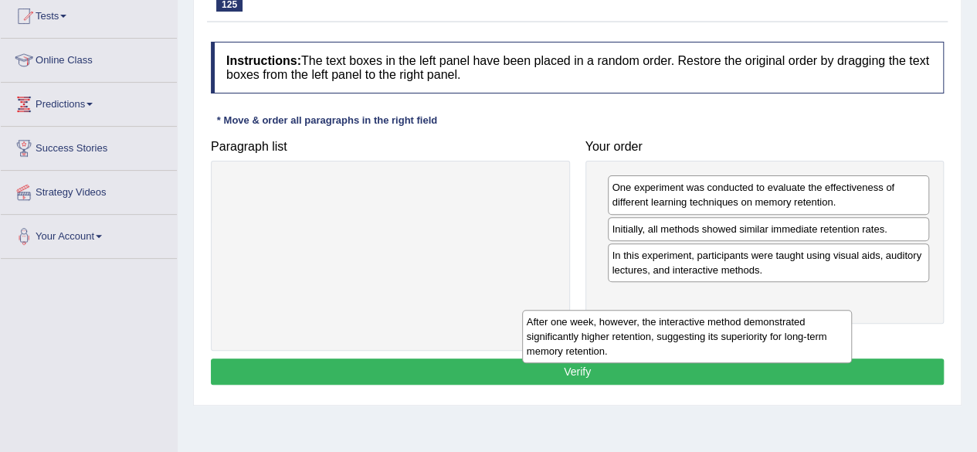
drag, startPoint x: 473, startPoint y: 195, endPoint x: 818, endPoint y: 336, distance: 373.6
click at [818, 336] on div "After one week, however, the interactive method demonstrated significantly high…" at bounding box center [687, 336] width 330 height 53
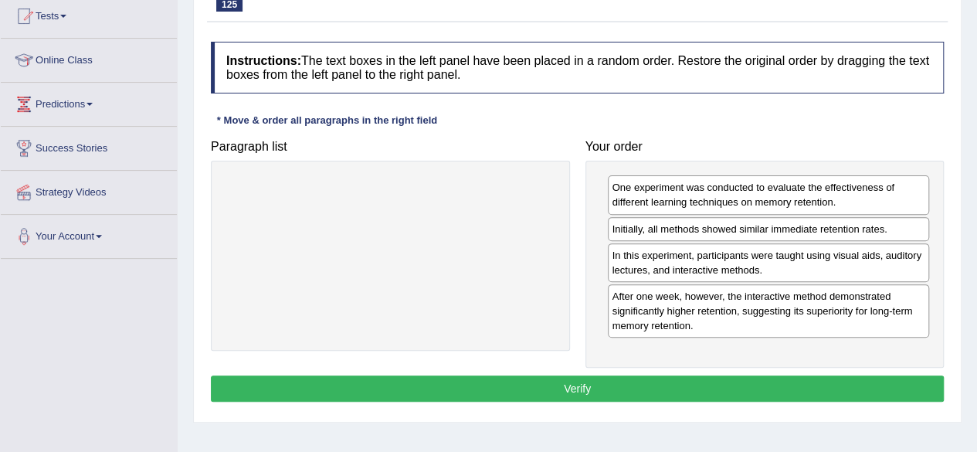
click at [597, 382] on button "Verify" at bounding box center [577, 388] width 733 height 26
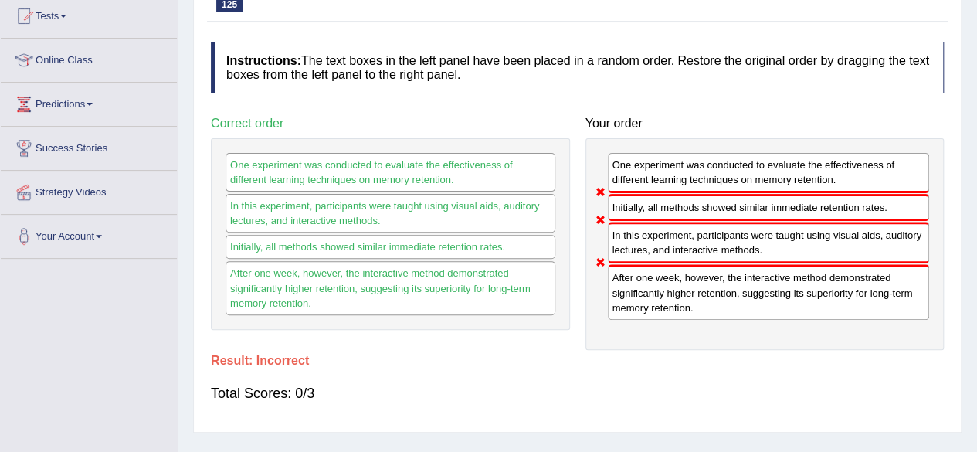
scroll to position [0, 0]
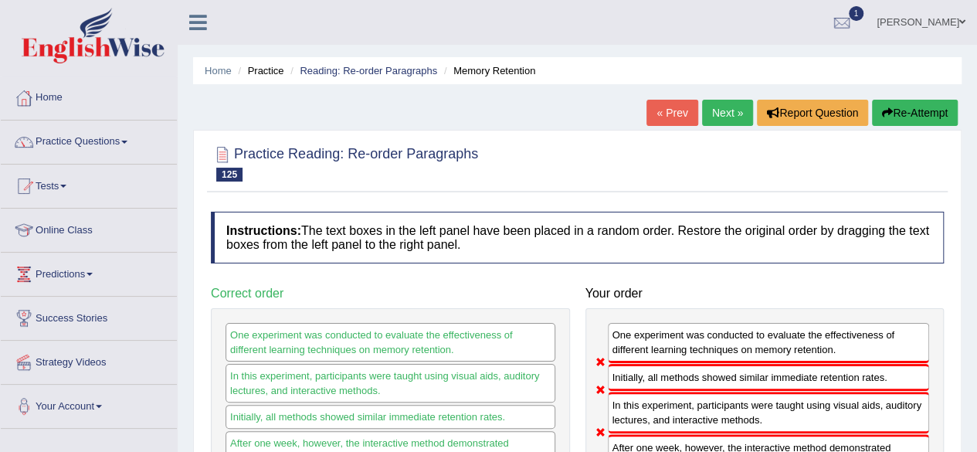
click at [930, 104] on button "Re-Attempt" at bounding box center [915, 113] width 86 height 26
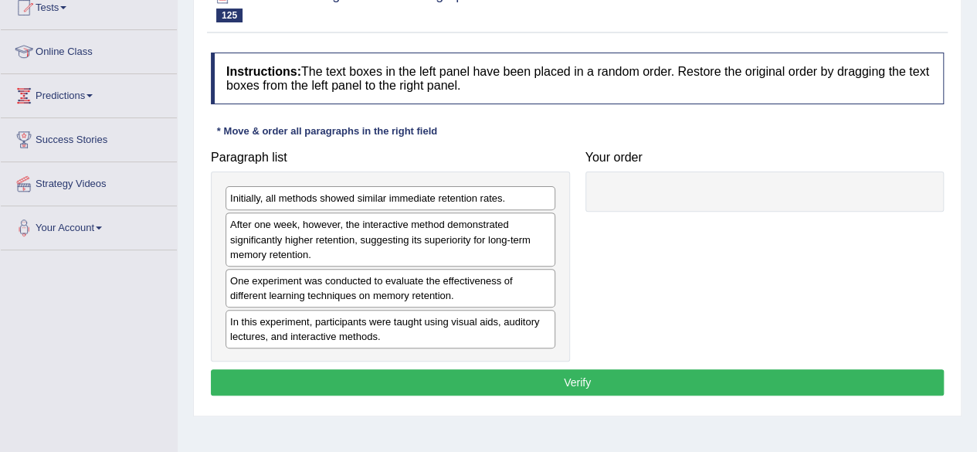
scroll to position [186, 0]
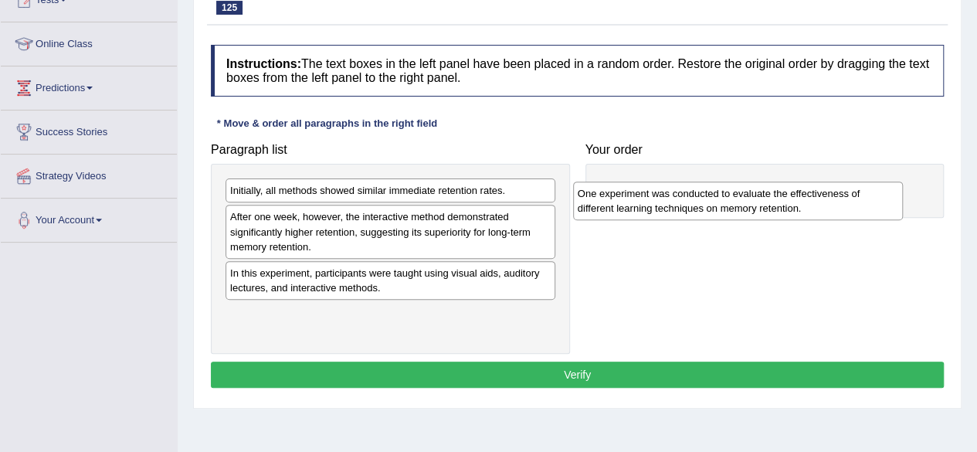
drag, startPoint x: 331, startPoint y: 276, endPoint x: 708, endPoint y: 194, distance: 385.6
click at [708, 194] on div "One experiment was conducted to evaluate the effectiveness of different learnin…" at bounding box center [738, 200] width 330 height 39
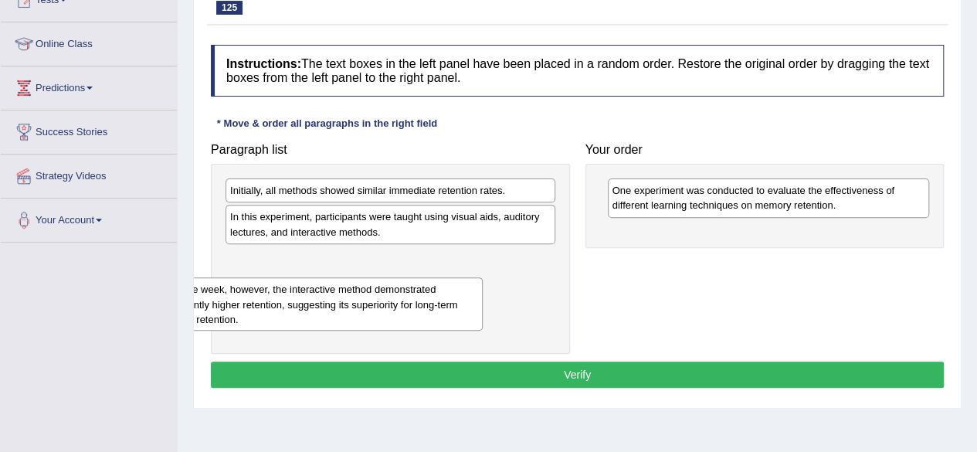
drag, startPoint x: 321, startPoint y: 232, endPoint x: 249, endPoint y: 304, distance: 102.6
click at [249, 304] on div "After one week, however, the interactive method demonstrated significantly high…" at bounding box center [318, 303] width 330 height 53
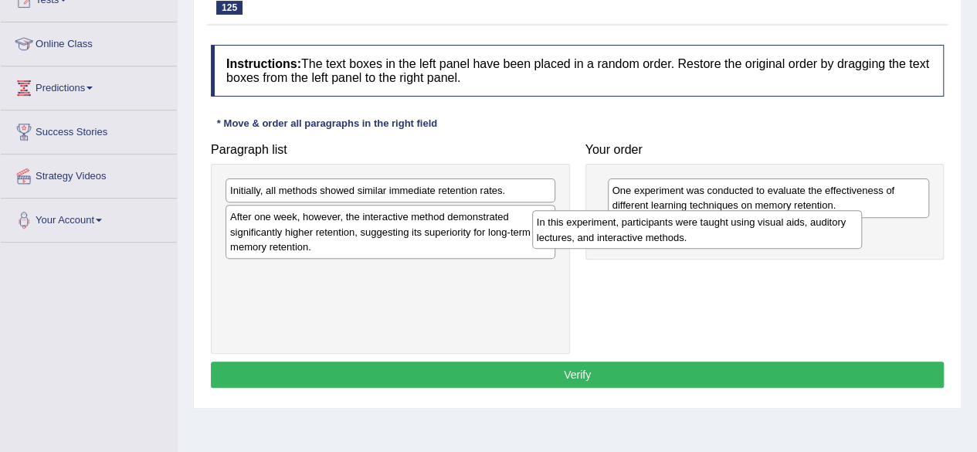
drag, startPoint x: 318, startPoint y: 220, endPoint x: 625, endPoint y: 227, distance: 306.6
click at [625, 227] on div "In this experiment, participants were taught using visual aids, auditory lectur…" at bounding box center [697, 229] width 330 height 39
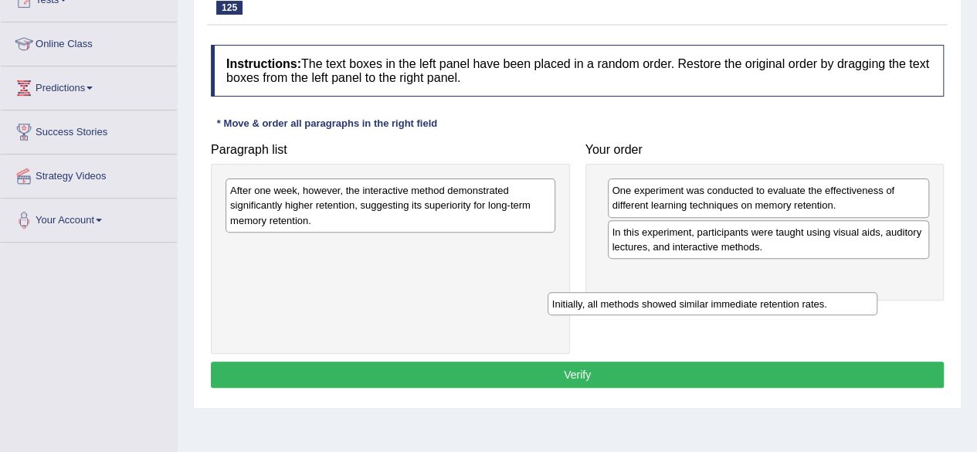
drag, startPoint x: 455, startPoint y: 191, endPoint x: 777, endPoint y: 305, distance: 341.4
click at [777, 305] on div "Initially, all methods showed similar immediate retention rates." at bounding box center [712, 303] width 330 height 23
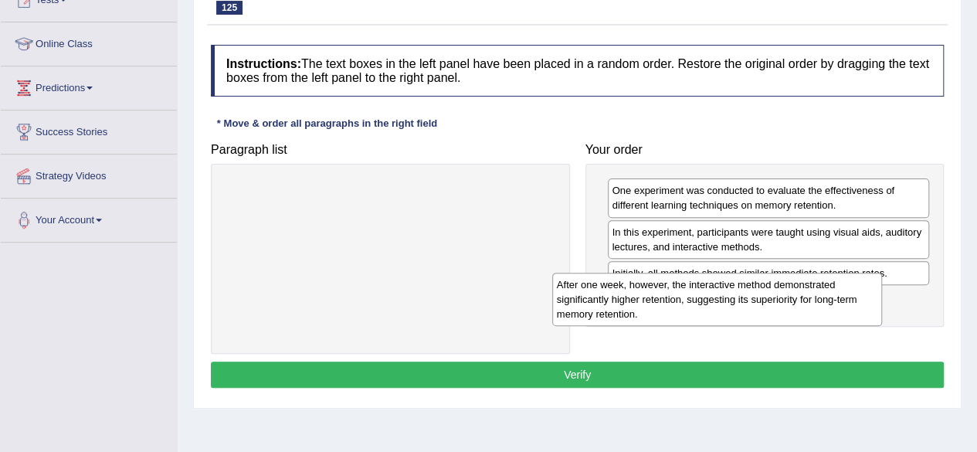
drag, startPoint x: 538, startPoint y: 215, endPoint x: 944, endPoint y: 337, distance: 424.3
click at [882, 326] on div "After one week, however, the interactive method demonstrated significantly high…" at bounding box center [717, 299] width 330 height 53
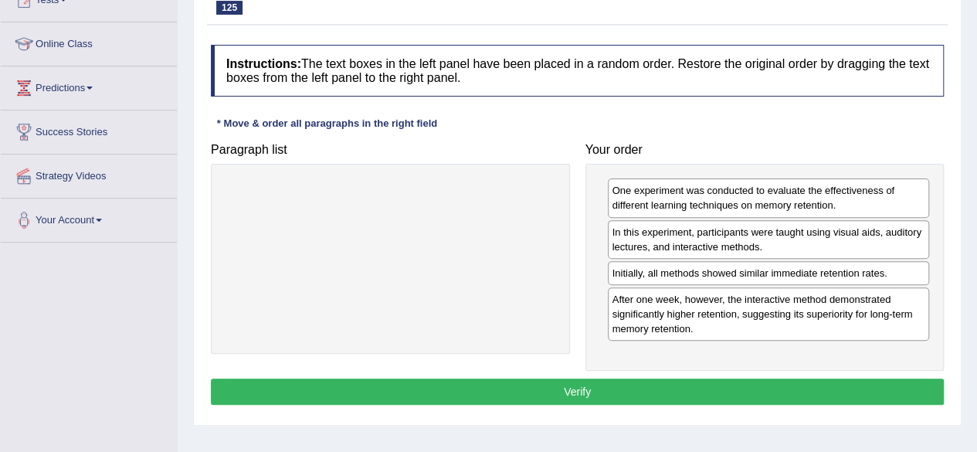
click at [706, 388] on button "Verify" at bounding box center [577, 391] width 733 height 26
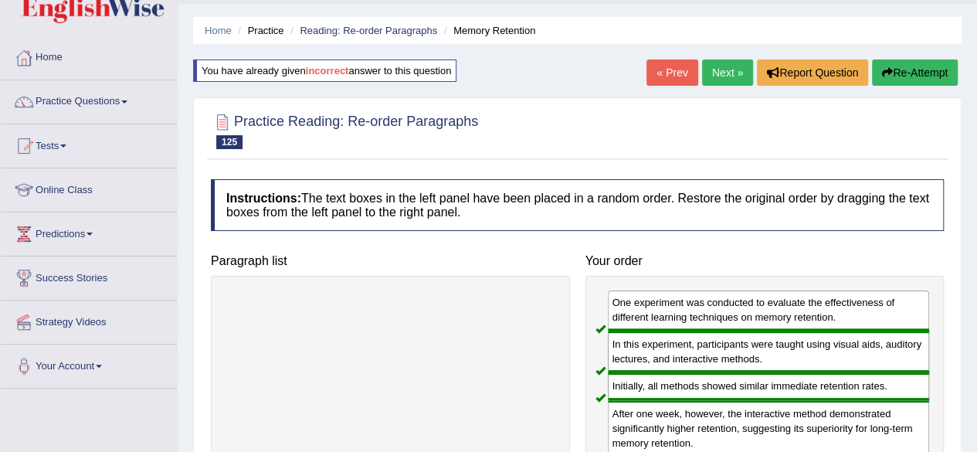
scroll to position [0, 0]
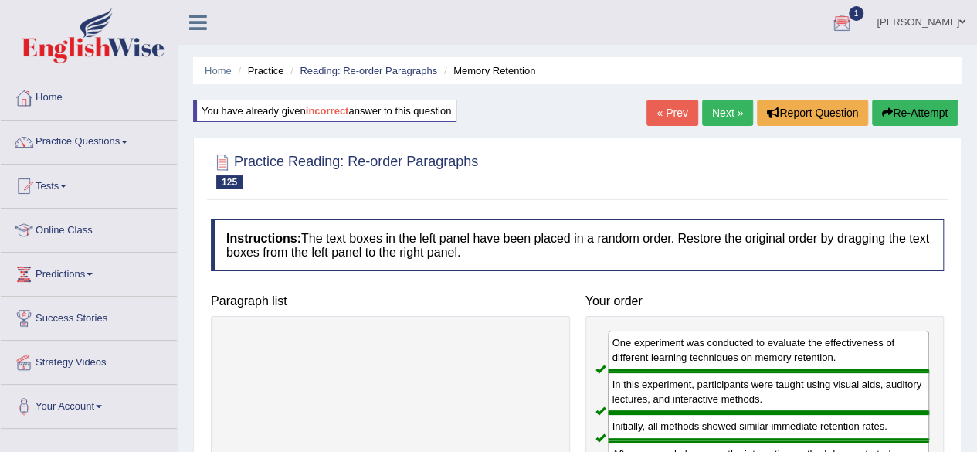
click at [732, 113] on link "Next »" at bounding box center [727, 113] width 51 height 26
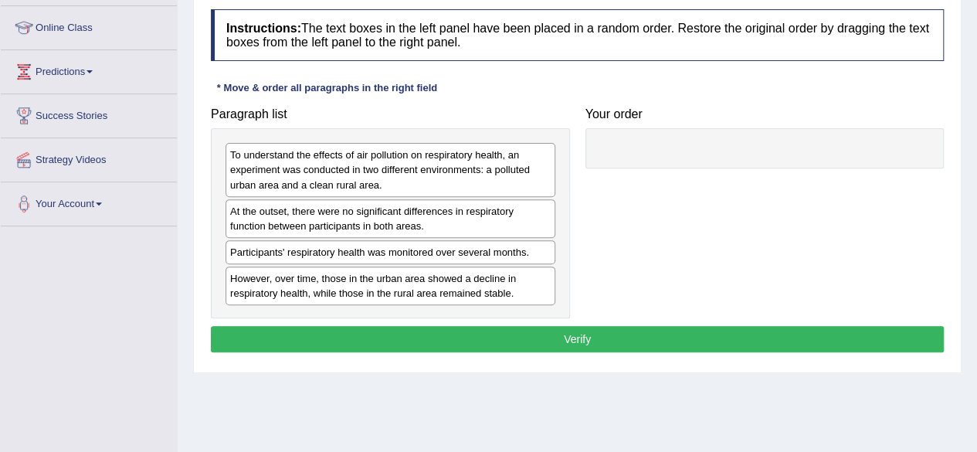
scroll to position [197, 0]
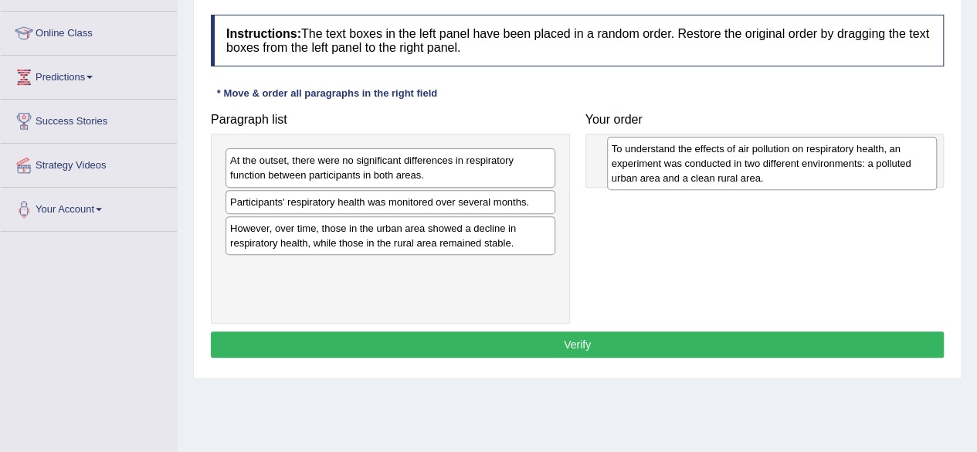
drag, startPoint x: 316, startPoint y: 179, endPoint x: 703, endPoint y: 164, distance: 387.1
click at [703, 164] on div "To understand the effects of air pollution on respiratory health, an experiment…" at bounding box center [772, 163] width 330 height 53
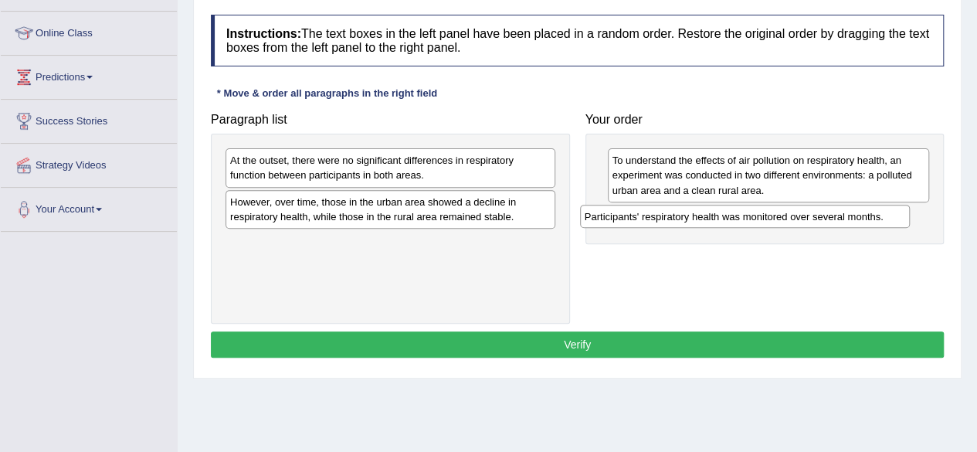
drag, startPoint x: 340, startPoint y: 201, endPoint x: 693, endPoint y: 215, distance: 353.9
click at [693, 215] on div "Participants' respiratory health was monitored over several months." at bounding box center [745, 216] width 330 height 23
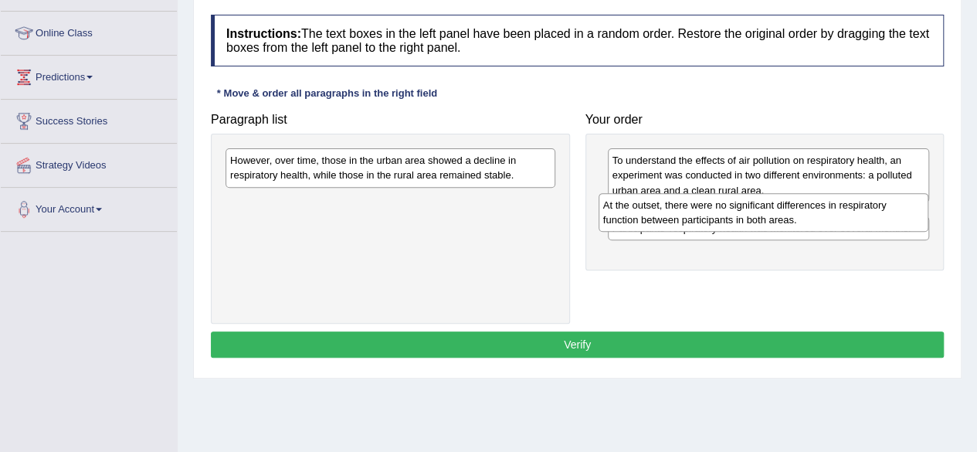
drag, startPoint x: 407, startPoint y: 160, endPoint x: 780, endPoint y: 208, distance: 376.0
click at [780, 208] on div "At the outset, there were no significant differences in respiratory function be…" at bounding box center [763, 212] width 330 height 39
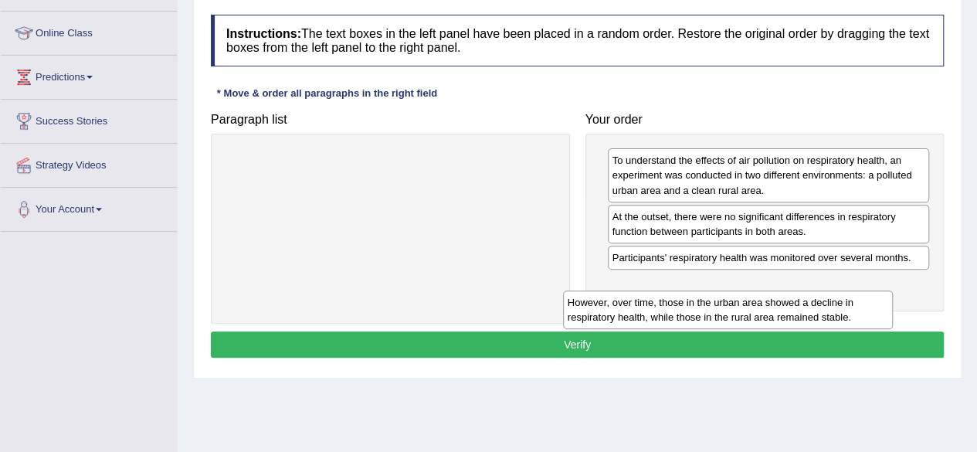
drag, startPoint x: 334, startPoint y: 177, endPoint x: 720, endPoint y: 294, distance: 403.5
click at [720, 294] on div "However, over time, those in the urban area showed a decline in respiratory hea…" at bounding box center [728, 309] width 330 height 39
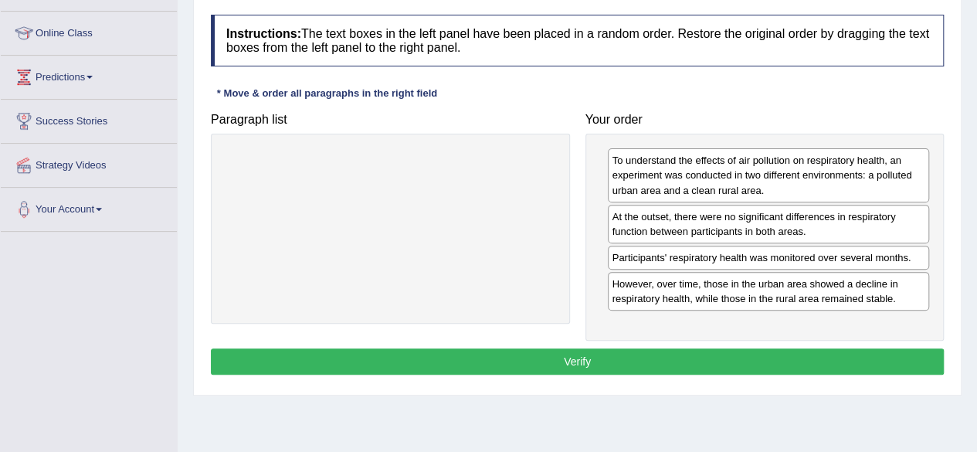
click at [584, 354] on button "Verify" at bounding box center [577, 361] width 733 height 26
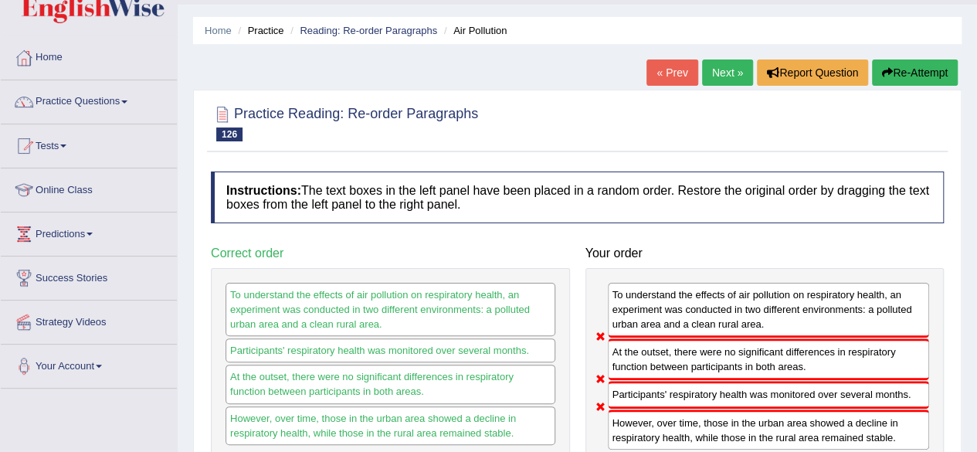
scroll to position [32, 0]
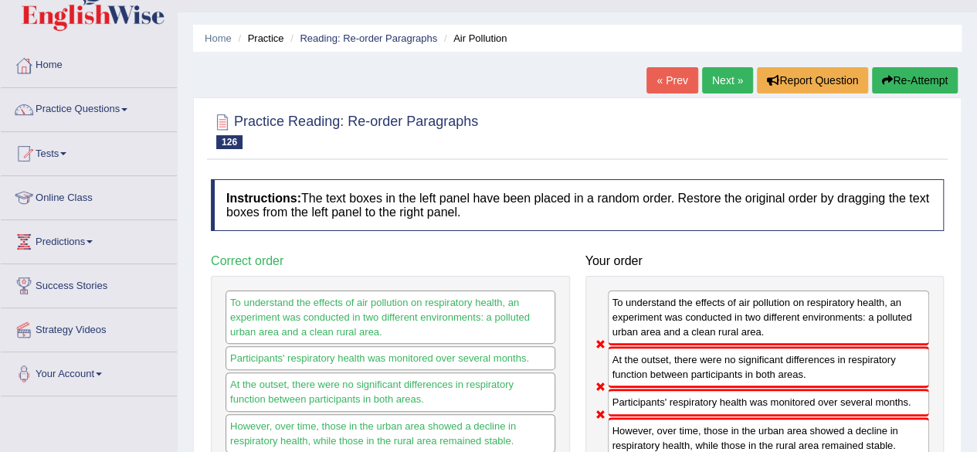
click at [908, 81] on button "Re-Attempt" at bounding box center [915, 80] width 86 height 26
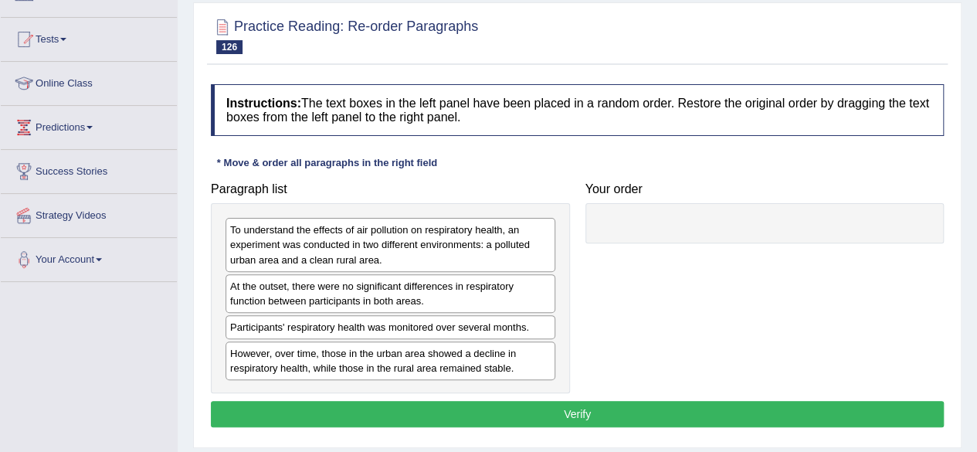
scroll to position [195, 0]
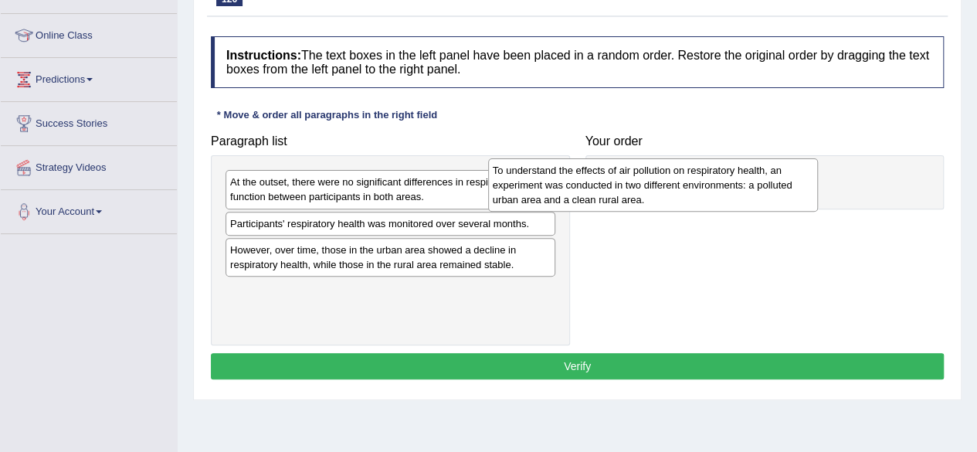
drag, startPoint x: 475, startPoint y: 178, endPoint x: 788, endPoint y: 164, distance: 313.0
click at [788, 164] on div "To understand the effects of air pollution on respiratory health, an experiment…" at bounding box center [653, 184] width 330 height 53
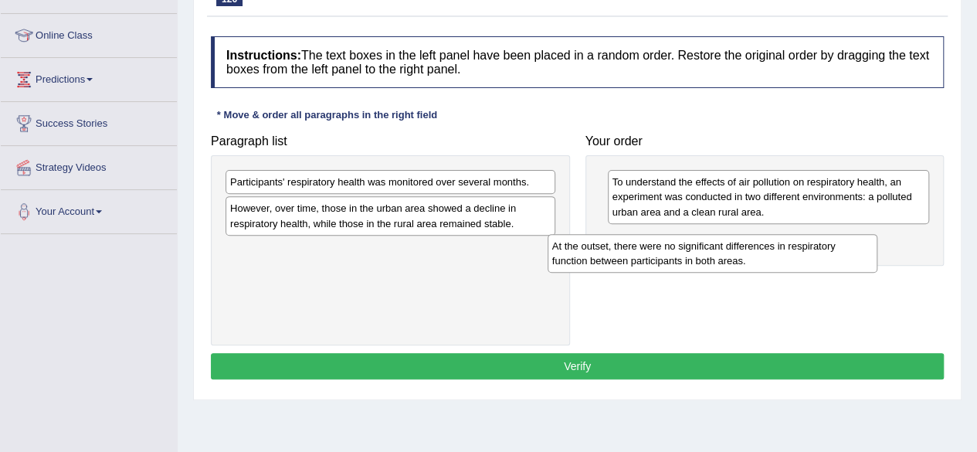
drag, startPoint x: 445, startPoint y: 186, endPoint x: 772, endPoint y: 246, distance: 332.1
click at [772, 246] on div "At the outset, there were no significant differences in respiratory function be…" at bounding box center [712, 253] width 330 height 39
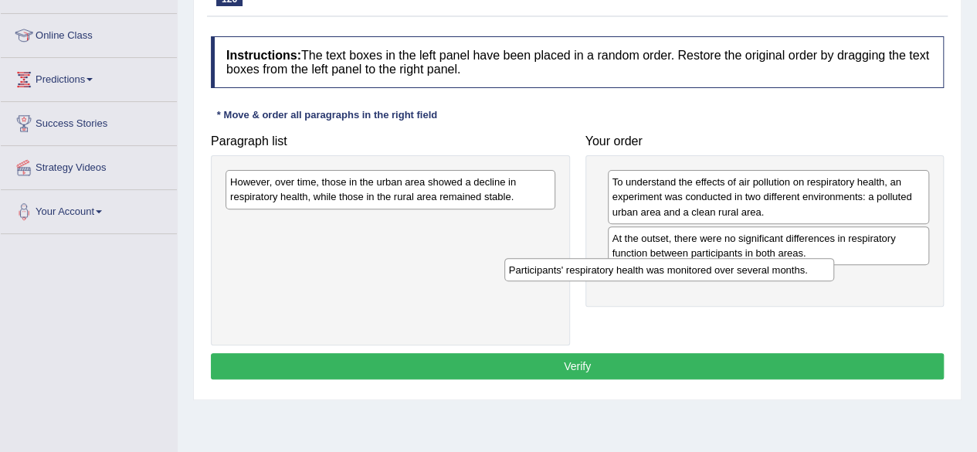
drag, startPoint x: 481, startPoint y: 181, endPoint x: 761, endPoint y: 269, distance: 293.8
click at [761, 269] on div "Participants' respiratory health was monitored over several months." at bounding box center [669, 269] width 330 height 23
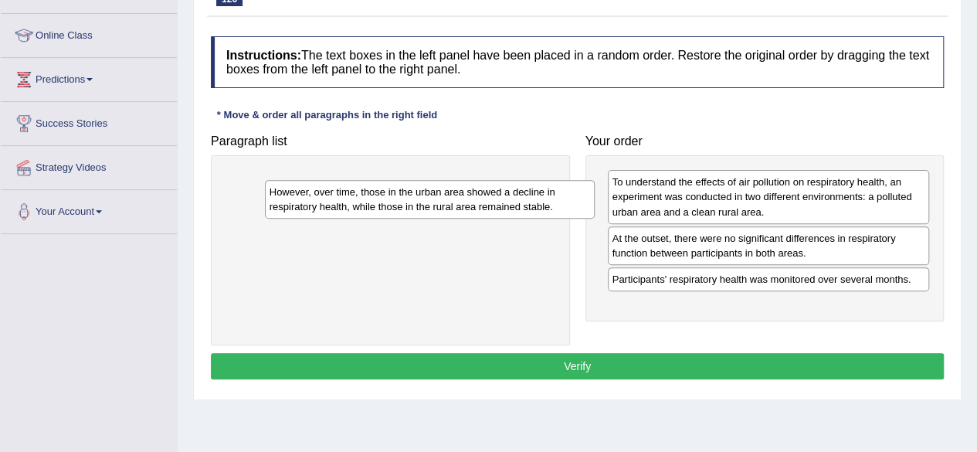
drag, startPoint x: 511, startPoint y: 177, endPoint x: 802, endPoint y: 282, distance: 309.4
click at [595, 219] on div "However, over time, those in the urban area showed a decline in respiratory hea…" at bounding box center [430, 199] width 330 height 39
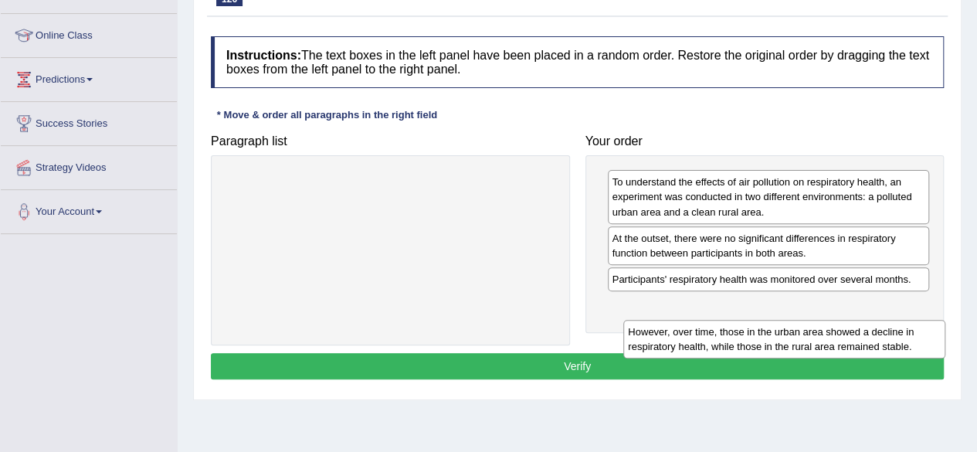
drag, startPoint x: 748, startPoint y: 280, endPoint x: 764, endPoint y: 334, distance: 56.4
click at [764, 334] on div "However, over time, those in the urban area showed a decline in respiratory hea…" at bounding box center [784, 339] width 322 height 39
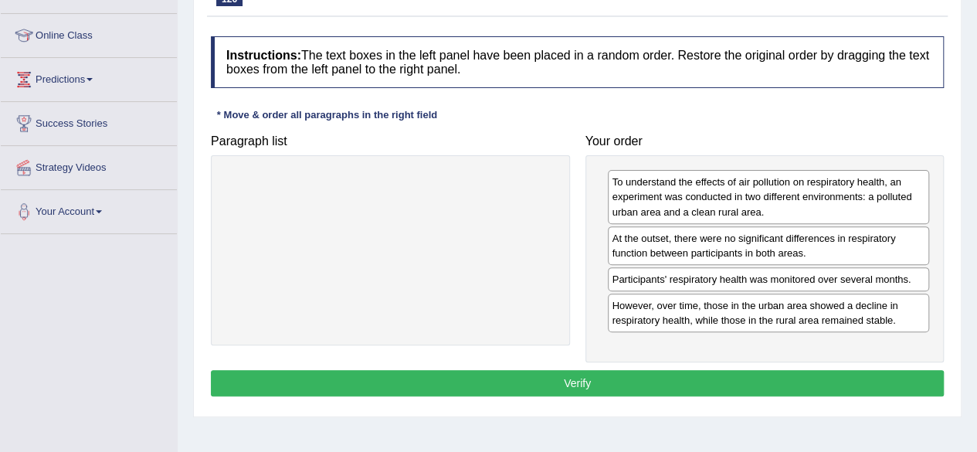
click at [658, 371] on button "Verify" at bounding box center [577, 383] width 733 height 26
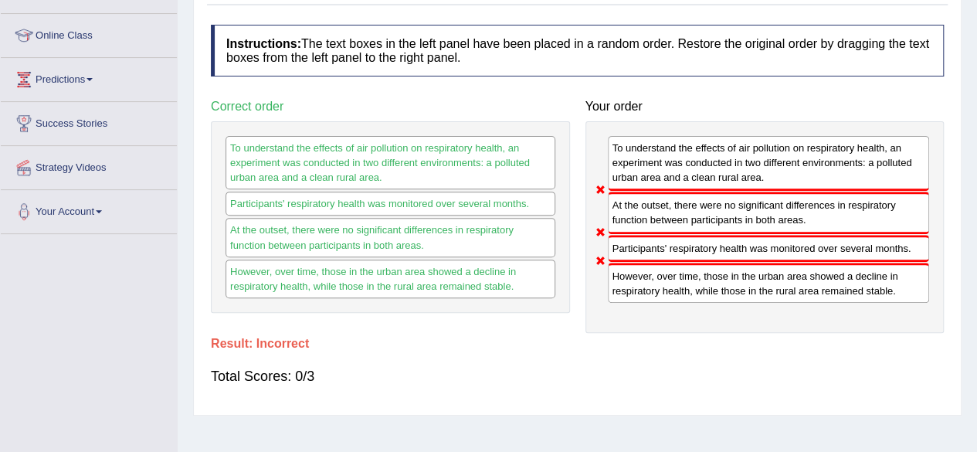
drag, startPoint x: 972, startPoint y: 276, endPoint x: 981, endPoint y: 265, distance: 14.4
click at [976, 257] on html "Toggle navigation Home Practice Questions Speaking Practice Read Aloud Repeat S…" at bounding box center [488, 31] width 977 height 452
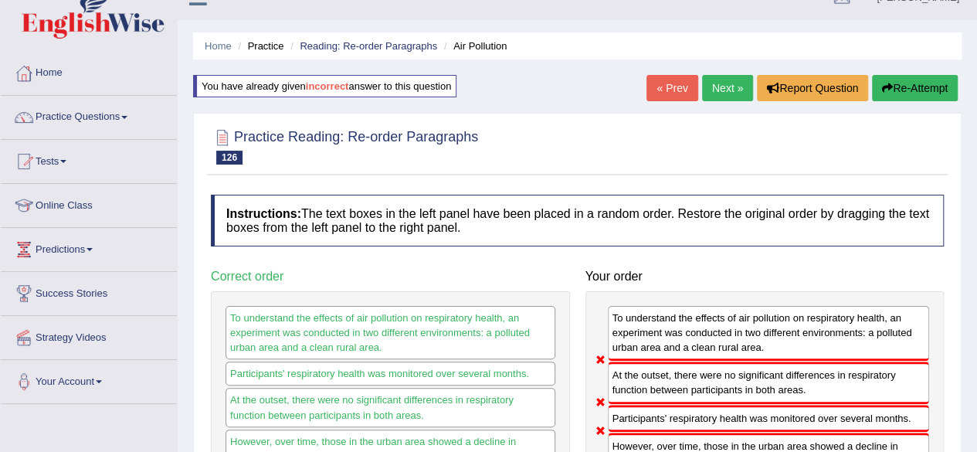
scroll to position [0, 0]
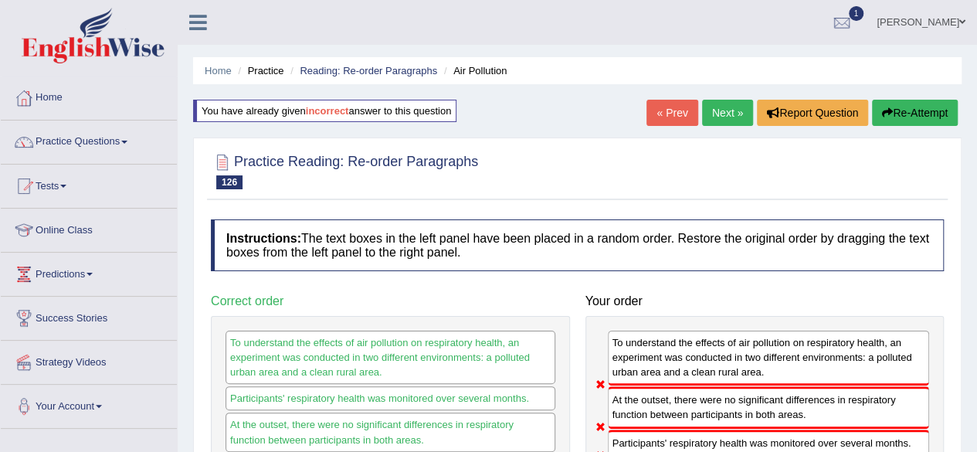
click at [730, 115] on link "Next »" at bounding box center [727, 113] width 51 height 26
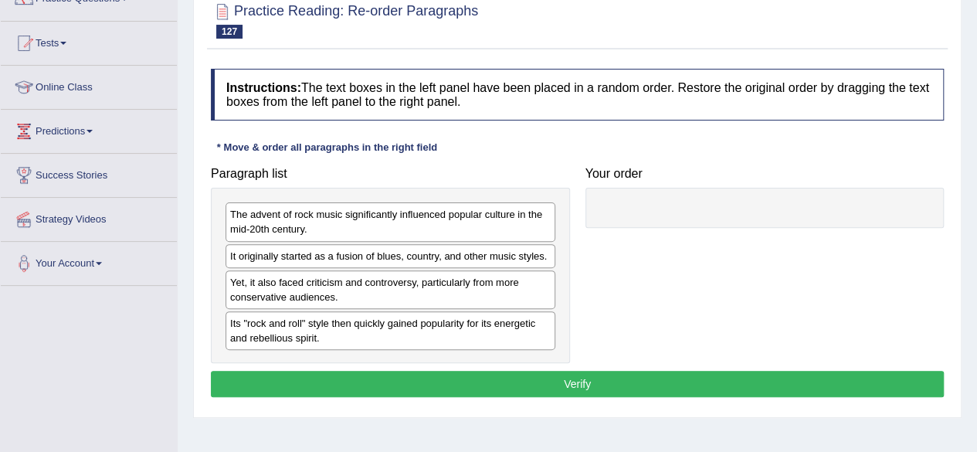
scroll to position [134, 0]
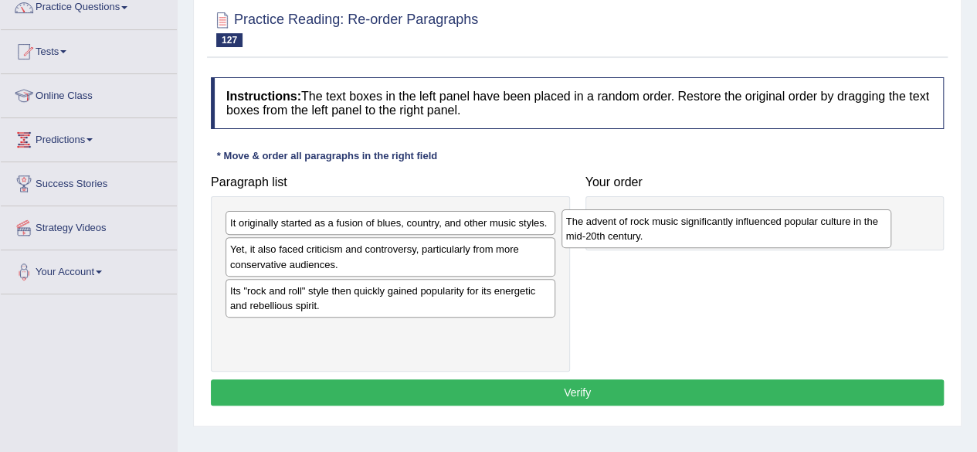
drag, startPoint x: 347, startPoint y: 225, endPoint x: 681, endPoint y: 222, distance: 334.3
click at [681, 222] on div "The advent of rock music significantly influenced popular culture in the mid-20…" at bounding box center [726, 228] width 330 height 39
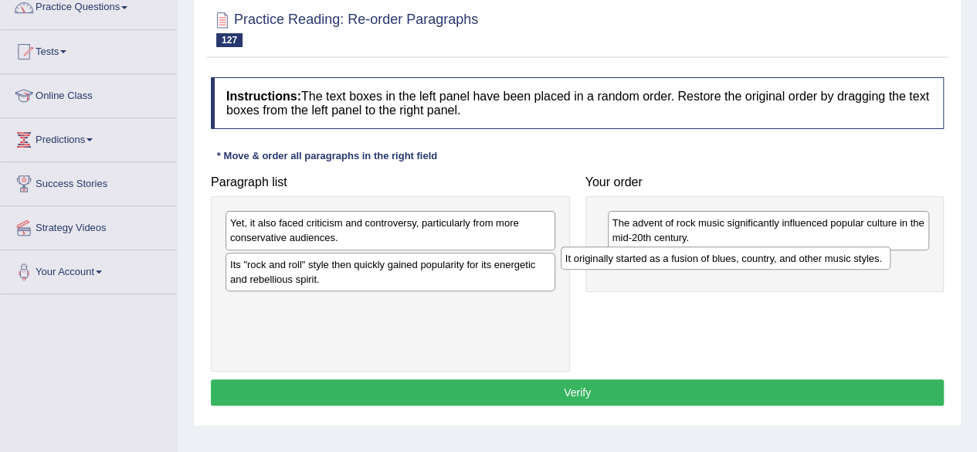
drag, startPoint x: 425, startPoint y: 217, endPoint x: 795, endPoint y: 263, distance: 372.7
click at [795, 263] on div "It originally started as a fusion of blues, country, and other music styles." at bounding box center [726, 257] width 330 height 23
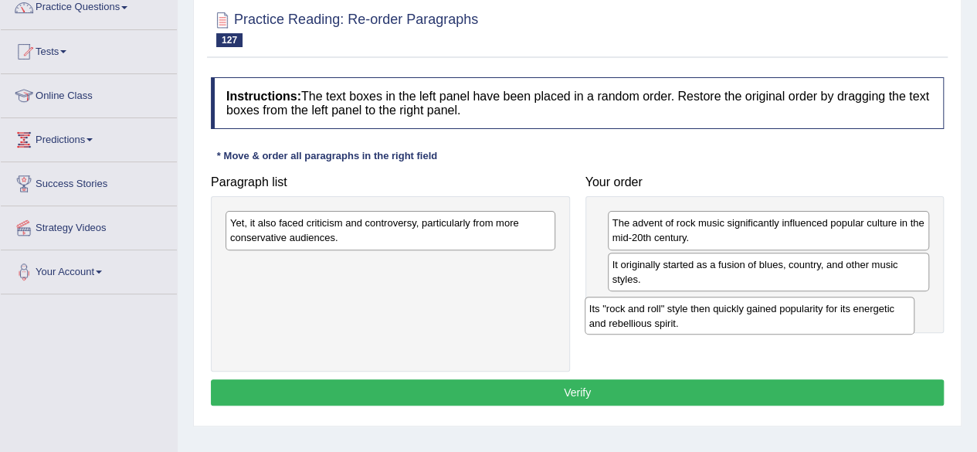
drag, startPoint x: 477, startPoint y: 280, endPoint x: 838, endPoint y: 322, distance: 363.0
click at [838, 322] on div "Its "rock and roll" style then quickly gained popularity for its energetic and …" at bounding box center [749, 315] width 330 height 39
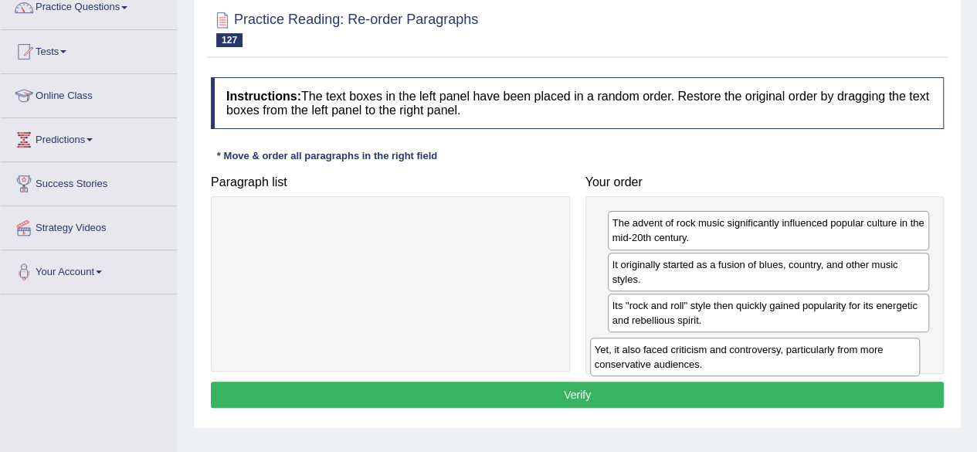
drag, startPoint x: 531, startPoint y: 228, endPoint x: 896, endPoint y: 354, distance: 385.5
click at [896, 354] on div "Yet, it also faced criticism and controversy, particularly from more conservati…" at bounding box center [755, 356] width 330 height 39
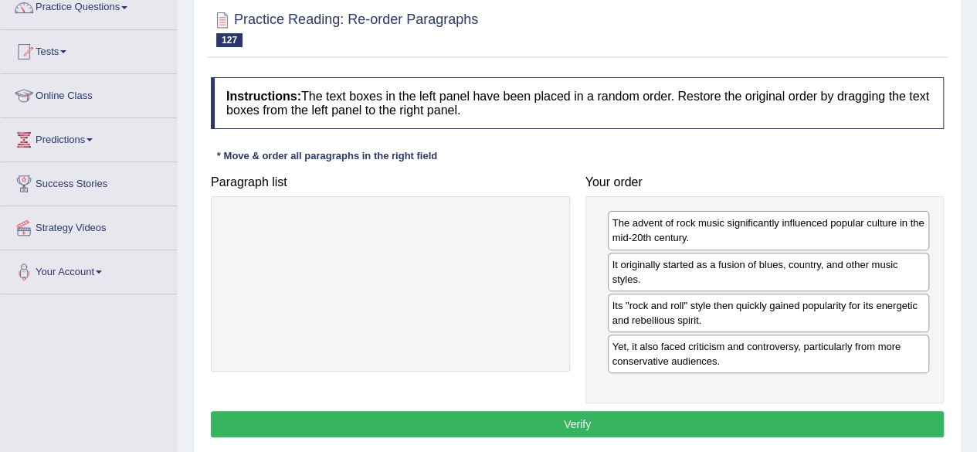
click at [615, 413] on button "Verify" at bounding box center [577, 424] width 733 height 26
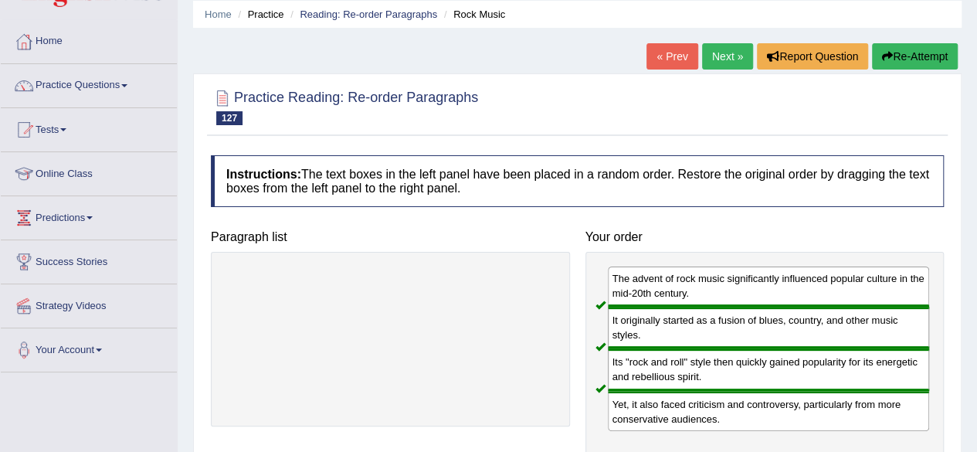
scroll to position [54, 0]
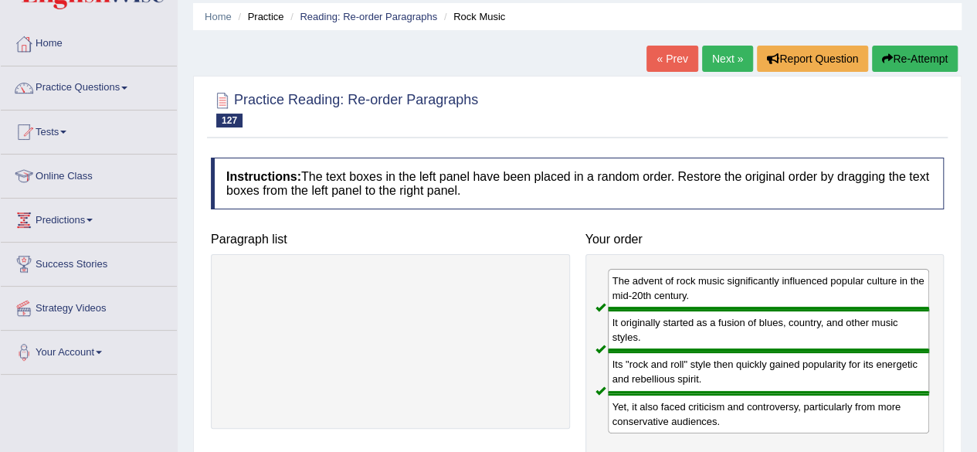
click at [732, 56] on link "Next »" at bounding box center [727, 59] width 51 height 26
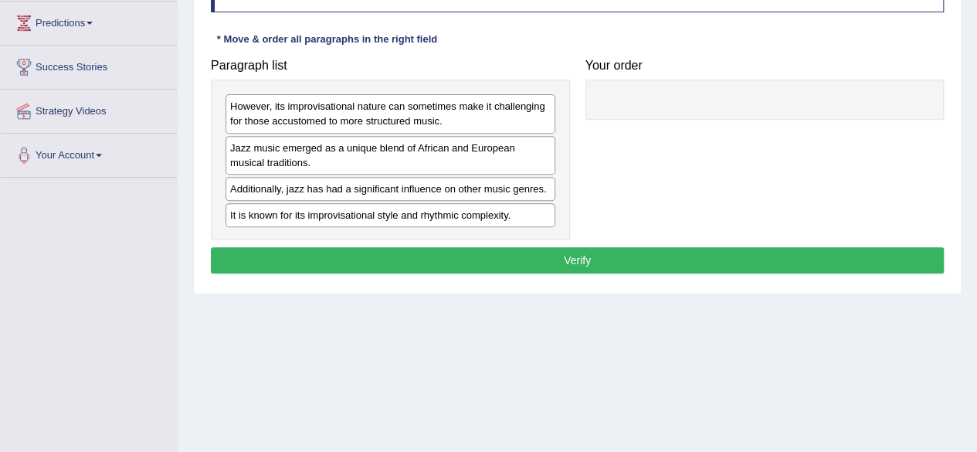
scroll to position [247, 0]
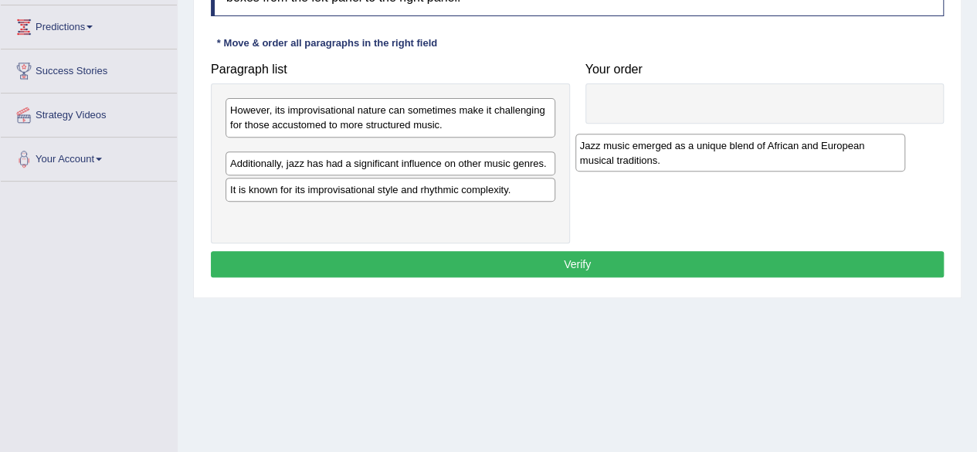
drag, startPoint x: 345, startPoint y: 165, endPoint x: 694, endPoint y: 160, distance: 349.0
click at [694, 160] on div "Jazz music emerged as a unique blend of African and European musical traditions." at bounding box center [740, 153] width 330 height 39
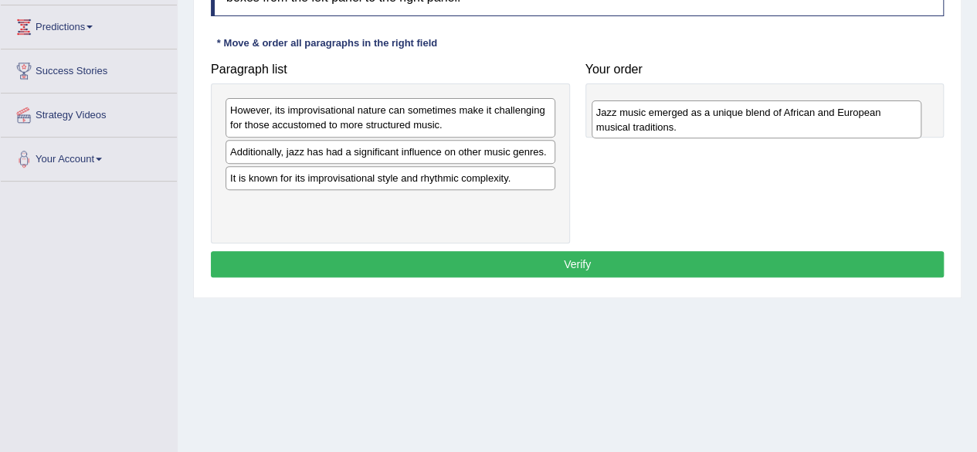
drag, startPoint x: 429, startPoint y: 165, endPoint x: 795, endPoint y: 125, distance: 368.2
click at [795, 125] on div "Jazz music emerged as a unique blend of African and European musical traditions." at bounding box center [756, 119] width 330 height 39
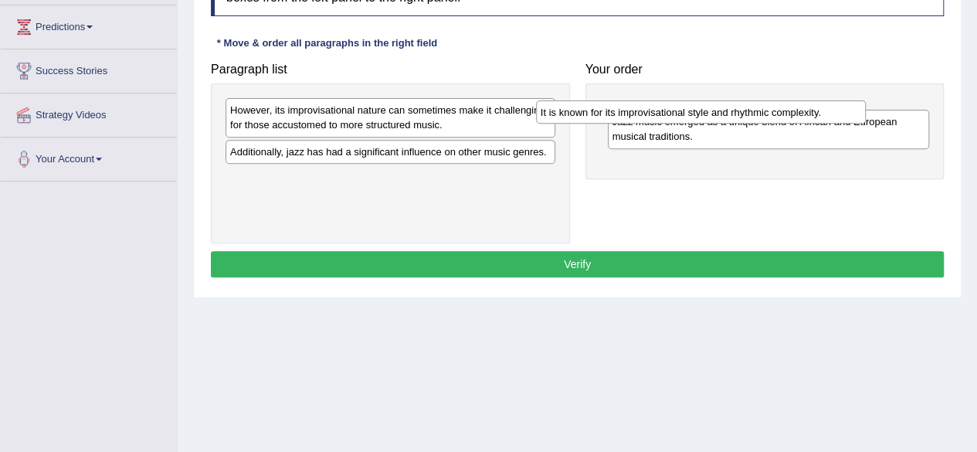
drag, startPoint x: 527, startPoint y: 175, endPoint x: 851, endPoint y: 110, distance: 330.7
click at [851, 110] on div "It is known for its improvisational style and rhythmic complexity." at bounding box center [701, 111] width 330 height 23
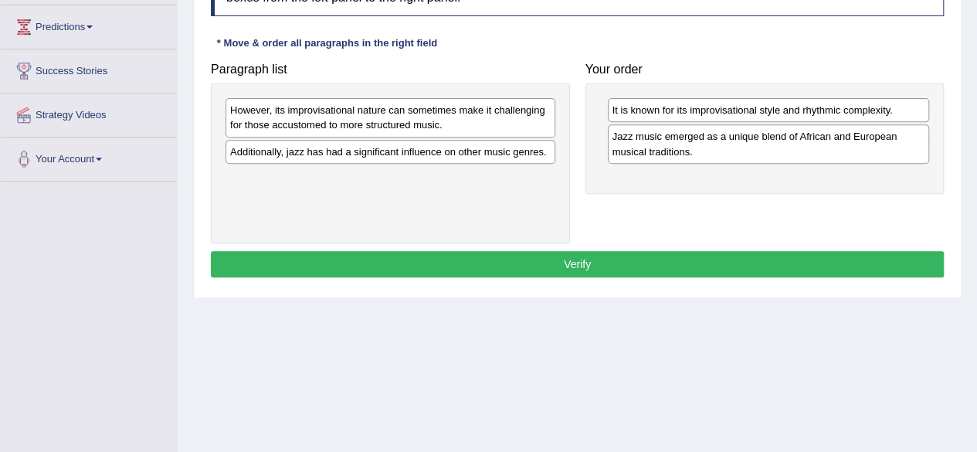
click at [851, 110] on div "It is known for its improvisational style and rhythmic complexity." at bounding box center [769, 110] width 322 height 24
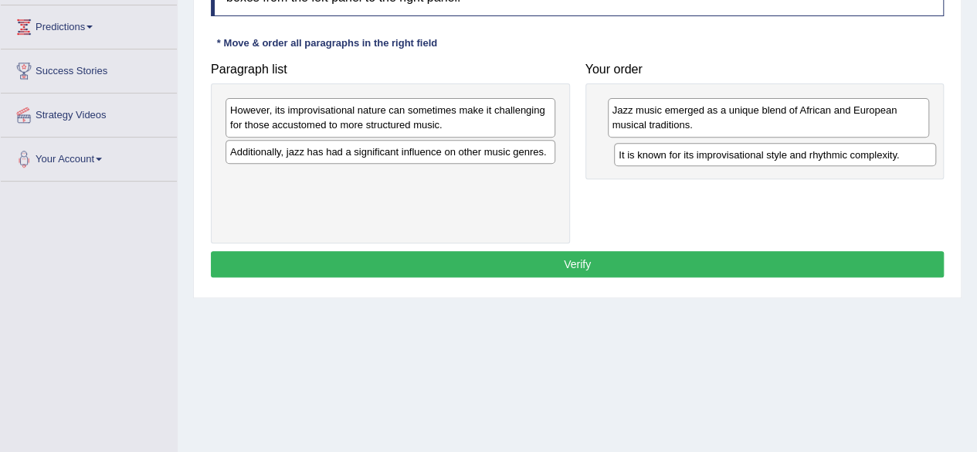
drag, startPoint x: 844, startPoint y: 113, endPoint x: 851, endPoint y: 158, distance: 44.6
click at [851, 158] on div "It is known for its improvisational style and rhythmic complexity." at bounding box center [775, 154] width 322 height 23
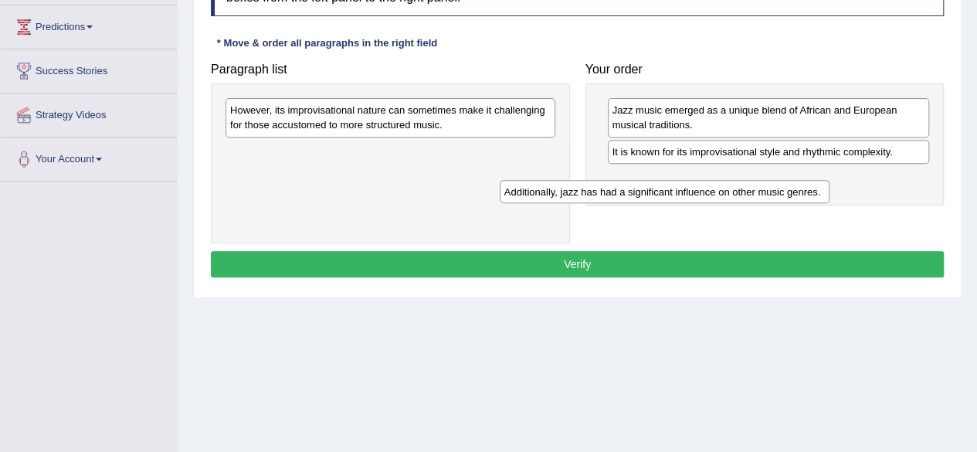
drag, startPoint x: 511, startPoint y: 144, endPoint x: 825, endPoint y: 177, distance: 316.0
click at [825, 180] on div "Additionally, jazz has had a significant influence on other music genres." at bounding box center [665, 191] width 330 height 23
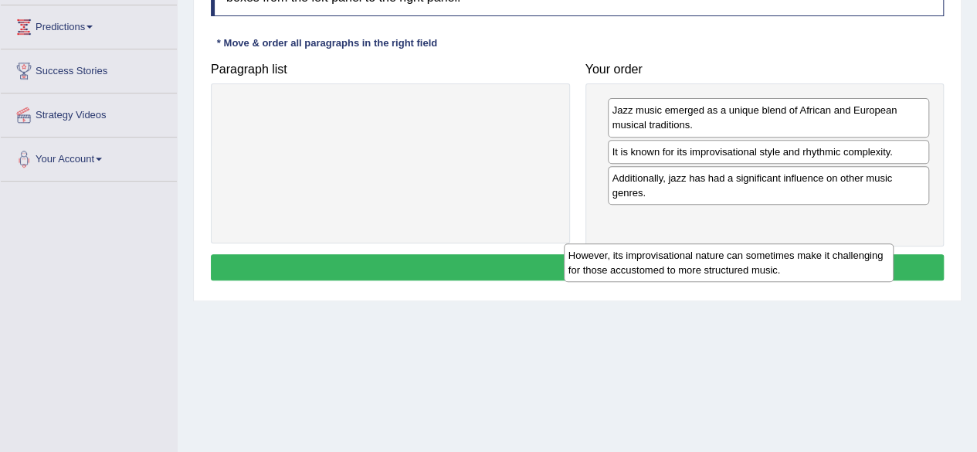
drag, startPoint x: 508, startPoint y: 120, endPoint x: 845, endPoint y: 265, distance: 367.3
click at [845, 265] on div "However, its improvisational nature can sometimes make it challenging for those…" at bounding box center [729, 262] width 330 height 39
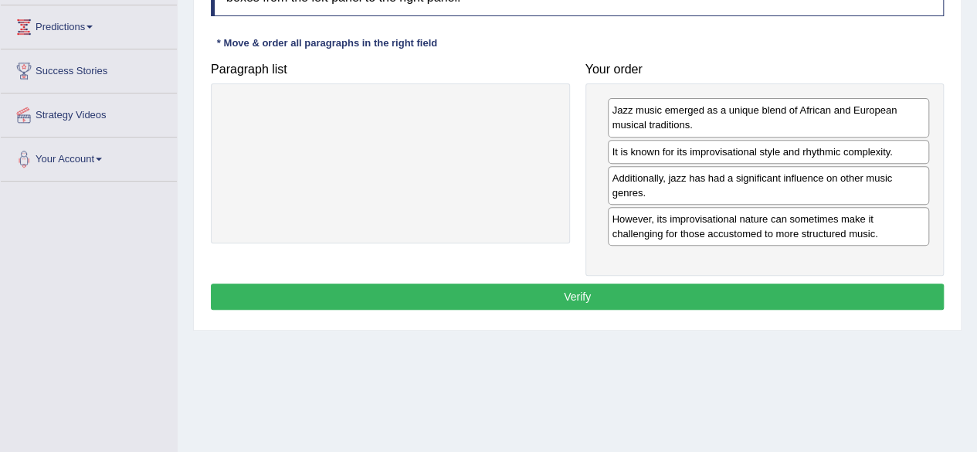
click at [688, 290] on button "Verify" at bounding box center [577, 296] width 733 height 26
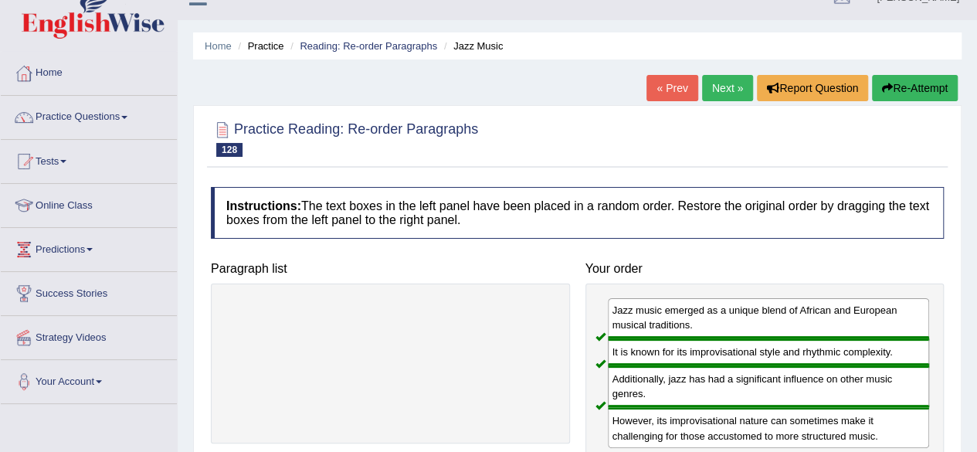
scroll to position [24, 0]
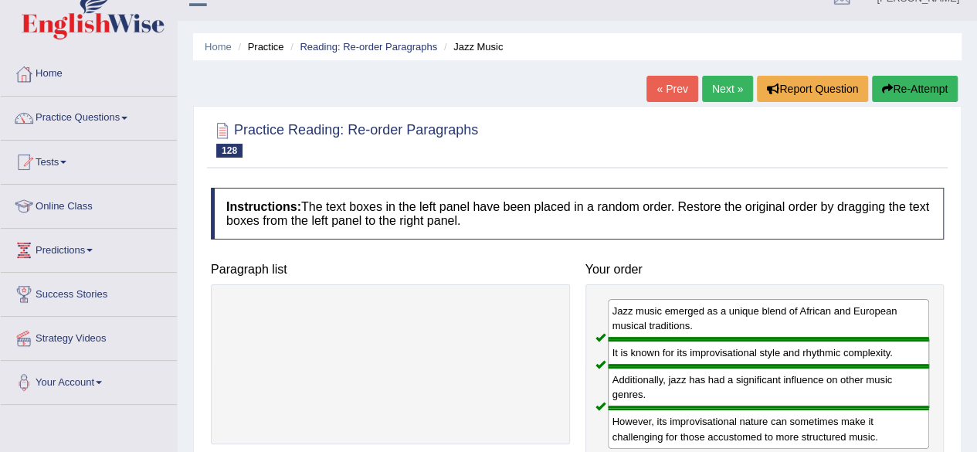
click at [724, 89] on link "Next »" at bounding box center [727, 89] width 51 height 26
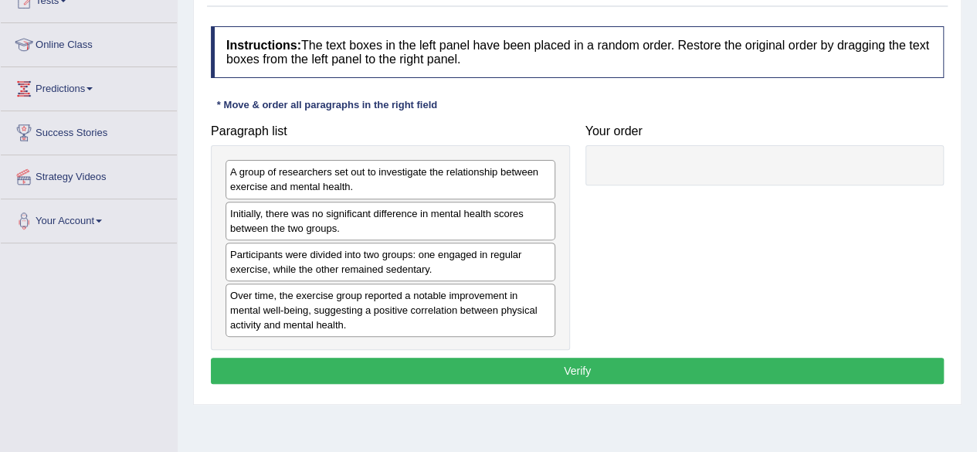
scroll to position [191, 0]
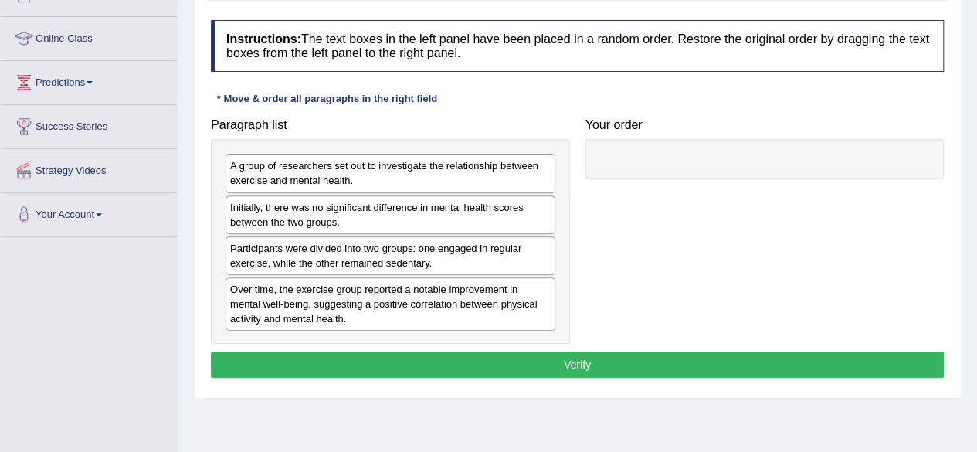
drag, startPoint x: 0, startPoint y: 0, endPoint x: 987, endPoint y: 260, distance: 1020.5
click at [976, 260] on html "Toggle navigation Home Practice Questions Speaking Practice Read Aloud Repeat S…" at bounding box center [488, 35] width 977 height 452
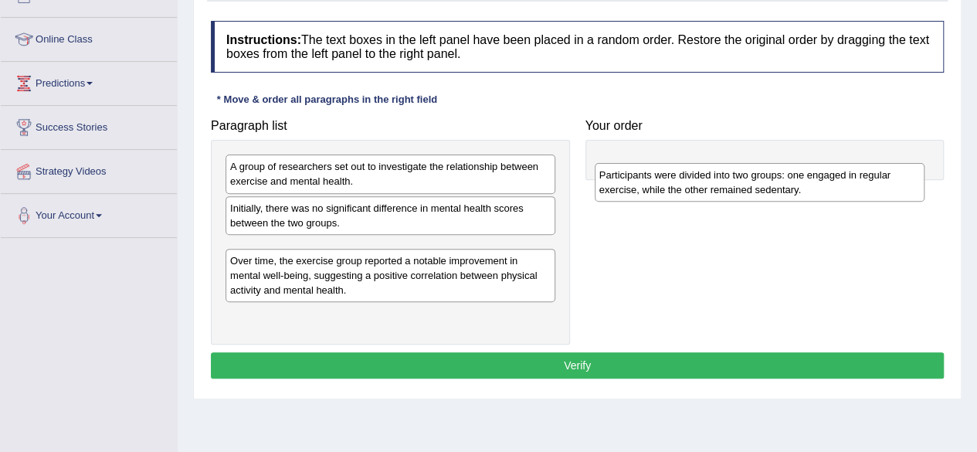
drag, startPoint x: 338, startPoint y: 261, endPoint x: 707, endPoint y: 188, distance: 376.3
click at [707, 188] on div "Participants were divided into two groups: one engaged in regular exercise, whi…" at bounding box center [760, 182] width 330 height 39
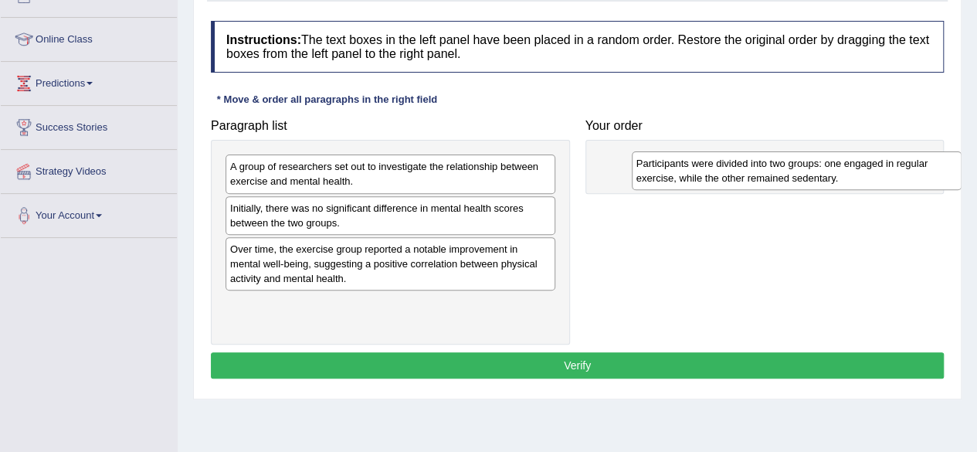
drag, startPoint x: 306, startPoint y: 251, endPoint x: 712, endPoint y: 167, distance: 414.7
click at [712, 167] on div "Participants were divided into two groups: one engaged in regular exercise, whi…" at bounding box center [797, 170] width 330 height 39
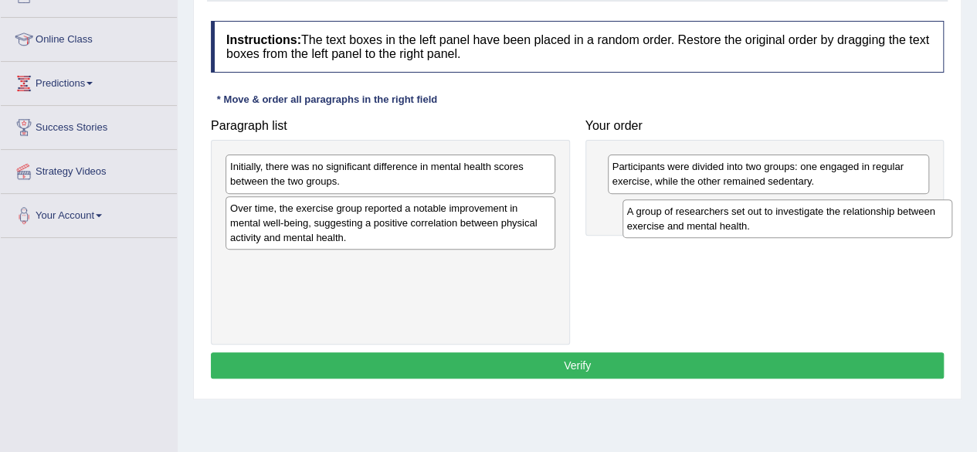
drag, startPoint x: 333, startPoint y: 174, endPoint x: 730, endPoint y: 219, distance: 399.4
click at [730, 219] on div "A group of researchers set out to investigate the relationship between exercise…" at bounding box center [787, 218] width 330 height 39
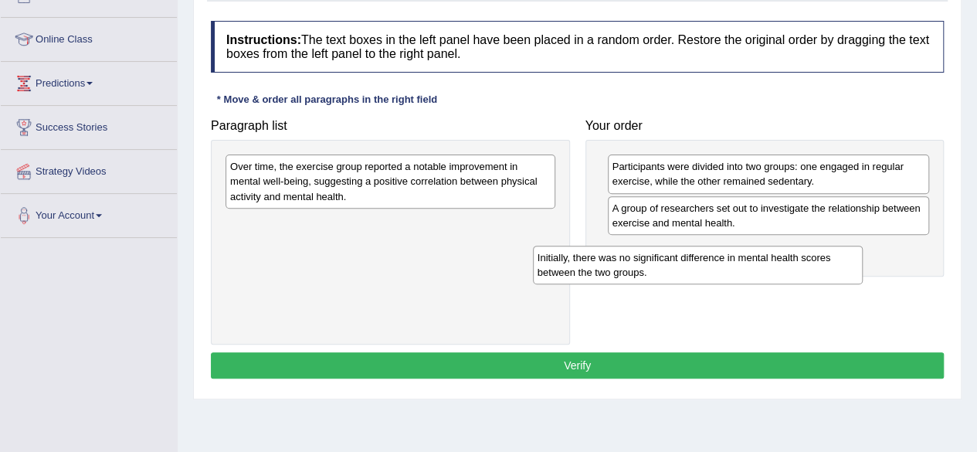
drag, startPoint x: 496, startPoint y: 182, endPoint x: 864, endPoint y: 273, distance: 378.5
click at [862, 273] on div "Initially, there was no significant difference in mental health scores between …" at bounding box center [698, 265] width 330 height 39
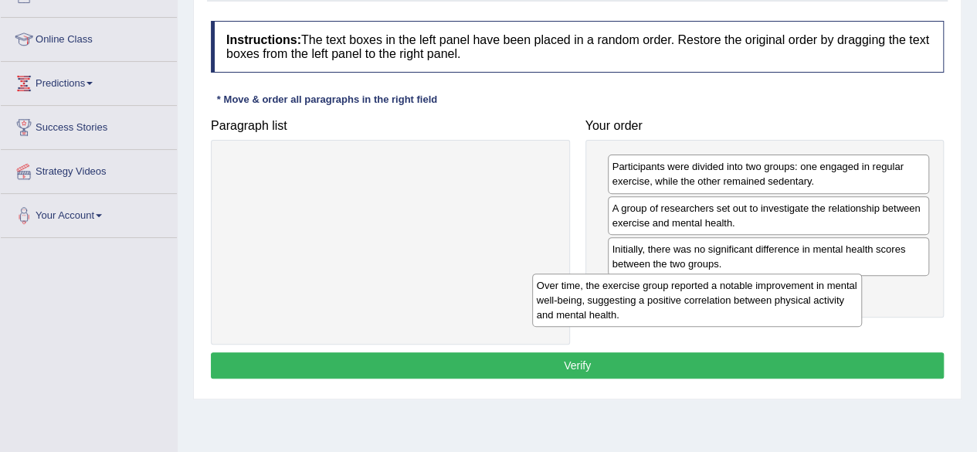
drag, startPoint x: 506, startPoint y: 176, endPoint x: 837, endPoint y: 308, distance: 356.6
click at [837, 308] on div "Over time, the exercise group reported a notable improvement in mental well-bei…" at bounding box center [697, 299] width 330 height 53
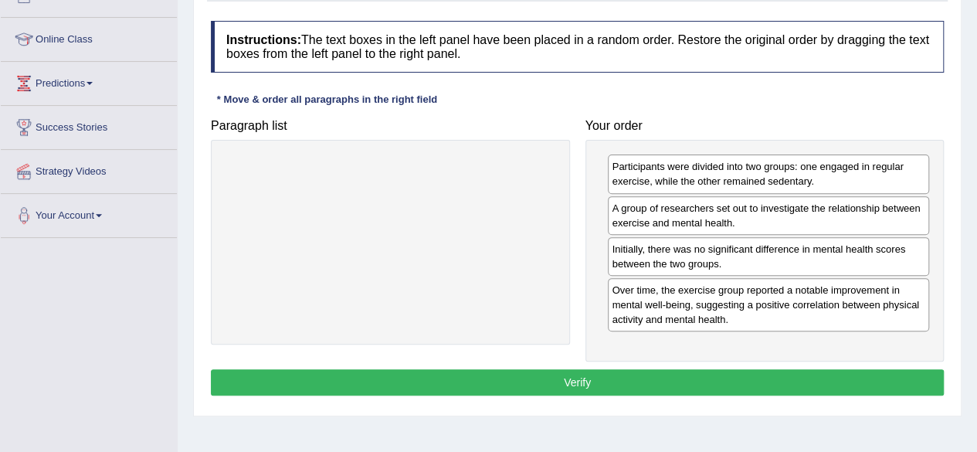
click at [553, 382] on button "Verify" at bounding box center [577, 382] width 733 height 26
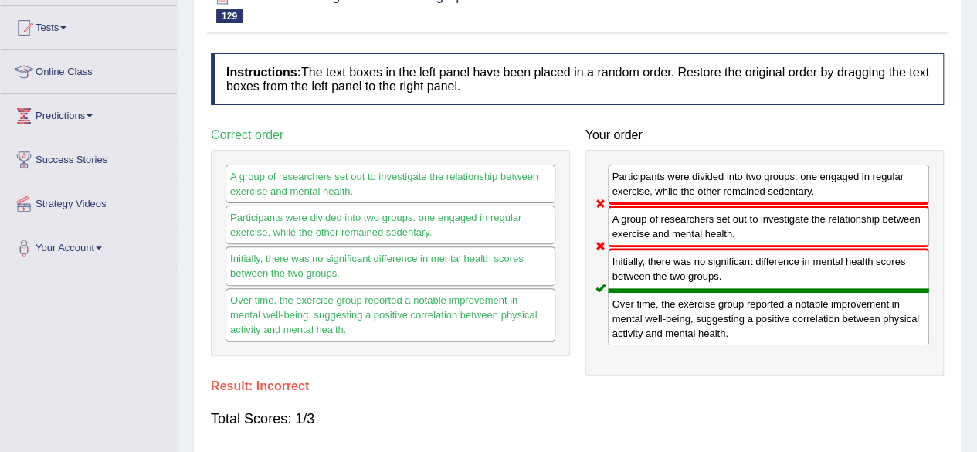
scroll to position [0, 0]
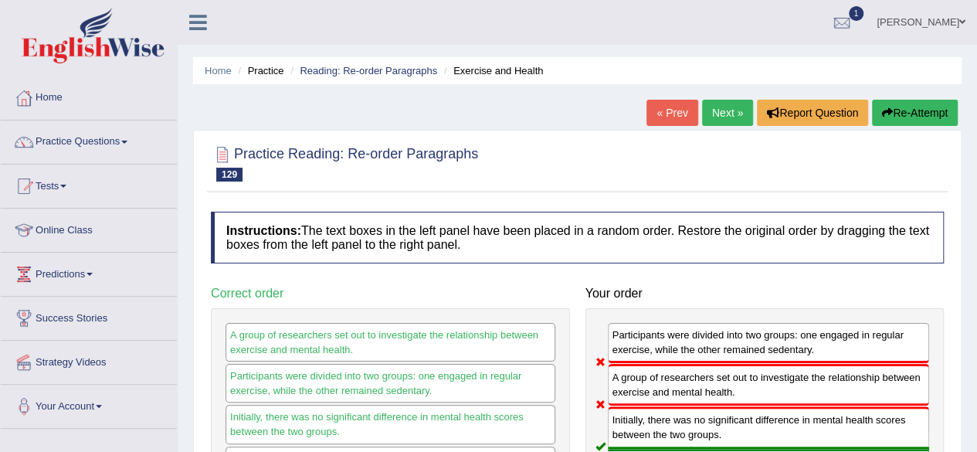
click at [712, 113] on link "Next »" at bounding box center [727, 113] width 51 height 26
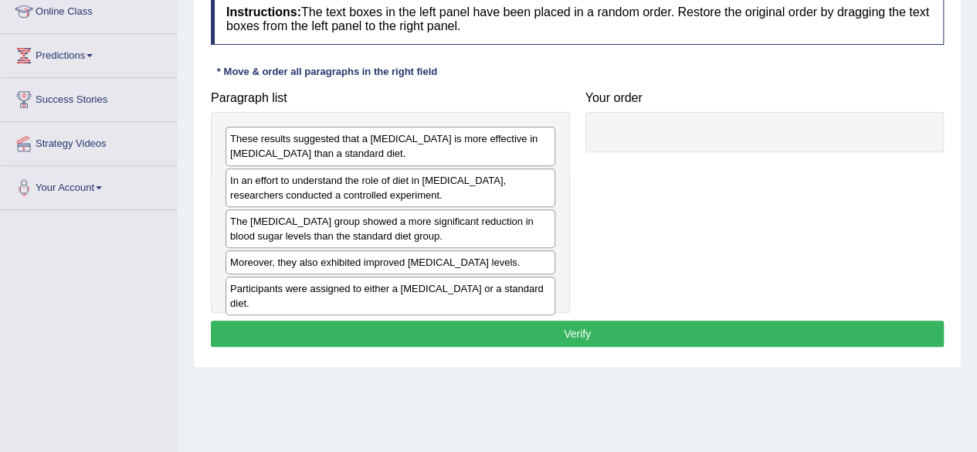
drag, startPoint x: 0, startPoint y: 0, endPoint x: 987, endPoint y: 305, distance: 1032.8
click at [976, 233] on html "Toggle navigation Home Practice Questions Speaking Practice Read Aloud Repeat S…" at bounding box center [488, 7] width 977 height 452
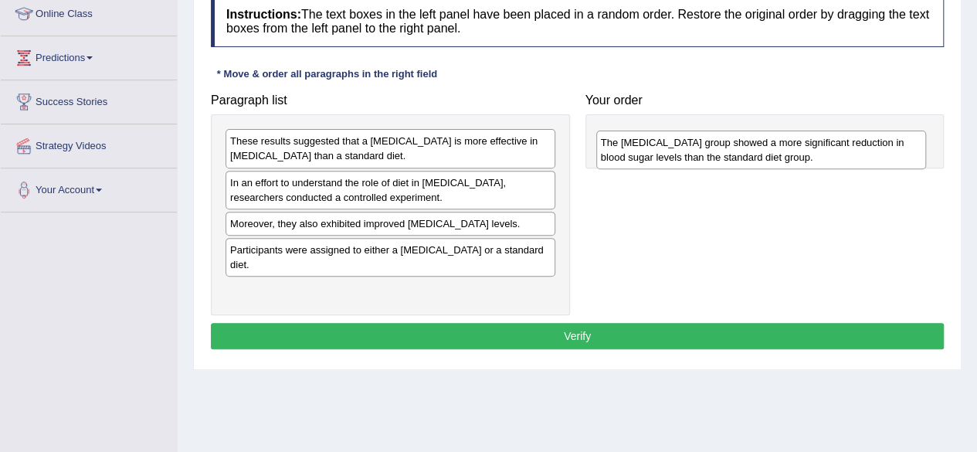
drag, startPoint x: 346, startPoint y: 225, endPoint x: 716, endPoint y: 145, distance: 378.3
click at [716, 145] on div "The high-fiber diet group showed a more significant reduction in blood sugar le…" at bounding box center [761, 149] width 330 height 39
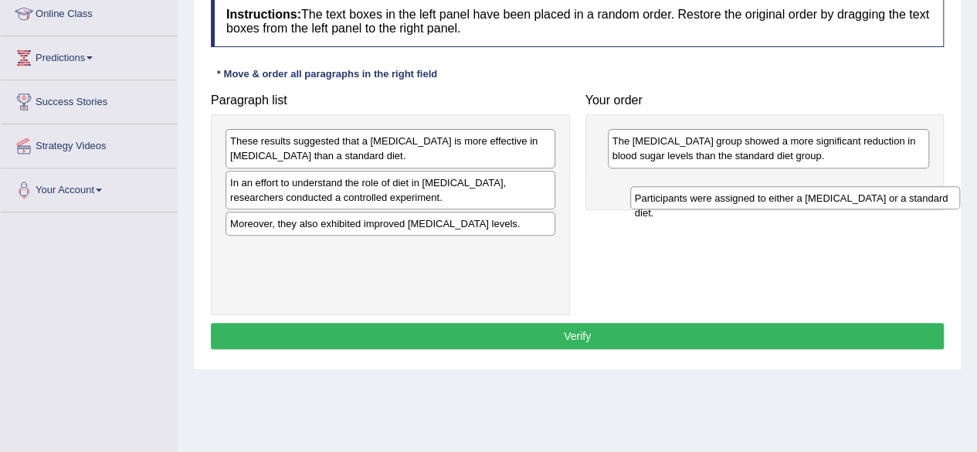
drag, startPoint x: 418, startPoint y: 255, endPoint x: 820, endPoint y: 202, distance: 405.0
click at [820, 202] on div "Participants were assigned to either a high-fiber diet or a standard diet." at bounding box center [795, 197] width 330 height 23
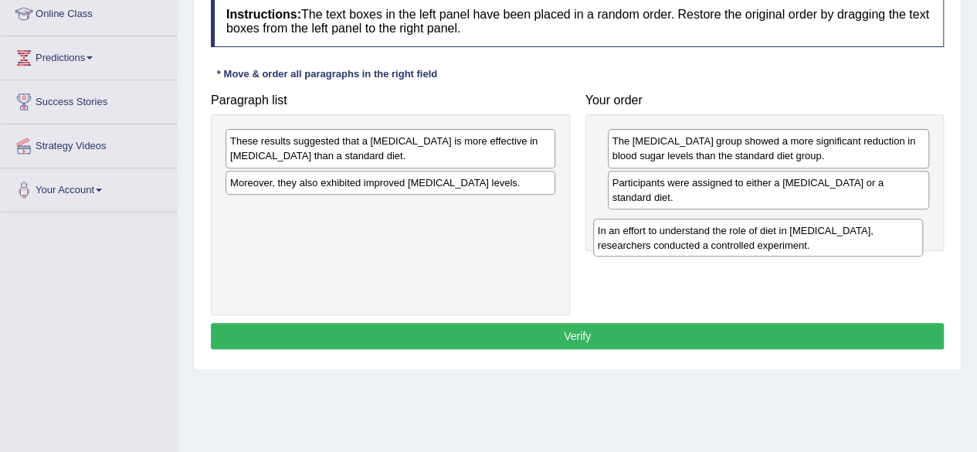
drag, startPoint x: 360, startPoint y: 191, endPoint x: 727, endPoint y: 235, distance: 370.1
click at [727, 235] on div "In an effort to understand the role of diet in managing diabetes, researchers c…" at bounding box center [758, 238] width 330 height 39
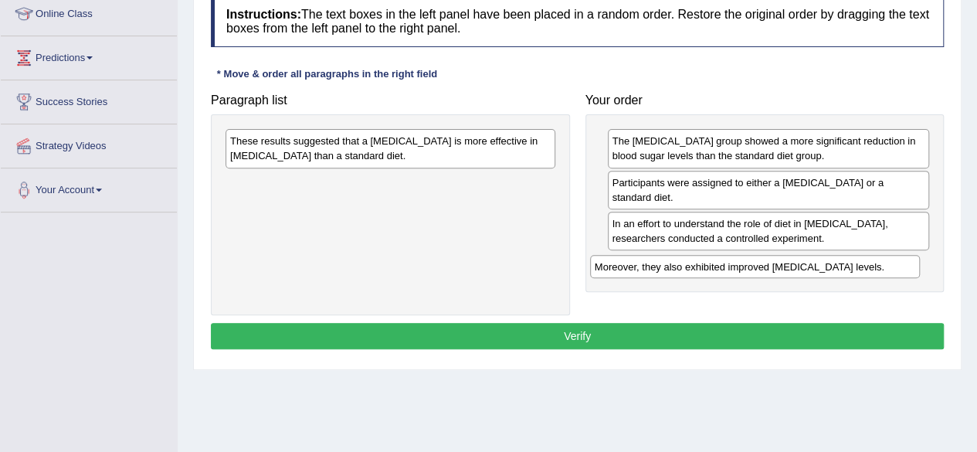
drag, startPoint x: 386, startPoint y: 181, endPoint x: 750, endPoint y: 266, distance: 374.0
click at [750, 266] on div "Moreover, they also exhibited improved cholesterol levels." at bounding box center [755, 266] width 330 height 23
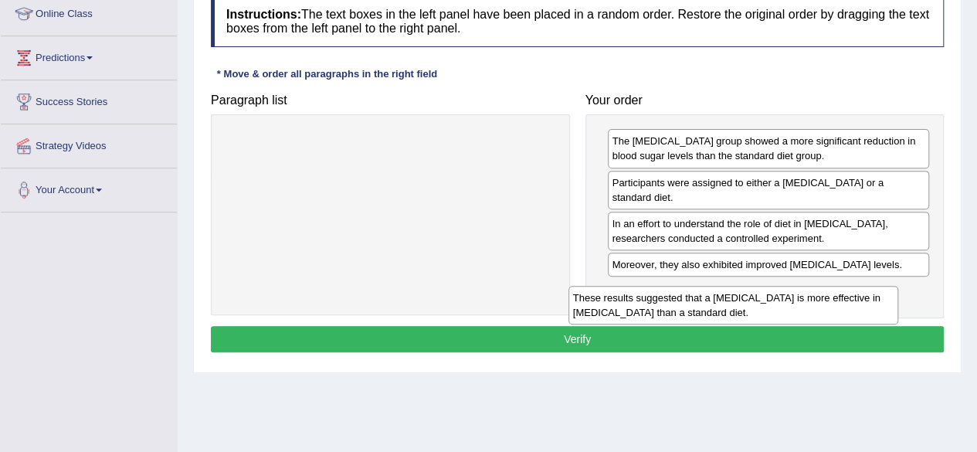
drag, startPoint x: 446, startPoint y: 146, endPoint x: 792, endPoint y: 297, distance: 377.6
click at [792, 297] on div "These results suggested that a high-fiber diet is more effective in managing di…" at bounding box center [733, 305] width 330 height 39
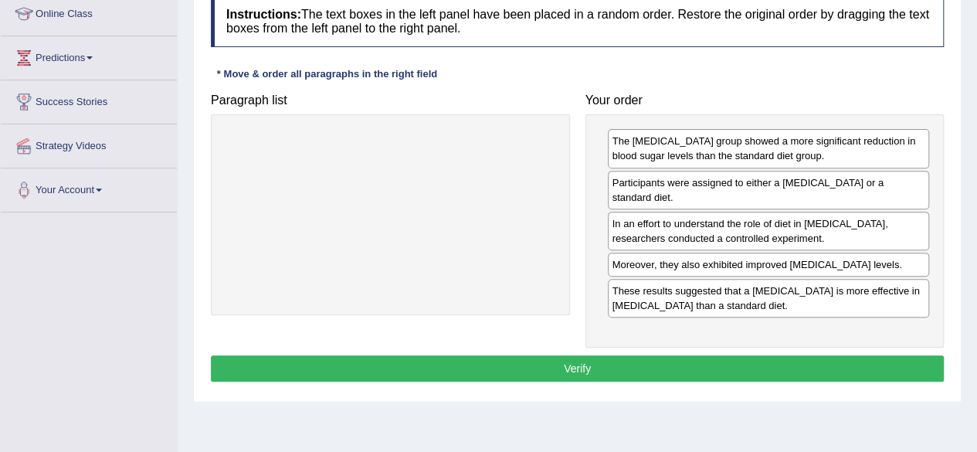
click at [655, 356] on button "Verify" at bounding box center [577, 368] width 733 height 26
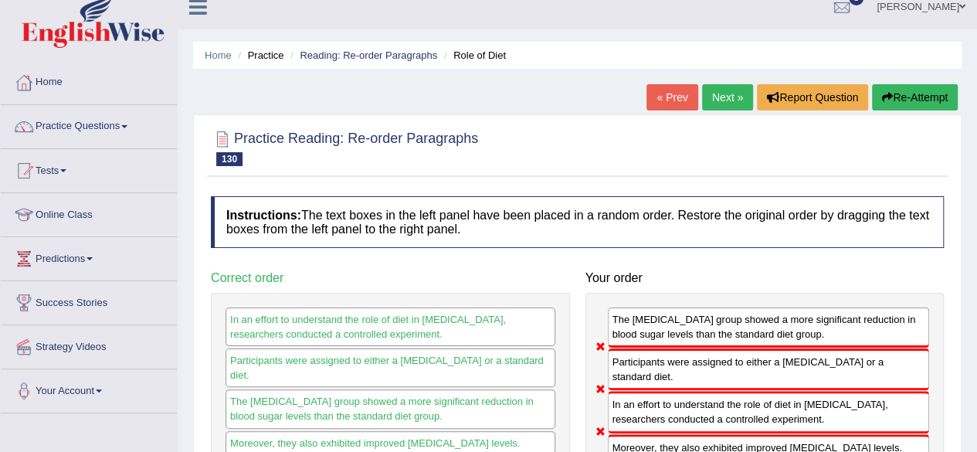
scroll to position [13, 0]
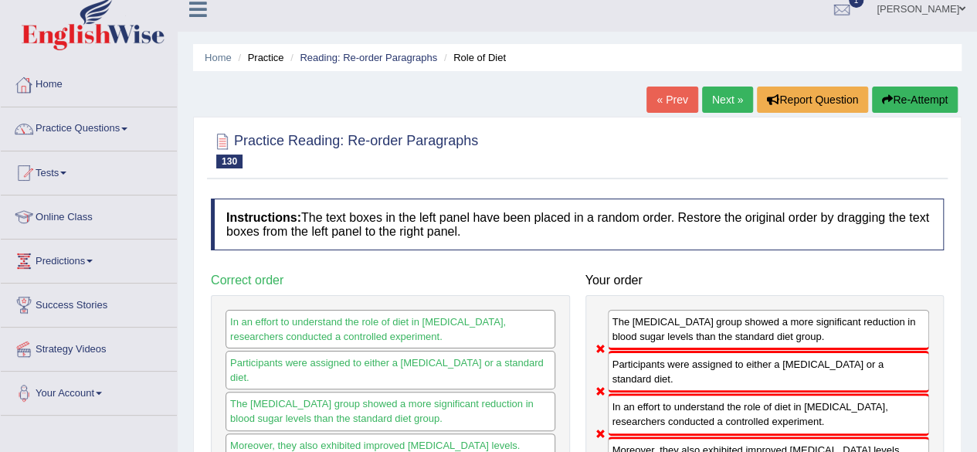
click at [53, 73] on link "Home" at bounding box center [89, 82] width 176 height 39
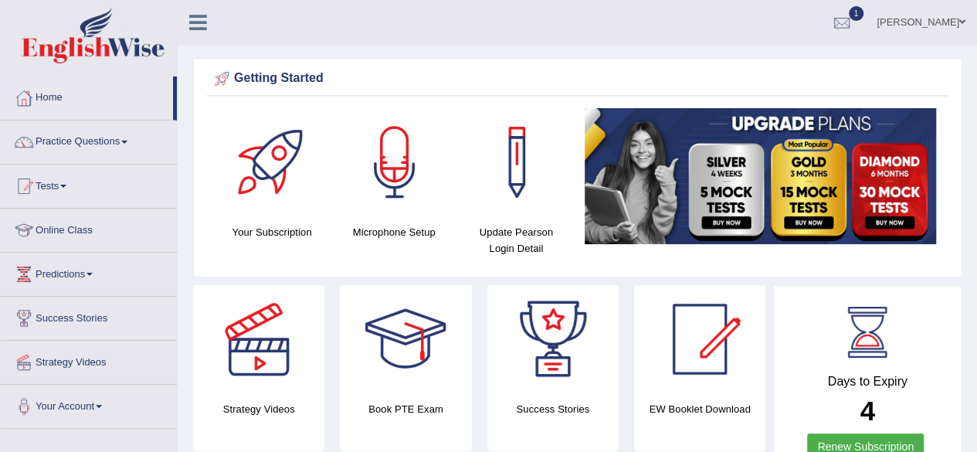
scroll to position [79, 0]
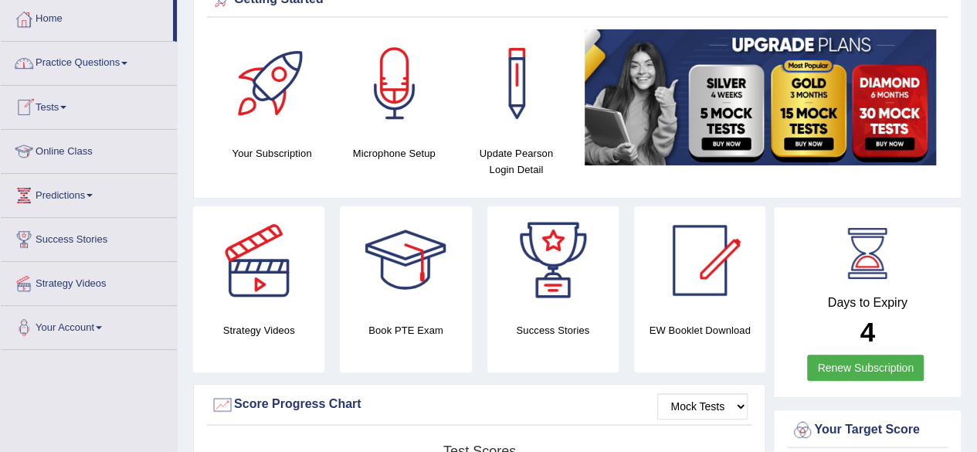
click at [63, 62] on link "Practice Questions" at bounding box center [89, 61] width 176 height 39
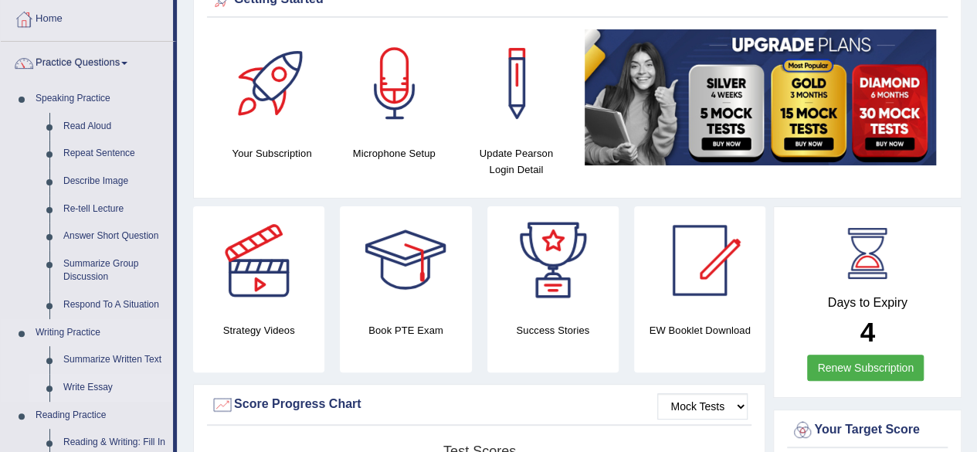
click at [93, 388] on link "Write Essay" at bounding box center [114, 388] width 117 height 28
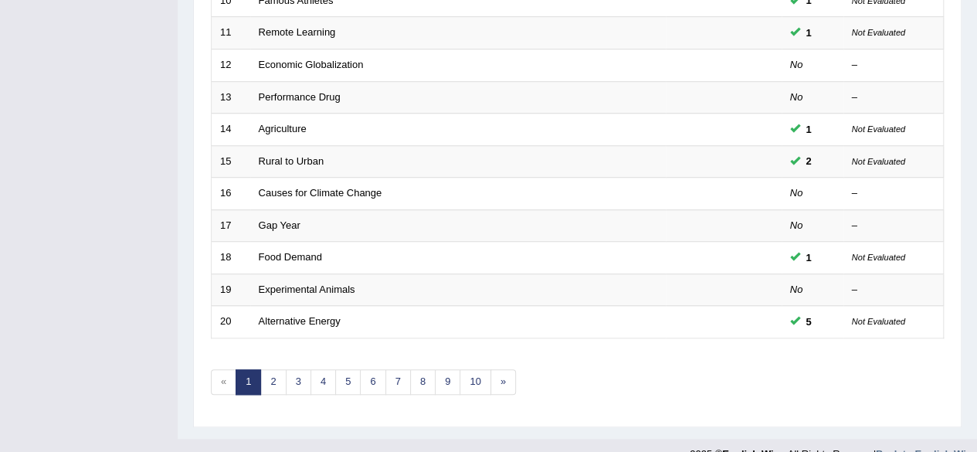
scroll to position [563, 0]
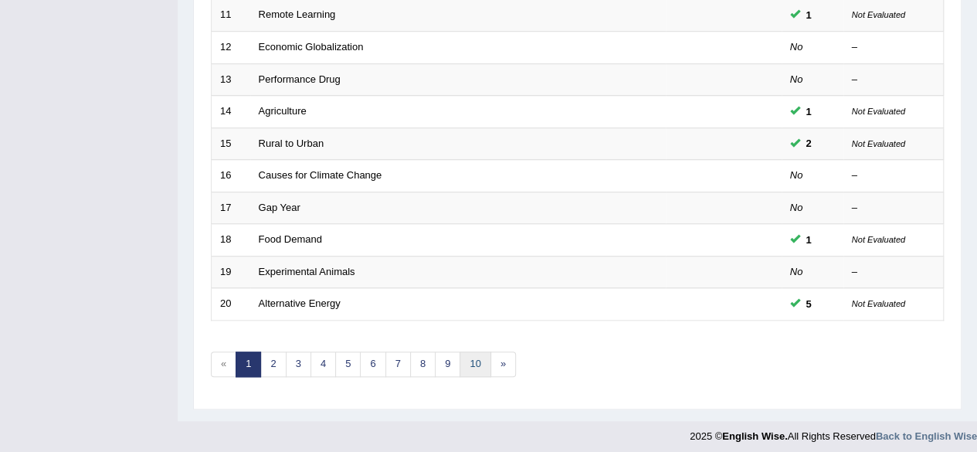
click at [479, 355] on link "10" at bounding box center [474, 363] width 31 height 25
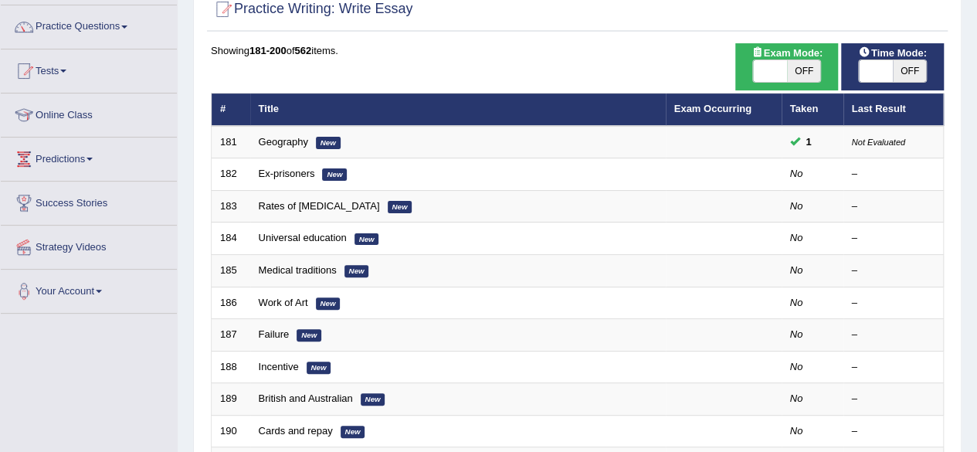
scroll to position [117, 0]
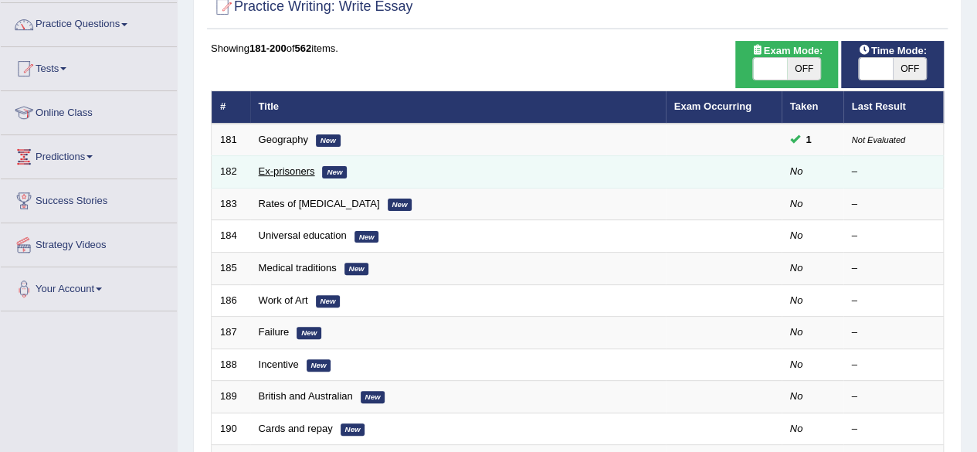
click at [290, 165] on link "Ex-prisoners" at bounding box center [287, 171] width 56 height 12
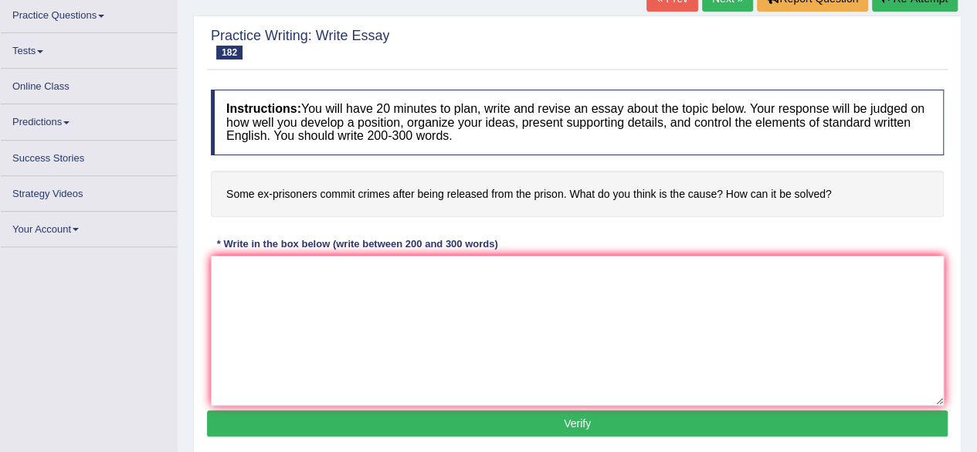
scroll to position [110, 0]
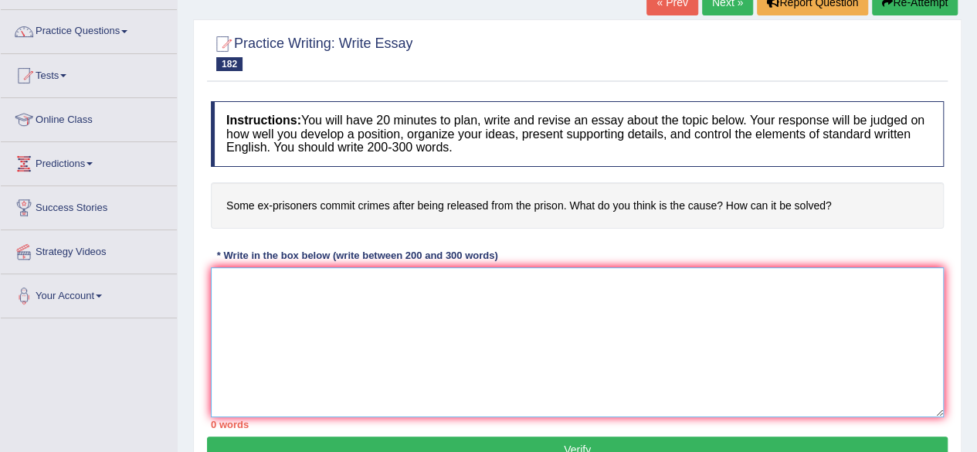
click at [266, 277] on textarea at bounding box center [577, 342] width 733 height 150
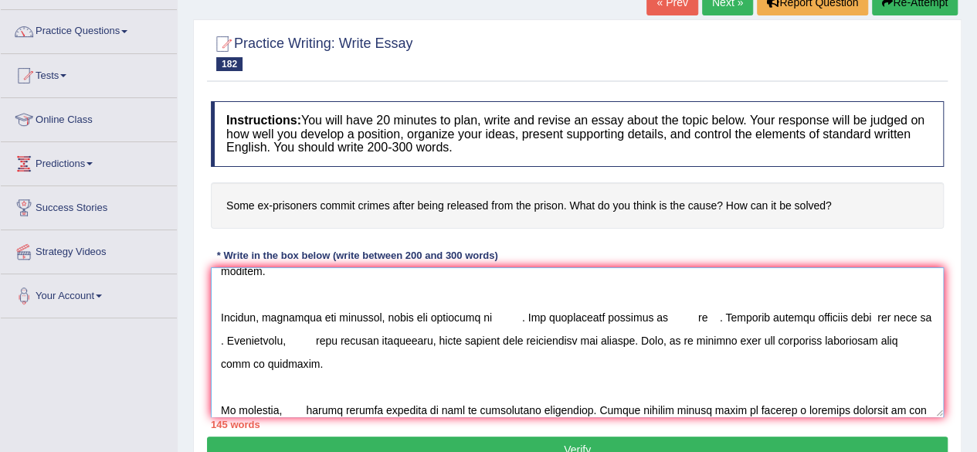
scroll to position [152, 0]
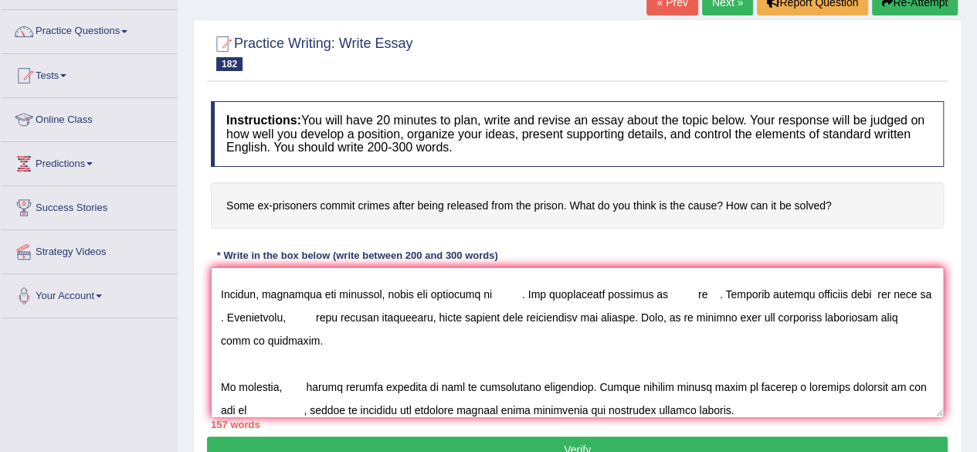
click at [930, 319] on textarea at bounding box center [577, 342] width 733 height 150
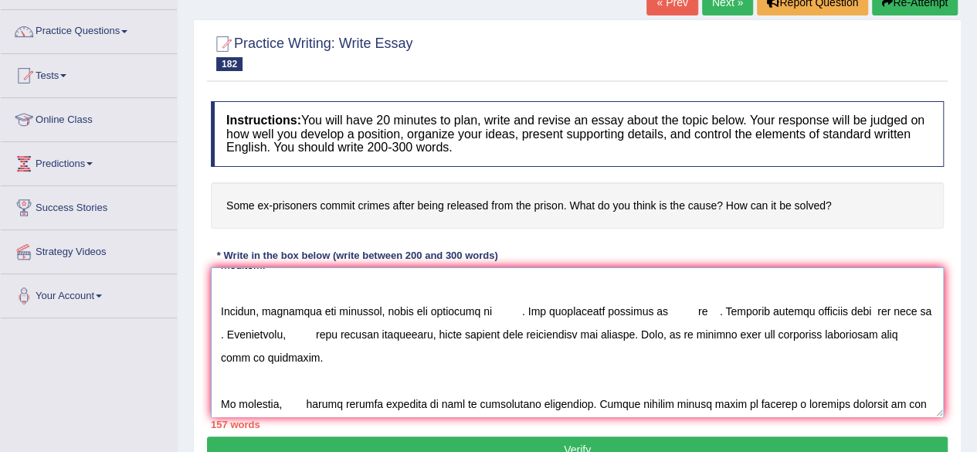
scroll to position [162, 0]
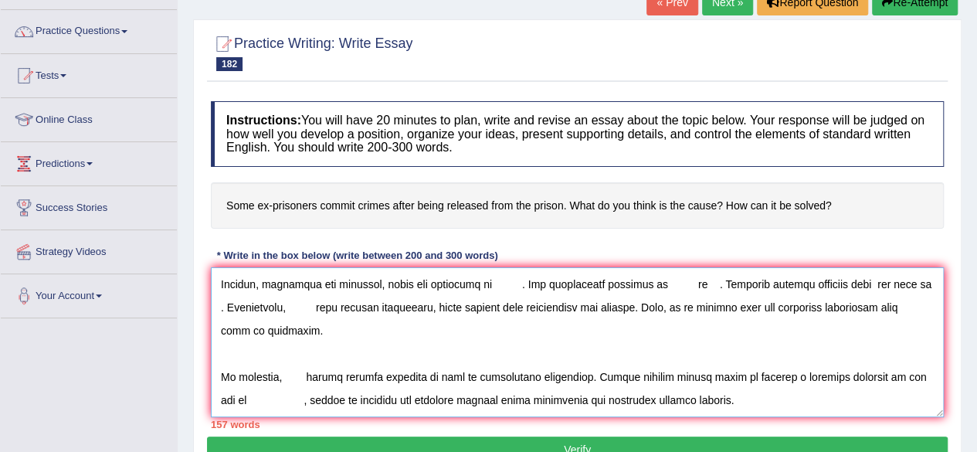
click at [285, 367] on textarea at bounding box center [577, 342] width 733 height 150
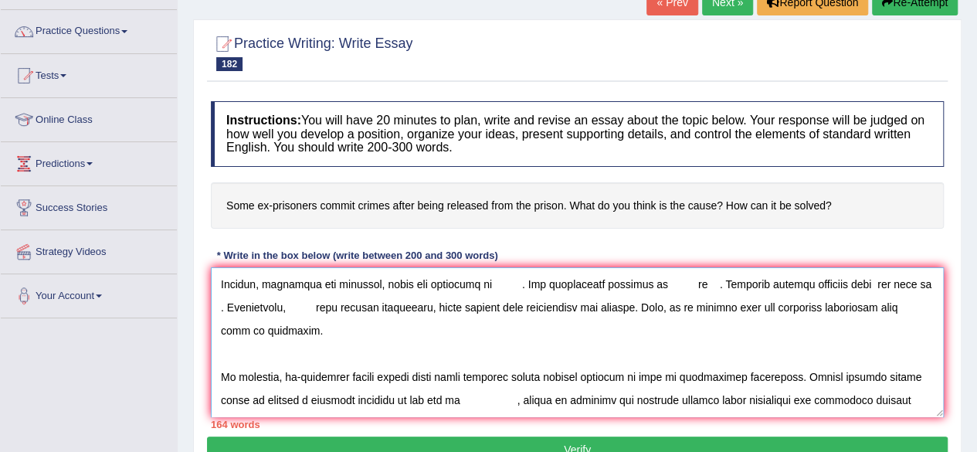
click at [440, 399] on textarea at bounding box center [577, 342] width 733 height 150
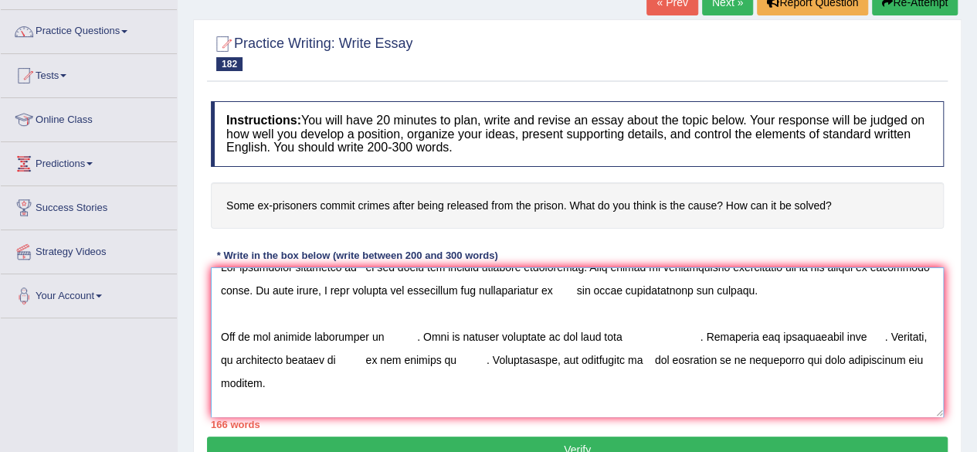
scroll to position [0, 0]
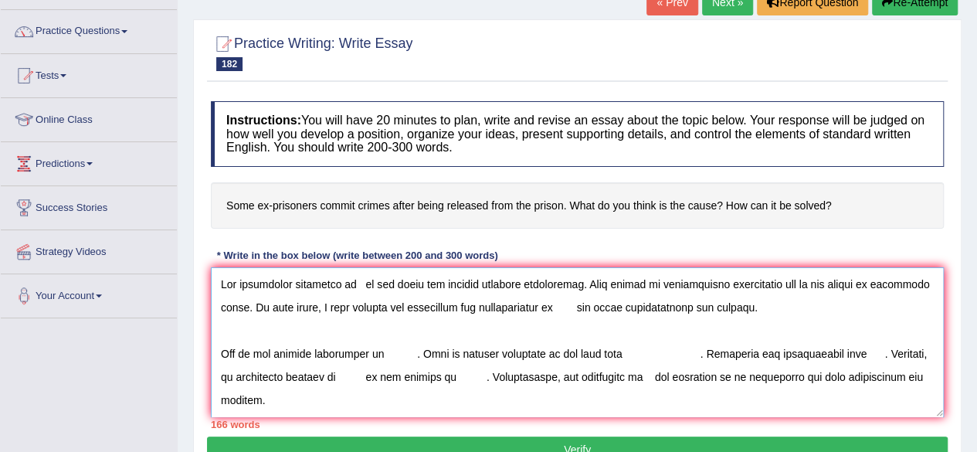
click at [349, 276] on textarea at bounding box center [577, 342] width 733 height 150
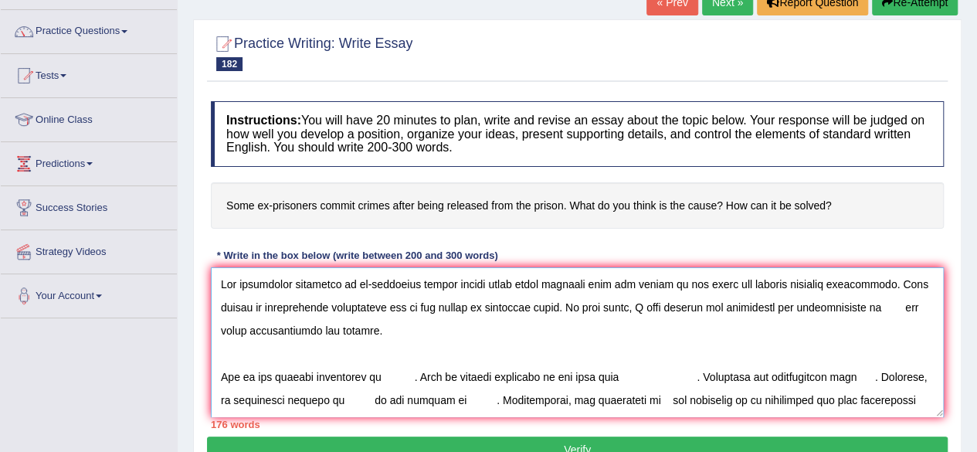
click at [536, 306] on textarea at bounding box center [577, 342] width 733 height 150
click at [820, 308] on textarea at bounding box center [577, 342] width 733 height 150
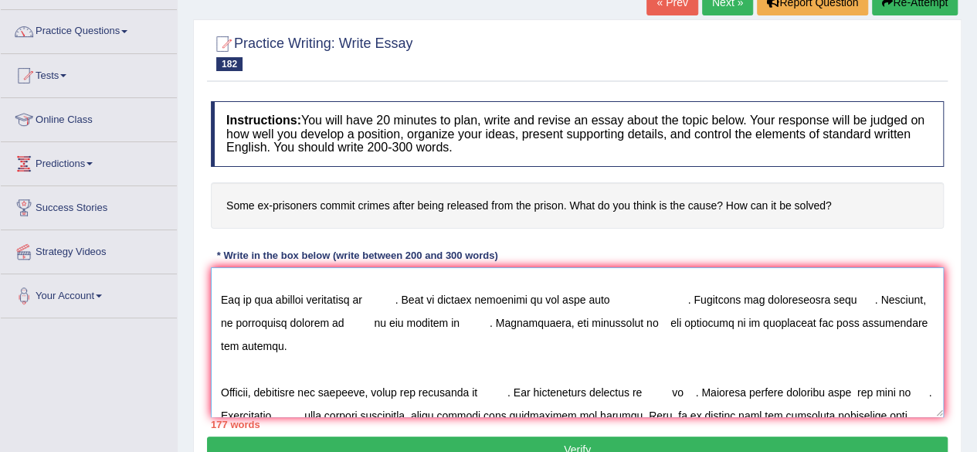
scroll to position [60, 0]
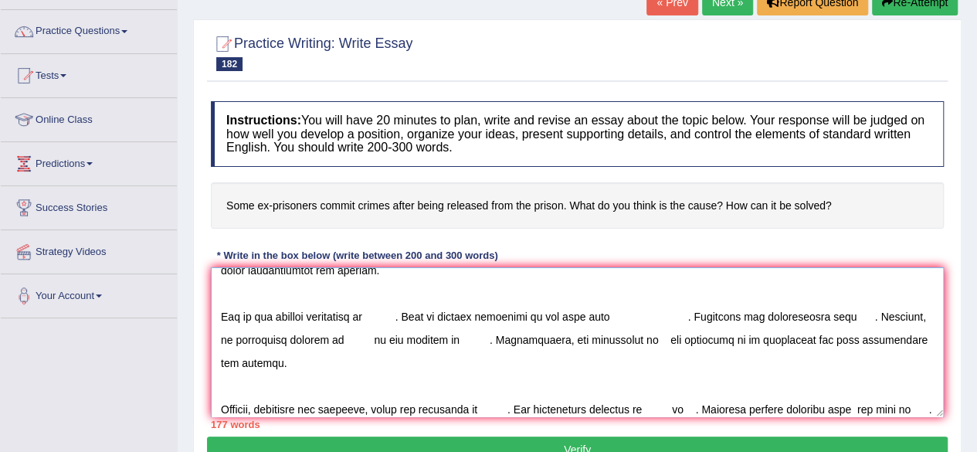
click at [384, 316] on textarea at bounding box center [577, 342] width 733 height 150
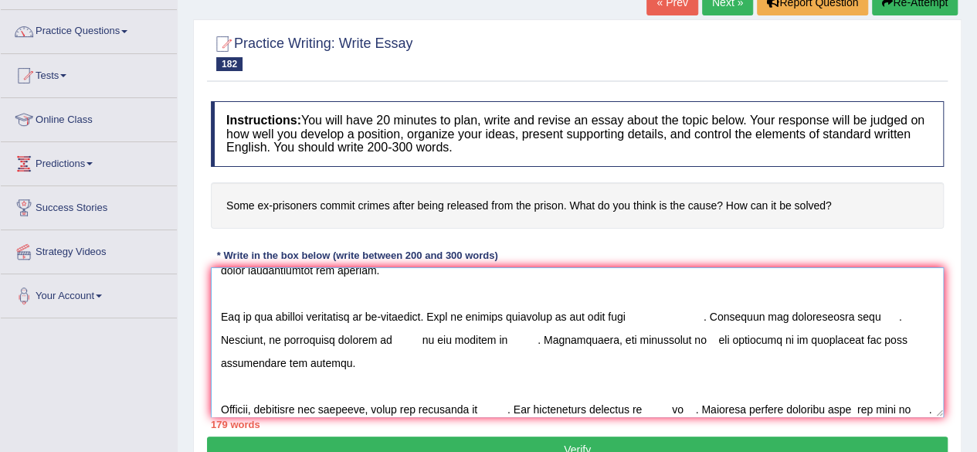
type textarea "The increasing influence of ex-prisoners commit crimes after being released fro…"
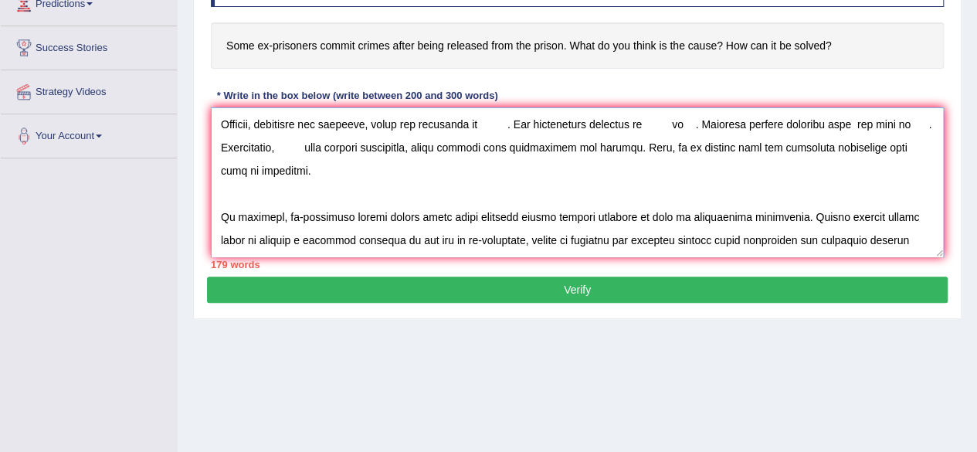
scroll to position [358, 0]
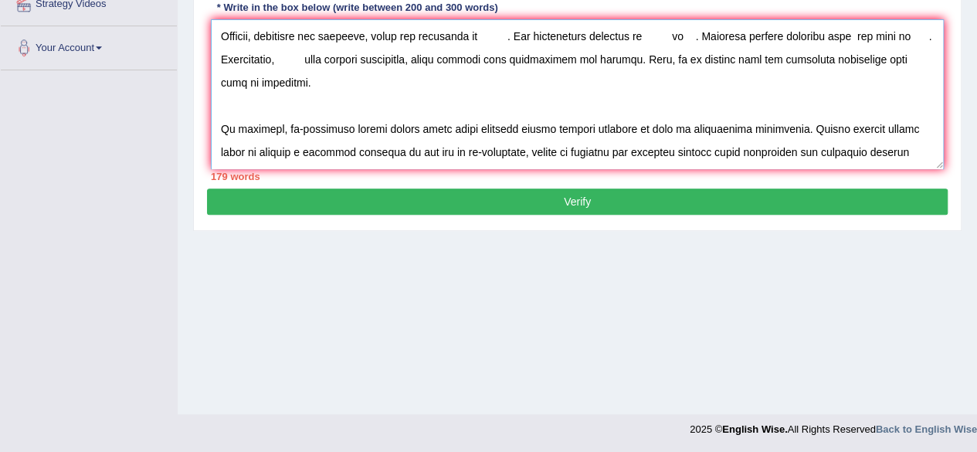
drag, startPoint x: 217, startPoint y: 276, endPoint x: 977, endPoint y: 300, distance: 760.9
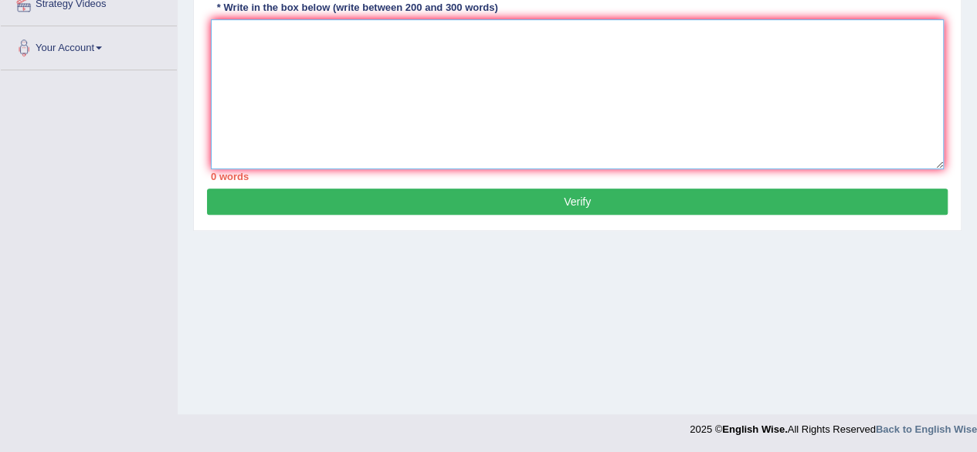
scroll to position [0, 0]
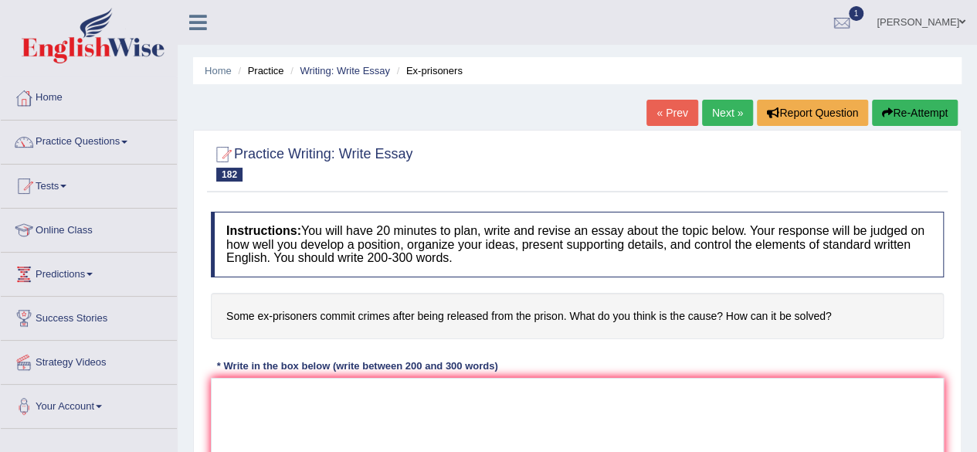
click at [733, 109] on link "Next »" at bounding box center [727, 113] width 51 height 26
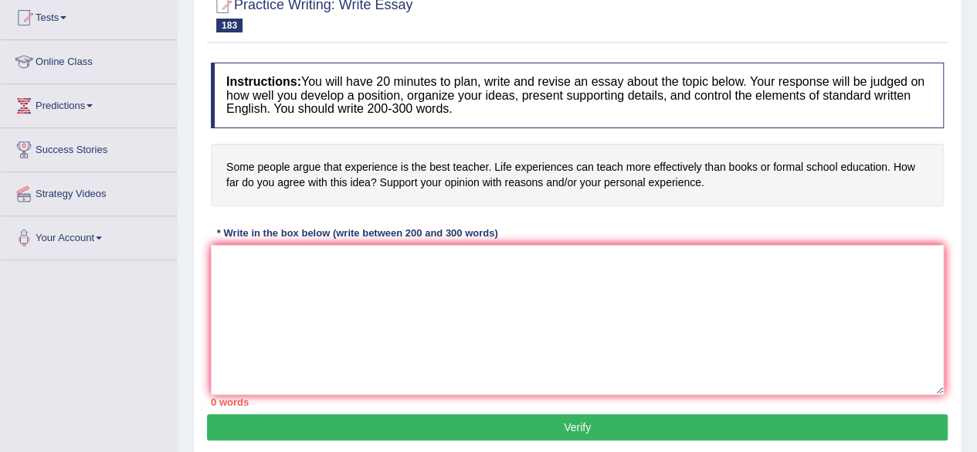
scroll to position [172, 0]
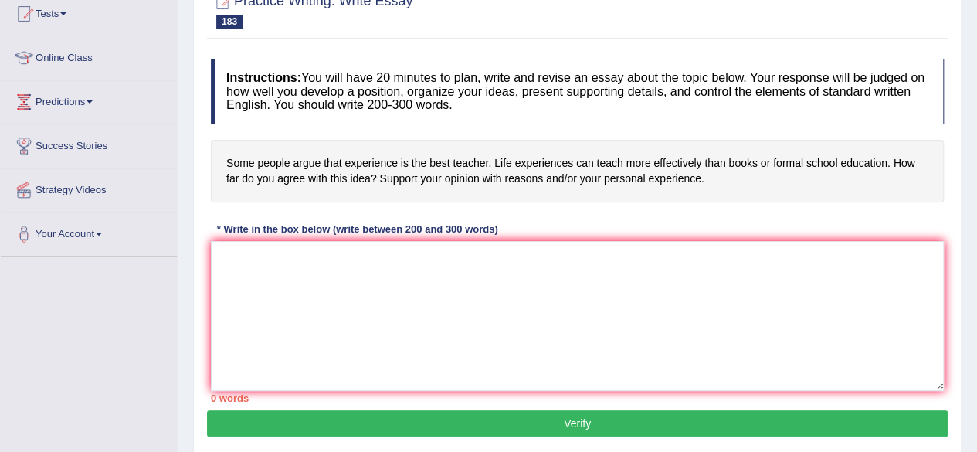
drag, startPoint x: 987, startPoint y: 219, endPoint x: 985, endPoint y: 310, distance: 91.1
click at [976, 279] on html "Toggle navigation Home Practice Questions Speaking Practice Read Aloud Repeat S…" at bounding box center [488, 54] width 977 height 452
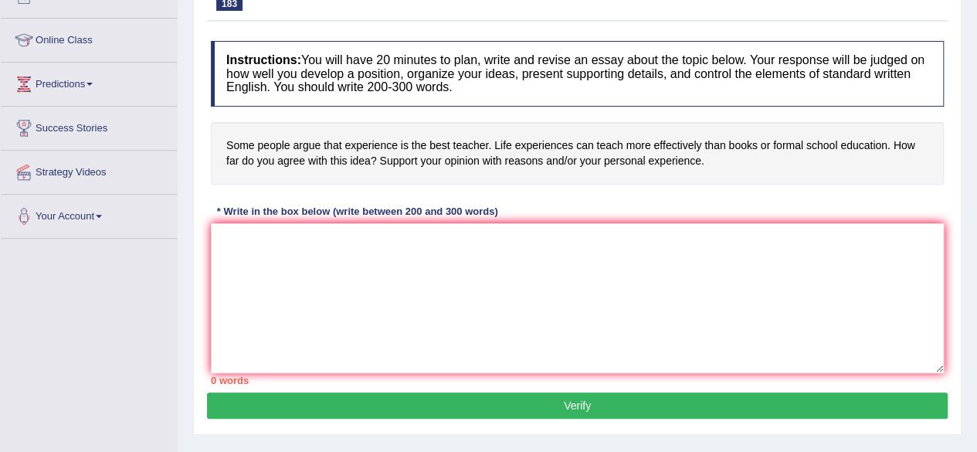
scroll to position [195, 0]
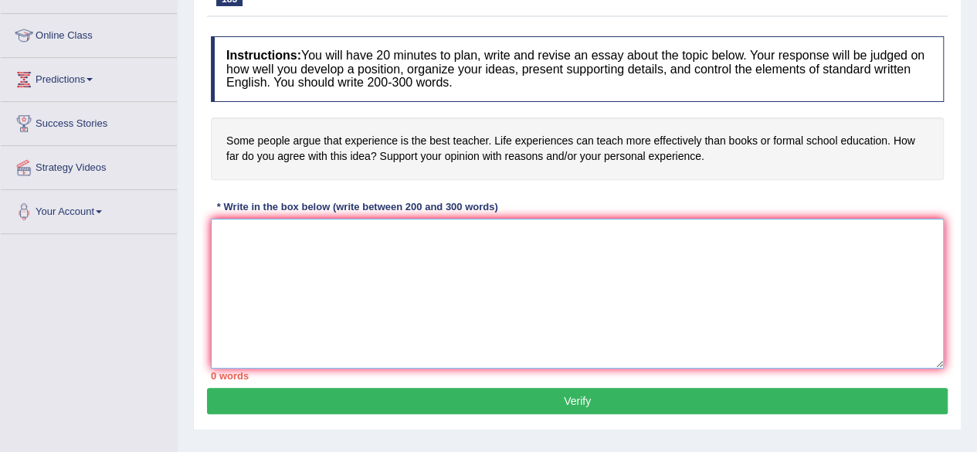
click at [302, 255] on textarea at bounding box center [577, 294] width 733 height 150
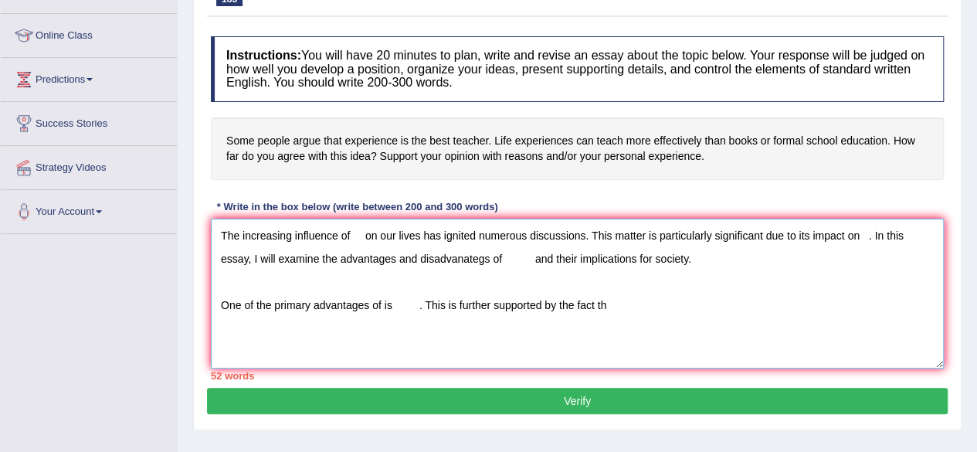
type textarea "The increasing influence of on our lives has ignited numerous discussions. This…"
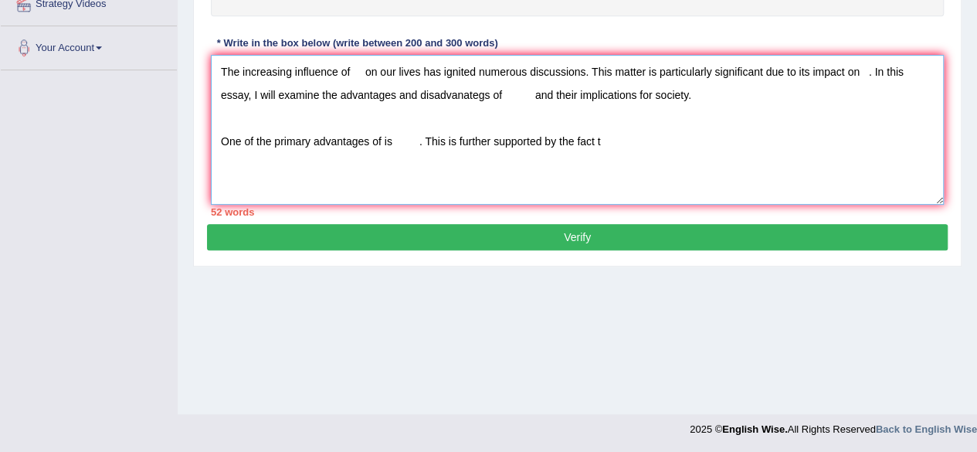
drag, startPoint x: 215, startPoint y: 233, endPoint x: 652, endPoint y: 488, distance: 505.2
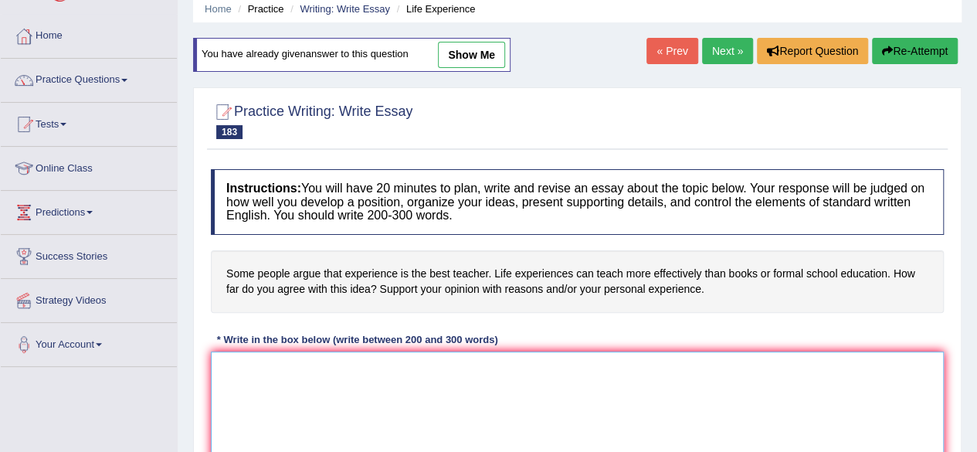
scroll to position [0, 0]
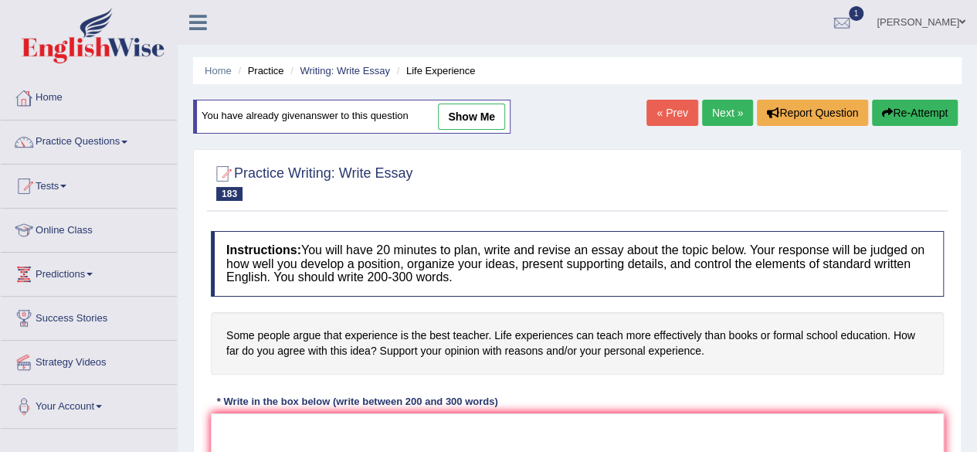
click at [29, 93] on div at bounding box center [23, 97] width 23 height 23
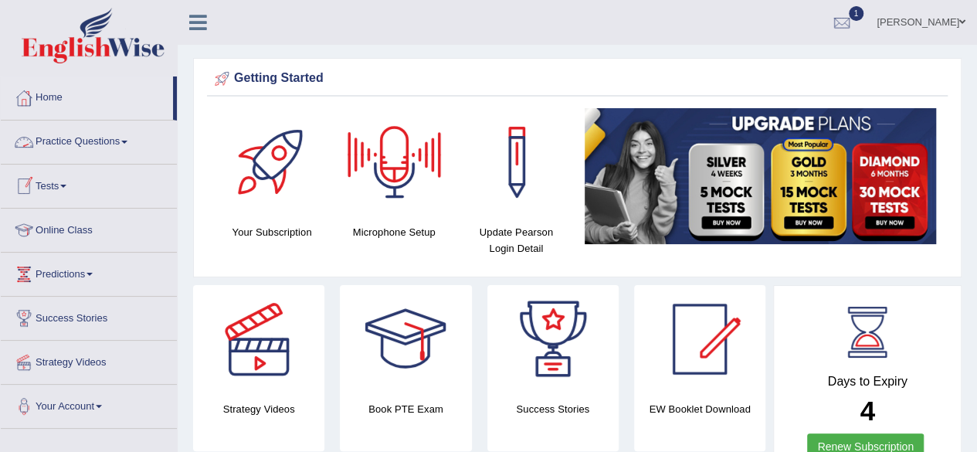
click at [63, 141] on link "Practice Questions" at bounding box center [89, 139] width 176 height 39
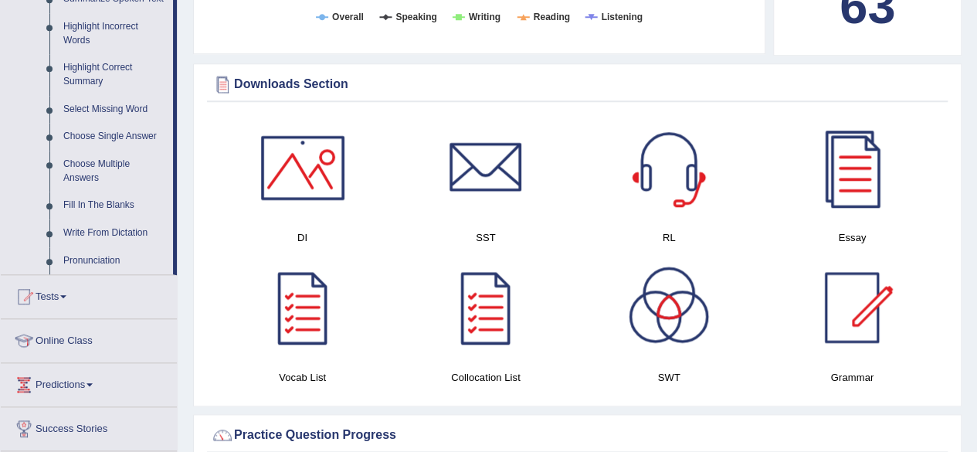
scroll to position [727, 0]
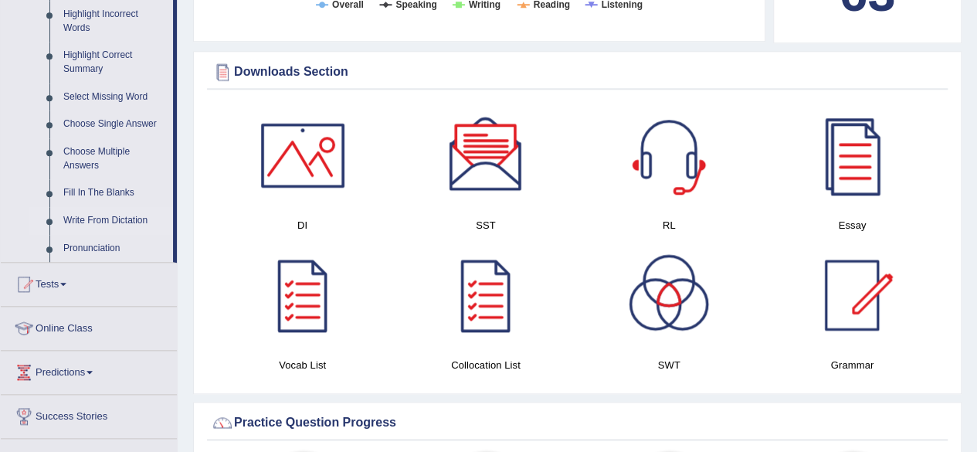
click at [99, 217] on link "Write From Dictation" at bounding box center [114, 221] width 117 height 28
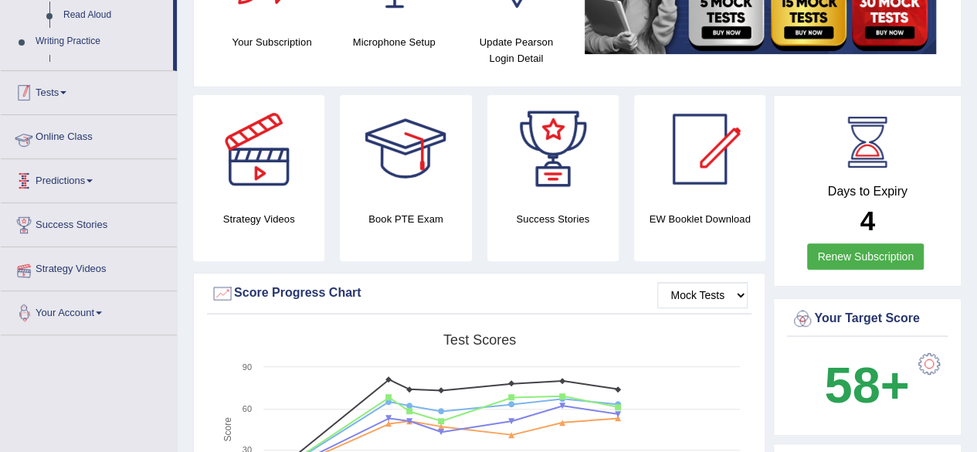
scroll to position [310, 0]
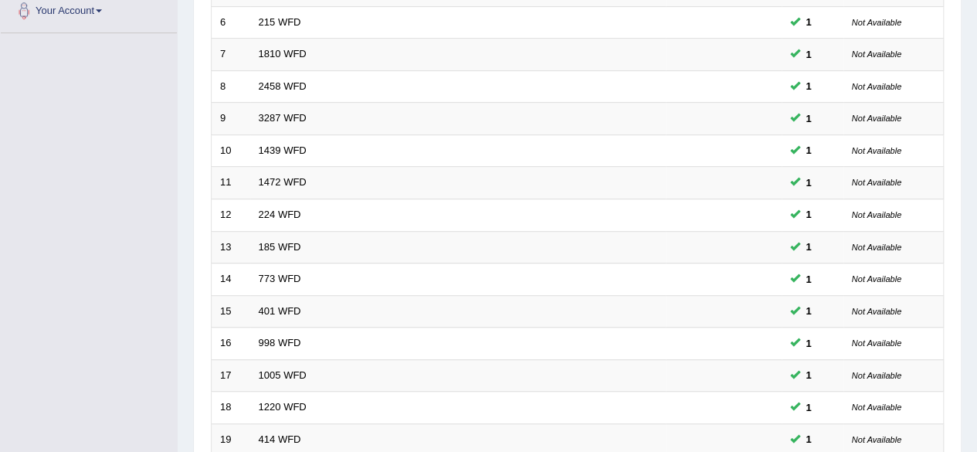
scroll to position [563, 0]
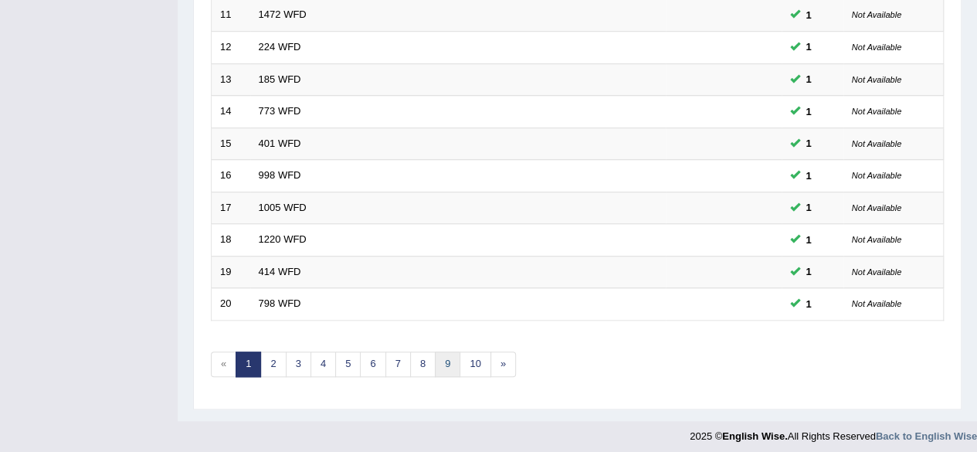
click at [442, 356] on link "9" at bounding box center [447, 363] width 25 height 25
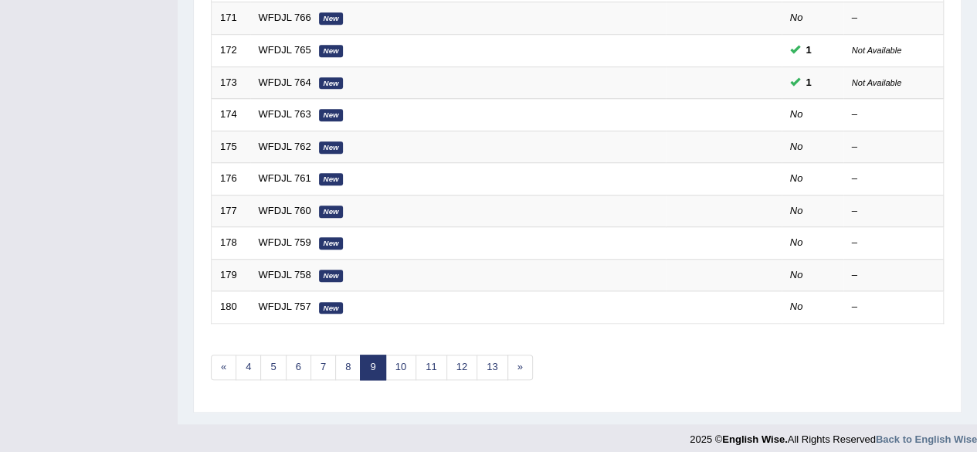
scroll to position [563, 0]
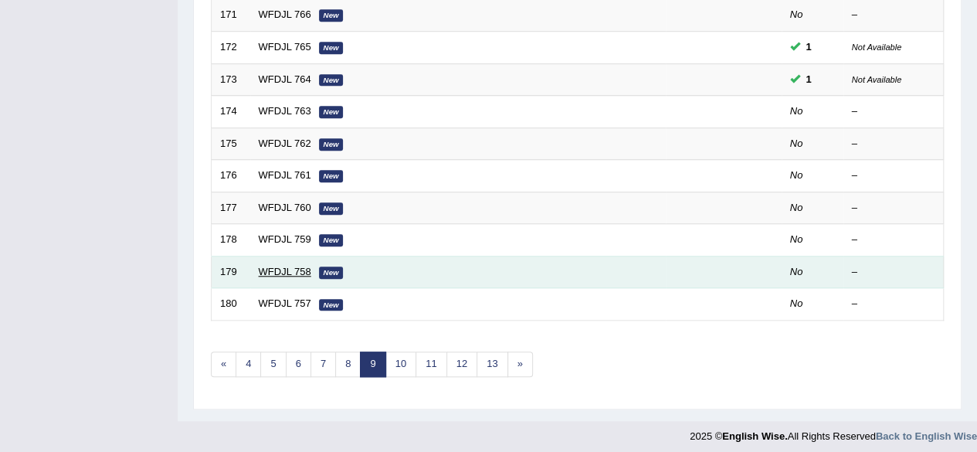
click at [270, 266] on link "WFDJL 758" at bounding box center [285, 272] width 53 height 12
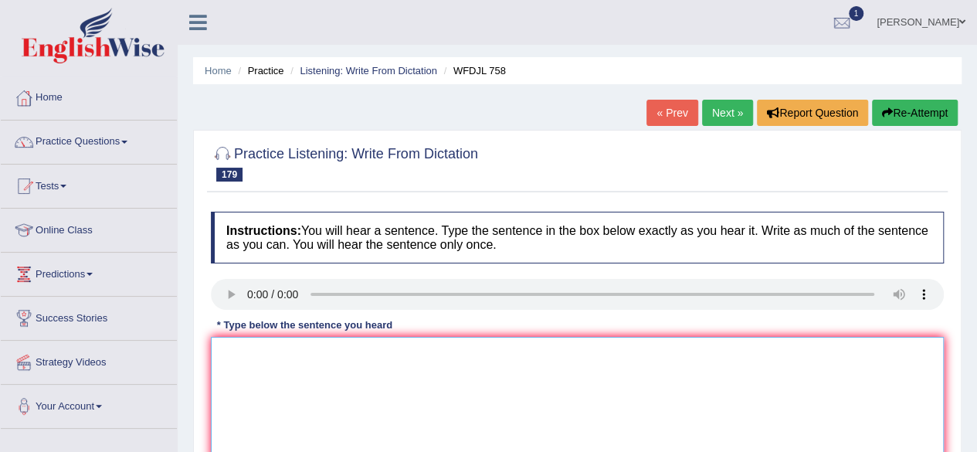
click at [233, 358] on textarea at bounding box center [577, 412] width 733 height 150
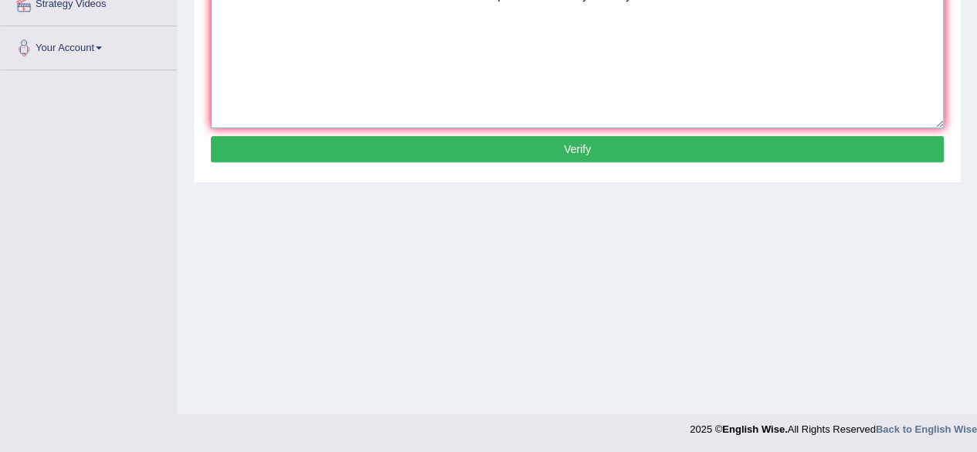
type textarea "Numerous studies that indicate that the earth's earths temprature are steadly s…"
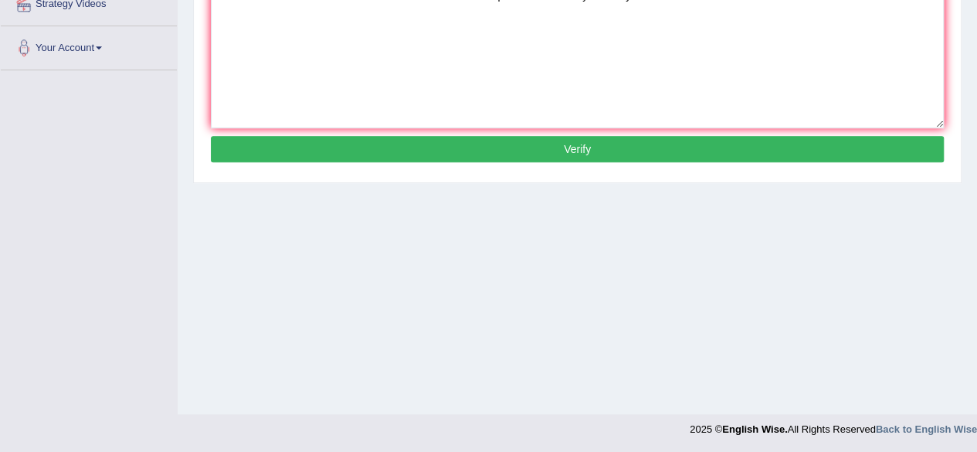
click at [567, 145] on button "Verify" at bounding box center [577, 149] width 733 height 26
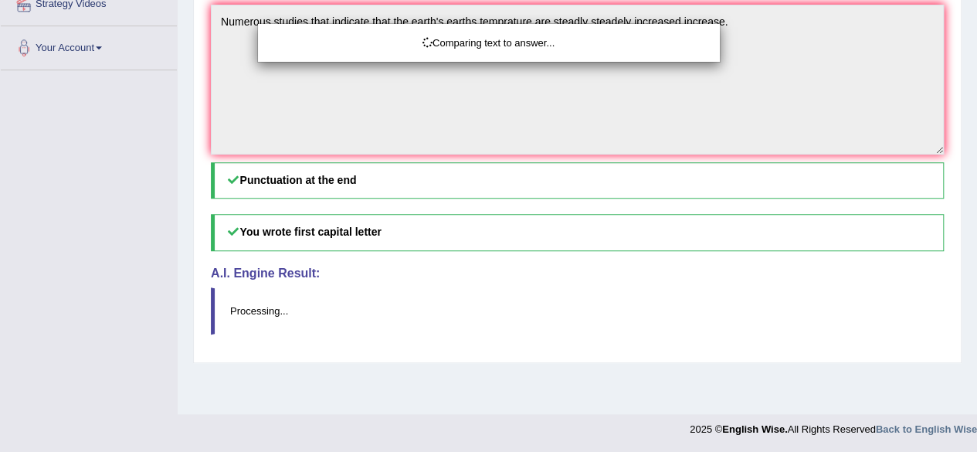
scroll to position [0, 0]
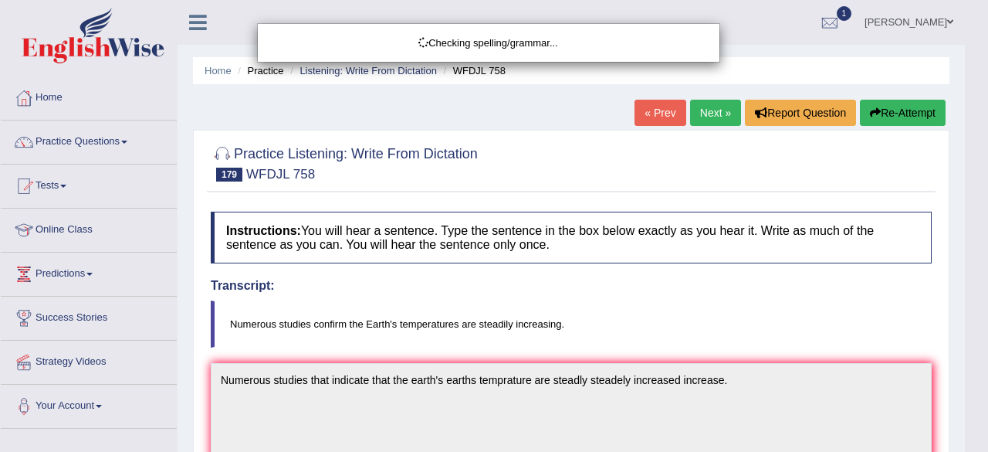
drag, startPoint x: 988, startPoint y: 64, endPoint x: 987, endPoint y: 177, distance: 112.7
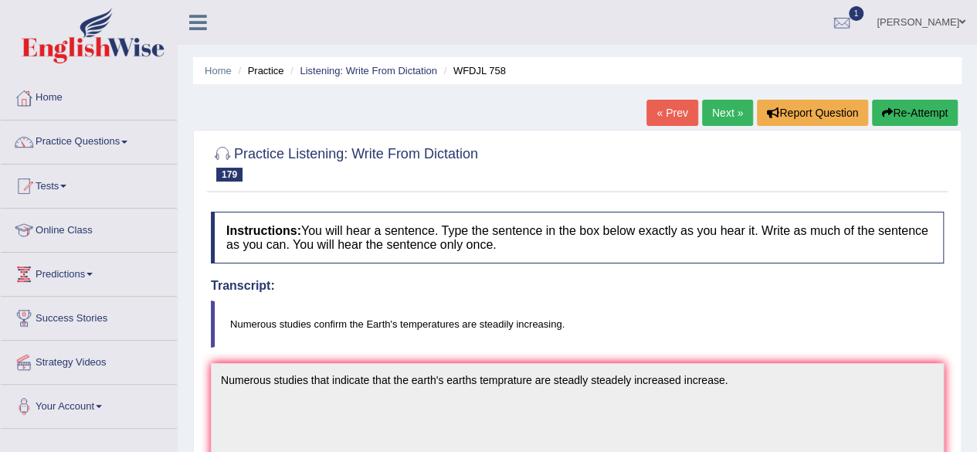
click at [712, 111] on link "Next »" at bounding box center [727, 113] width 51 height 26
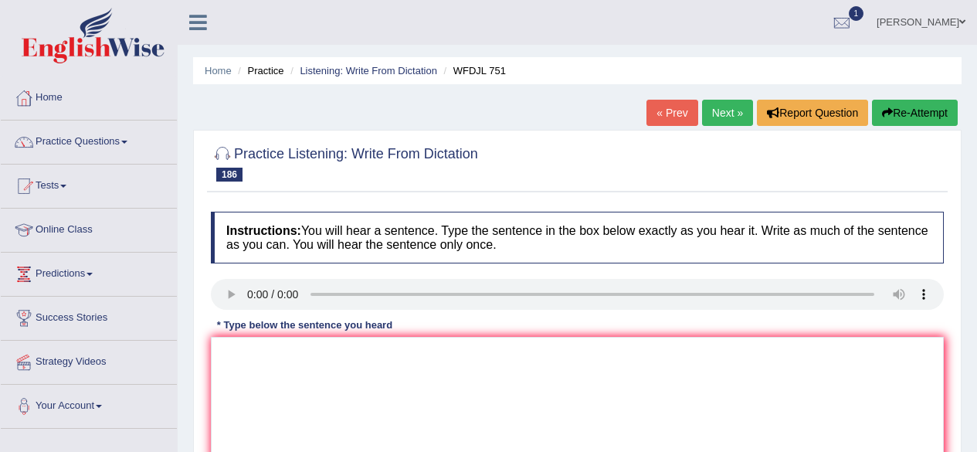
click at [724, 115] on link "Next »" at bounding box center [727, 113] width 51 height 26
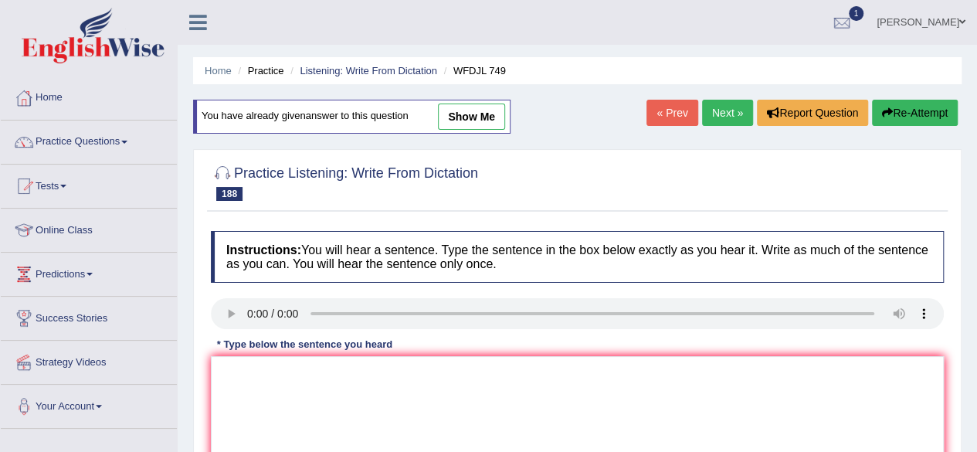
click at [724, 115] on link "Next »" at bounding box center [727, 113] width 51 height 26
click at [378, 69] on link "Listening: Write From Dictation" at bounding box center [368, 71] width 137 height 12
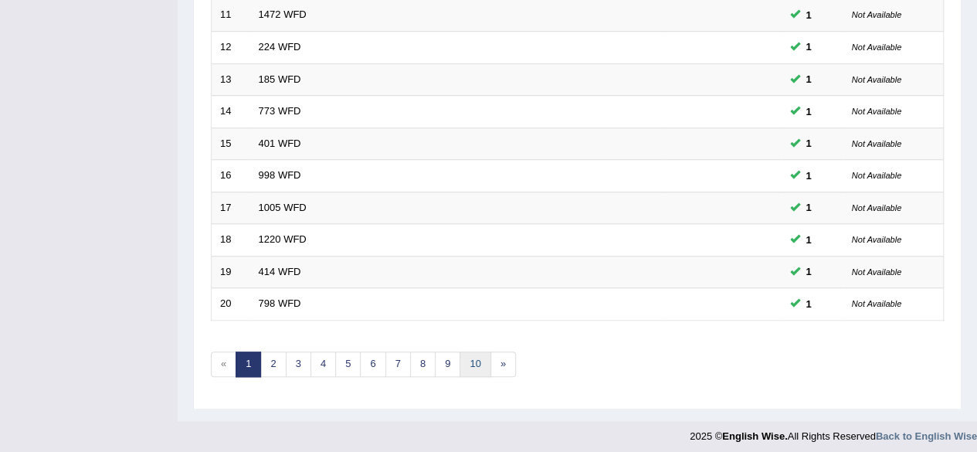
click at [466, 359] on link "10" at bounding box center [474, 363] width 31 height 25
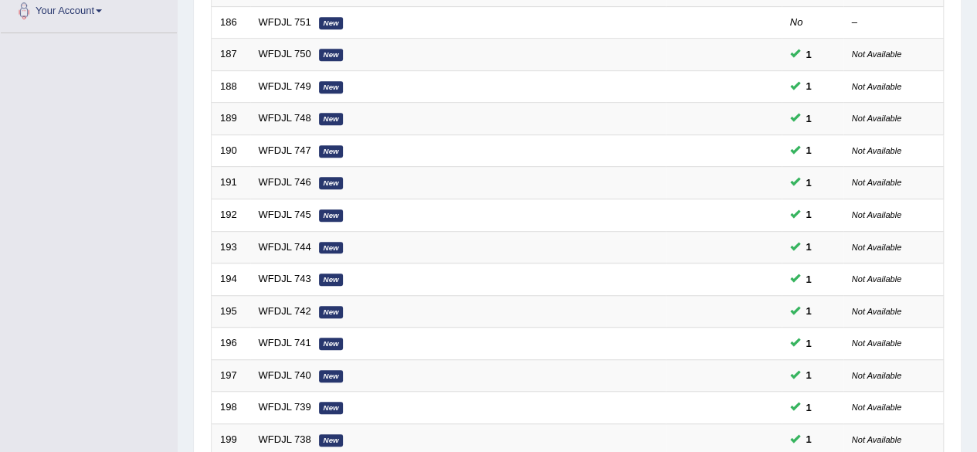
scroll to position [563, 0]
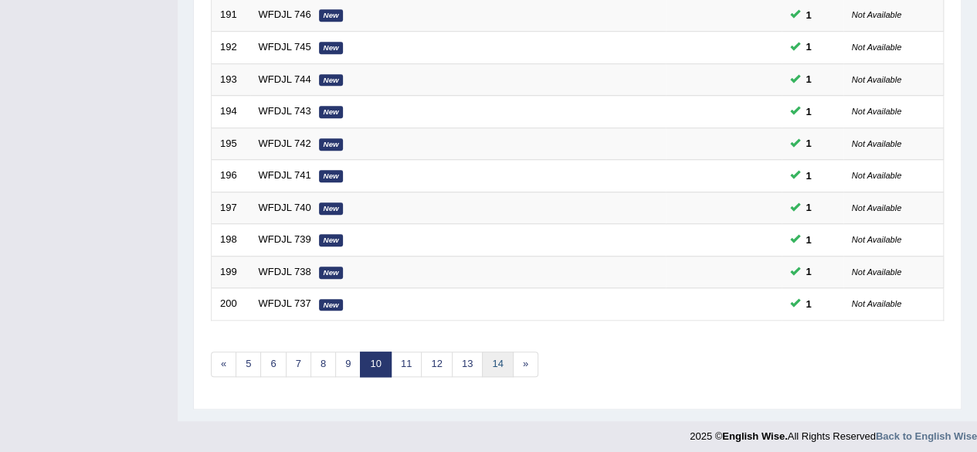
click at [488, 354] on link "14" at bounding box center [497, 363] width 31 height 25
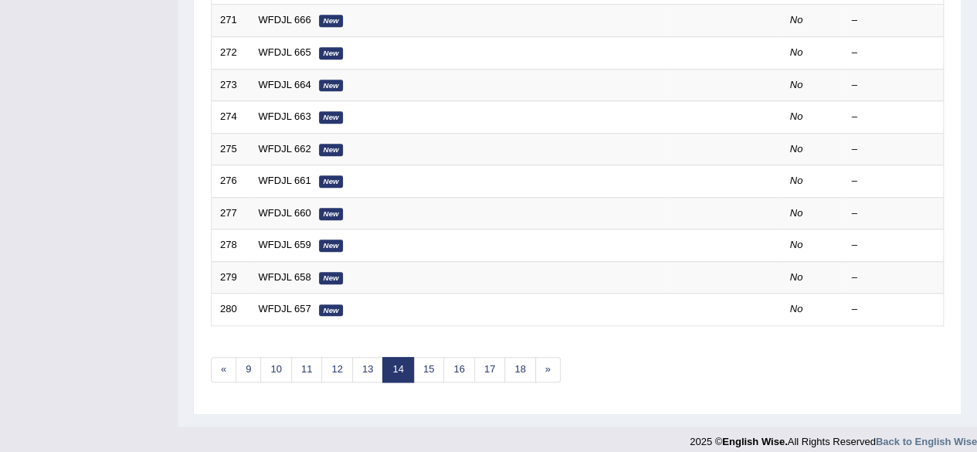
scroll to position [563, 0]
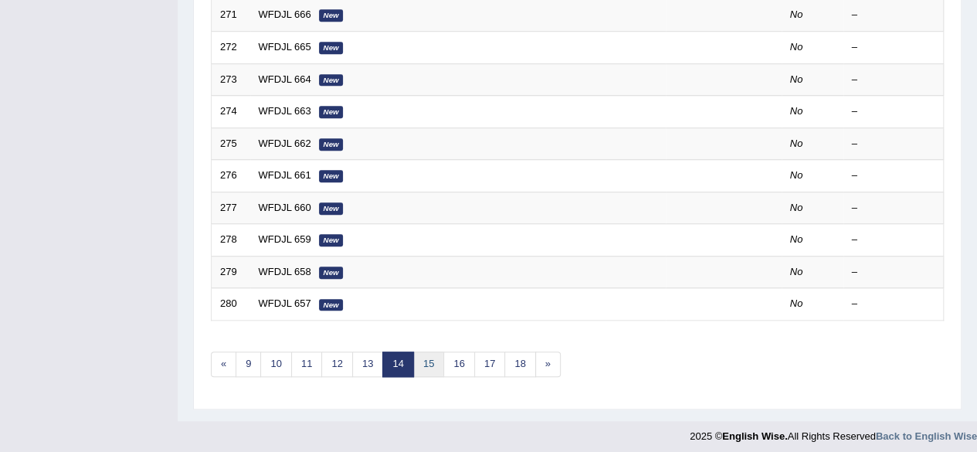
click at [422, 362] on link "15" at bounding box center [428, 363] width 31 height 25
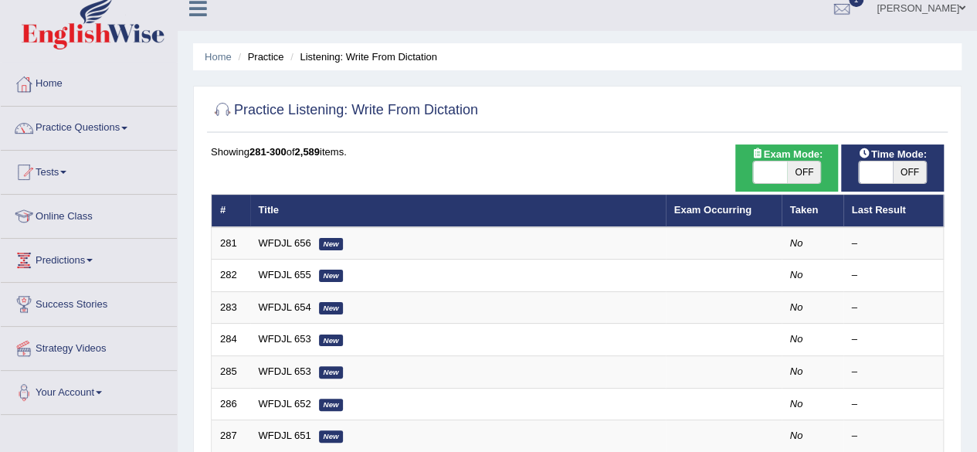
scroll to position [11, 0]
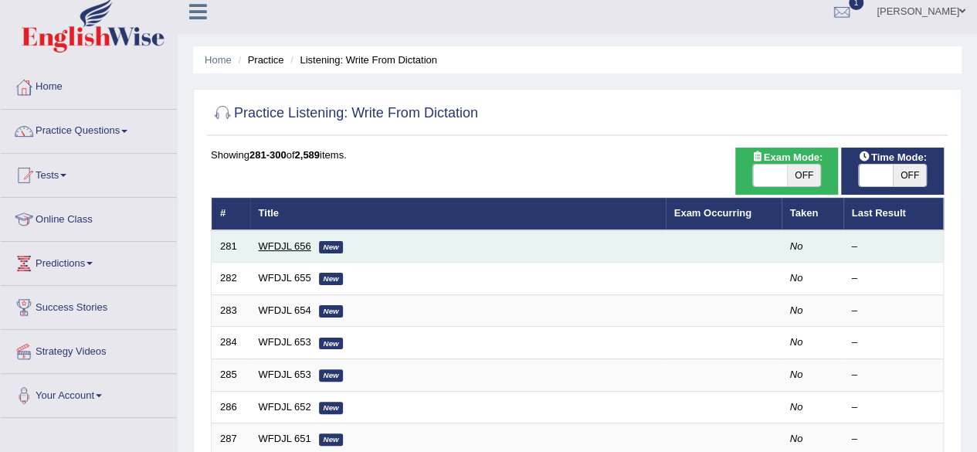
click at [289, 245] on link "WFDJL 656" at bounding box center [285, 246] width 53 height 12
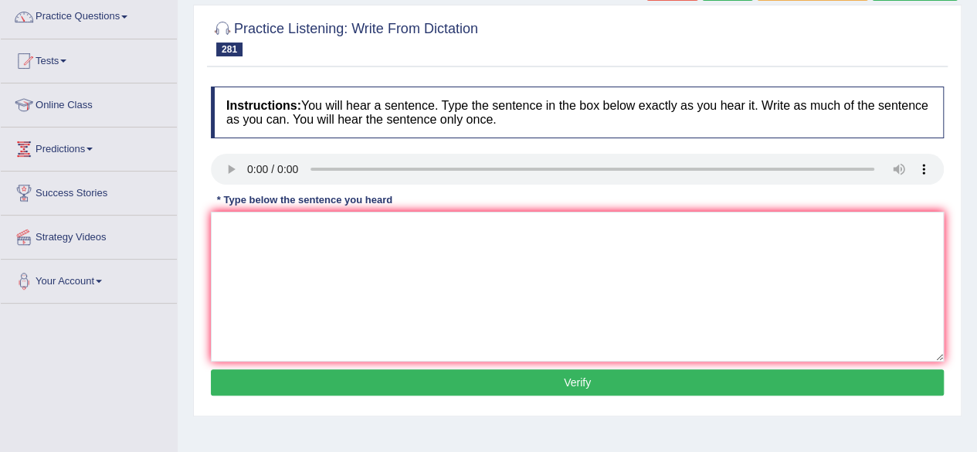
scroll to position [124, 0]
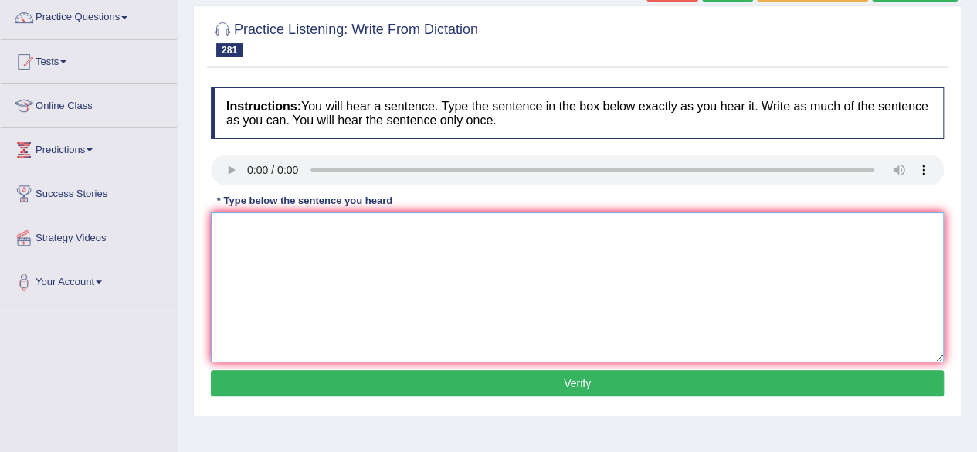
click at [269, 248] on textarea at bounding box center [577, 287] width 733 height 150
type textarea "She try tried to push him to attend attends meeting."
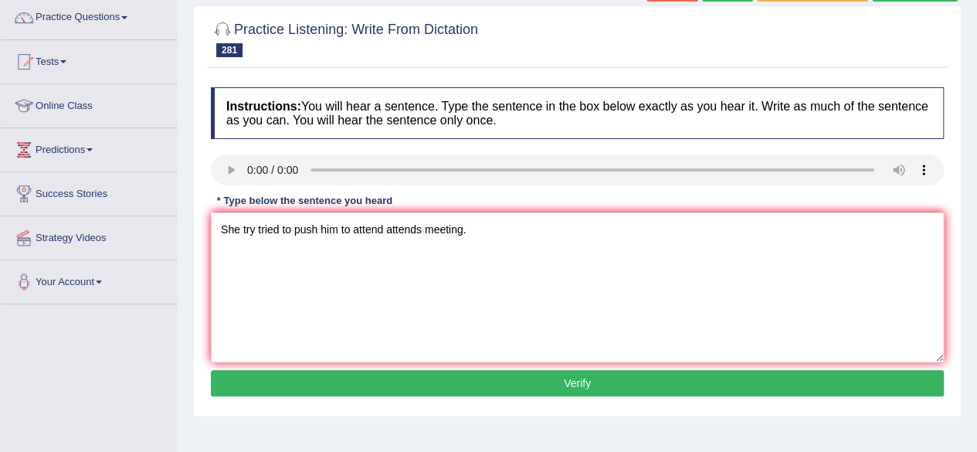
click at [347, 380] on button "Verify" at bounding box center [577, 383] width 733 height 26
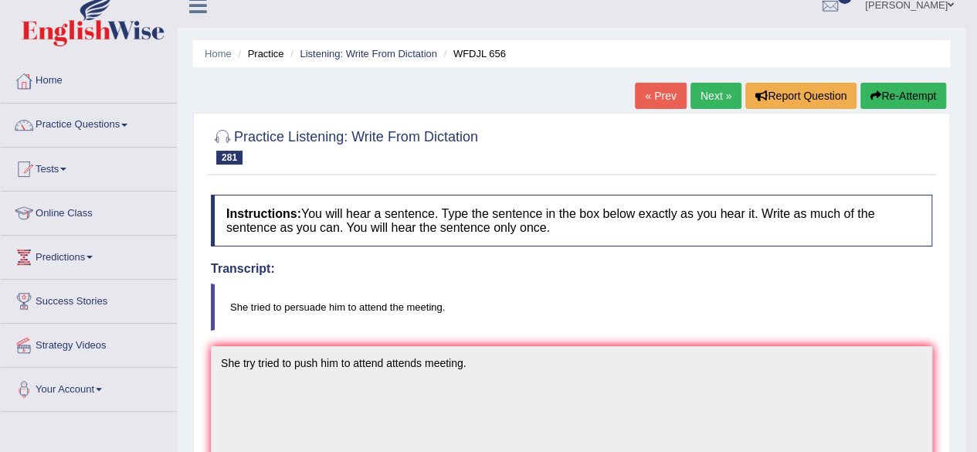
scroll to position [14, 0]
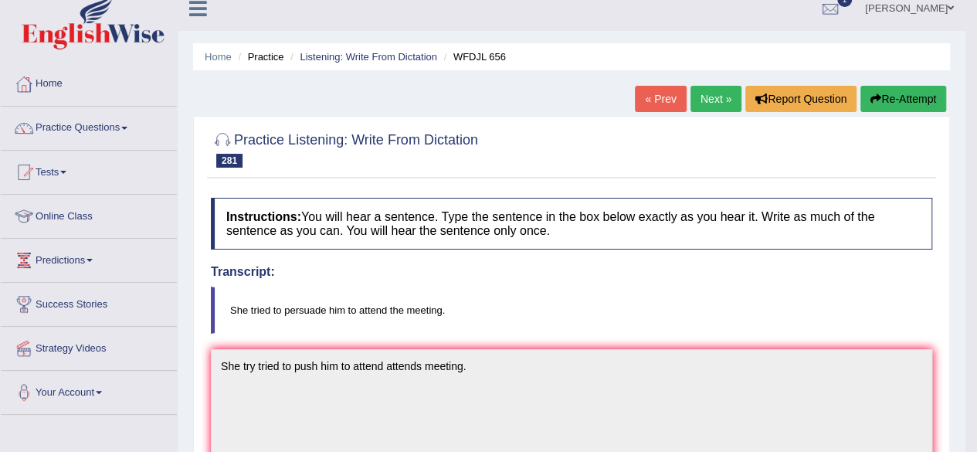
click at [709, 106] on link "Next »" at bounding box center [715, 99] width 51 height 26
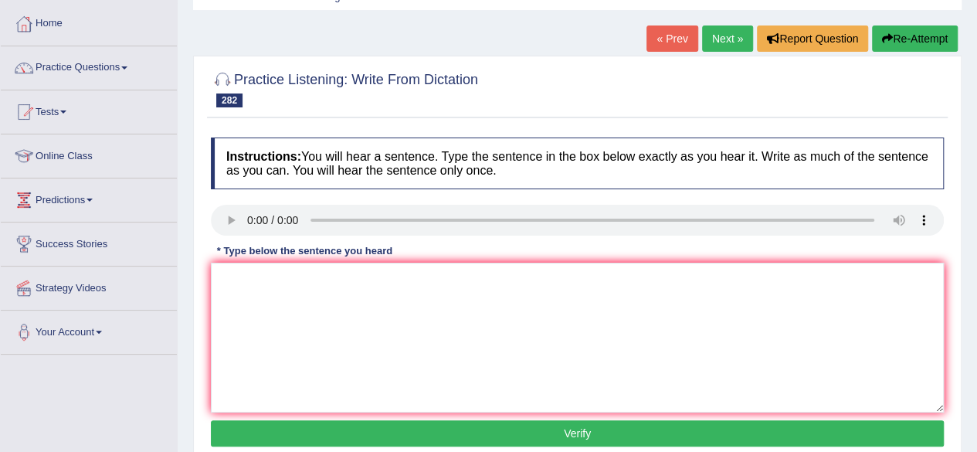
scroll to position [68, 0]
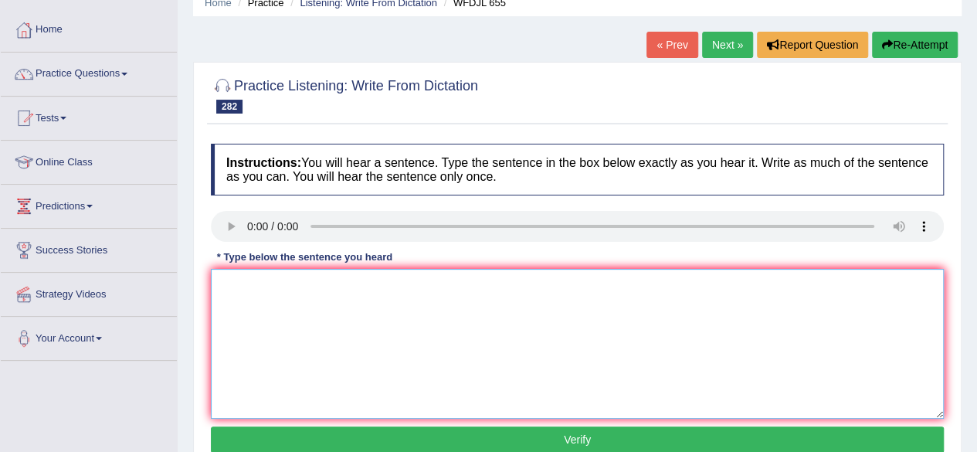
click at [312, 299] on textarea at bounding box center [577, 344] width 733 height 150
click at [373, 282] on textarea "She washed to clean or washed her hair before going to school." at bounding box center [577, 344] width 733 height 150
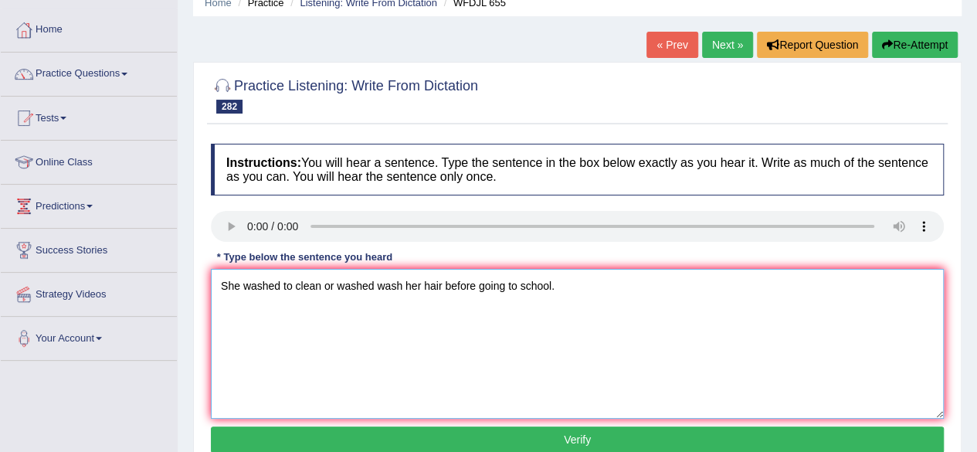
type textarea "She washed to clean or washed wash her hair before going to school."
click at [482, 430] on button "Verify" at bounding box center [577, 439] width 733 height 26
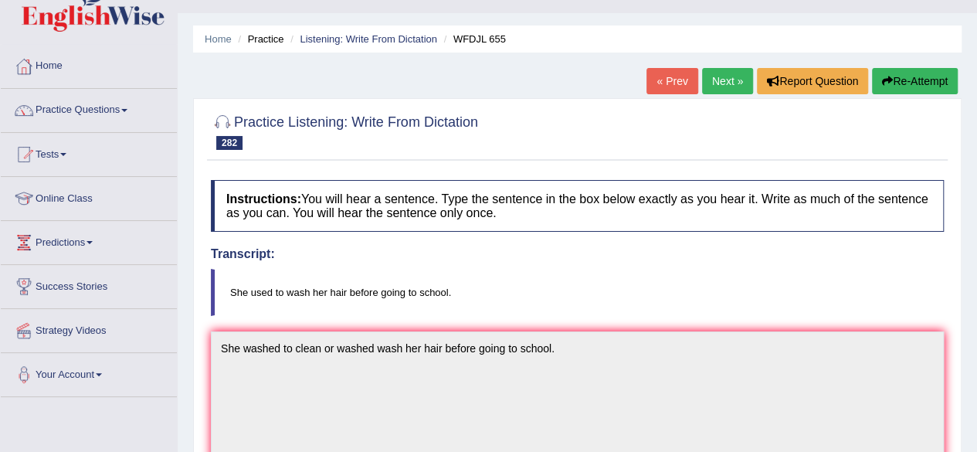
scroll to position [53, 0]
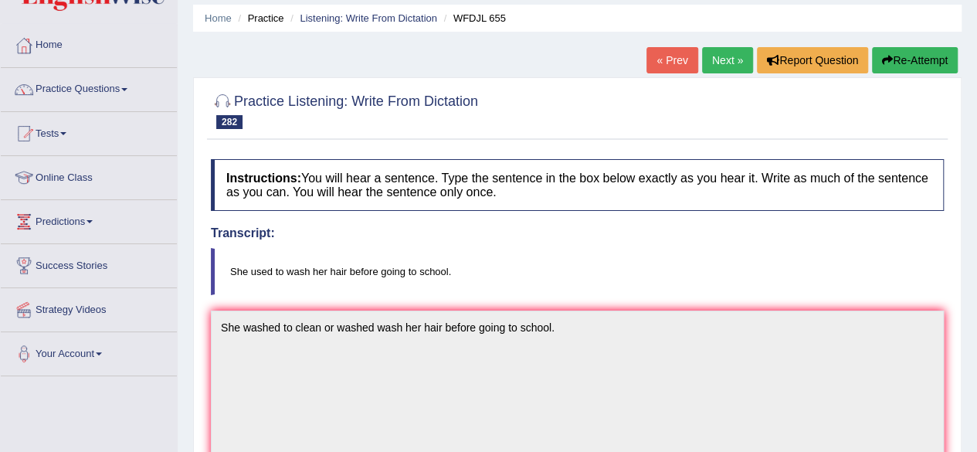
click at [734, 58] on link "Next »" at bounding box center [727, 60] width 51 height 26
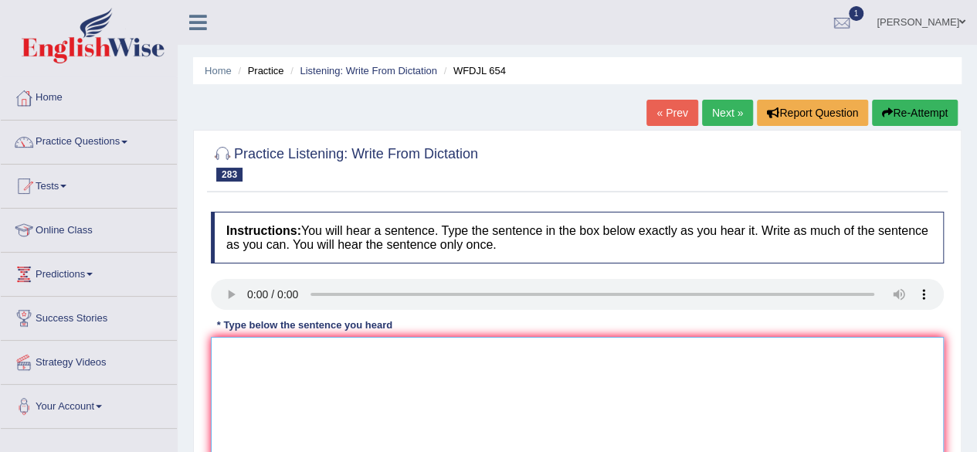
click at [247, 365] on textarea at bounding box center [577, 412] width 733 height 150
type textarea "h"
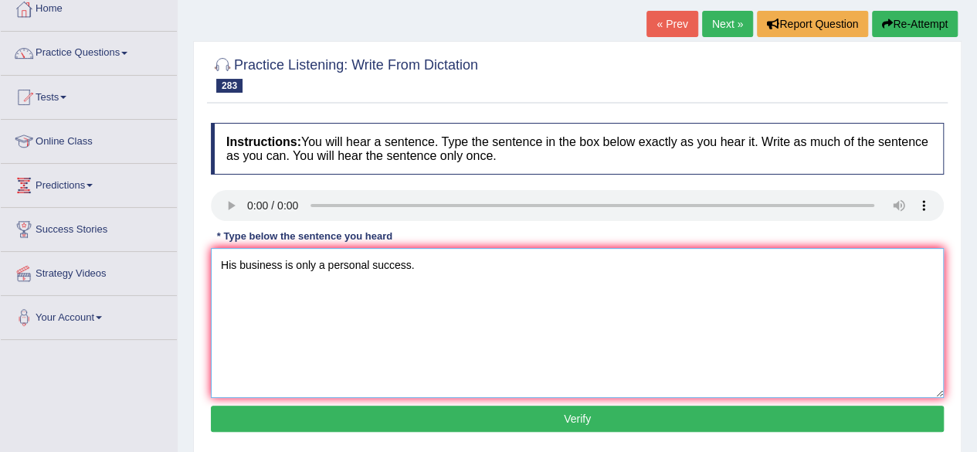
scroll to position [124, 0]
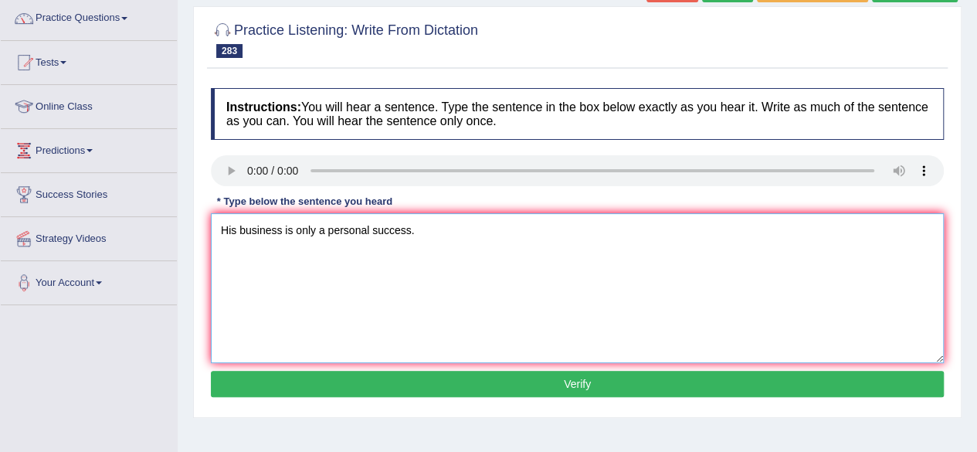
type textarea "His business is only a personal success."
click at [451, 388] on button "Verify" at bounding box center [577, 384] width 733 height 26
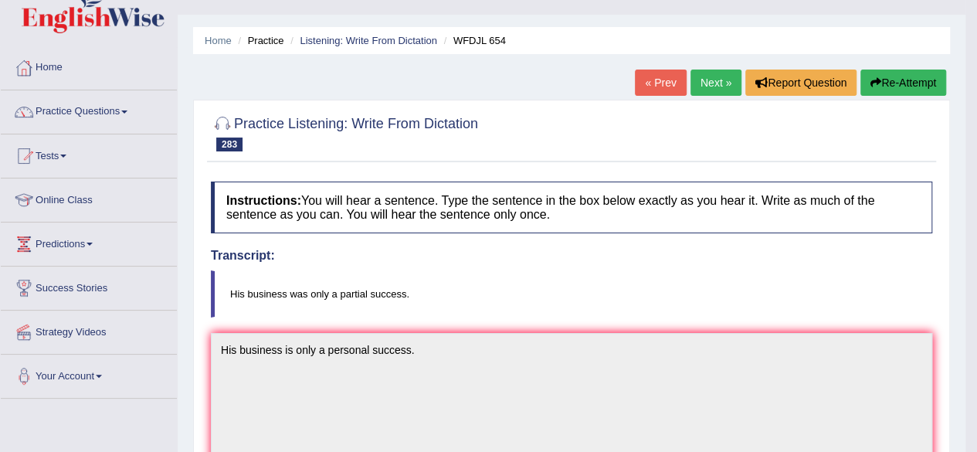
scroll to position [51, 0]
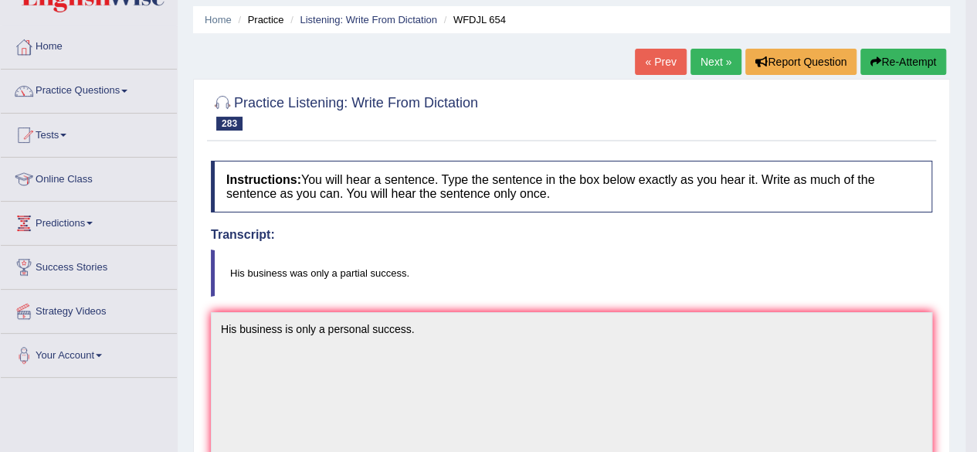
click at [716, 58] on link "Next »" at bounding box center [715, 62] width 51 height 26
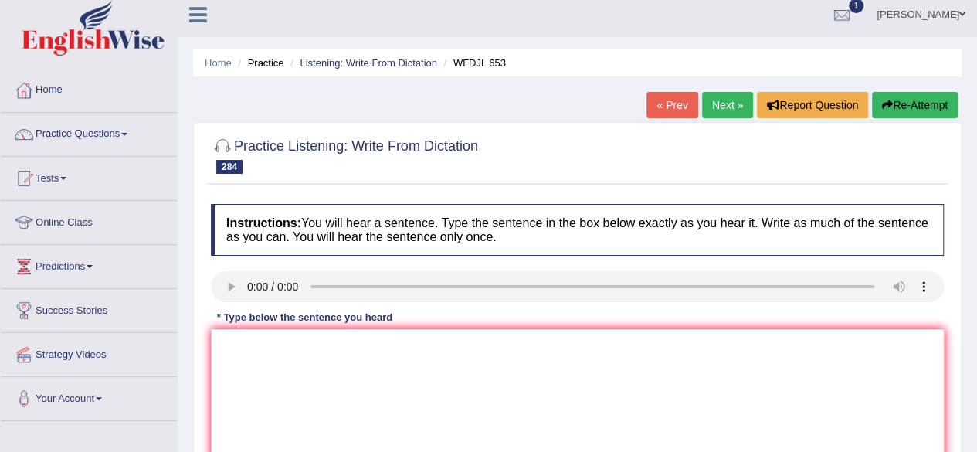
scroll to position [9, 0]
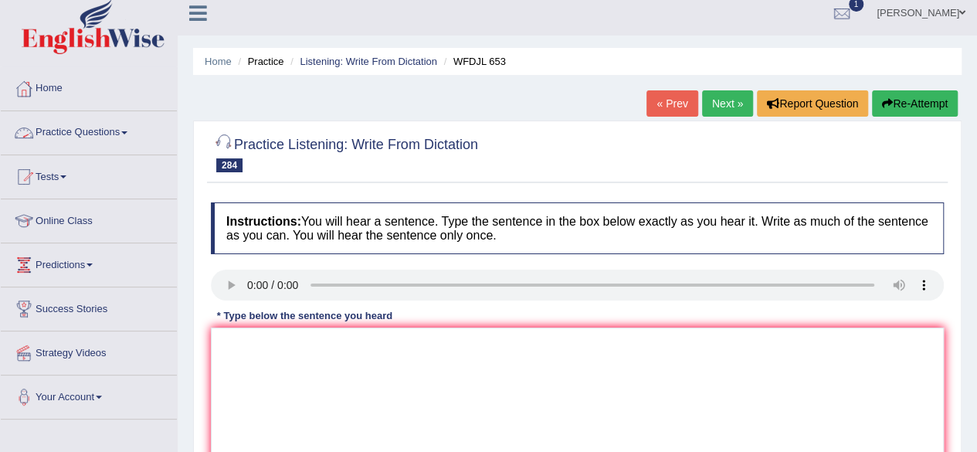
click at [66, 127] on link "Practice Questions" at bounding box center [89, 130] width 176 height 39
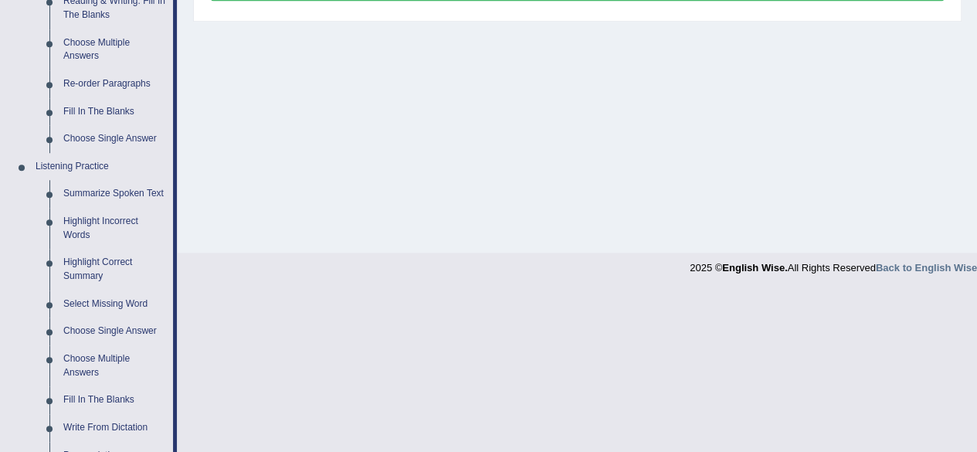
scroll to position [518, 0]
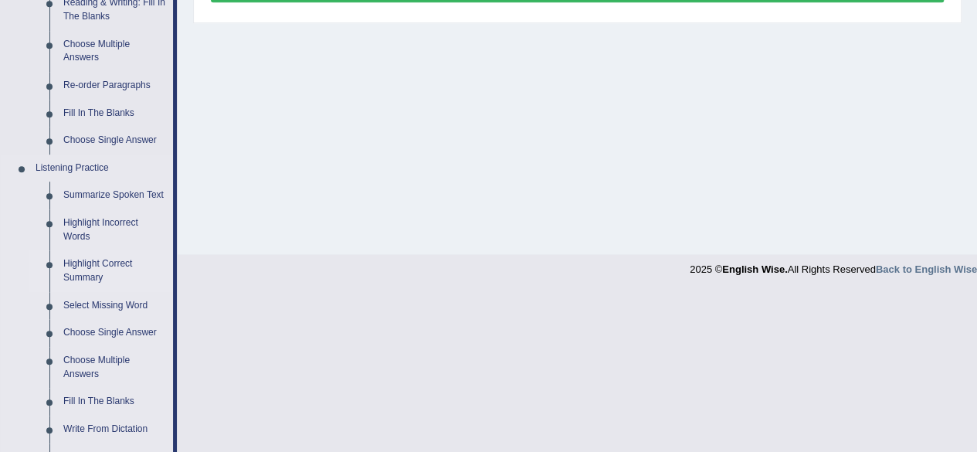
click at [98, 266] on link "Highlight Correct Summary" at bounding box center [114, 270] width 117 height 41
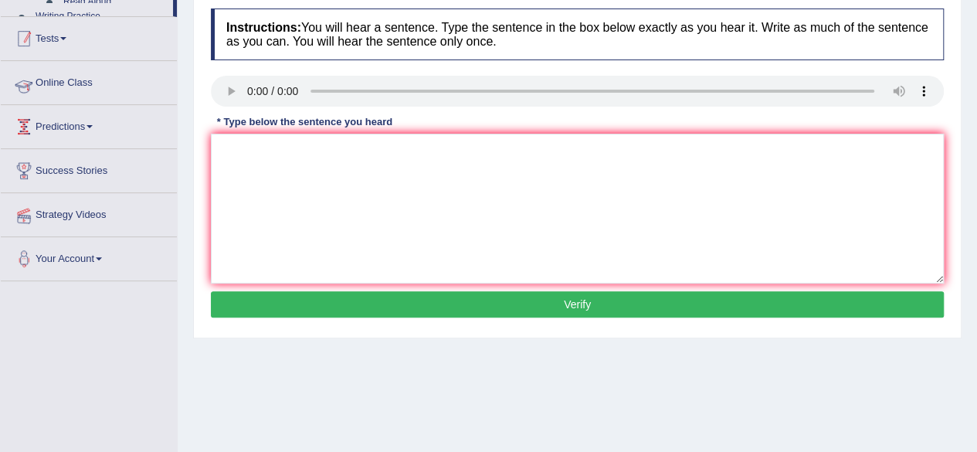
scroll to position [239, 0]
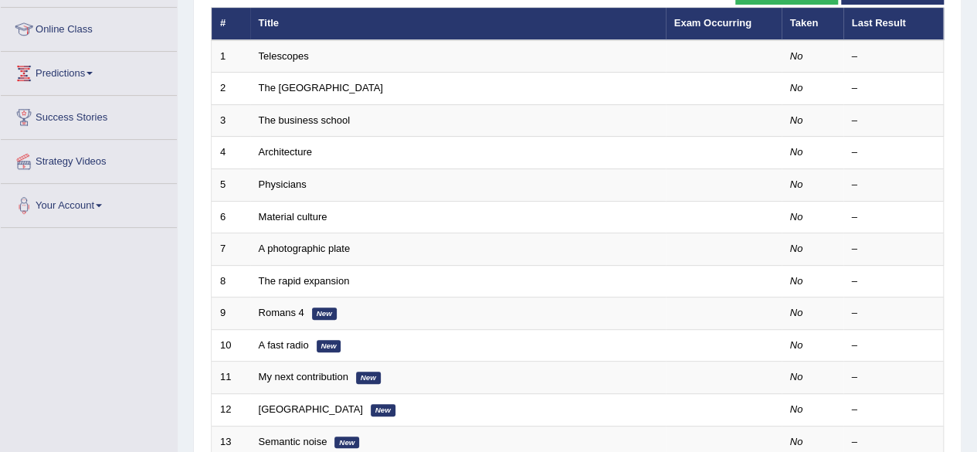
scroll to position [202, 0]
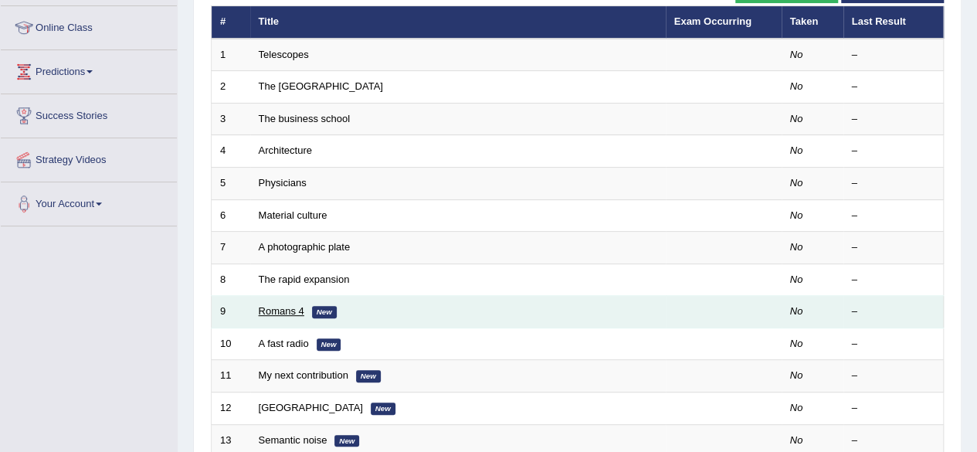
click at [266, 307] on link "Romans 4" at bounding box center [282, 311] width 46 height 12
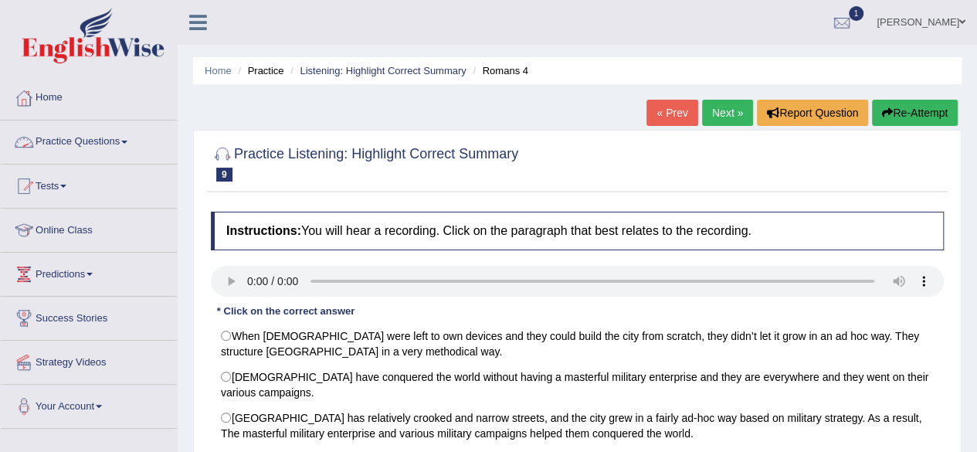
click at [121, 138] on link "Practice Questions" at bounding box center [89, 139] width 176 height 39
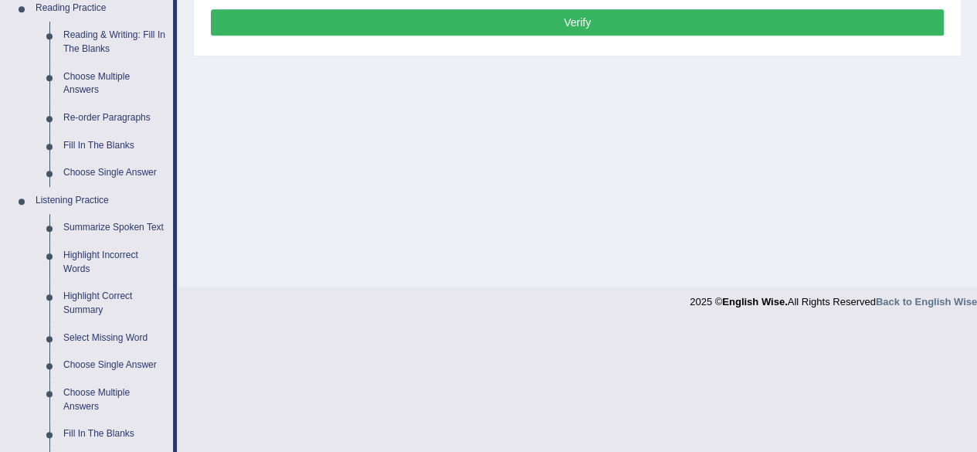
scroll to position [494, 0]
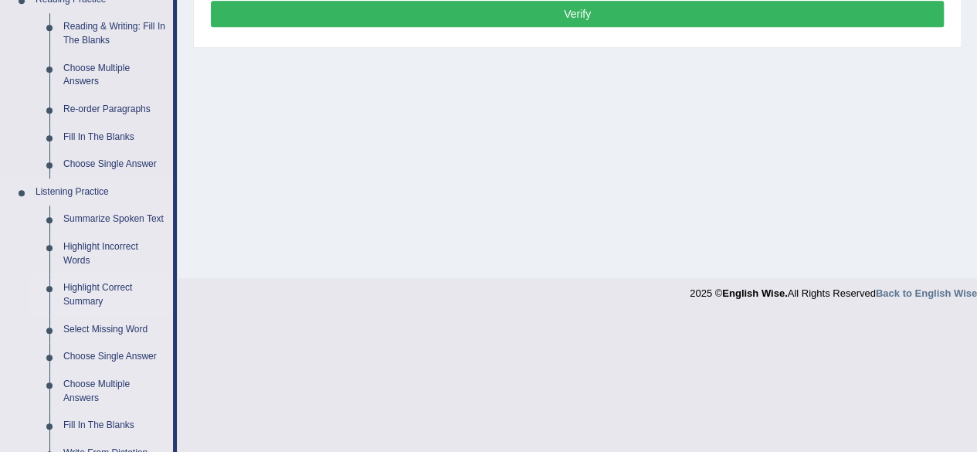
click at [102, 288] on link "Highlight Correct Summary" at bounding box center [114, 294] width 117 height 41
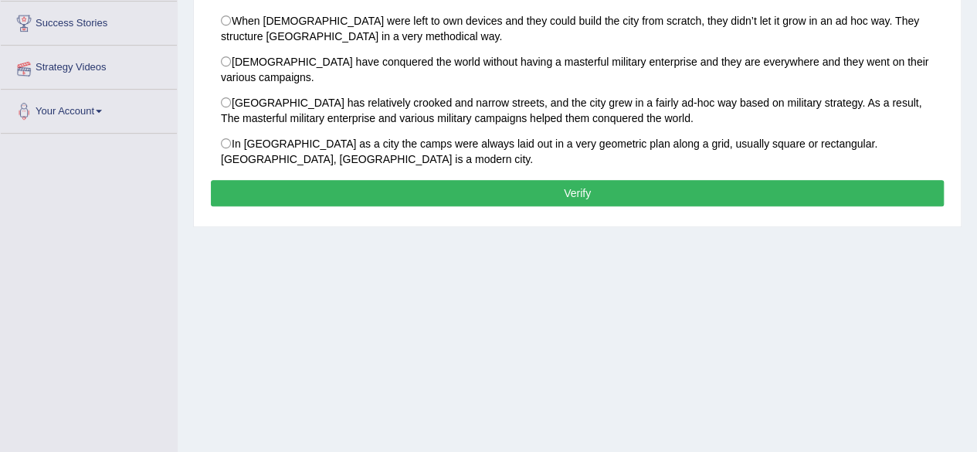
scroll to position [181, 0]
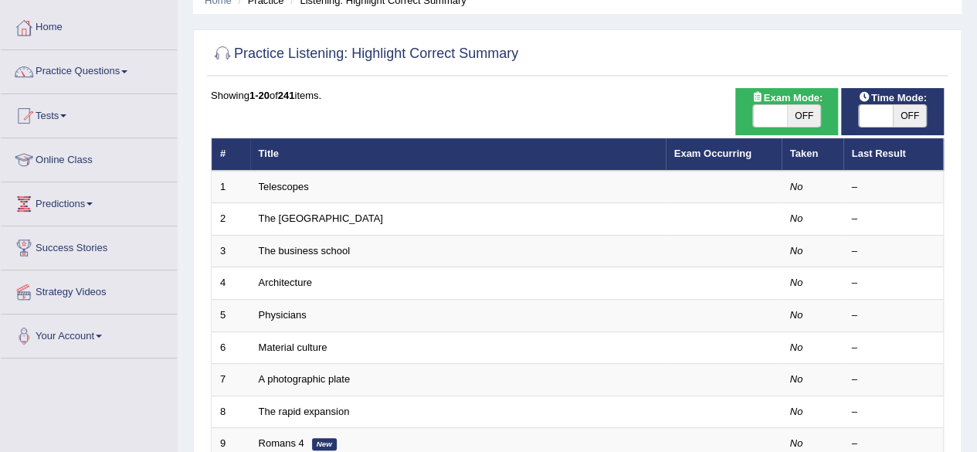
scroll to position [72, 0]
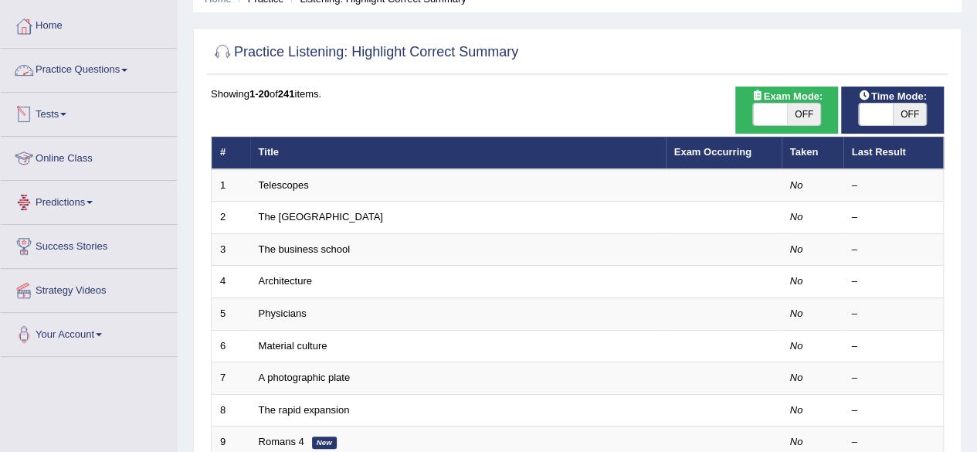
click at [73, 66] on link "Practice Questions" at bounding box center [89, 68] width 176 height 39
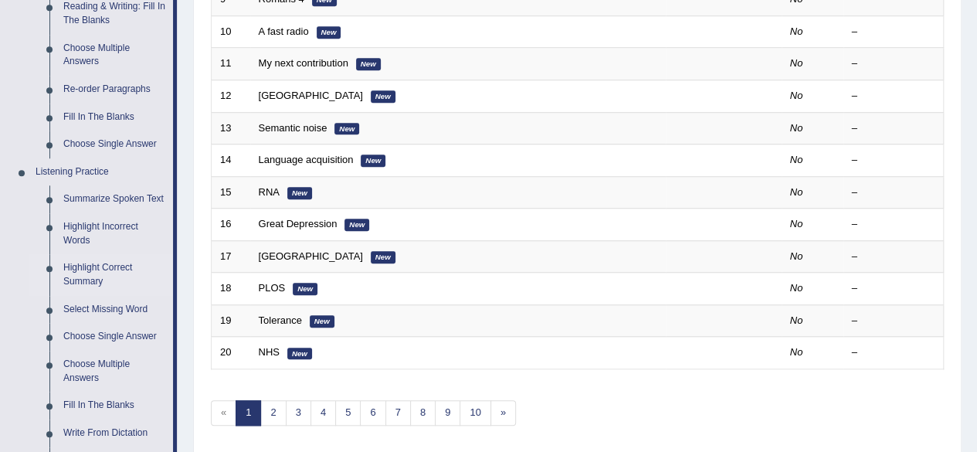
scroll to position [527, 0]
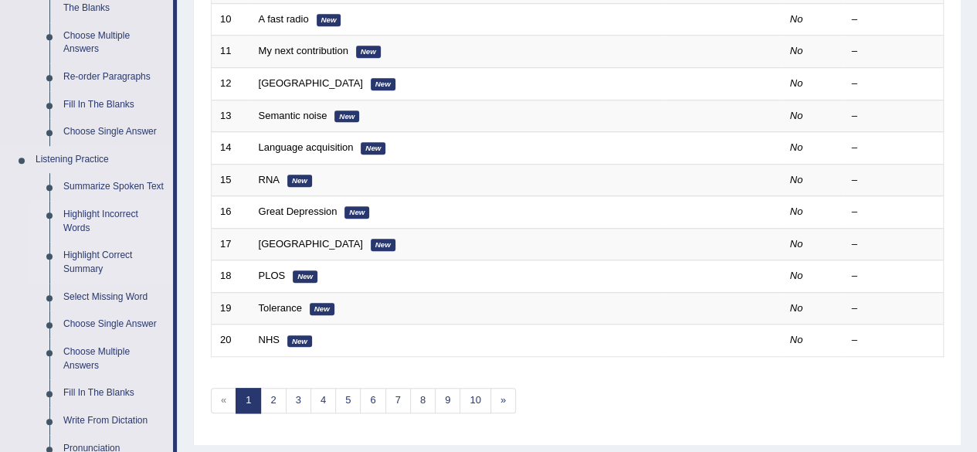
click at [77, 216] on link "Highlight Incorrect Words" at bounding box center [114, 221] width 117 height 41
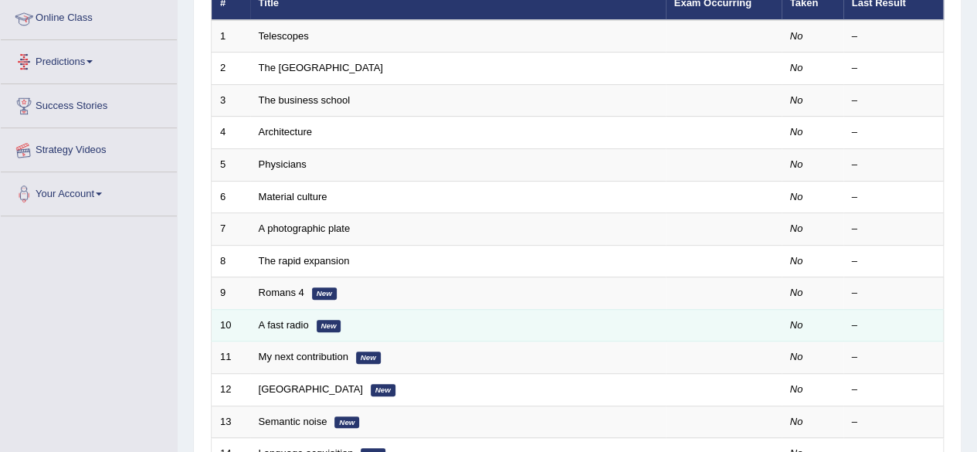
scroll to position [283, 0]
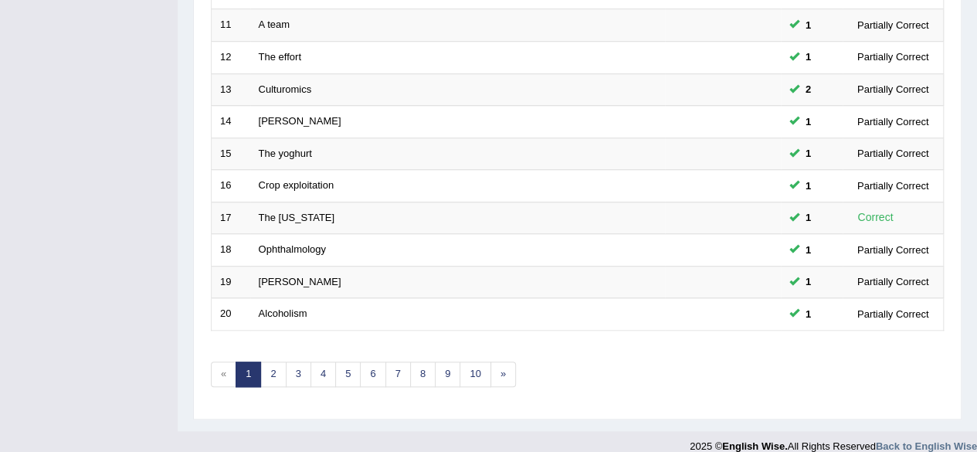
scroll to position [563, 0]
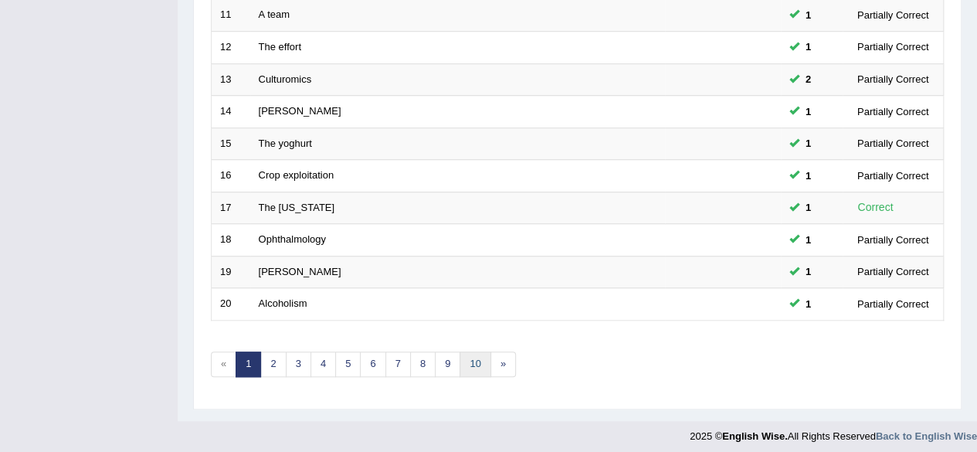
click at [469, 353] on link "10" at bounding box center [474, 363] width 31 height 25
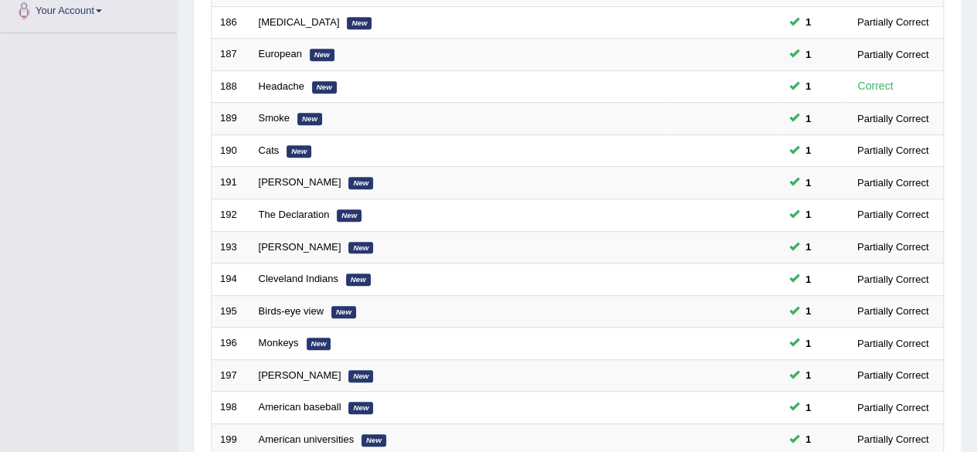
scroll to position [563, 0]
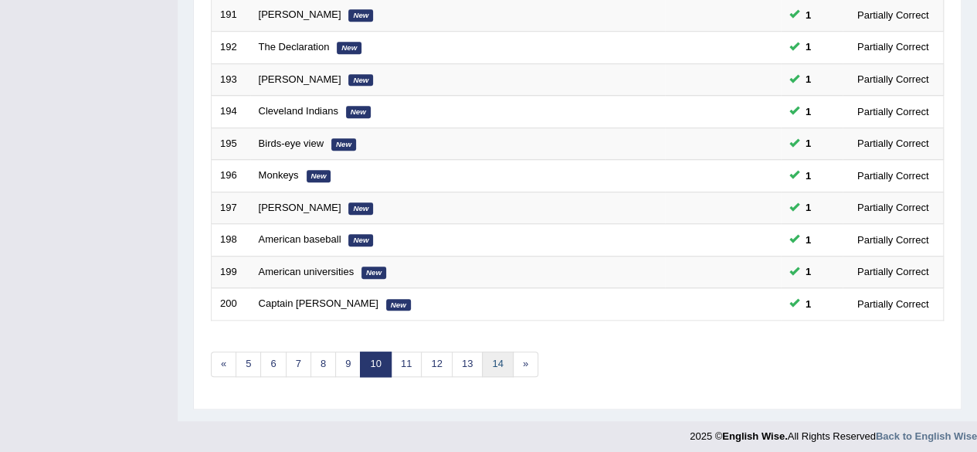
click at [499, 351] on link "14" at bounding box center [497, 363] width 31 height 25
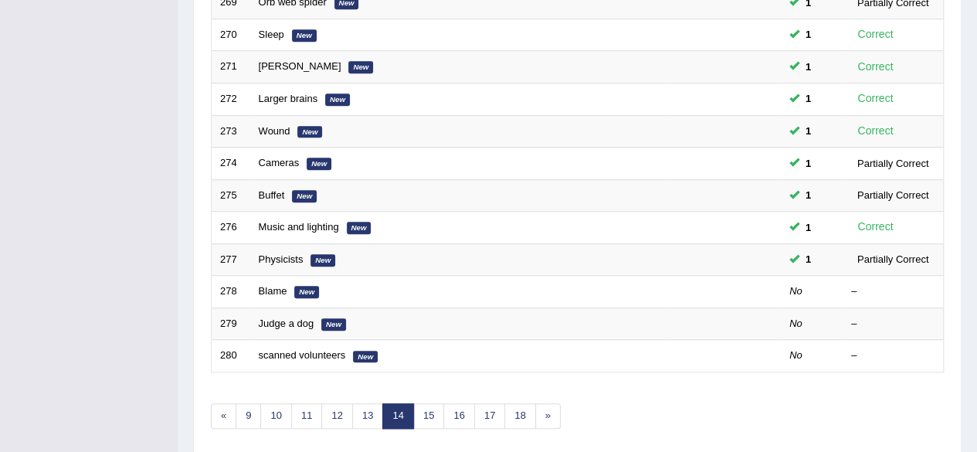
scroll to position [505, 0]
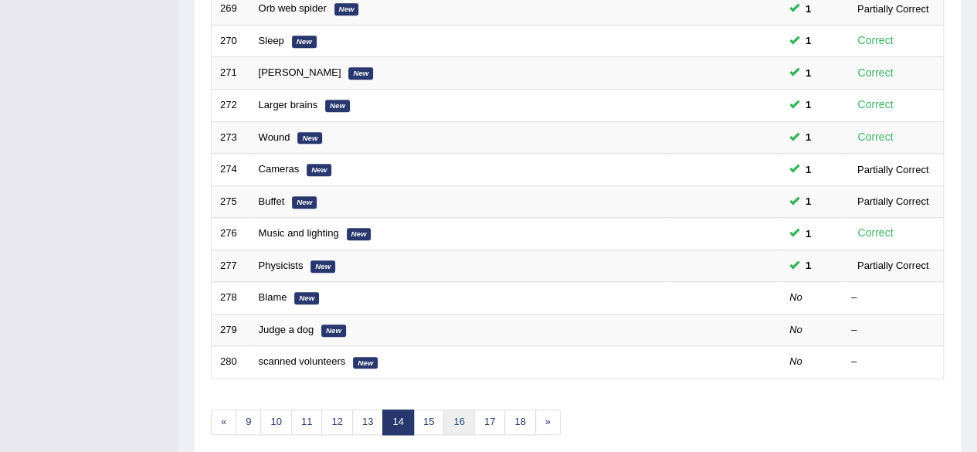
click at [456, 409] on link "16" at bounding box center [458, 421] width 31 height 25
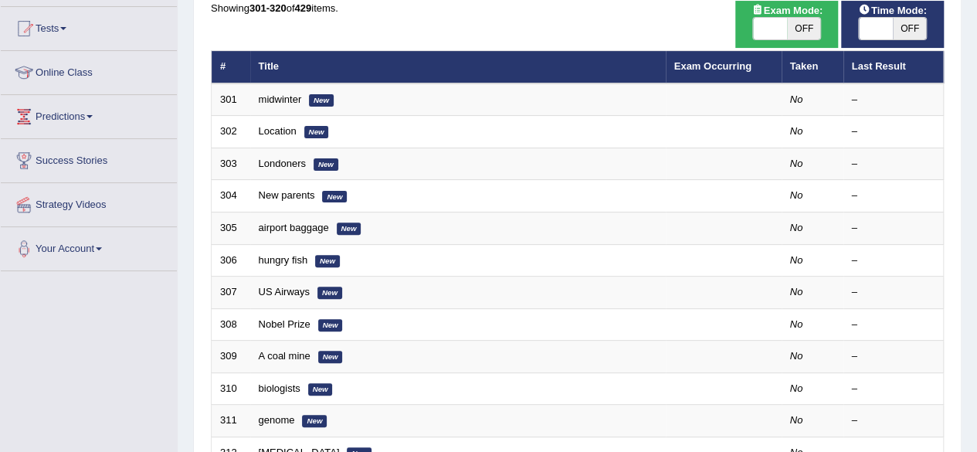
scroll to position [153, 0]
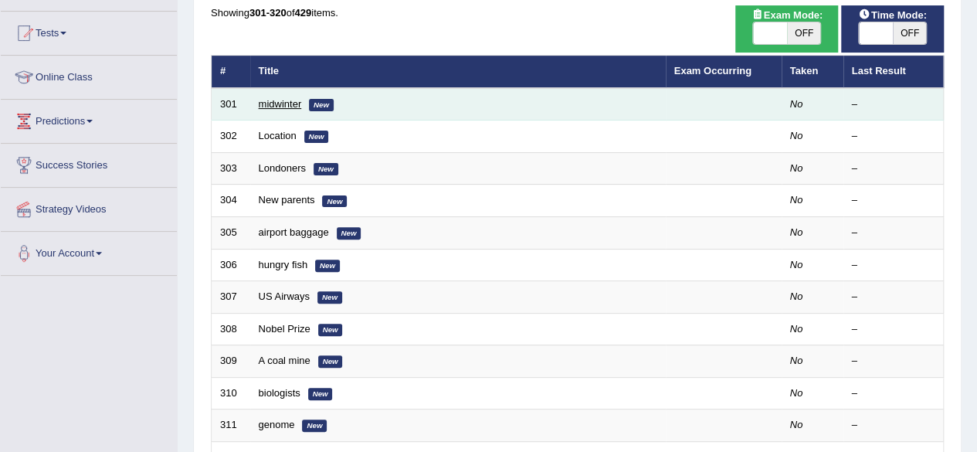
click at [276, 101] on link "midwinter" at bounding box center [280, 104] width 43 height 12
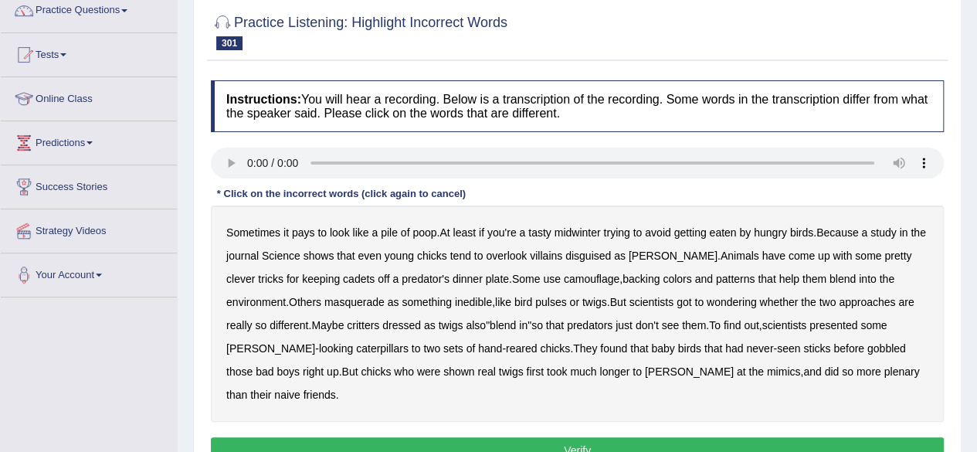
scroll to position [140, 0]
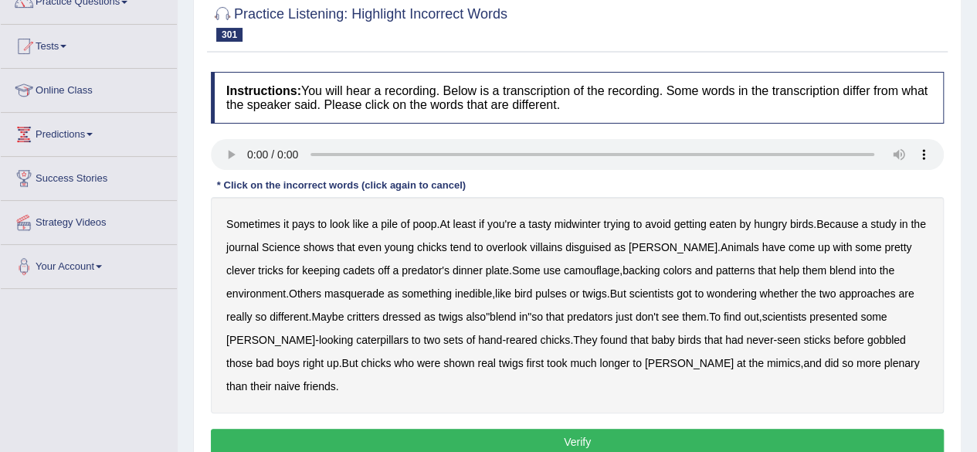
click at [591, 222] on b "midwinter" at bounding box center [577, 224] width 46 height 12
click at [559, 242] on b "villains" at bounding box center [546, 247] width 32 height 12
click at [343, 265] on b "cadets" at bounding box center [359, 270] width 32 height 12
click at [622, 266] on b "backing" at bounding box center [640, 270] width 37 height 12
click at [535, 290] on b "pulses" at bounding box center [550, 293] width 31 height 12
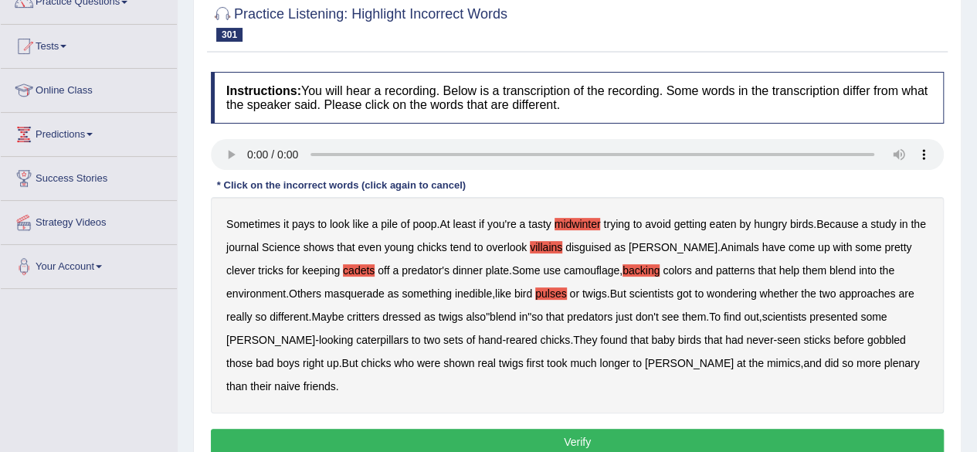
click at [883, 359] on b "plenary" at bounding box center [901, 363] width 36 height 12
click at [679, 429] on button "Verify" at bounding box center [577, 442] width 733 height 26
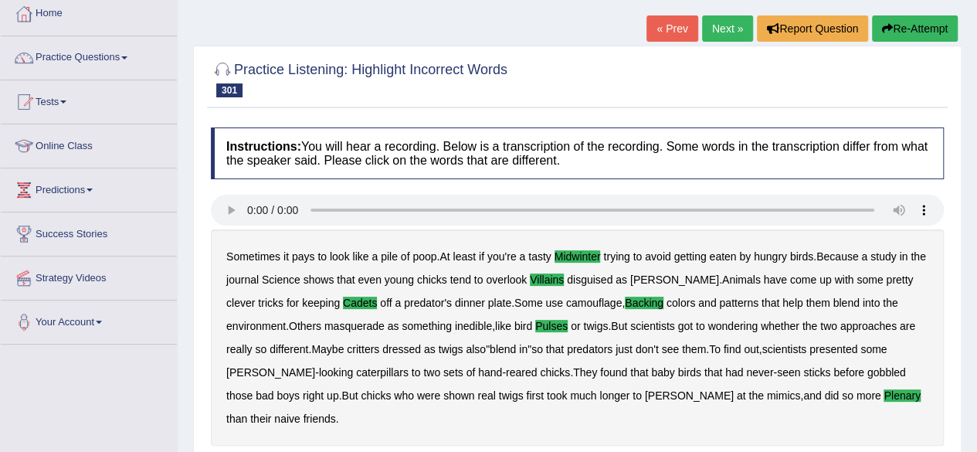
scroll to position [85, 0]
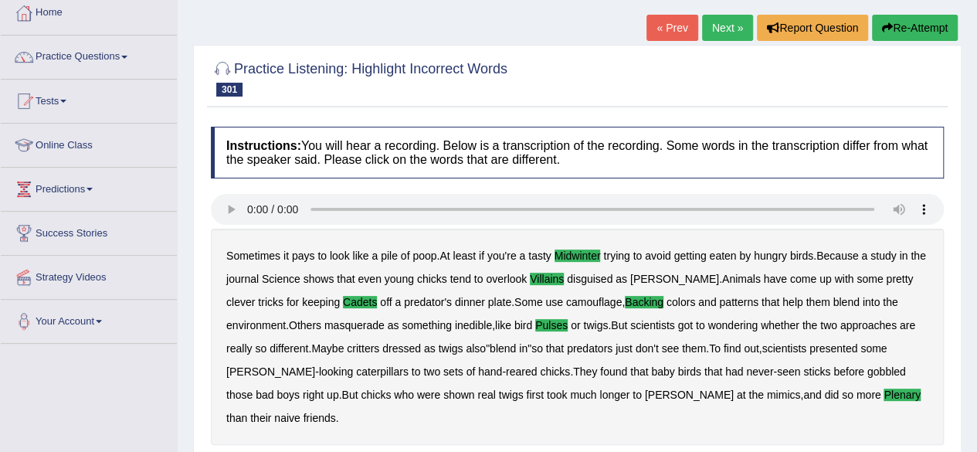
click at [730, 22] on link "Next »" at bounding box center [727, 28] width 51 height 26
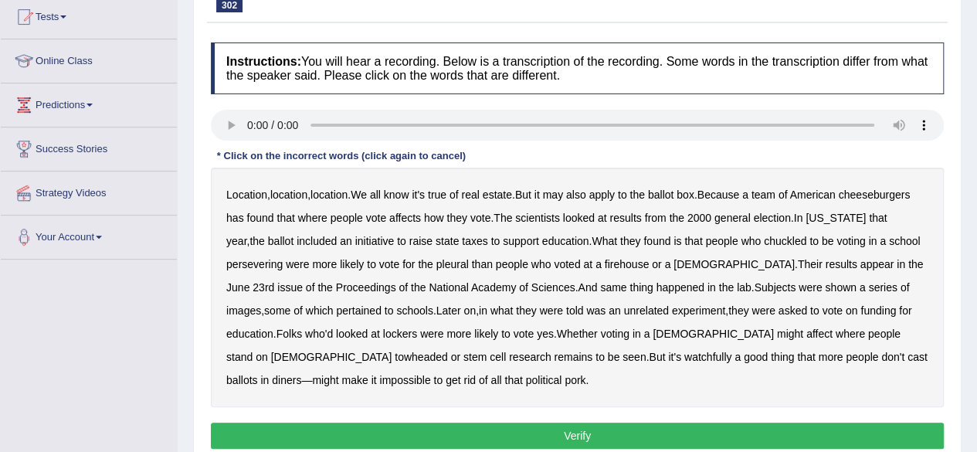
scroll to position [167, 0]
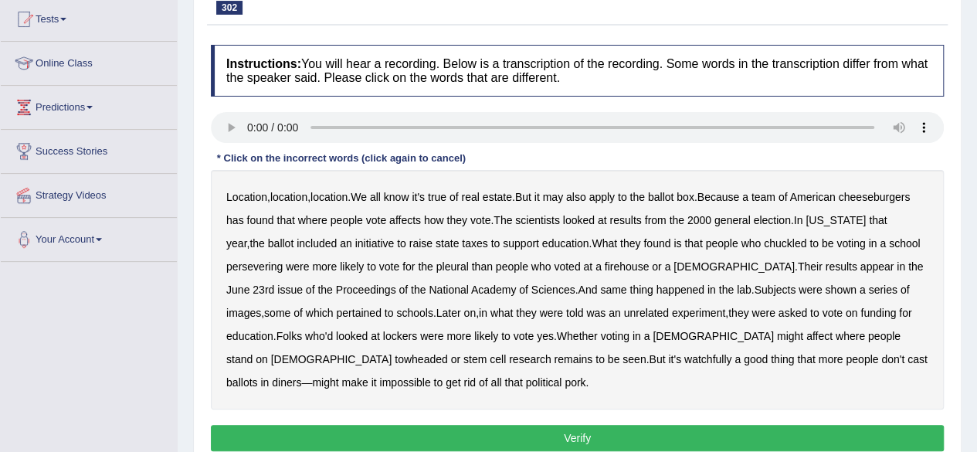
click at [874, 196] on b "cheeseburgers" at bounding box center [874, 197] width 72 height 12
click at [764, 242] on b "chuckled" at bounding box center [785, 243] width 42 height 12
click at [264, 263] on b "persevering" at bounding box center [254, 266] width 56 height 12
click at [457, 265] on b "pleural" at bounding box center [452, 266] width 32 height 12
click at [448, 353] on b "towheaded" at bounding box center [421, 359] width 53 height 12
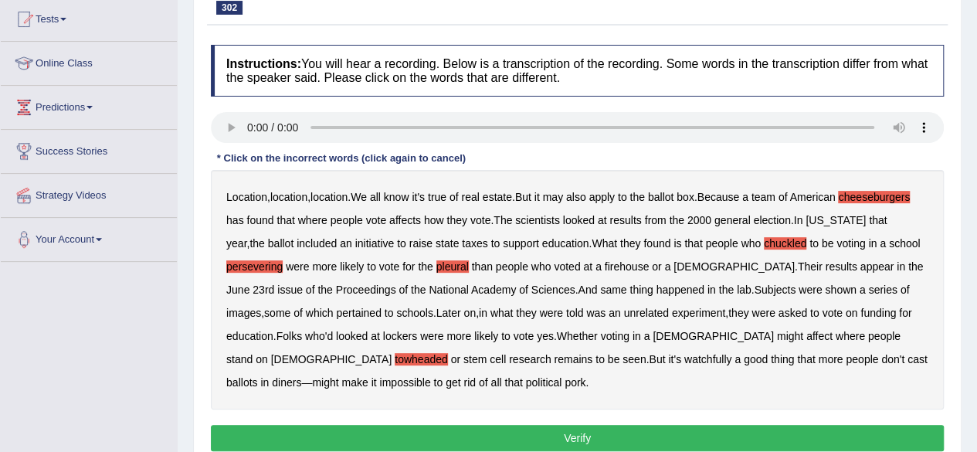
click at [684, 356] on b "watchfully" at bounding box center [707, 359] width 47 height 12
click at [473, 427] on button "Verify" at bounding box center [577, 438] width 733 height 26
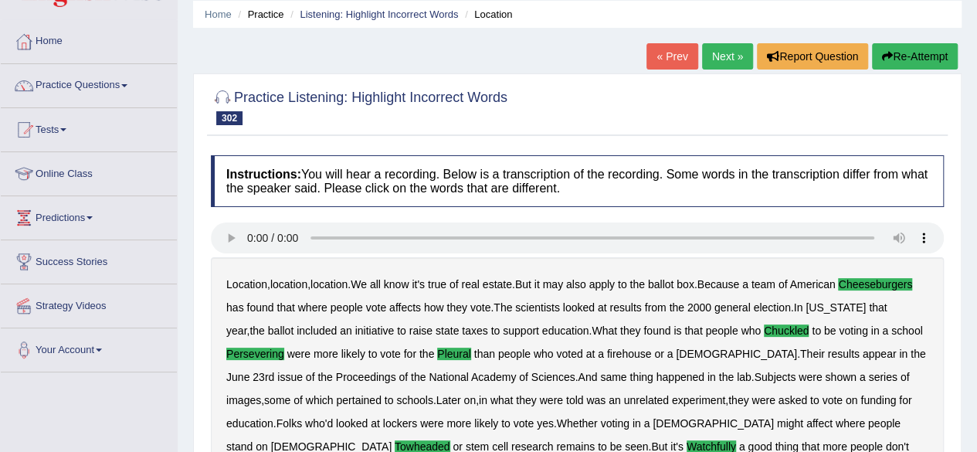
scroll to position [58, 0]
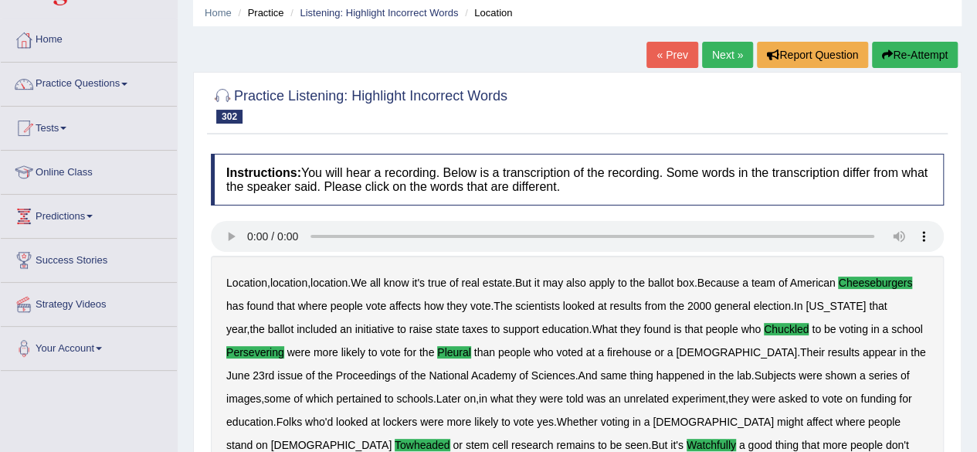
click at [731, 58] on link "Next »" at bounding box center [727, 55] width 51 height 26
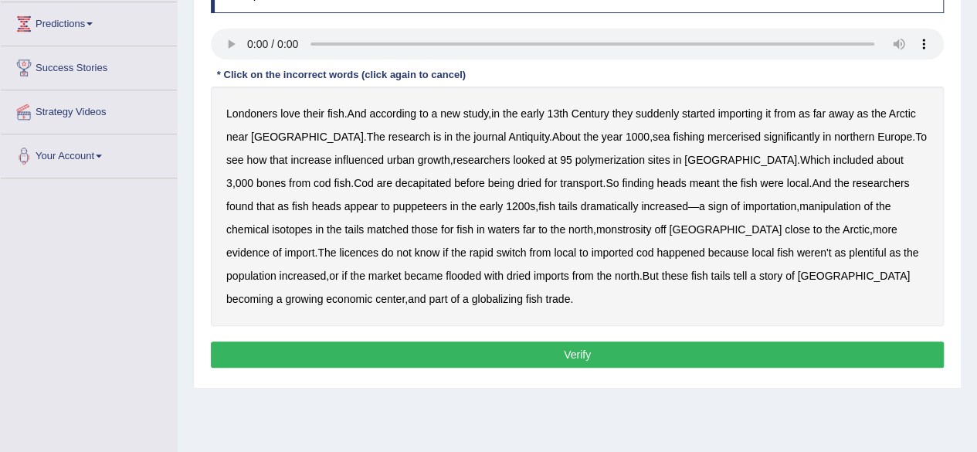
scroll to position [248, 0]
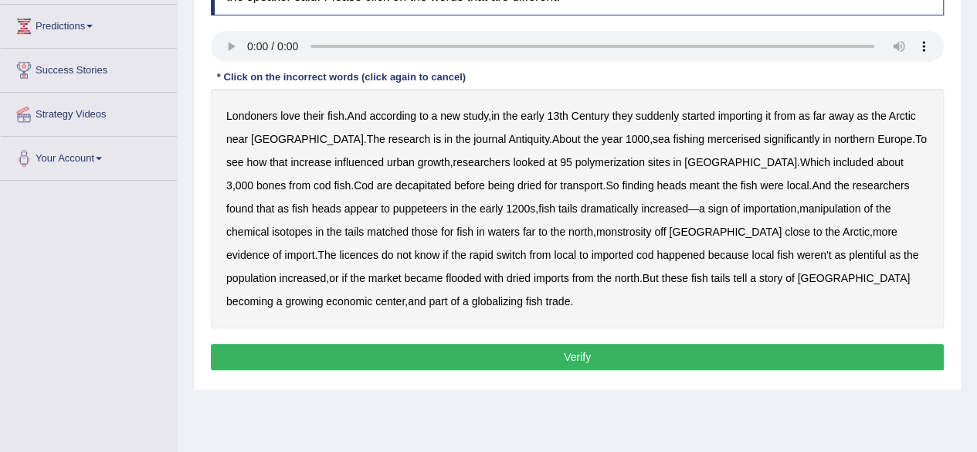
click at [707, 133] on b "mercerised" at bounding box center [733, 139] width 53 height 12
click at [574, 162] on b "polymerization" at bounding box center [608, 162] width 69 height 12
click at [393, 205] on b "puppeteers" at bounding box center [420, 208] width 54 height 12
click at [799, 206] on b "manipulation" at bounding box center [829, 208] width 61 height 12
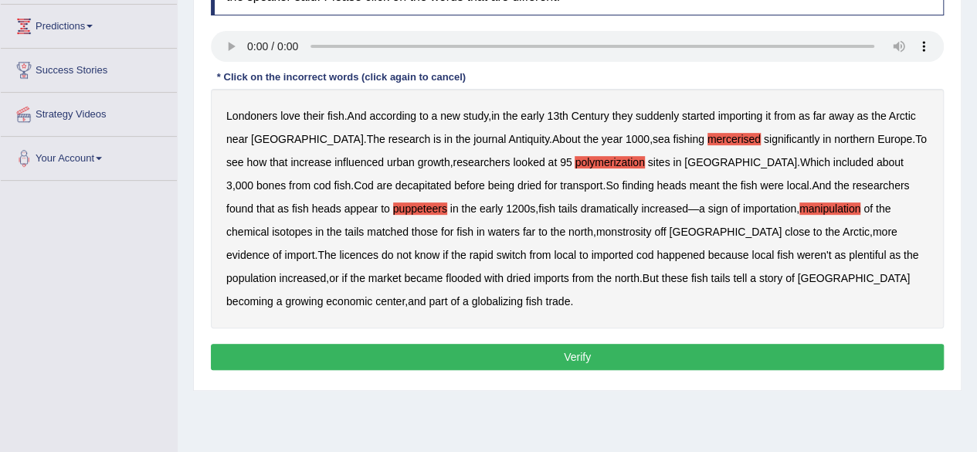
click at [454, 222] on div "Londoners love their fish . And according to a new study , in the early 13th Ce…" at bounding box center [577, 208] width 733 height 239
click at [596, 225] on b "monstrosity" at bounding box center [624, 231] width 56 height 12
click at [378, 249] on b "licences" at bounding box center [358, 255] width 39 height 12
click at [510, 350] on button "Verify" at bounding box center [577, 357] width 733 height 26
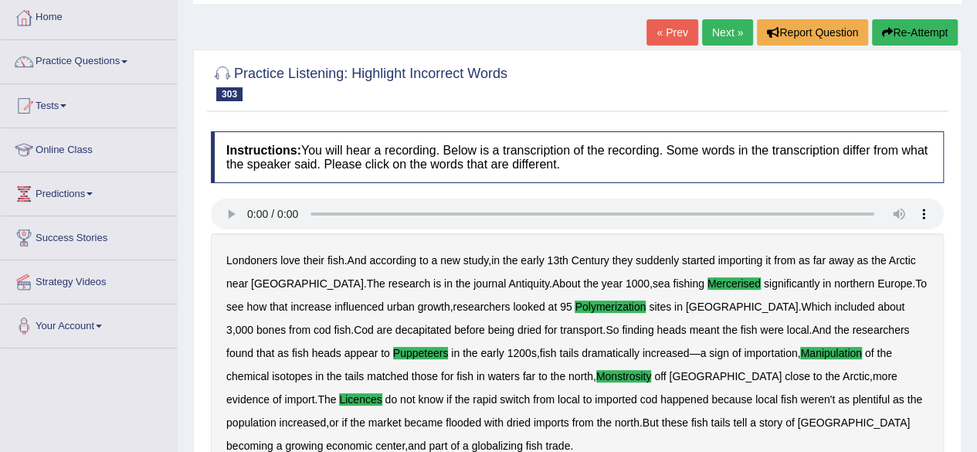
scroll to position [78, 0]
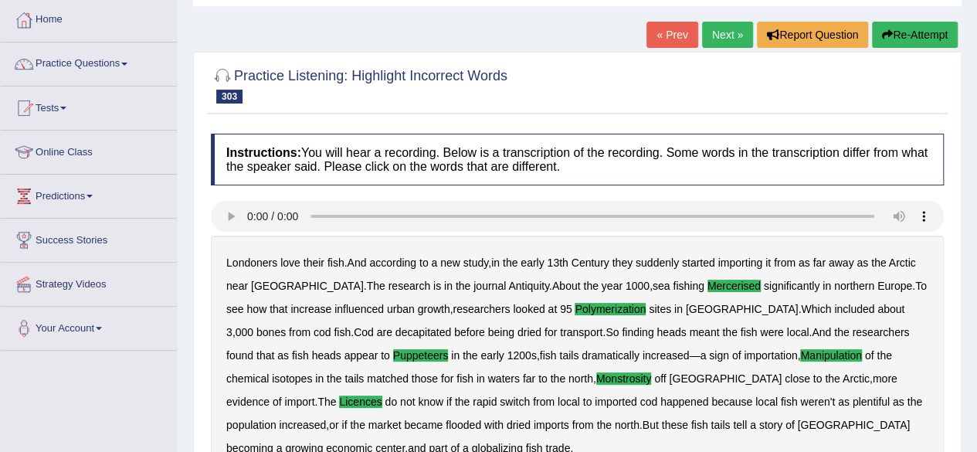
click at [723, 32] on link "Next »" at bounding box center [727, 35] width 51 height 26
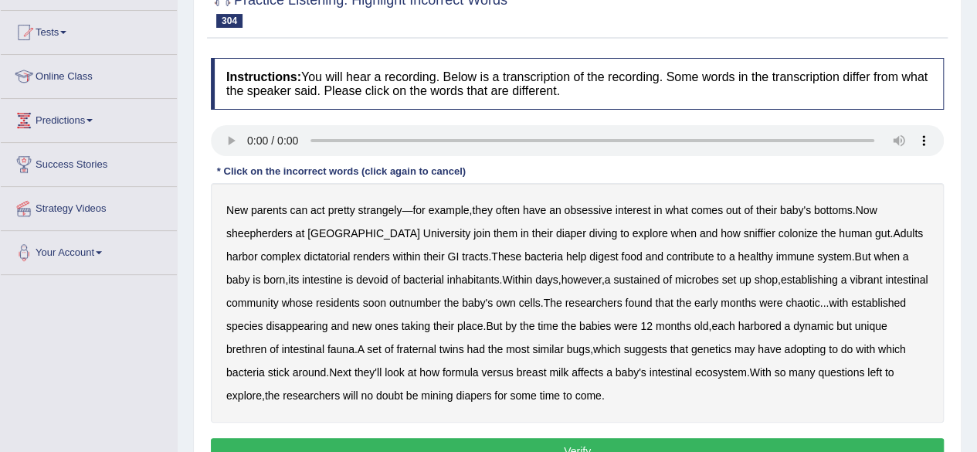
scroll to position [168, 0]
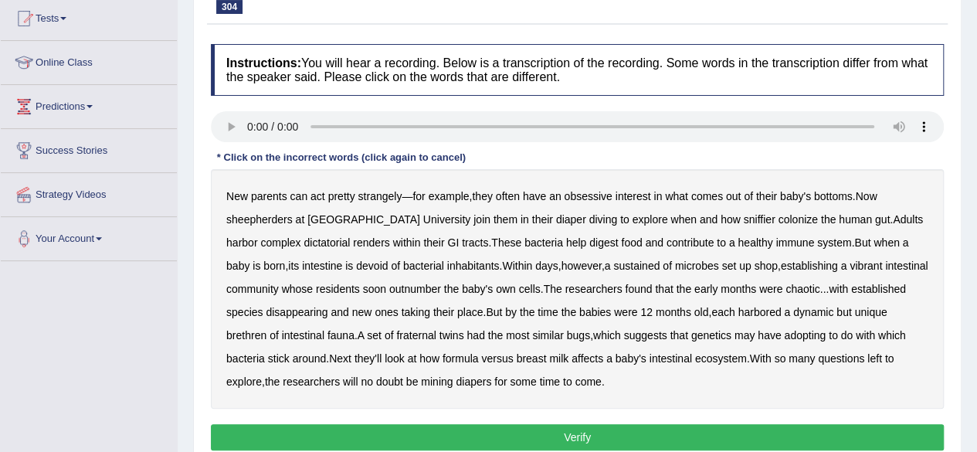
click at [270, 218] on b "sheepherders" at bounding box center [259, 219] width 66 height 12
click at [744, 217] on b "sniffier" at bounding box center [760, 219] width 32 height 12
click at [304, 238] on b "dictatorial" at bounding box center [326, 242] width 46 height 12
click at [353, 239] on b "renders" at bounding box center [371, 242] width 36 height 12
click at [666, 243] on b "contribute" at bounding box center [689, 242] width 47 height 12
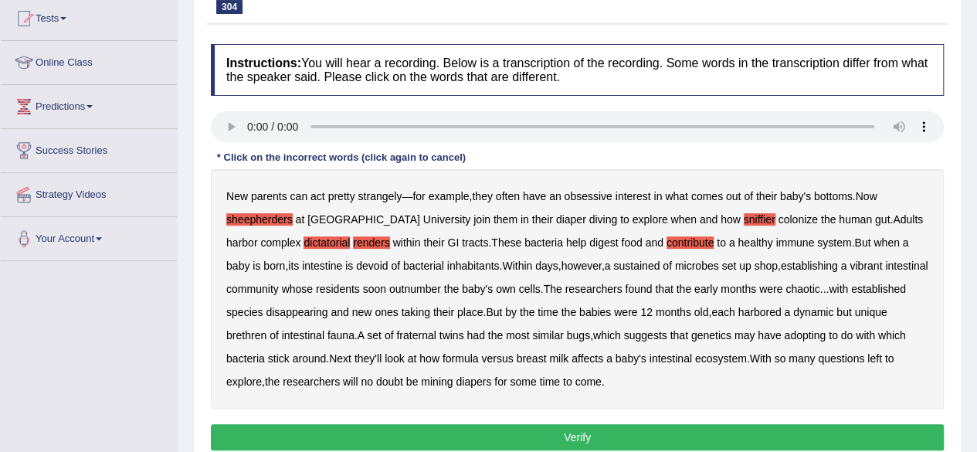
click at [666, 240] on b "contribute" at bounding box center [689, 242] width 47 height 12
click at [626, 266] on b "sustained" at bounding box center [636, 265] width 46 height 12
click at [250, 330] on b "brethren" at bounding box center [246, 335] width 40 height 12
click at [815, 333] on b "adopting" at bounding box center [805, 335] width 42 height 12
click at [537, 439] on button "Verify" at bounding box center [577, 437] width 733 height 26
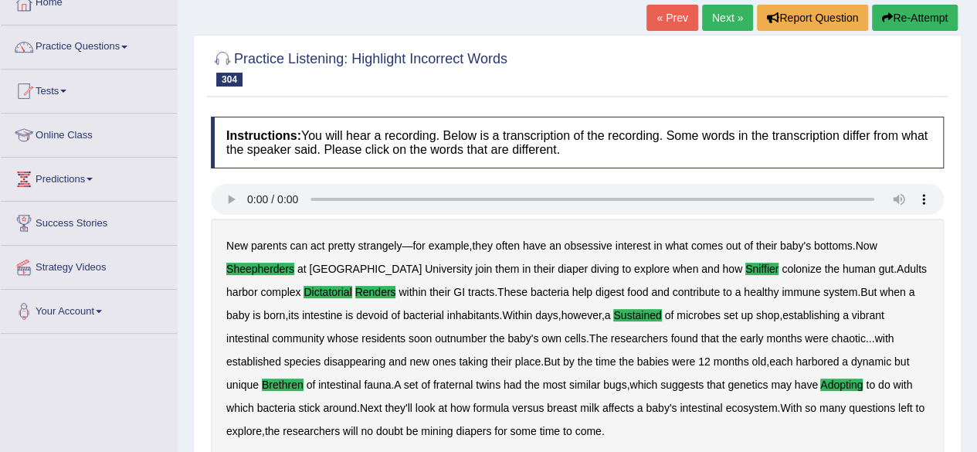
scroll to position [63, 0]
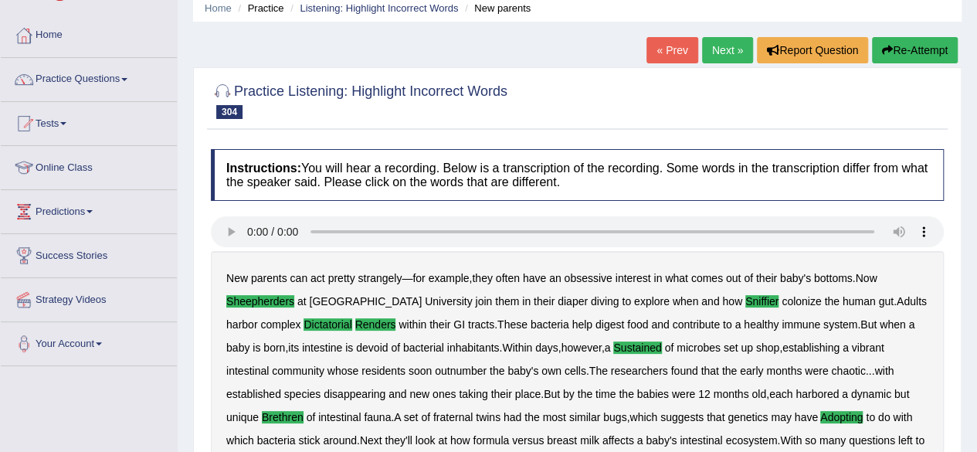
click at [725, 46] on link "Next »" at bounding box center [727, 50] width 51 height 26
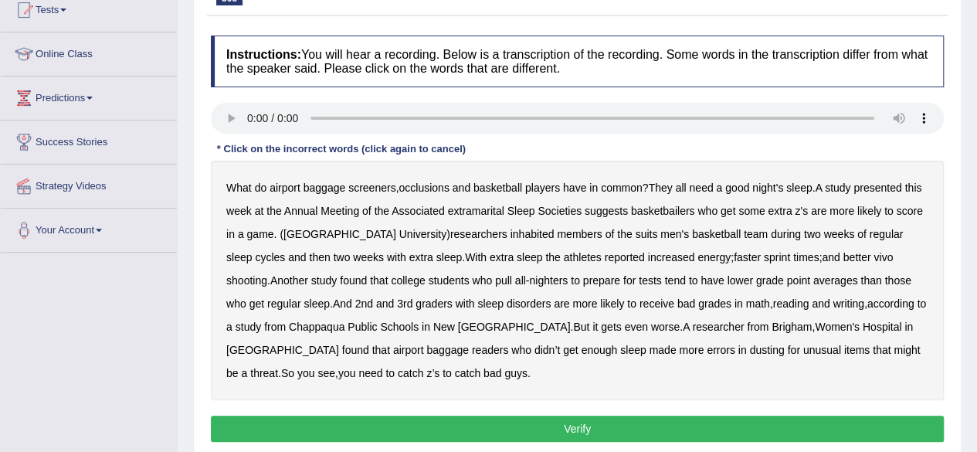
scroll to position [168, 0]
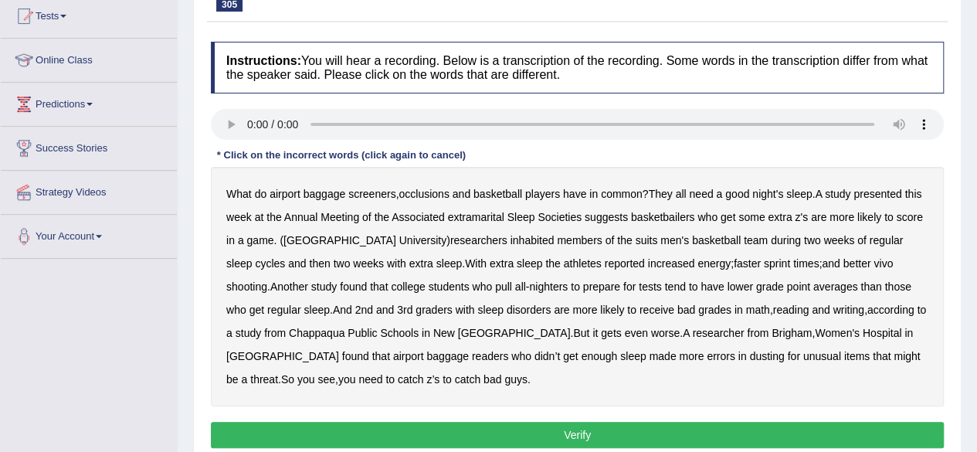
click at [976, 282] on html "Toggle navigation Home Practice Questions Speaking Practice Read Aloud Repeat S…" at bounding box center [488, 56] width 977 height 452
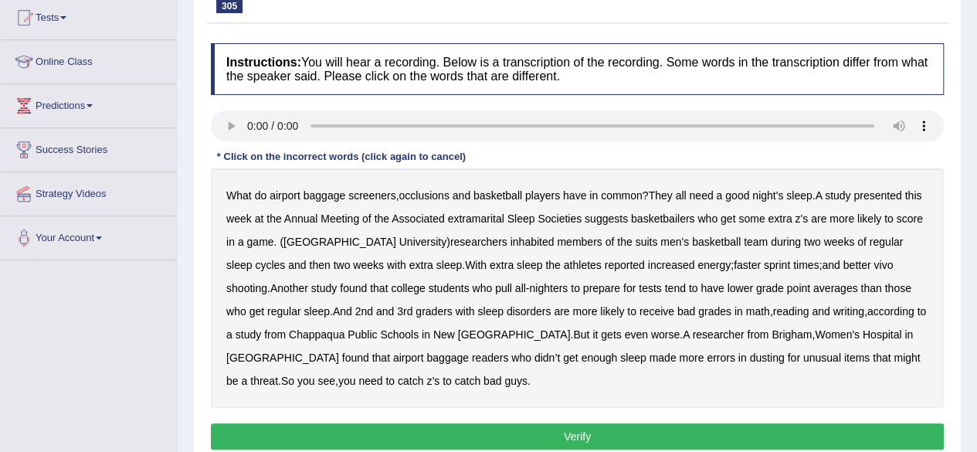
click at [439, 192] on b "occlusions" at bounding box center [423, 195] width 50 height 12
click at [500, 216] on b "extramarital" at bounding box center [475, 218] width 56 height 12
click at [510, 240] on b "inhabited" at bounding box center [532, 241] width 44 height 12
click at [873, 263] on b "vivo" at bounding box center [882, 265] width 19 height 12
click at [472, 358] on b "readers" at bounding box center [490, 357] width 36 height 12
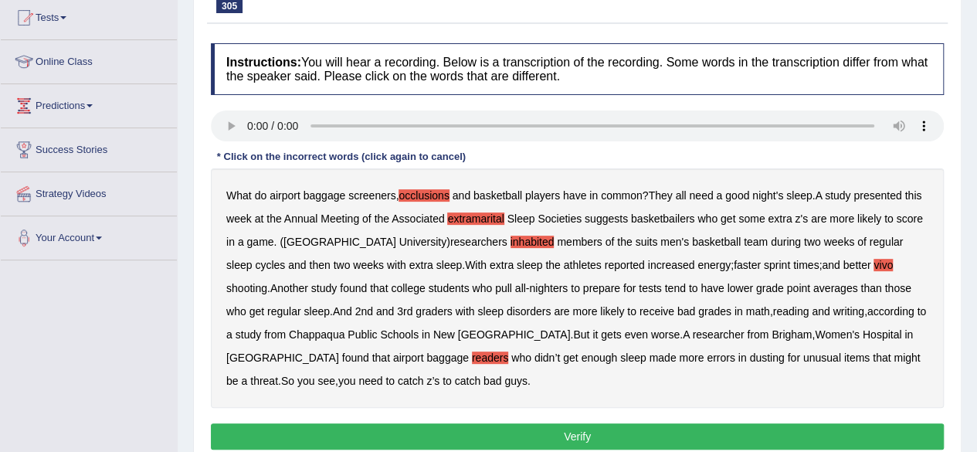
click at [749, 356] on b "dusting" at bounding box center [766, 357] width 35 height 12
click at [873, 263] on b "vivo" at bounding box center [882, 265] width 19 height 12
click at [645, 434] on button "Verify" at bounding box center [577, 436] width 733 height 26
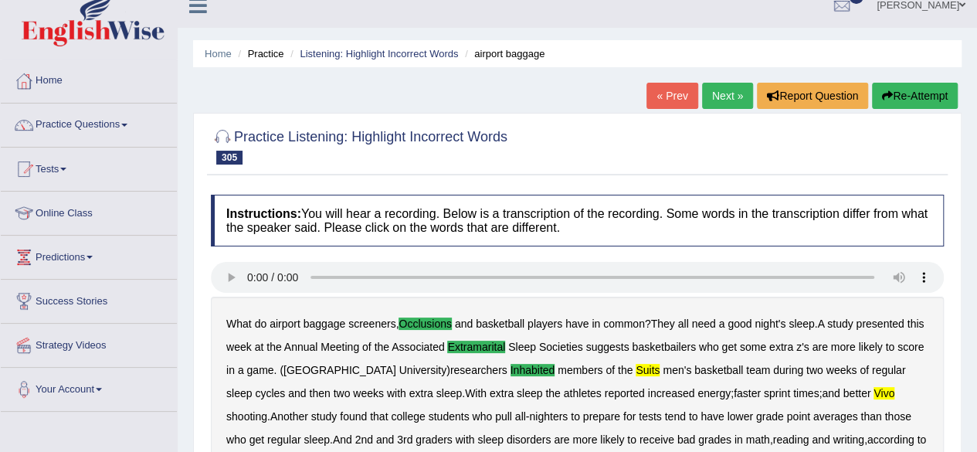
scroll to position [15, 0]
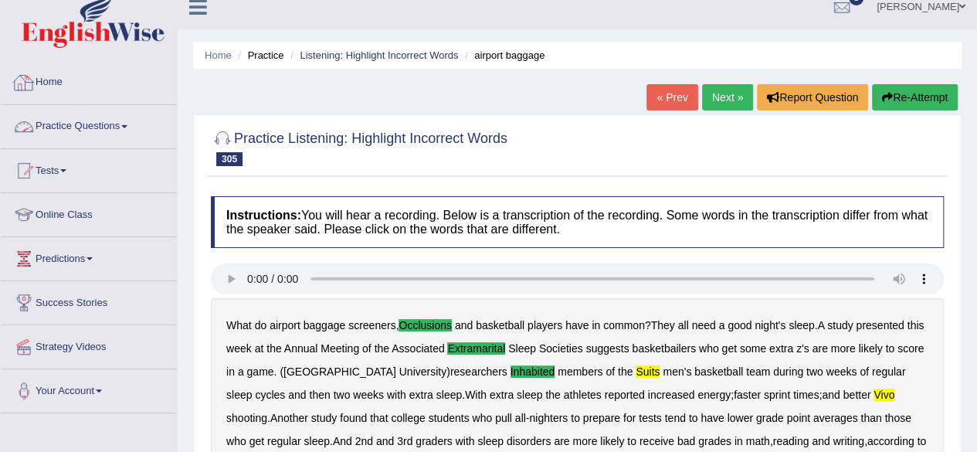
click at [30, 78] on div at bounding box center [23, 82] width 23 height 23
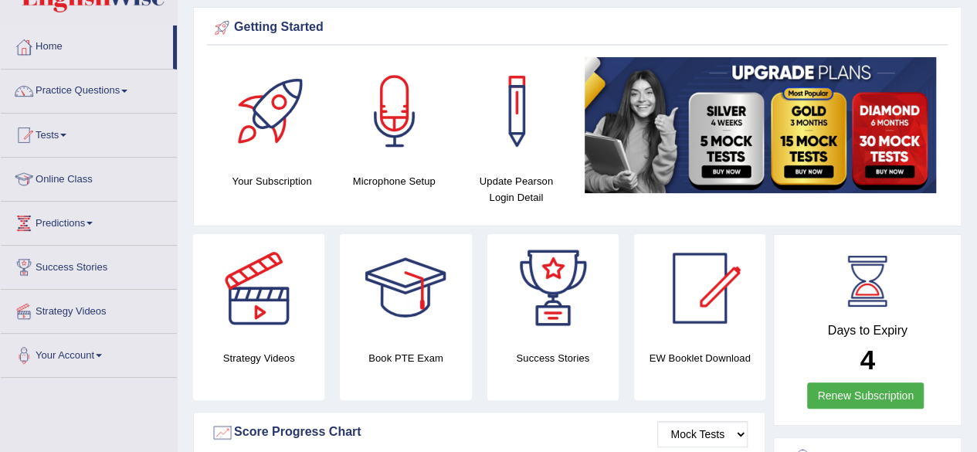
scroll to position [36, 0]
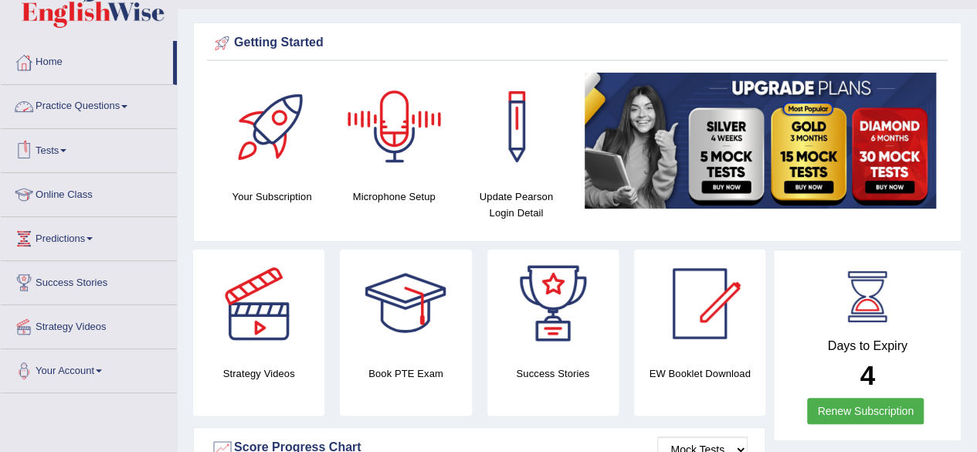
click at [86, 108] on link "Practice Questions" at bounding box center [89, 104] width 176 height 39
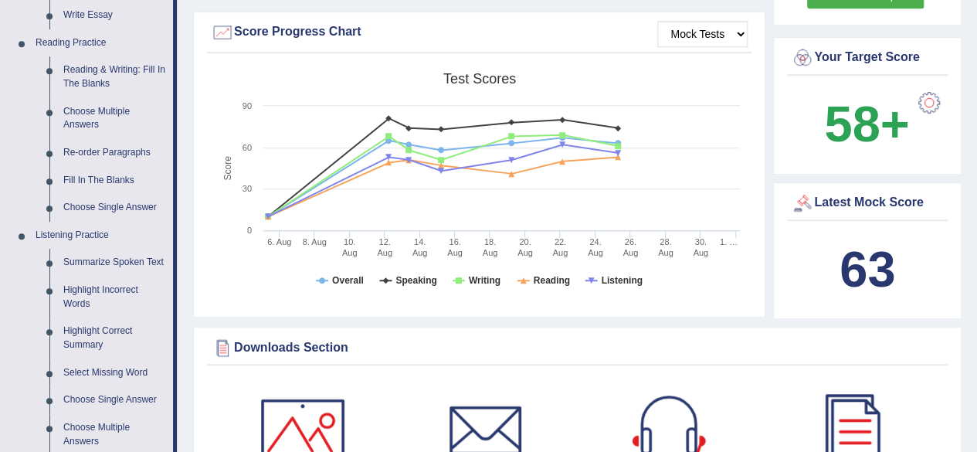
scroll to position [448, 0]
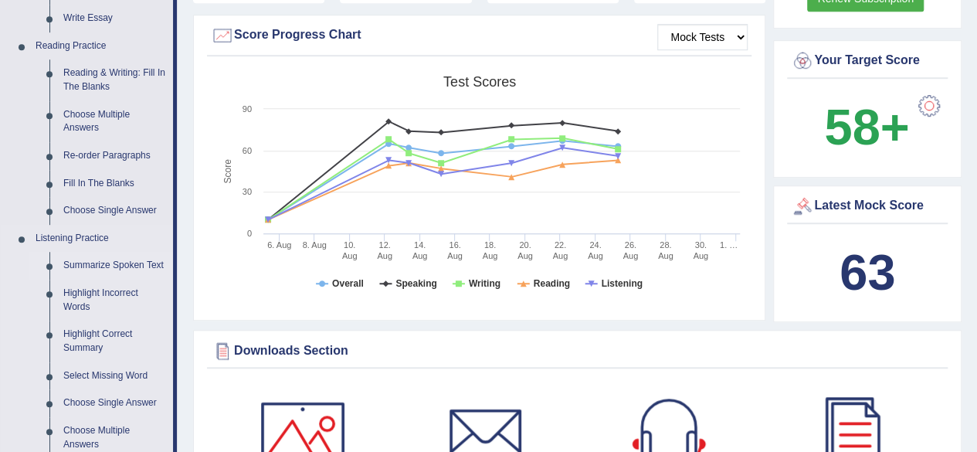
click at [108, 263] on link "Summarize Spoken Text" at bounding box center [114, 266] width 117 height 28
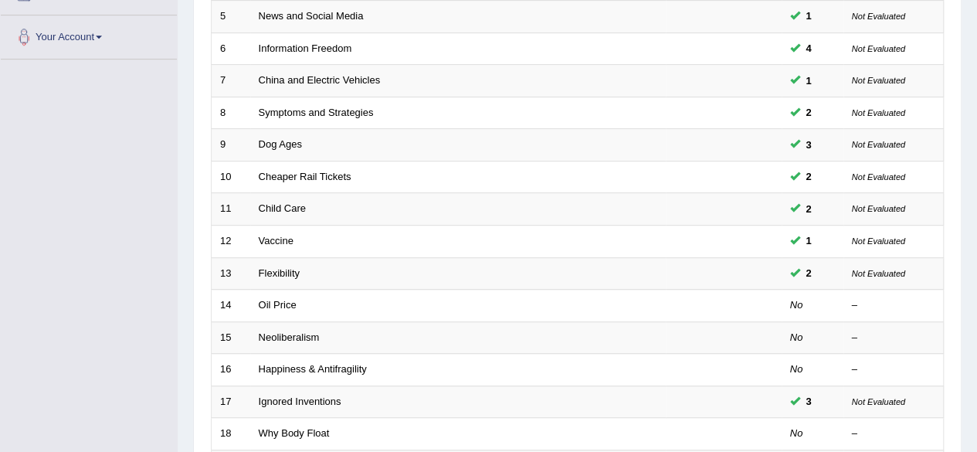
scroll to position [563, 0]
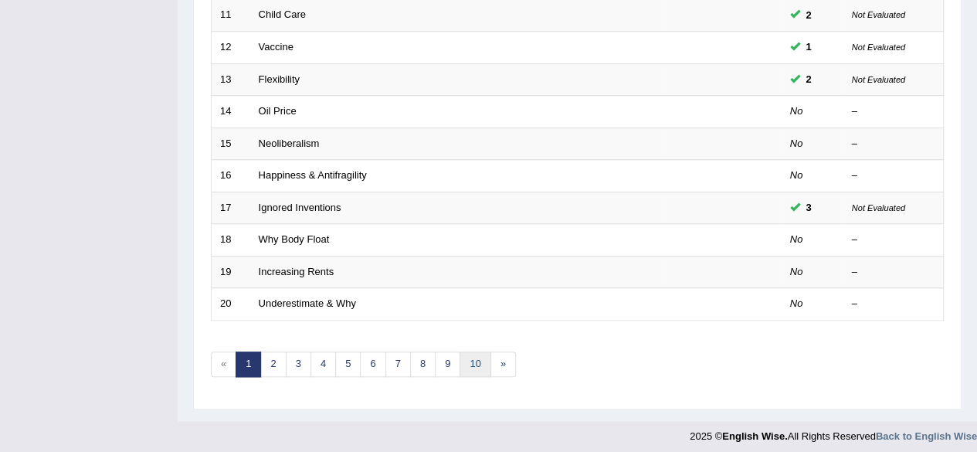
click at [466, 356] on link "10" at bounding box center [474, 363] width 31 height 25
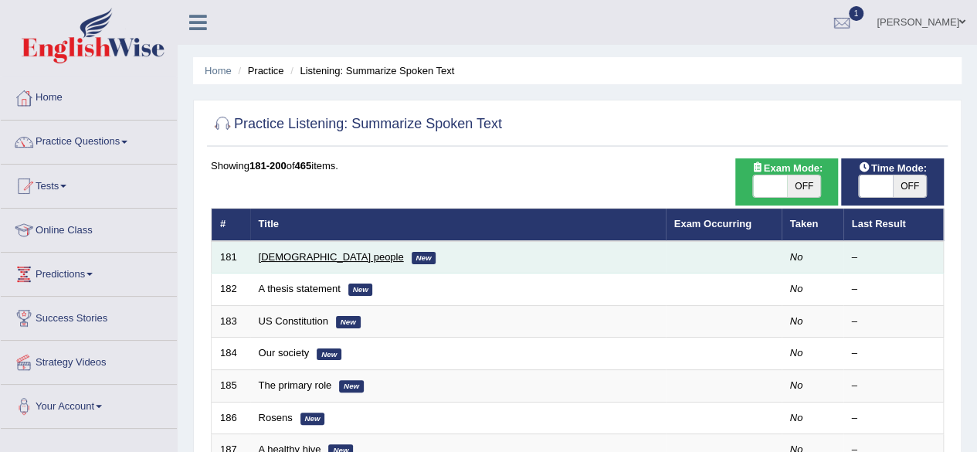
click at [293, 255] on link "[DEMOGRAPHIC_DATA] people" at bounding box center [331, 257] width 145 height 12
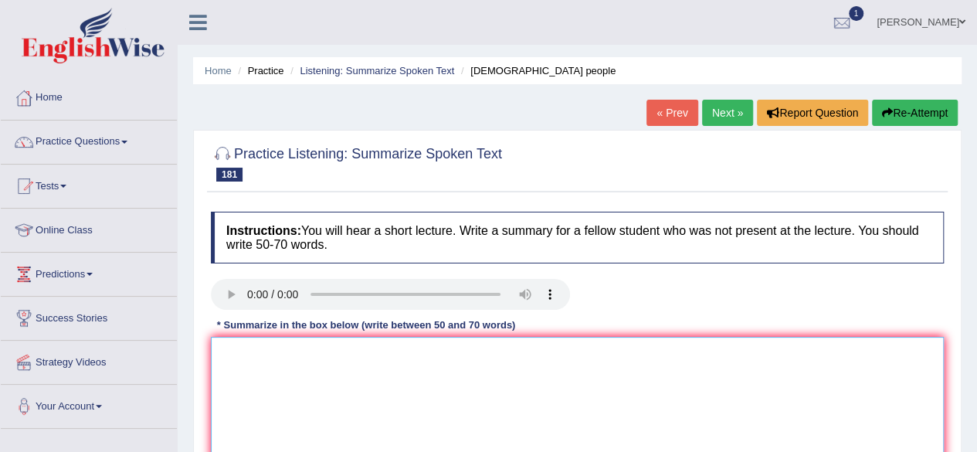
click at [240, 342] on textarea at bounding box center [577, 412] width 733 height 150
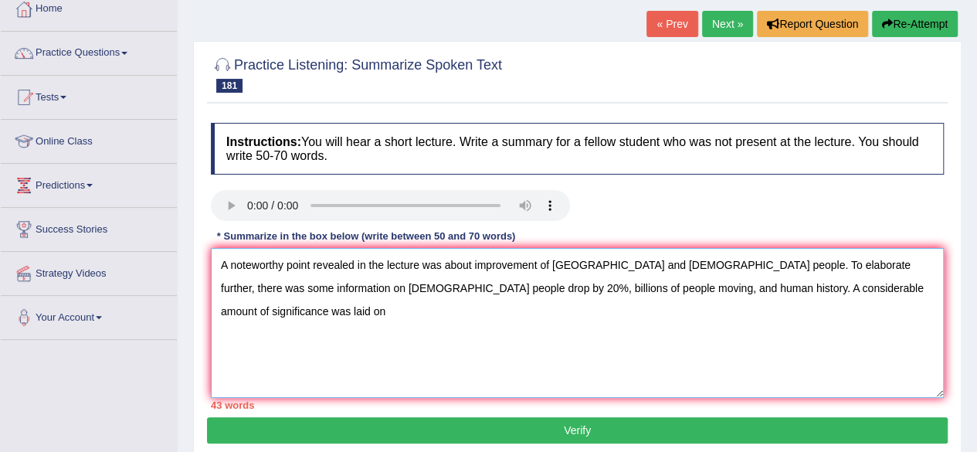
scroll to position [81, 0]
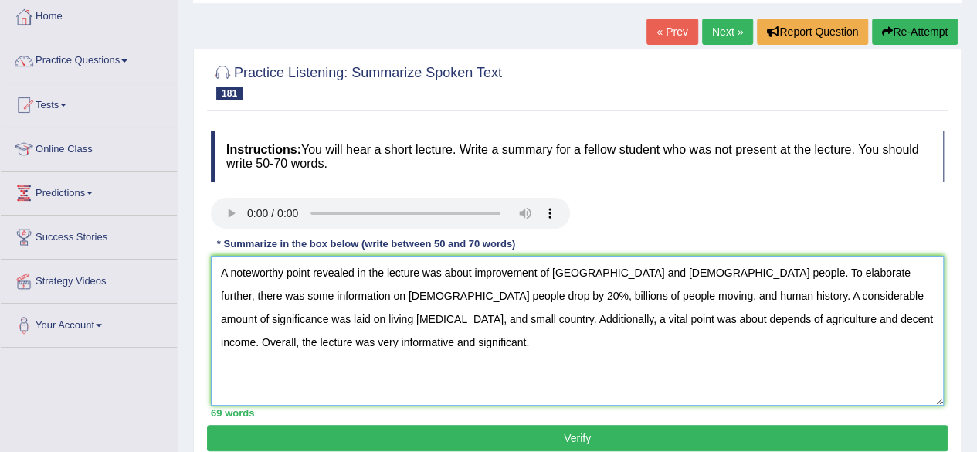
type textarea "A noteworthy point revealed in the lecture was about improvement of china and c…"
click at [649, 425] on button "Verify" at bounding box center [577, 438] width 740 height 26
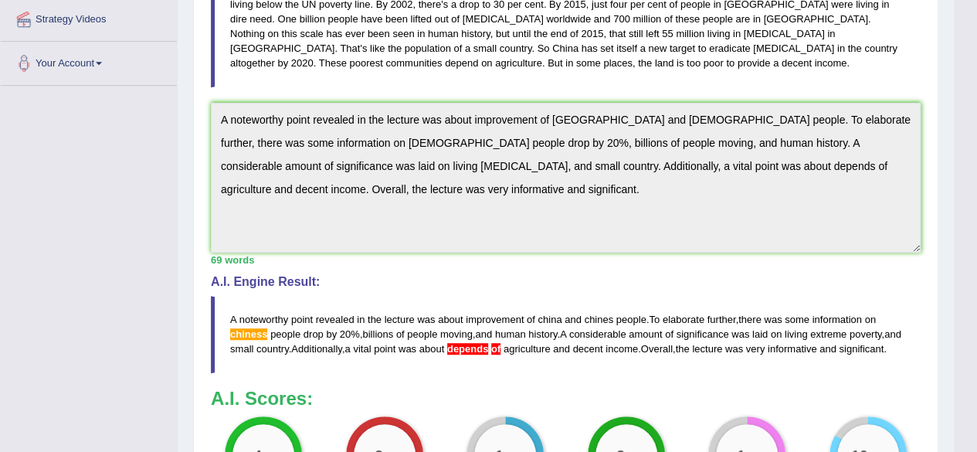
scroll to position [0, 0]
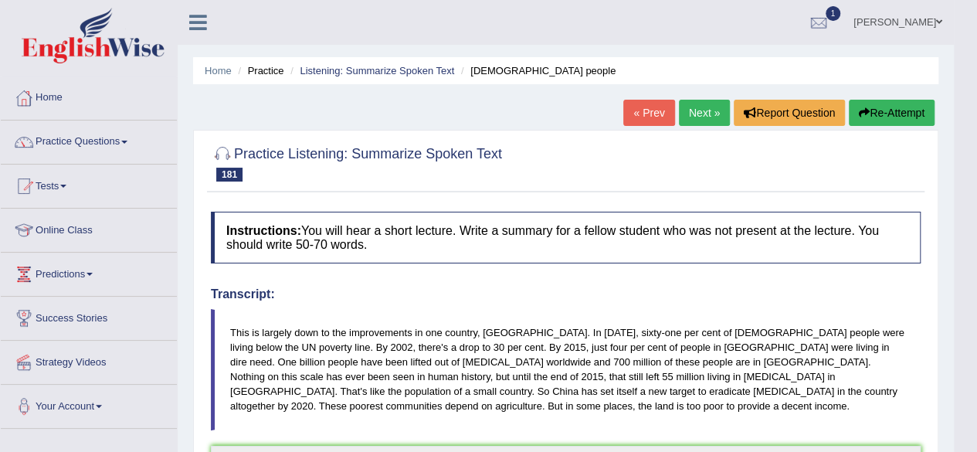
click at [879, 107] on button "Re-Attempt" at bounding box center [892, 113] width 86 height 26
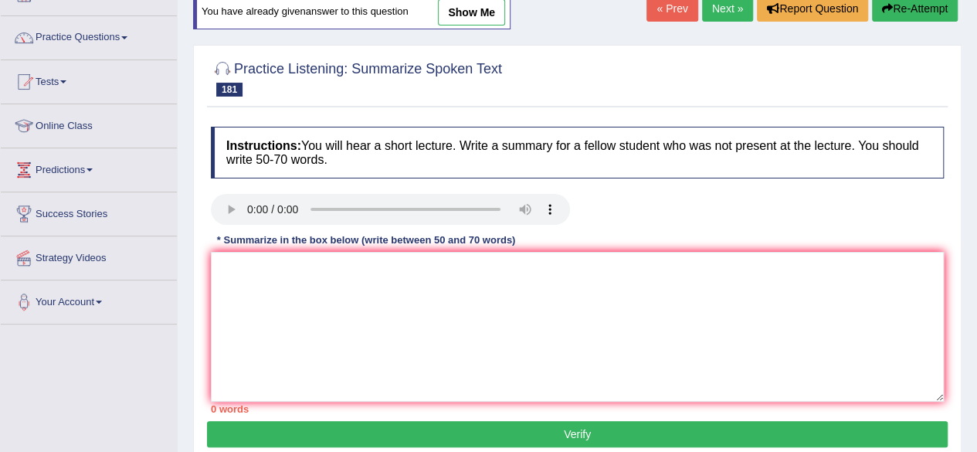
scroll to position [103, 0]
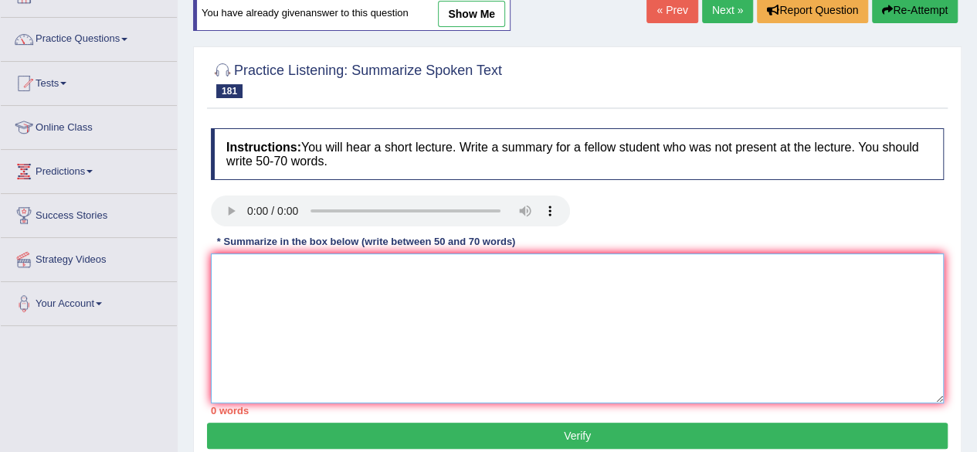
click at [391, 328] on textarea at bounding box center [577, 328] width 733 height 150
paste textarea "A noteworthy point revealed in the lecture was about improvement of china and c…"
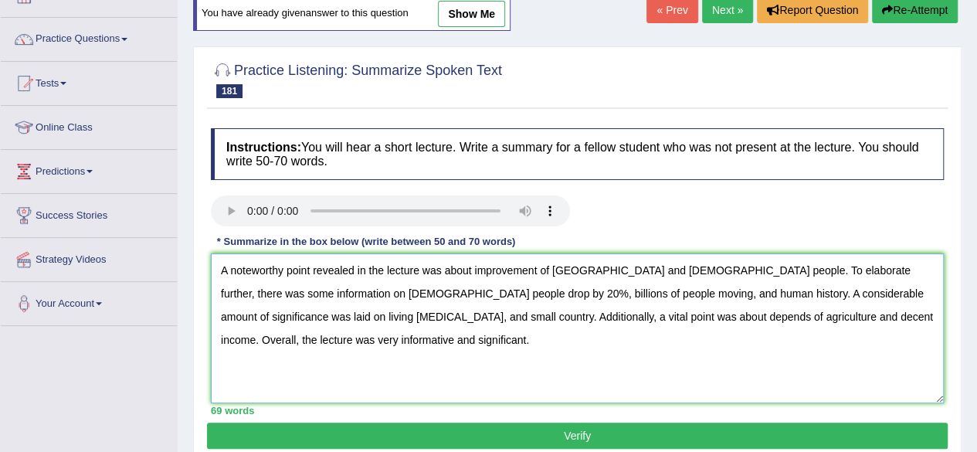
click at [256, 292] on textarea "A noteworthy point revealed in the lecture was about improvement of china and c…" at bounding box center [577, 328] width 733 height 150
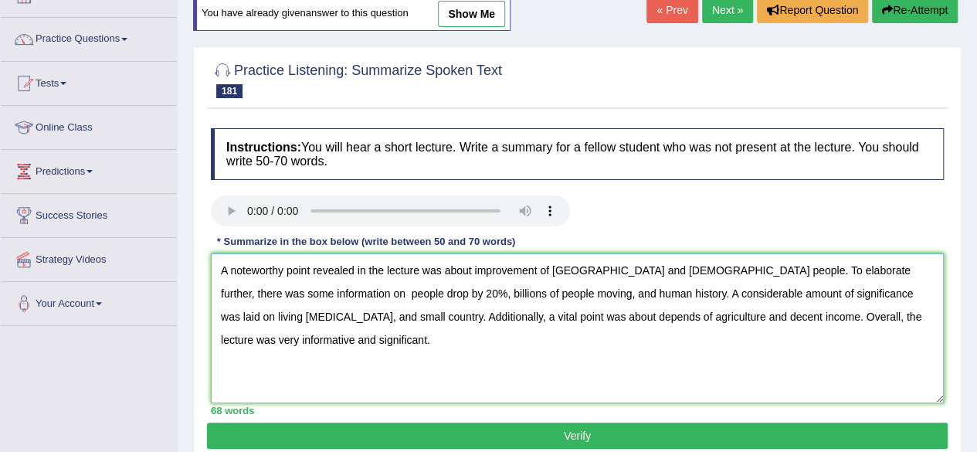
click at [219, 293] on textarea "A noteworthy point revealed in the lecture was about improvement of china and c…" at bounding box center [577, 328] width 733 height 150
click at [516, 313] on textarea "A noteworthy point revealed in the lecture was about improvement of china and c…" at bounding box center [577, 328] width 733 height 150
type textarea "A noteworthy point revealed in the lecture was about improvement of china and c…"
click at [562, 433] on button "Verify" at bounding box center [577, 435] width 740 height 26
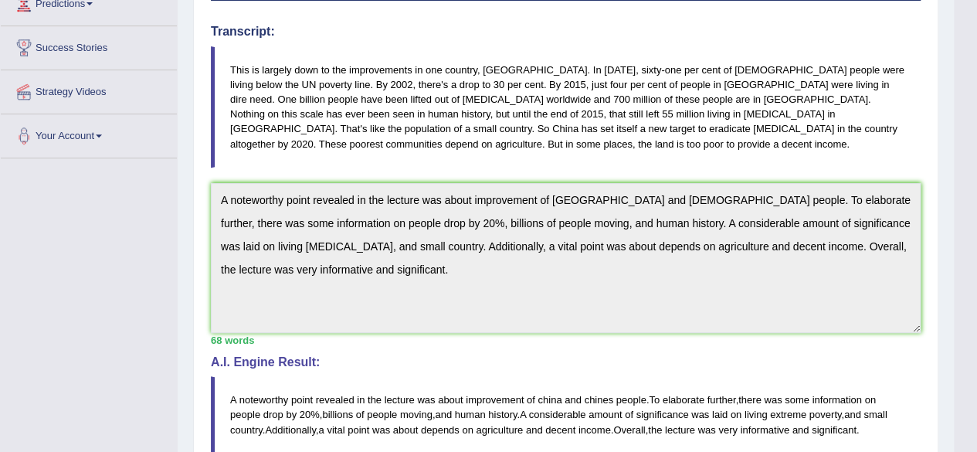
scroll to position [266, 0]
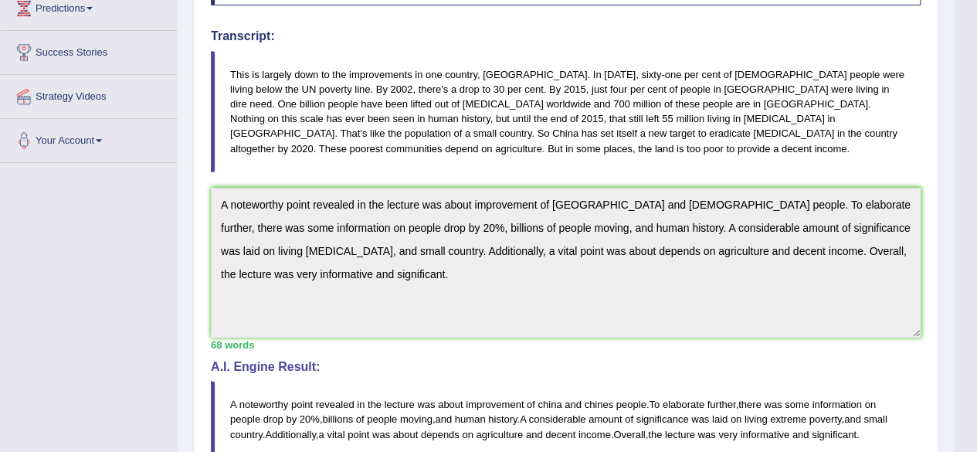
click at [554, 341] on div "Instructions: You will hear a short lecture. Write a summary for a fellow stude…" at bounding box center [565, 275] width 717 height 659
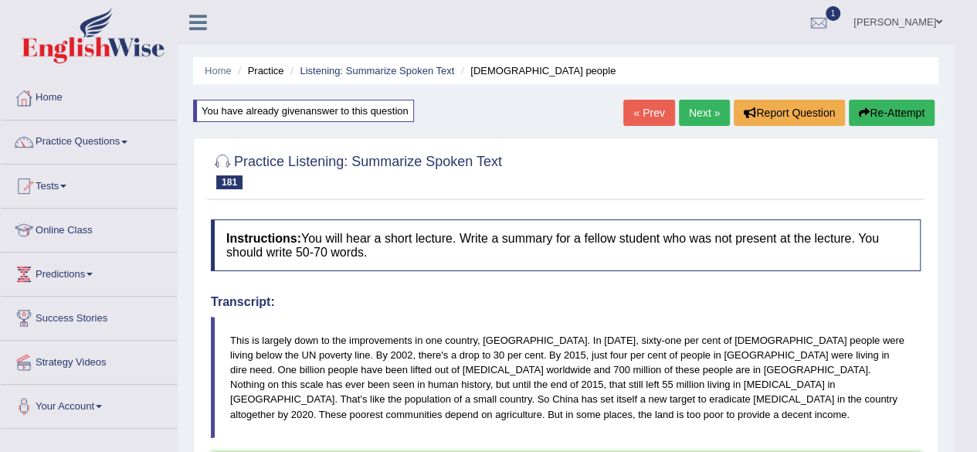
click at [894, 107] on button "Re-Attempt" at bounding box center [892, 113] width 86 height 26
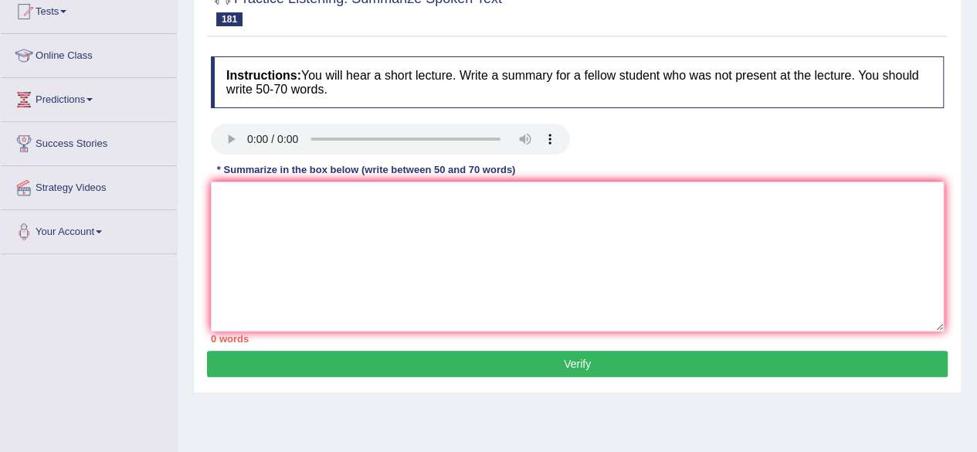
scroll to position [173, 0]
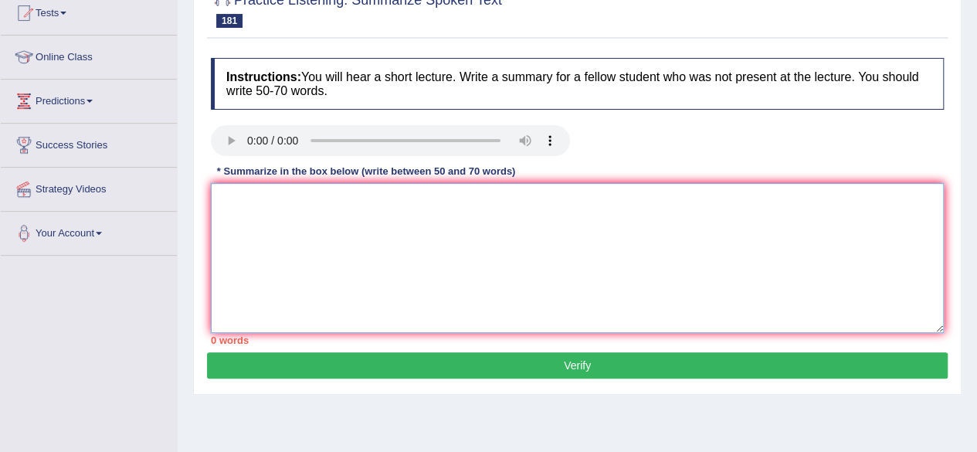
click at [494, 239] on textarea at bounding box center [577, 258] width 733 height 150
paste textarea "A noteworthy point revealed in the lecture was about improvement of [GEOGRAPHIC…"
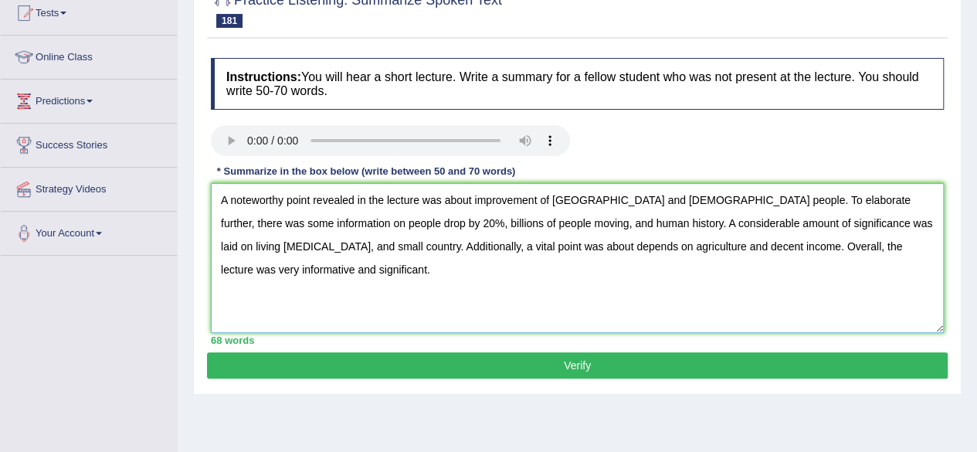
click at [268, 268] on textarea "A noteworthy point revealed in the lecture was about improvement of [GEOGRAPHIC…" at bounding box center [577, 258] width 733 height 150
type textarea "A noteworthy point revealed in the lecture was about improvement of china and c…"
click at [354, 356] on button "Verify" at bounding box center [577, 365] width 740 height 26
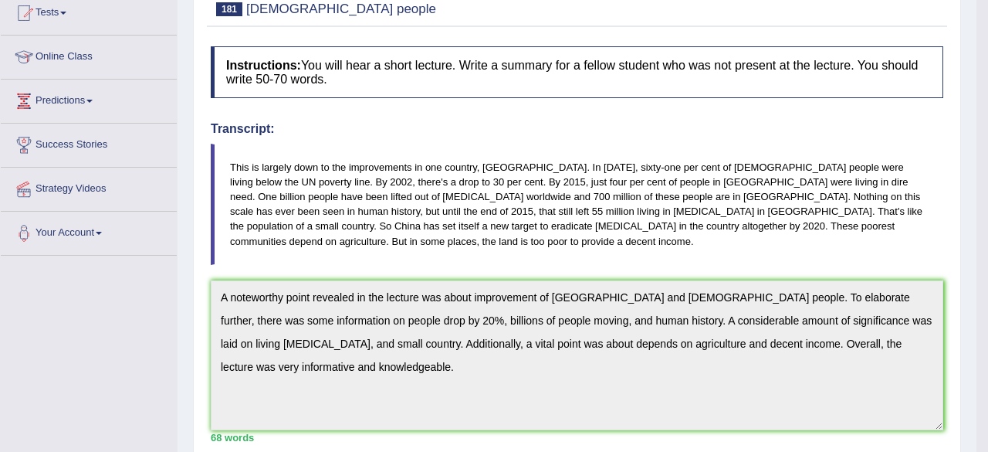
drag, startPoint x: 981, startPoint y: 196, endPoint x: 987, endPoint y: 308, distance: 112.1
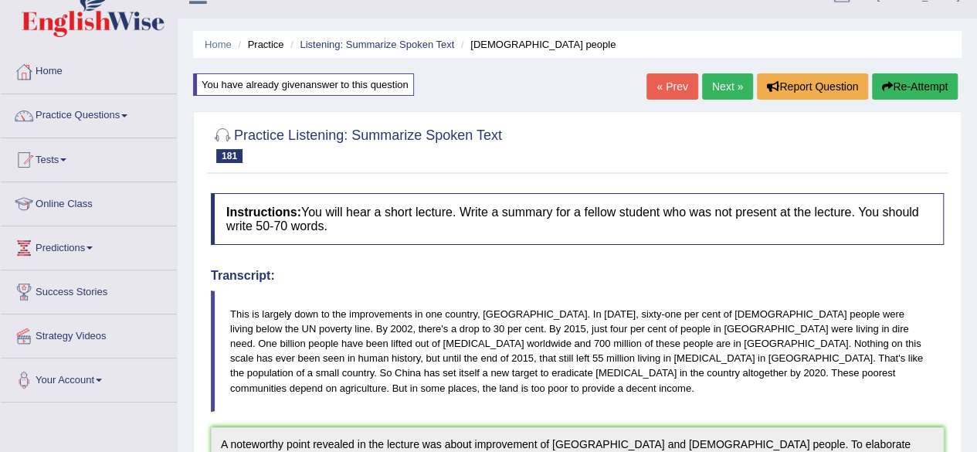
scroll to position [0, 0]
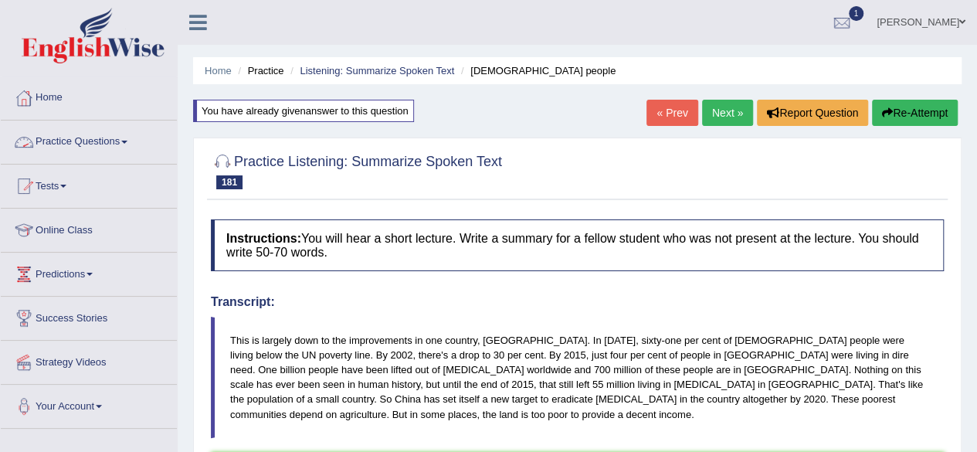
click at [109, 147] on link "Practice Questions" at bounding box center [89, 139] width 176 height 39
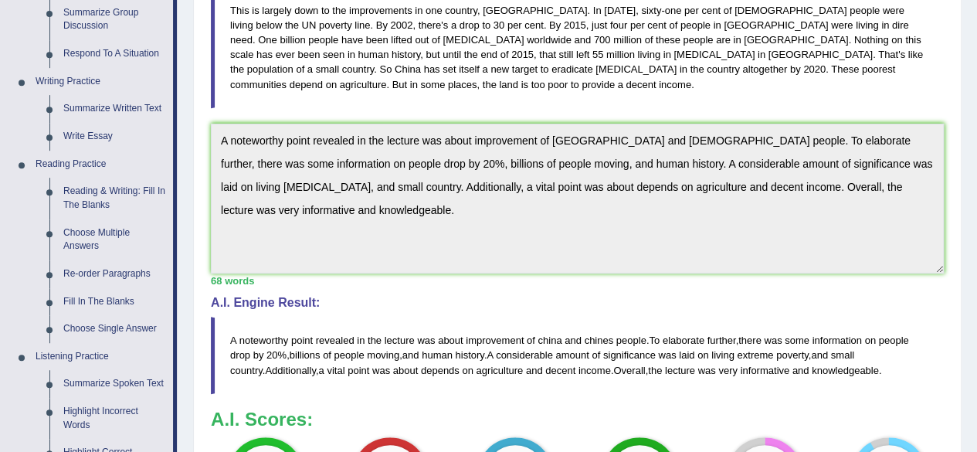
scroll to position [328, 0]
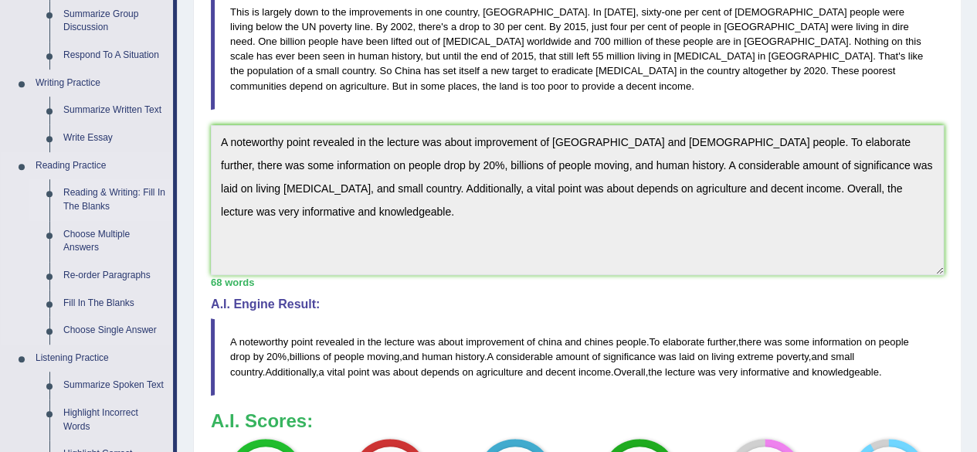
click at [112, 185] on link "Reading & Writing: Fill In The Blanks" at bounding box center [114, 199] width 117 height 41
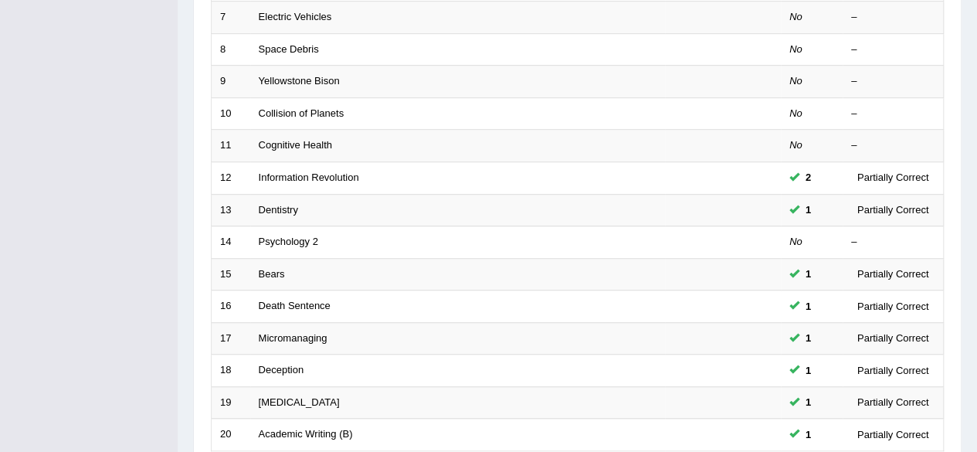
scroll to position [563, 0]
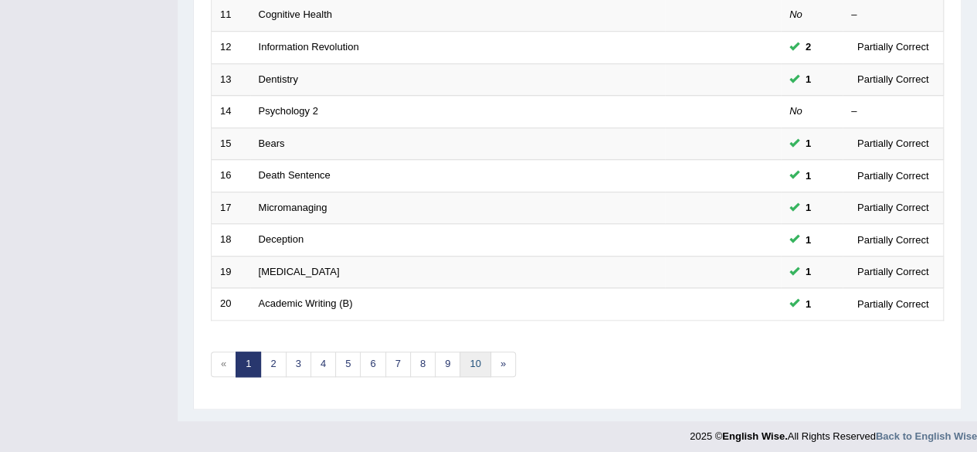
click at [472, 353] on link "10" at bounding box center [474, 363] width 31 height 25
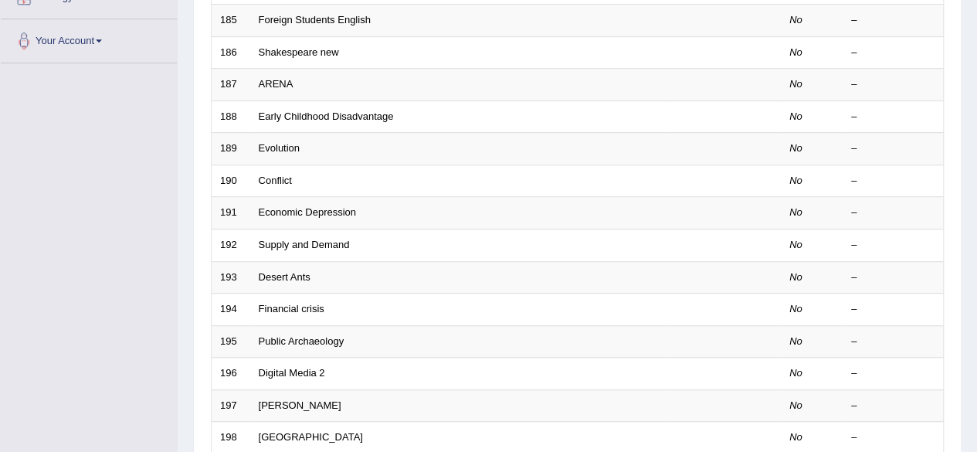
scroll to position [563, 0]
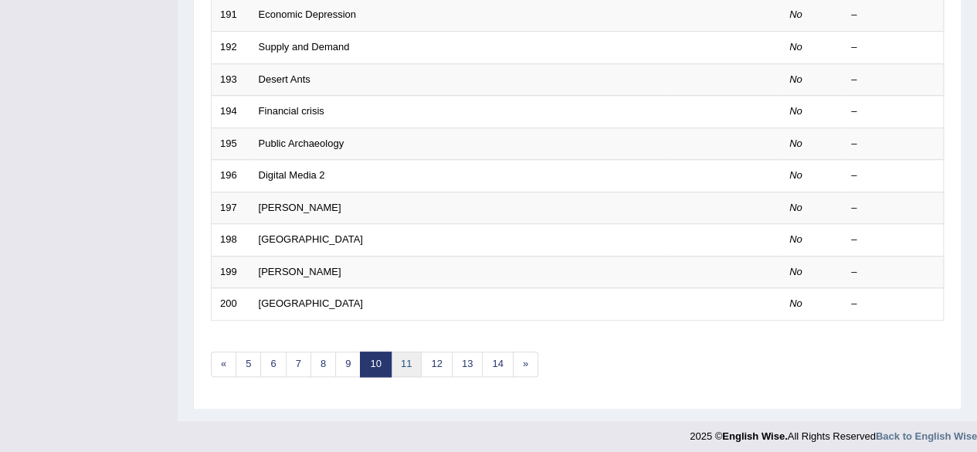
click at [408, 355] on link "11" at bounding box center [406, 363] width 31 height 25
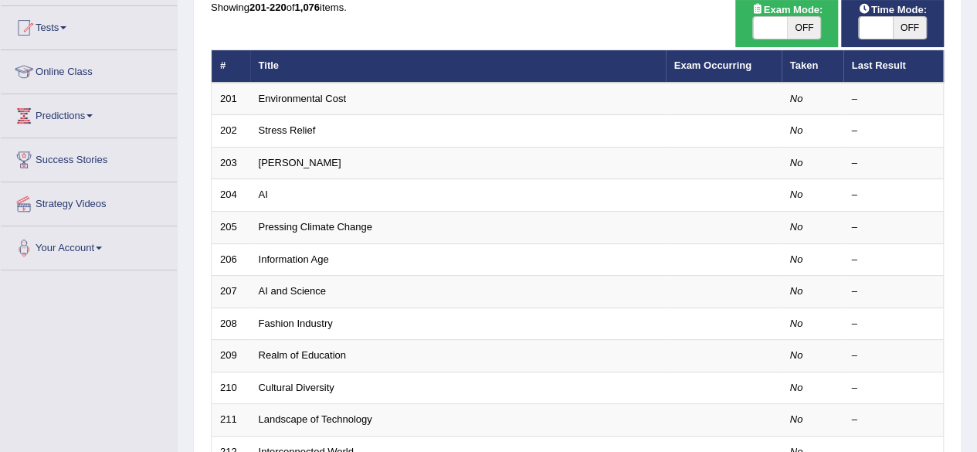
drag, startPoint x: 984, startPoint y: 166, endPoint x: 988, endPoint y: 233, distance: 67.3
click at [976, 233] on html "Toggle navigation Home Practice Questions Speaking Practice Read Aloud Repeat S…" at bounding box center [488, 68] width 977 height 452
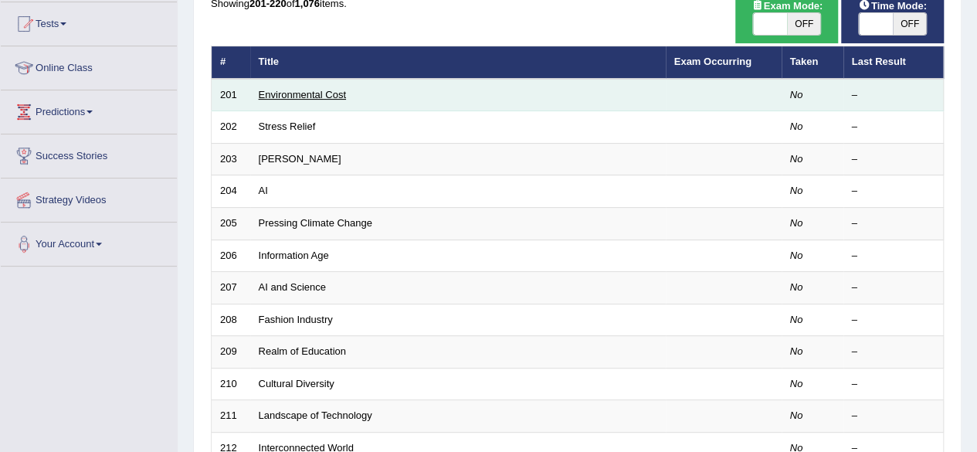
click at [293, 98] on link "Environmental Cost" at bounding box center [302, 95] width 87 height 12
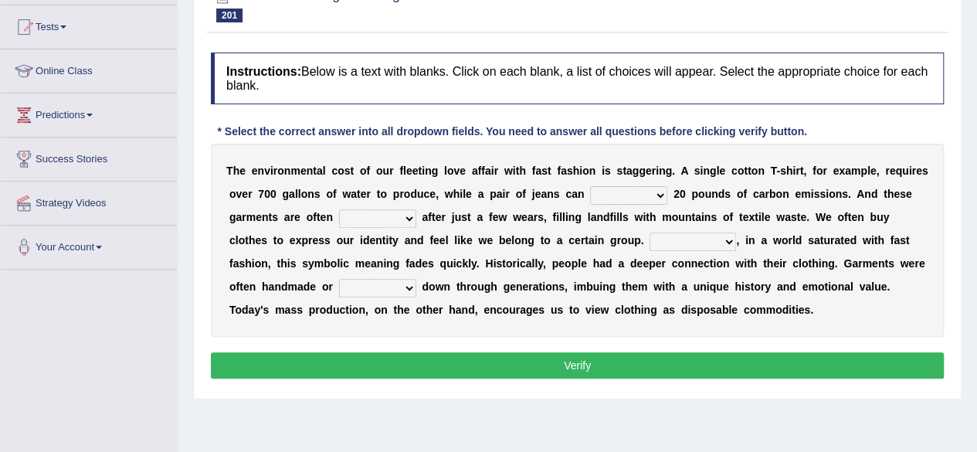
scroll to position [156, 0]
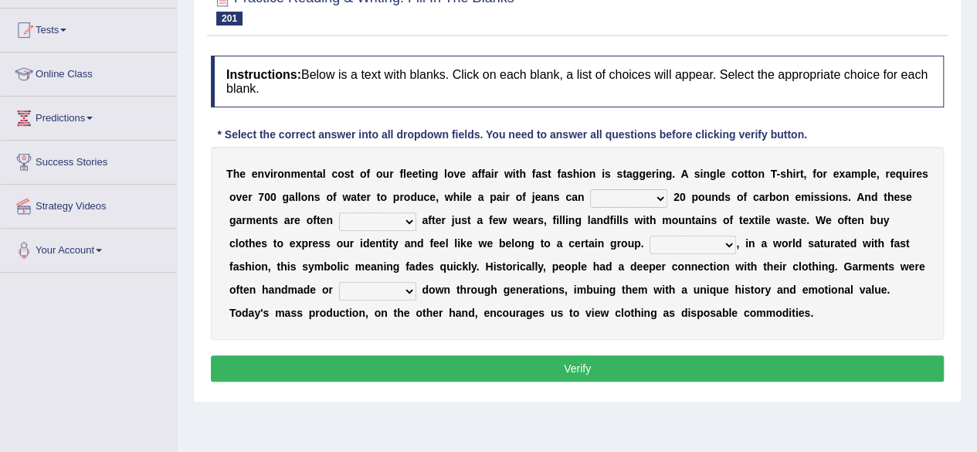
click at [632, 195] on select "generate access recycle measure" at bounding box center [628, 198] width 77 height 19
select select "generate"
click at [590, 189] on select "generate access recycle measure" at bounding box center [628, 198] width 77 height 19
click at [387, 219] on select "found allocated discarded developed" at bounding box center [377, 221] width 77 height 19
select select "allocated"
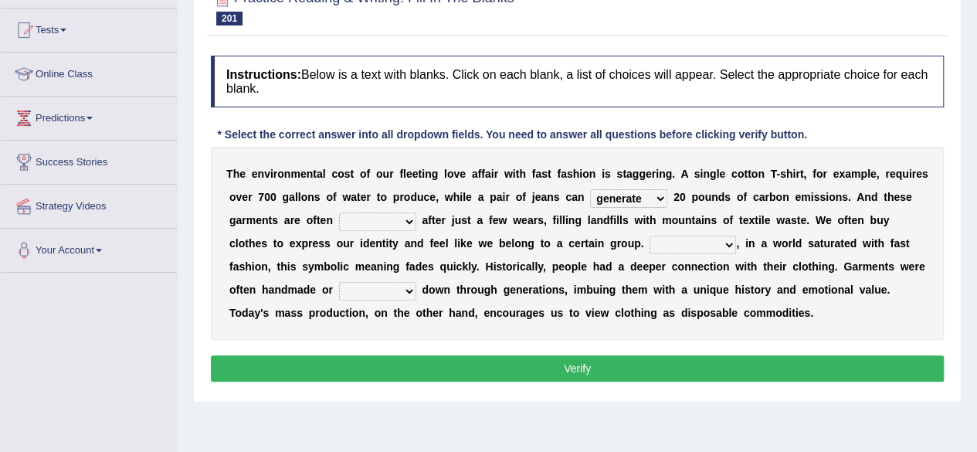
click at [339, 212] on select "found allocated discarded developed" at bounding box center [377, 221] width 77 height 19
click at [375, 212] on select "found allocated discarded developed" at bounding box center [377, 221] width 77 height 19
click at [339, 212] on select "found allocated discarded developed" at bounding box center [377, 221] width 77 height 19
click at [685, 239] on select "However While For instance Besides" at bounding box center [692, 244] width 86 height 19
select select "For instance"
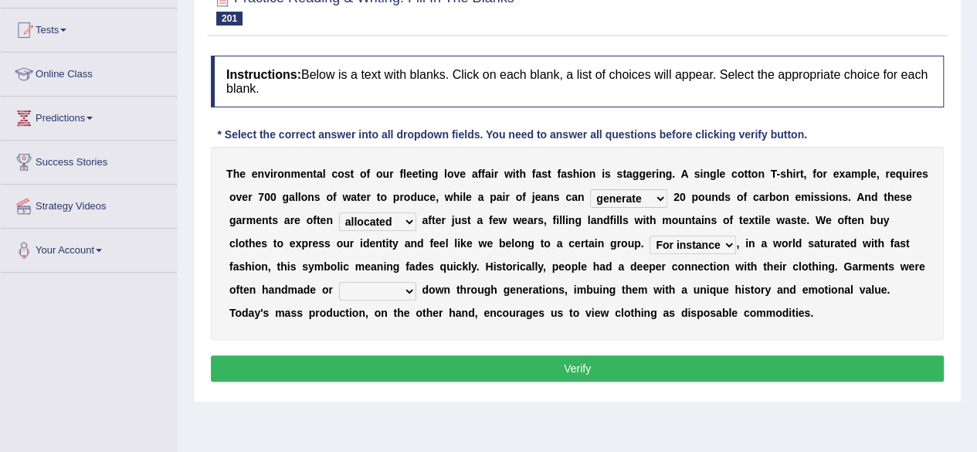
click at [649, 235] on select "However While For instance Besides" at bounding box center [692, 244] width 86 height 19
click at [379, 285] on select "sought passed raised altered" at bounding box center [377, 291] width 77 height 19
select select "passed"
click at [339, 282] on select "sought passed raised altered" at bounding box center [377, 291] width 77 height 19
click at [386, 342] on div "Instructions: Below is a text with blanks. Click on each blank, a list of choic…" at bounding box center [577, 221] width 740 height 346
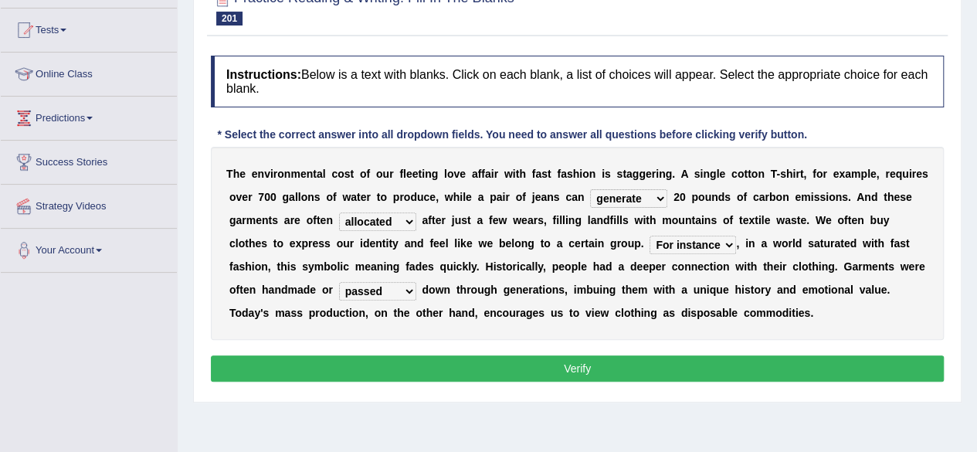
click at [409, 364] on button "Verify" at bounding box center [577, 368] width 733 height 26
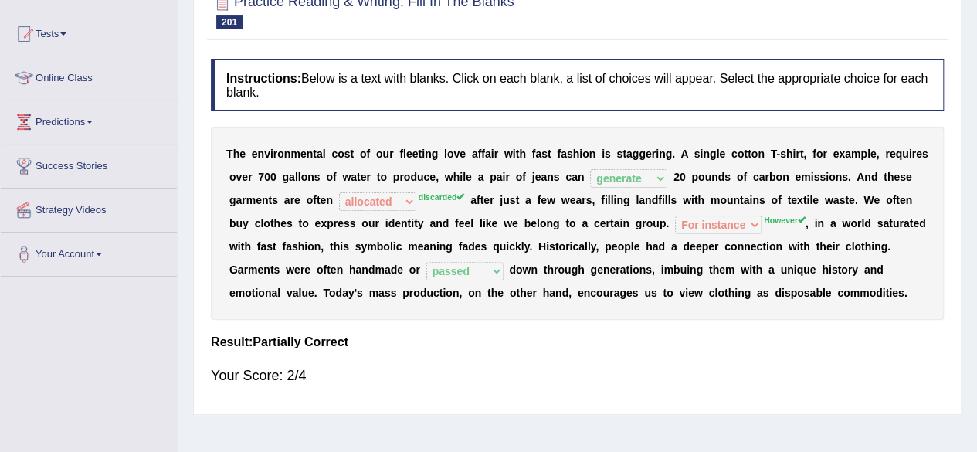
scroll to position [147, 0]
